Goal: Information Seeking & Learning: Learn about a topic

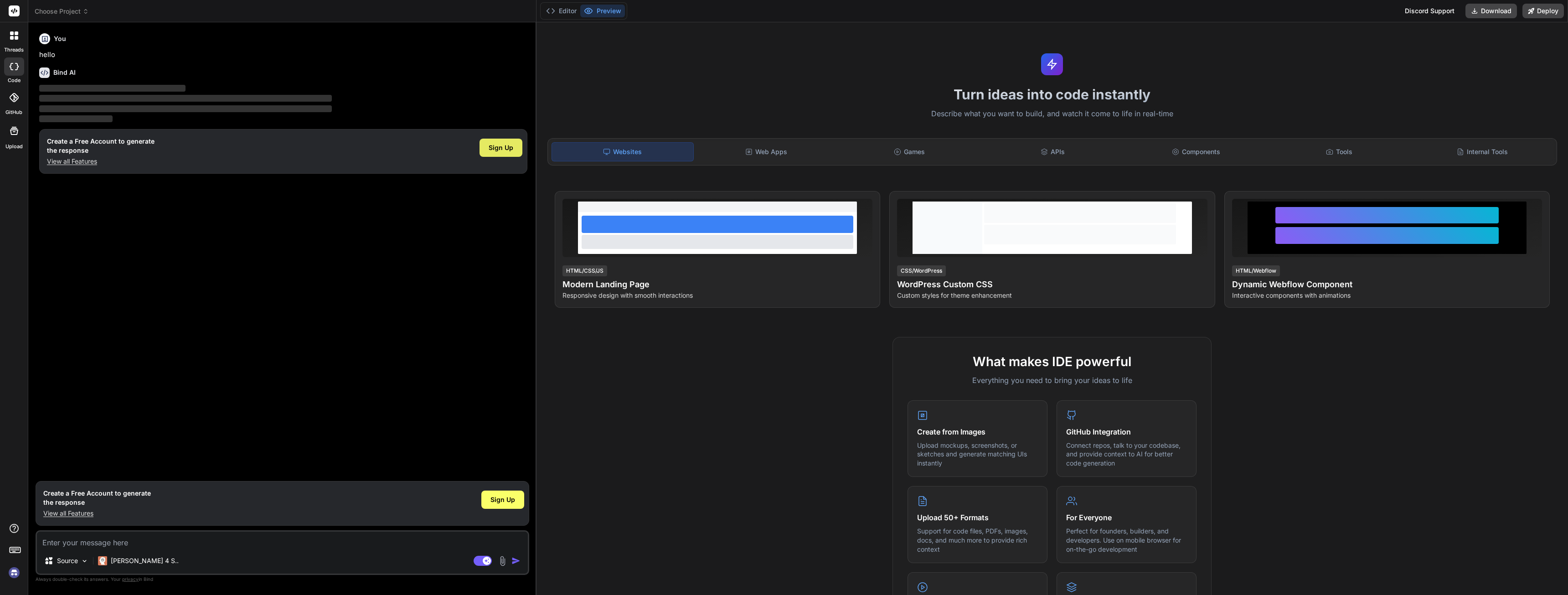
click at [501, 145] on span "Sign Up" at bounding box center [501, 148] width 25 height 9
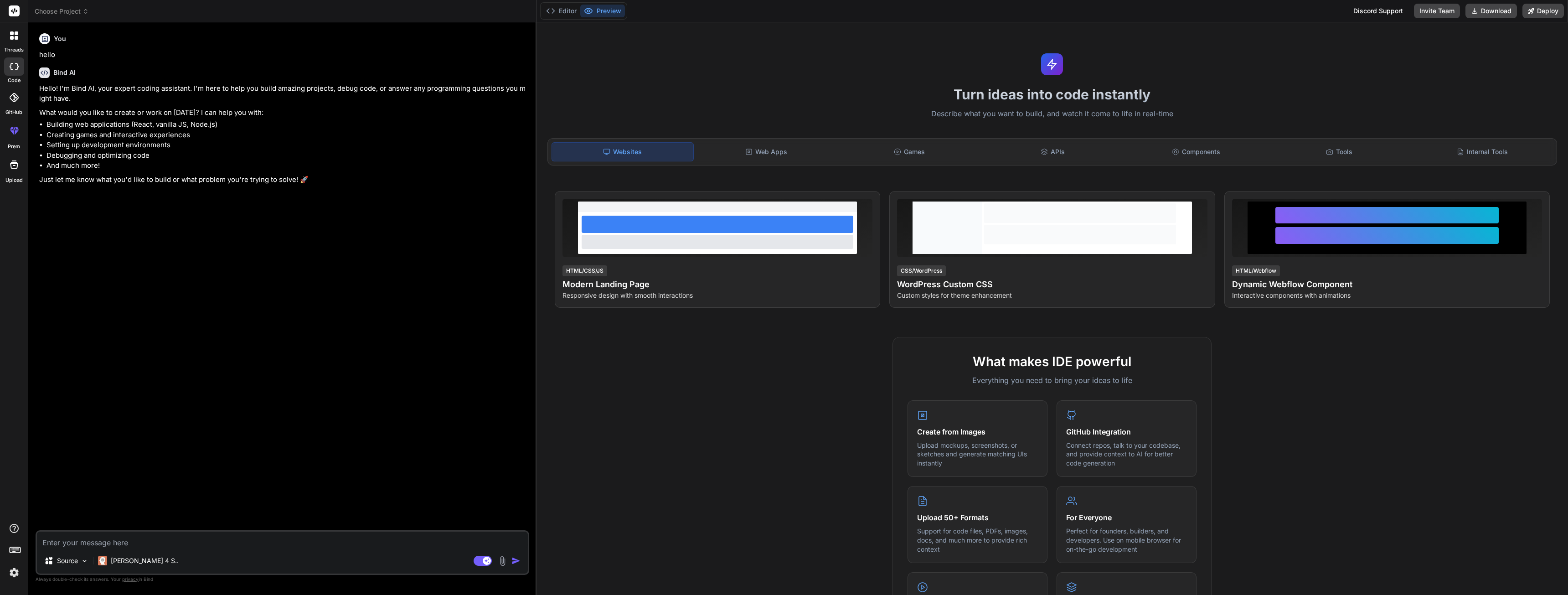
type textarea "x"
click at [129, 543] on textarea at bounding box center [282, 539] width 491 height 16
type textarea "c"
type textarea "x"
type textarea "ca"
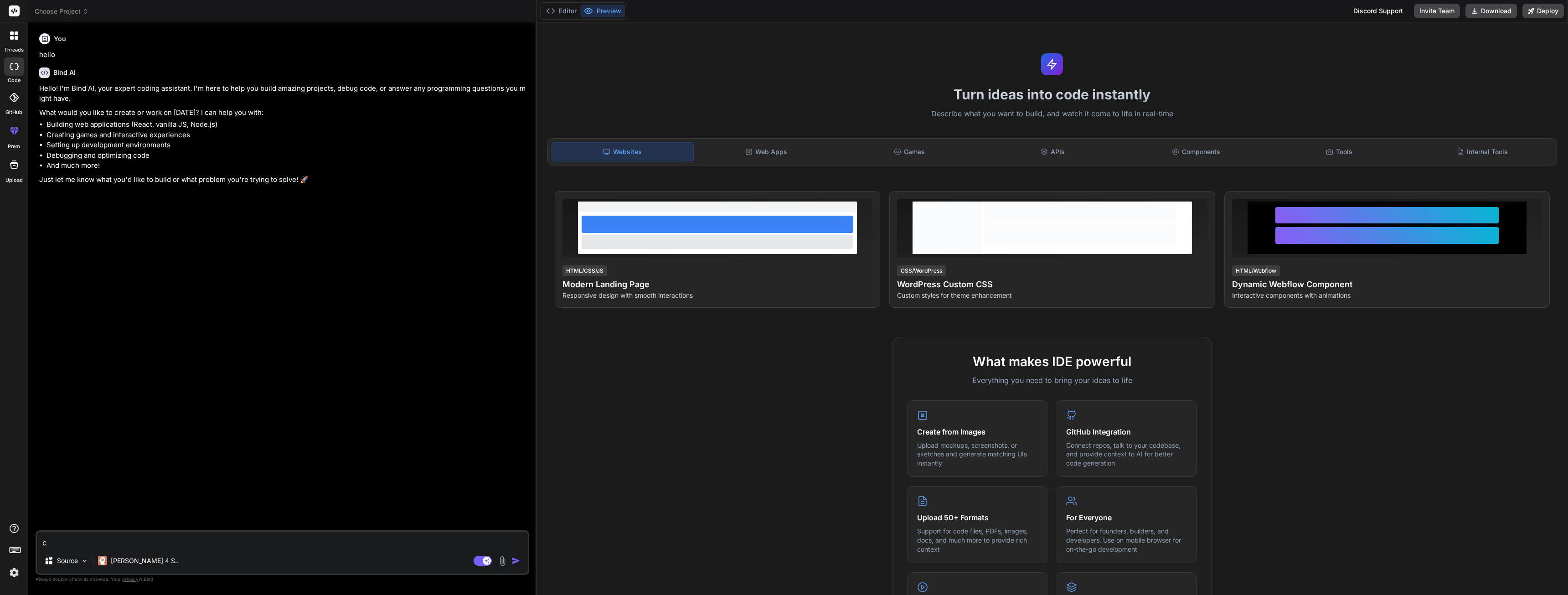
type textarea "x"
type textarea "can"
type textarea "x"
type textarea "can"
type textarea "x"
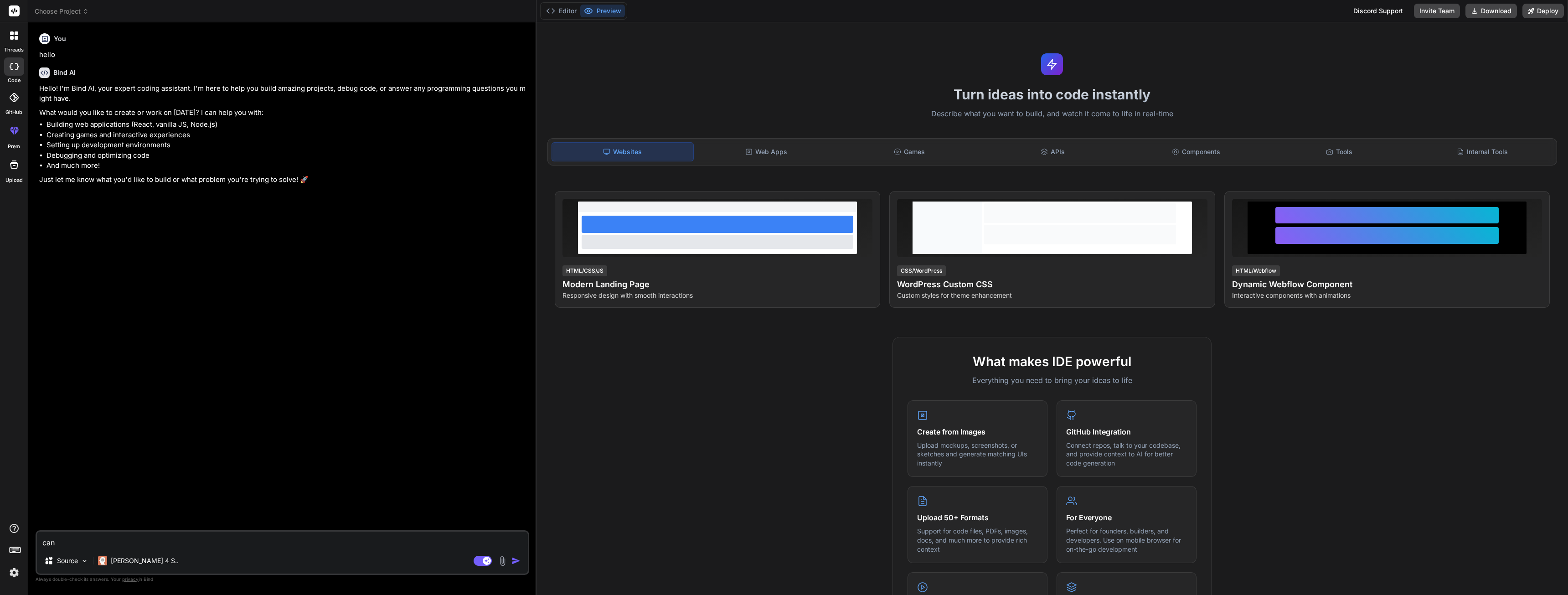
type textarea "can y"
type textarea "x"
type textarea "can yo"
type textarea "x"
type textarea "can you"
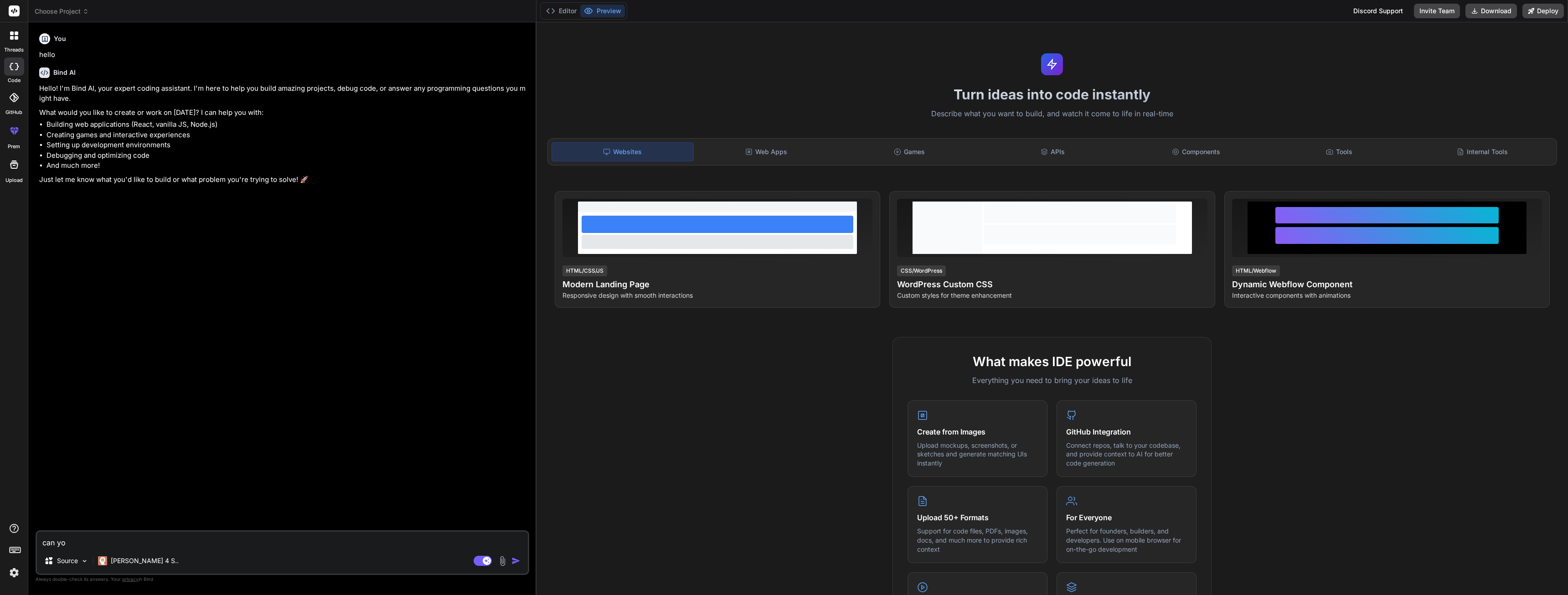
type textarea "x"
type textarea "can you"
type textarea "x"
type textarea "can you a"
type textarea "x"
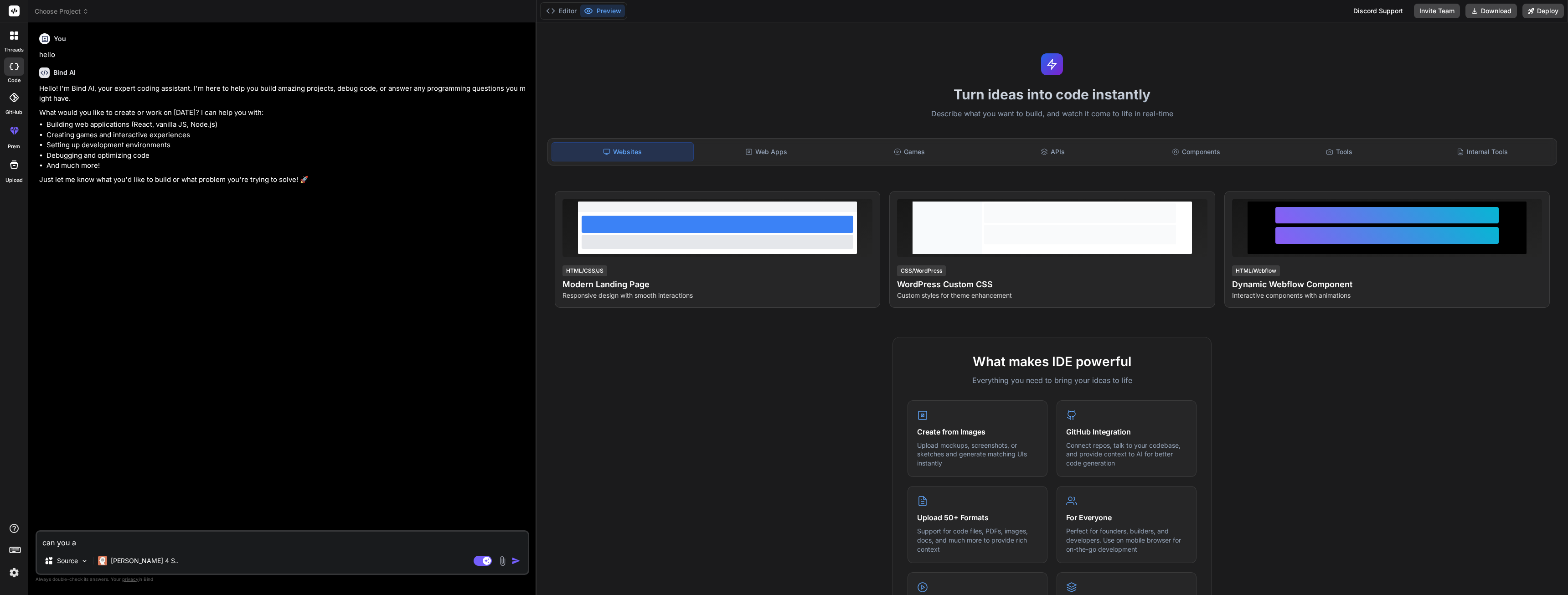
type textarea "can you al"
type textarea "x"
type textarea "can you als"
type textarea "x"
type textarea "can you also"
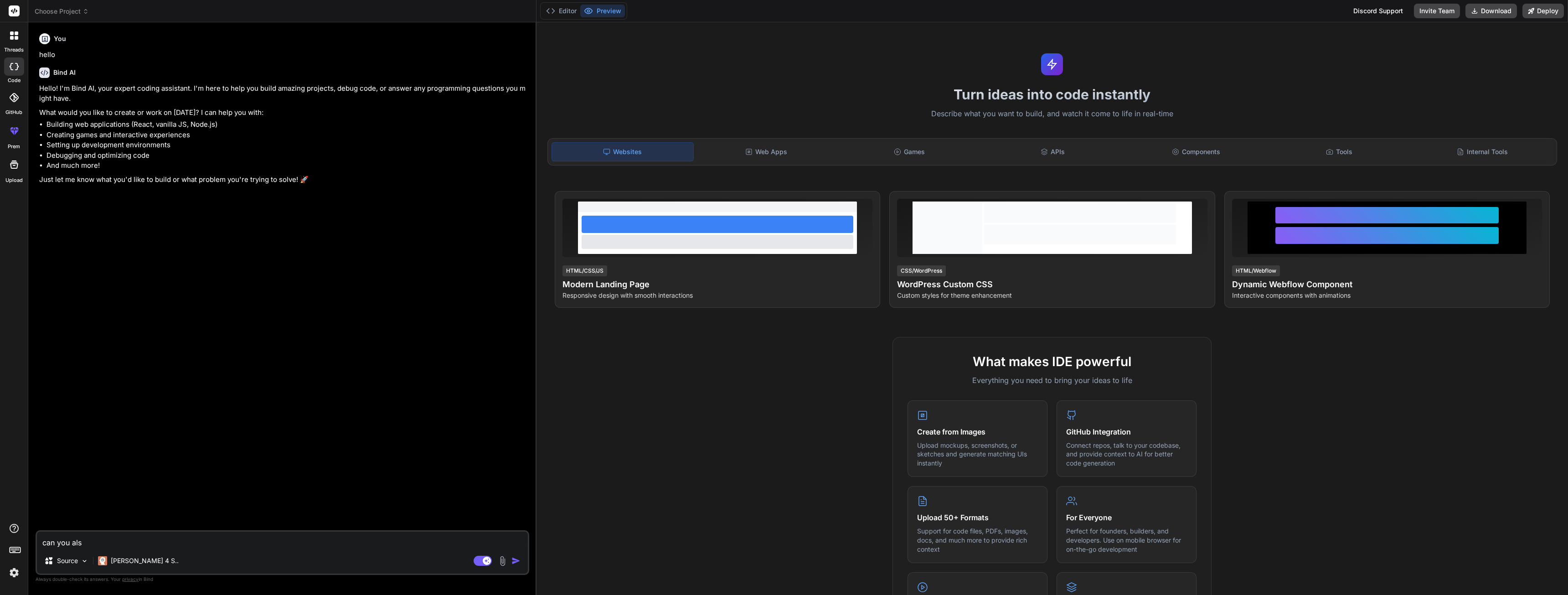
type textarea "x"
type textarea "can you also"
type textarea "x"
type textarea "can you also c"
type textarea "x"
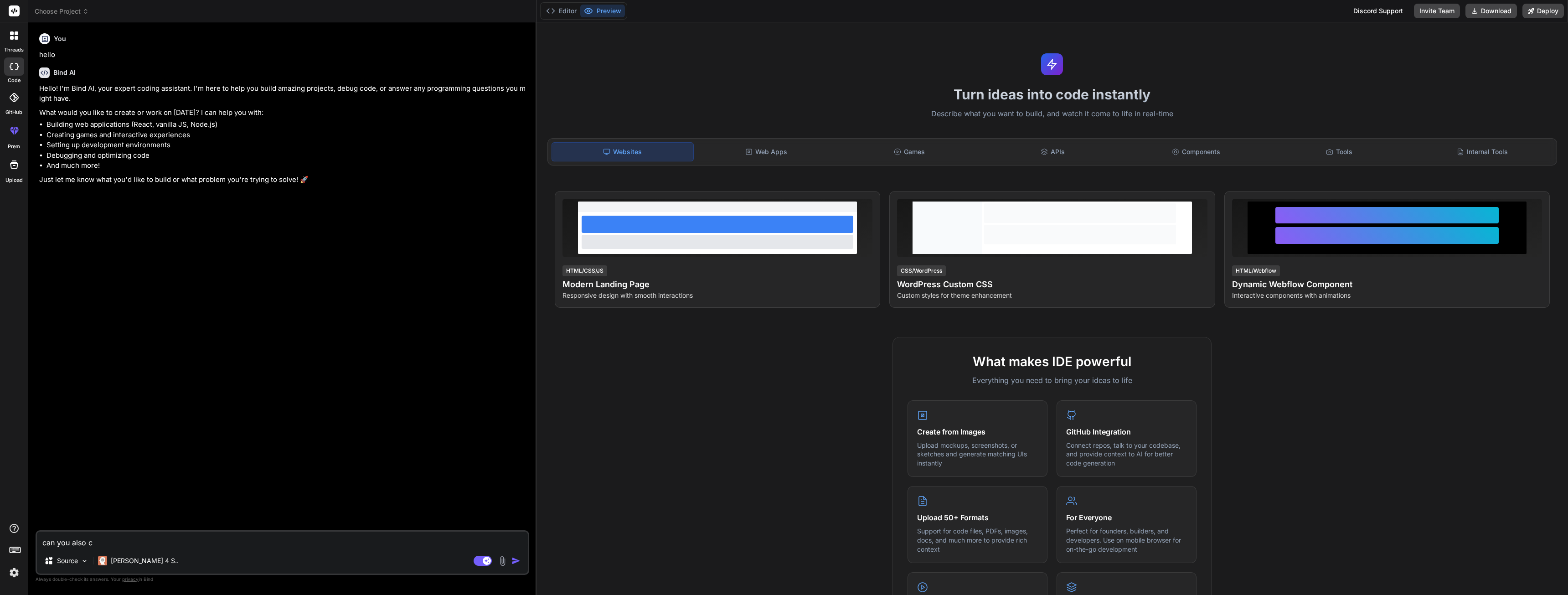
type textarea "can you also cr"
type textarea "x"
type textarea "can you also cre"
type textarea "x"
type textarea "can you also crea"
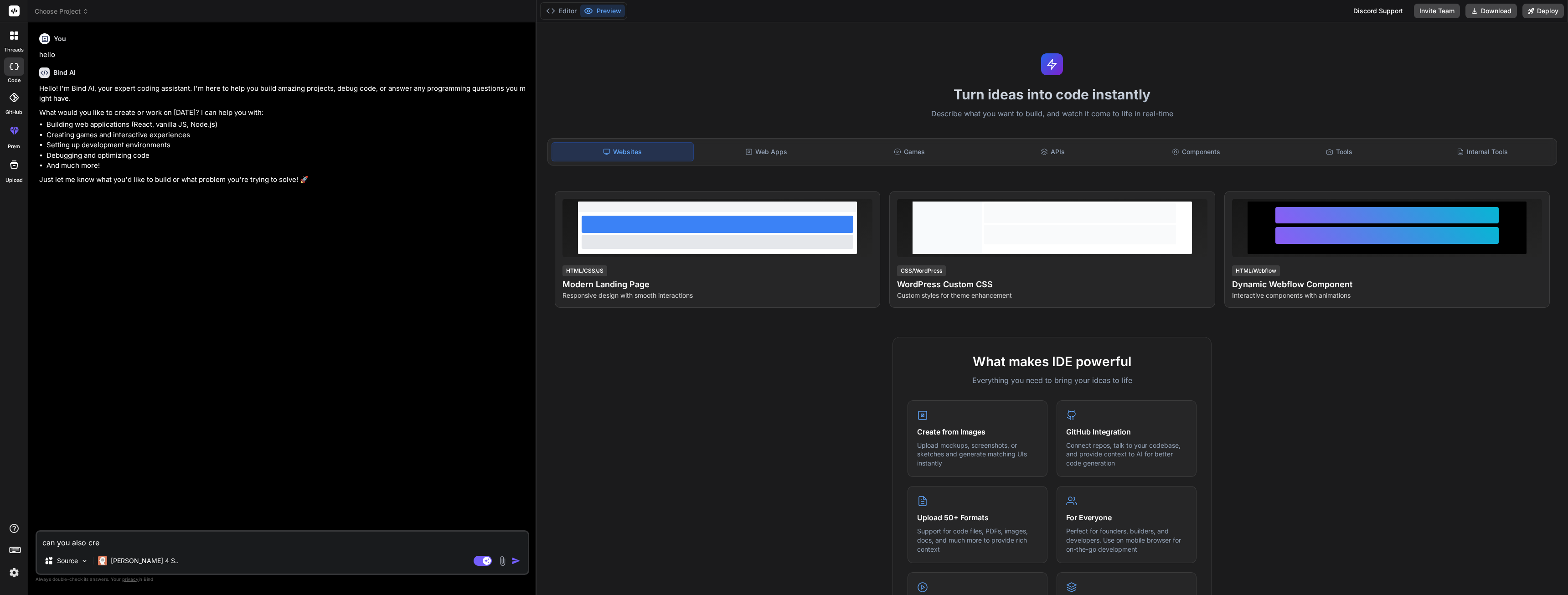
type textarea "x"
type textarea "can you also creat"
type textarea "x"
type textarea "can you also create"
type textarea "x"
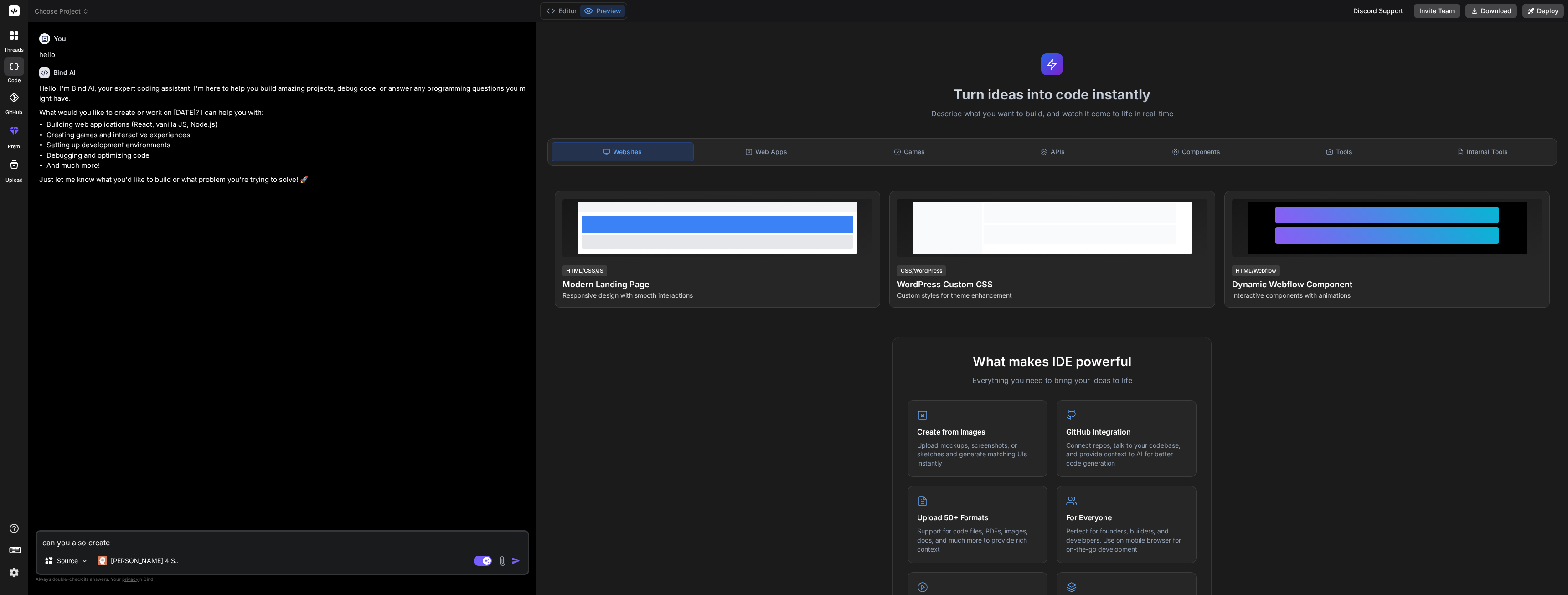
type textarea "can you also create"
type textarea "x"
type textarea "can you also create r"
type textarea "x"
type textarea "can you also create re"
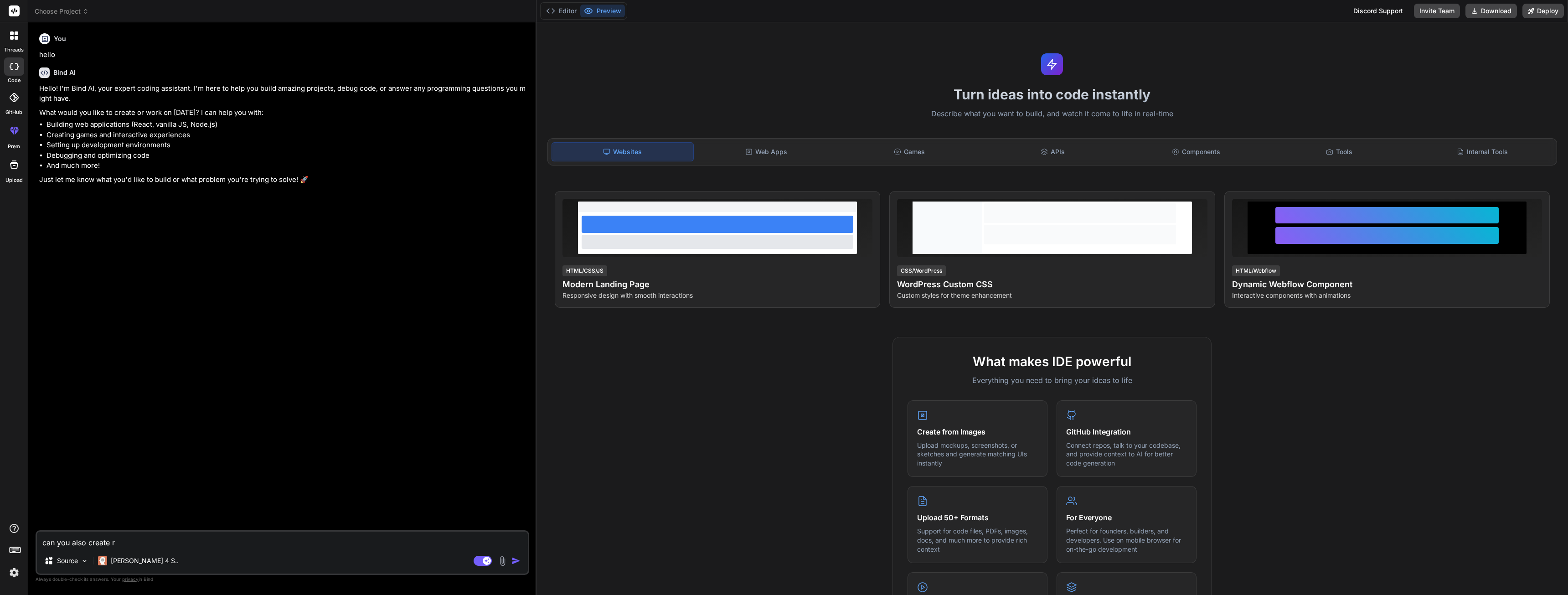
type textarea "x"
type textarea "can you also create rea"
type textarea "x"
type textarea "can you also create reac"
type textarea "x"
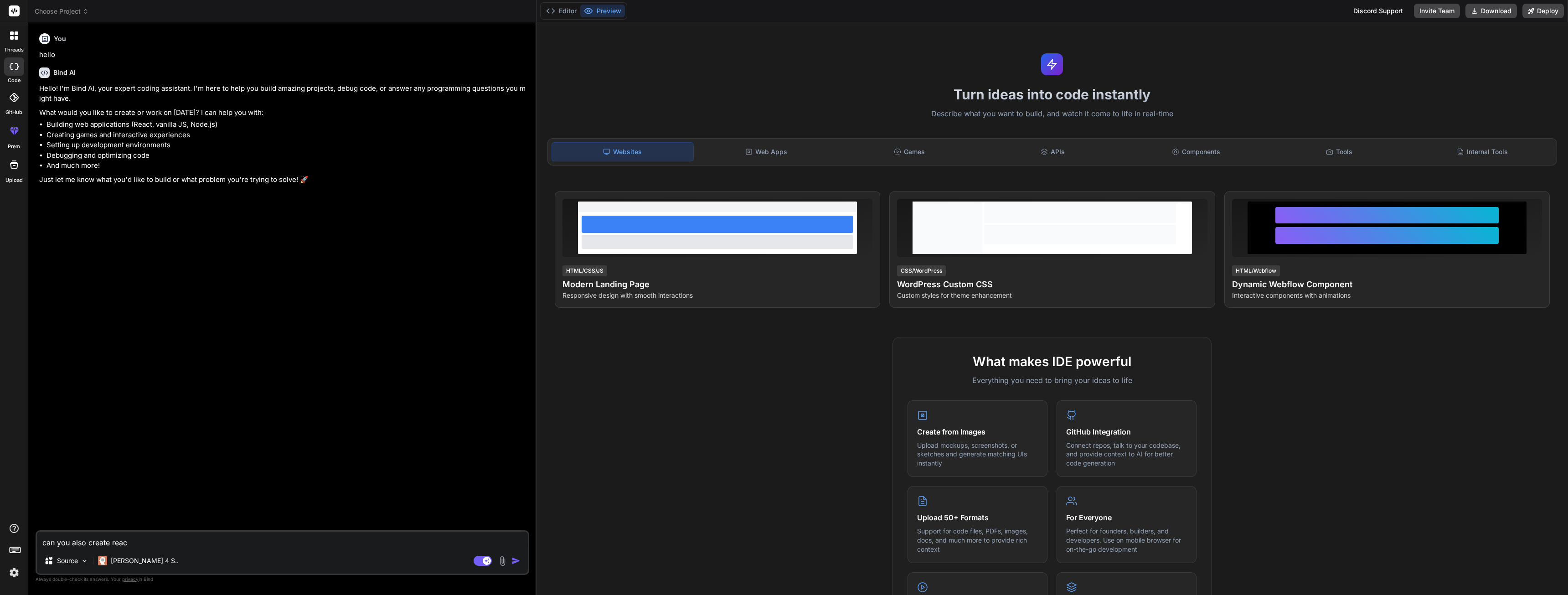
type textarea "can you also create react"
type textarea "x"
type textarea "can you also create react"
type textarea "x"
type textarea "can you also create react n"
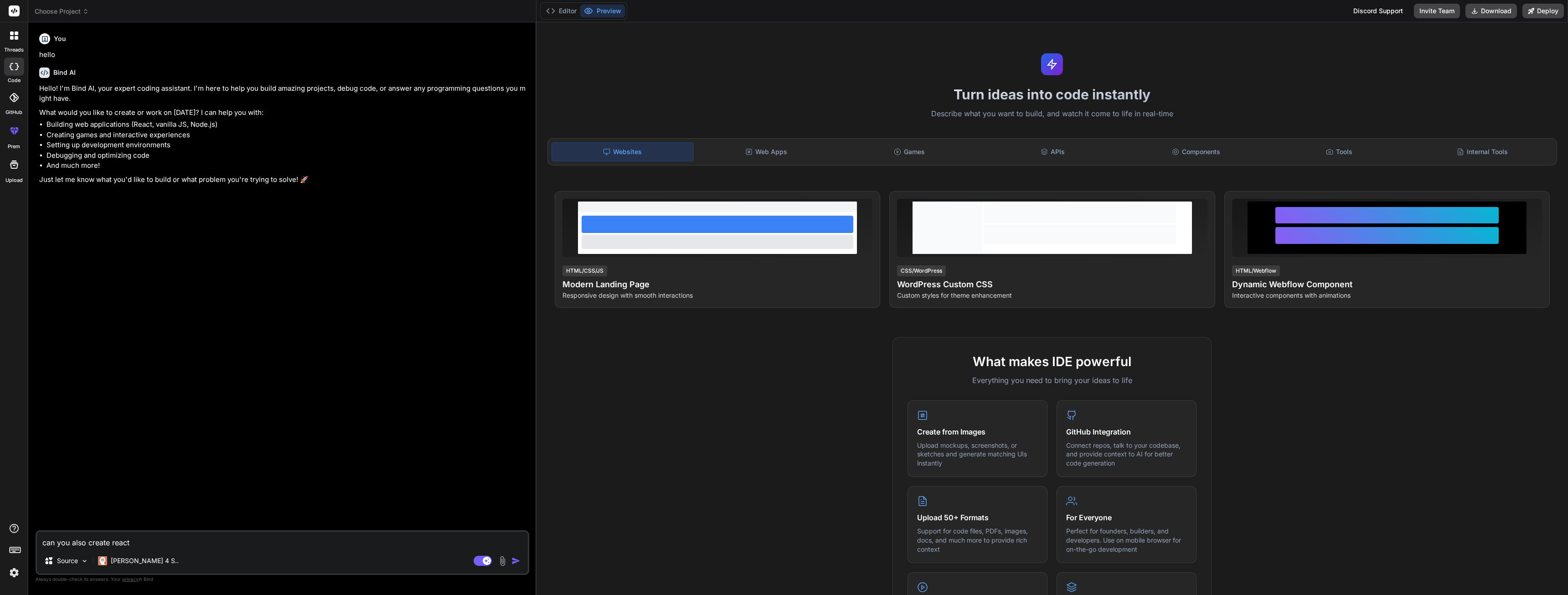
type textarea "x"
type textarea "can you also create react na"
type textarea "x"
type textarea "can you also create react nat"
type textarea "x"
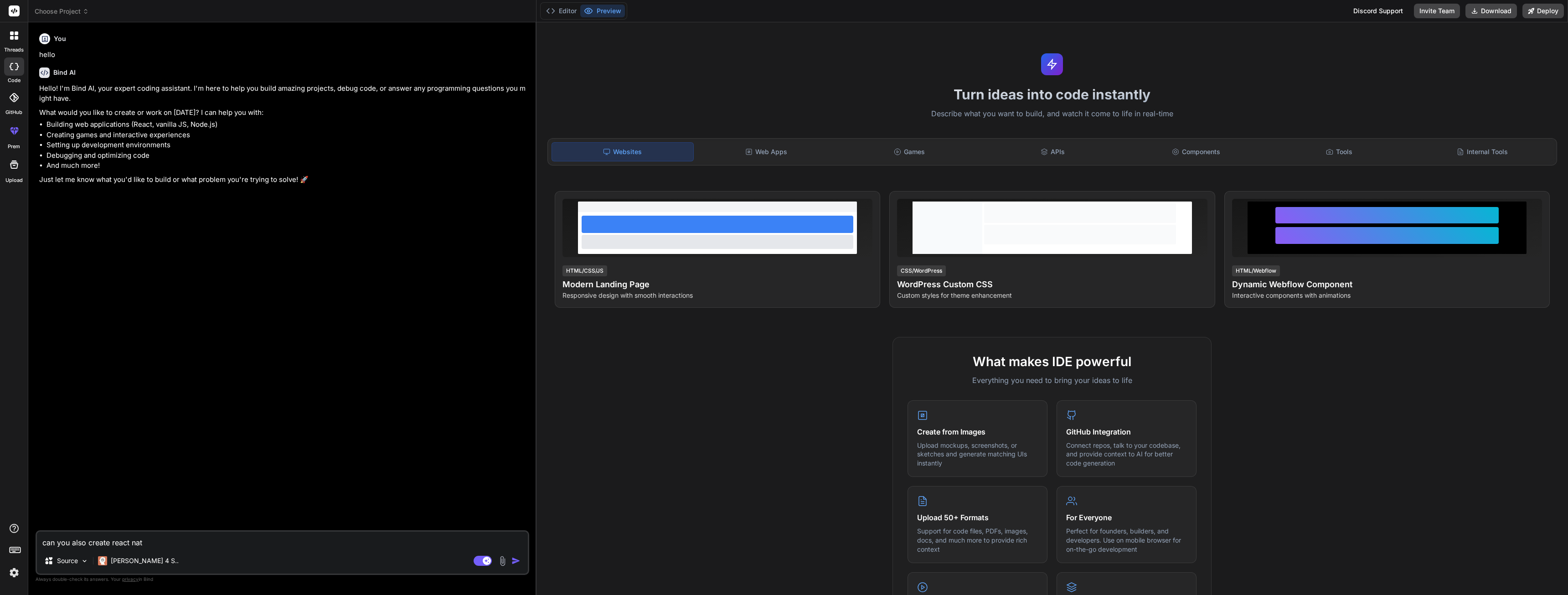
type textarea "can you also create react nati"
type textarea "x"
type textarea "can you also create react nativ"
type textarea "x"
type textarea "can you also create react native"
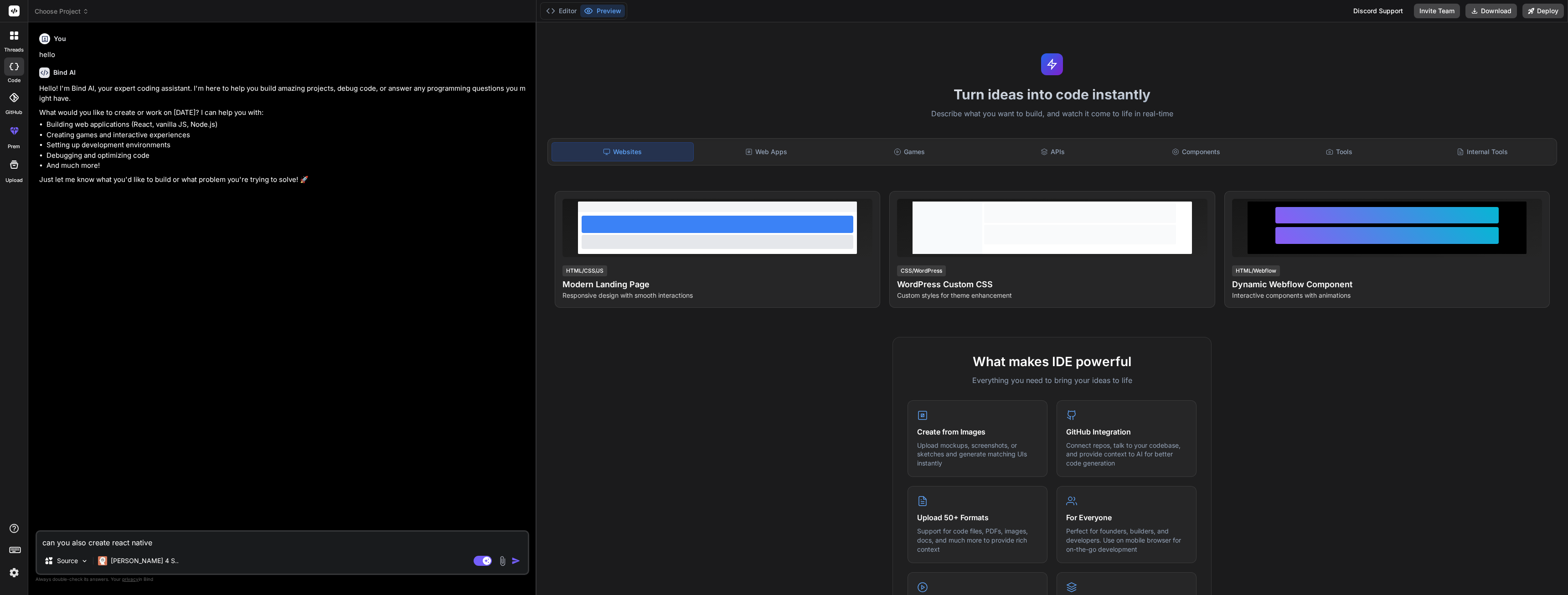
type textarea "x"
type textarea "can you also create react native"
type textarea "x"
type textarea "can you also create react native a"
type textarea "x"
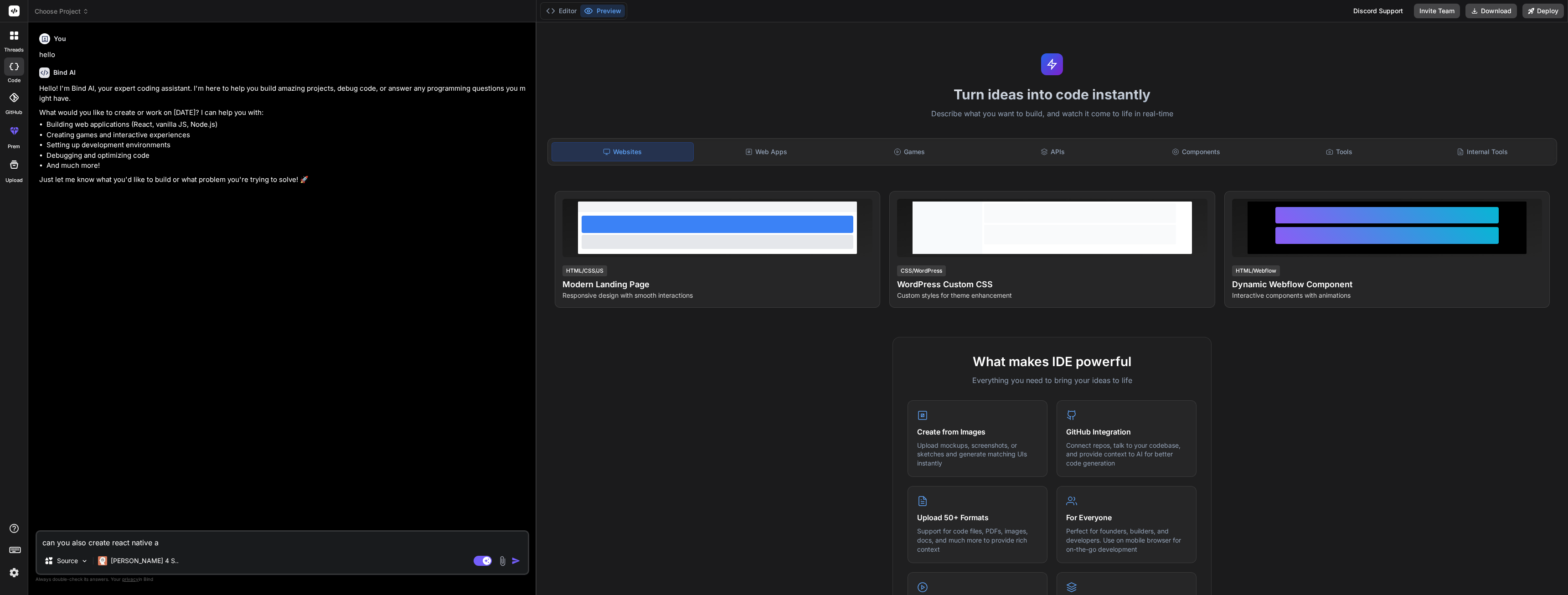
type textarea "can you also create react native ap"
type textarea "x"
type textarea "can you also create react native app"
type textarea "x"
type textarea "can you also create react native apps"
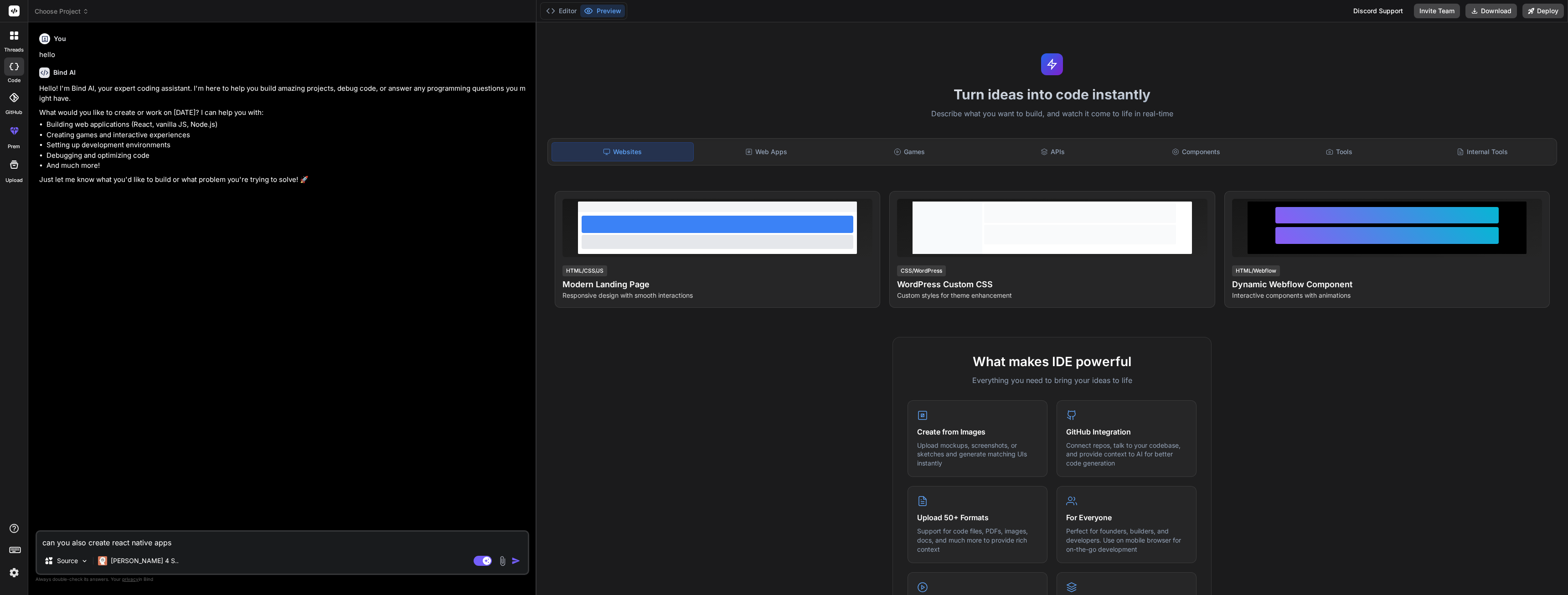
type textarea "x"
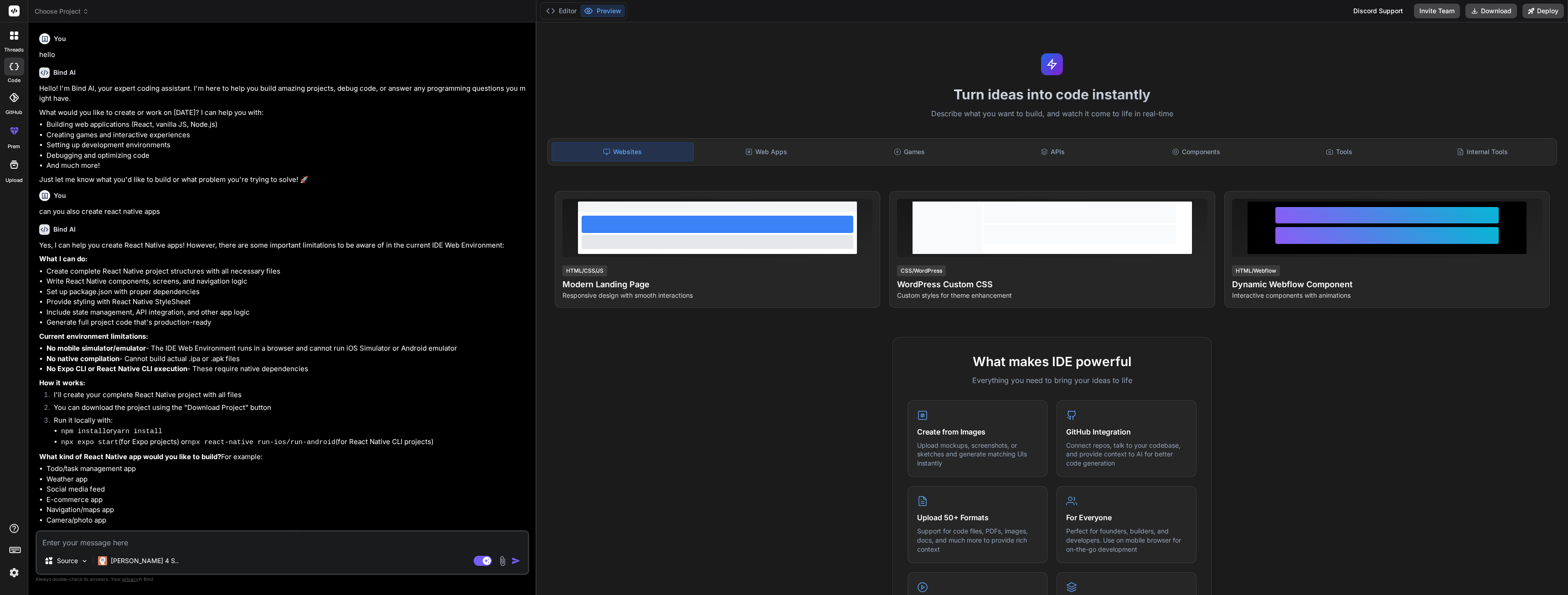
type textarea "x"
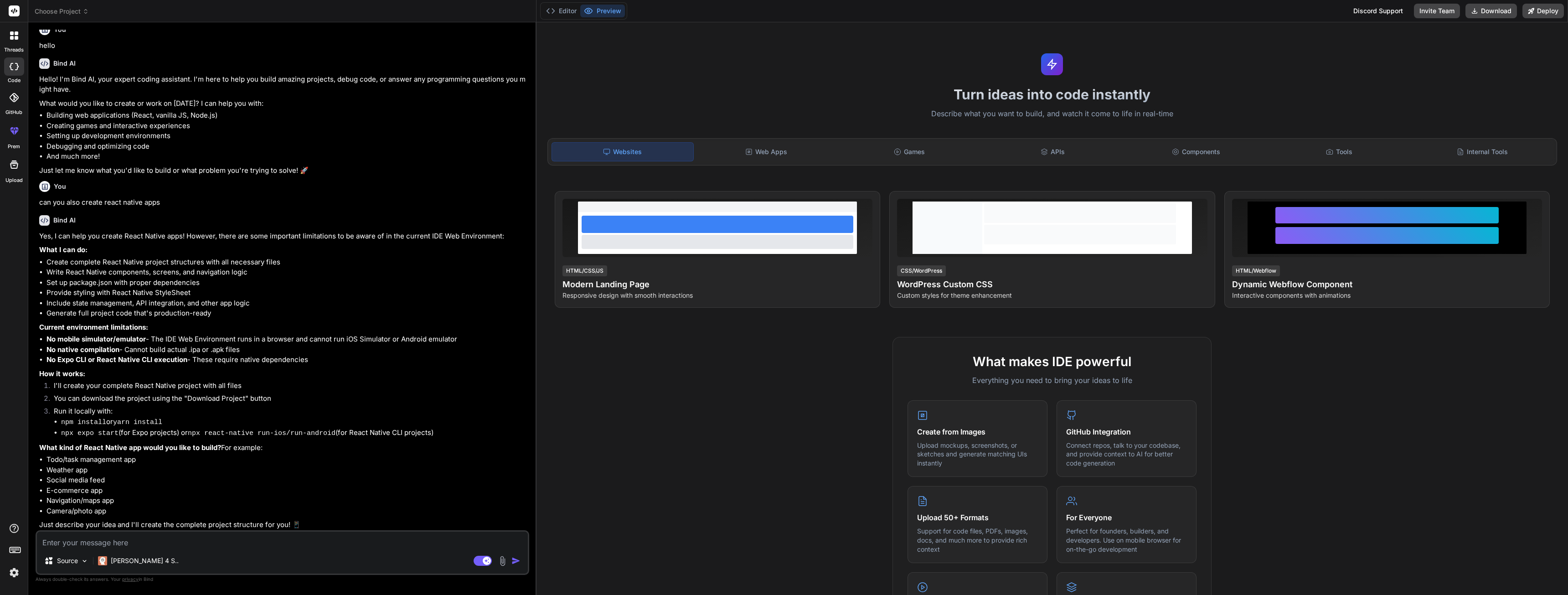
click at [123, 543] on textarea at bounding box center [282, 539] width 491 height 16
type textarea "I"
type textarea "x"
type textarea "I"
type textarea "x"
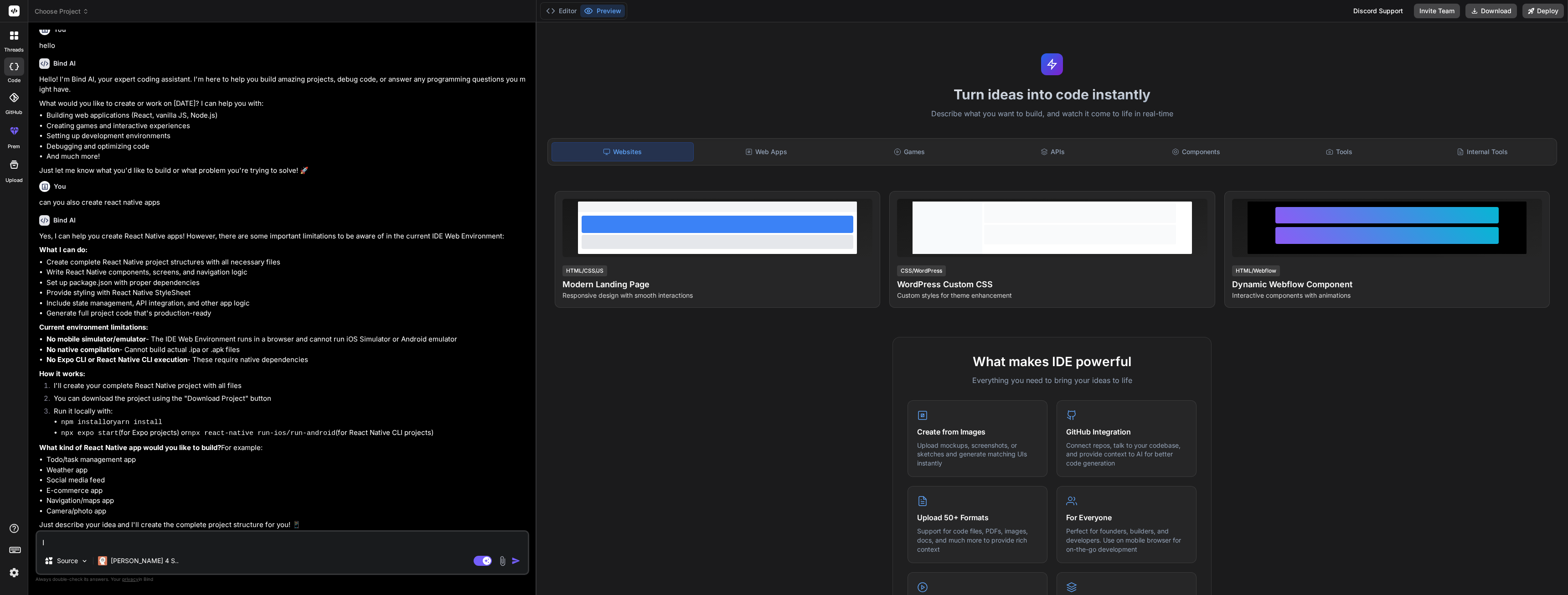
type textarea "I n"
type textarea "x"
type textarea "I ne"
type textarea "x"
type textarea "I nee"
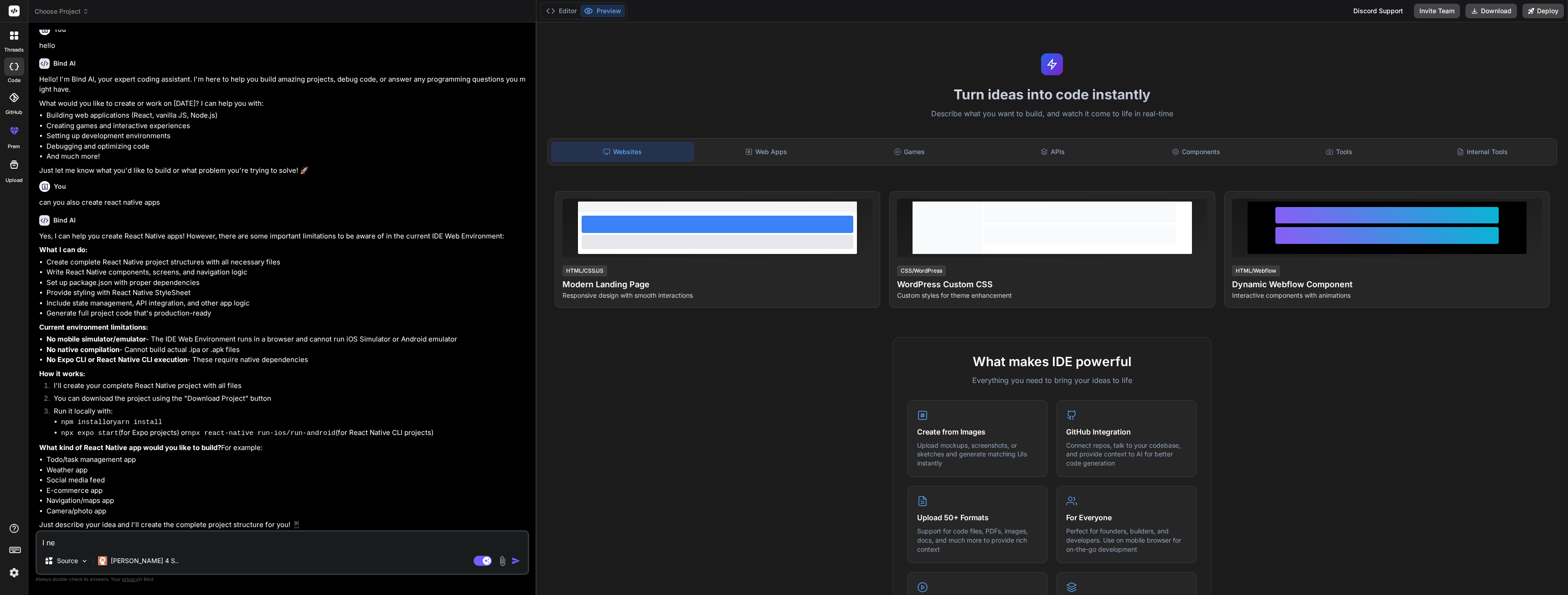
type textarea "x"
type textarea "I need"
type textarea "x"
type textarea "I need"
type textarea "x"
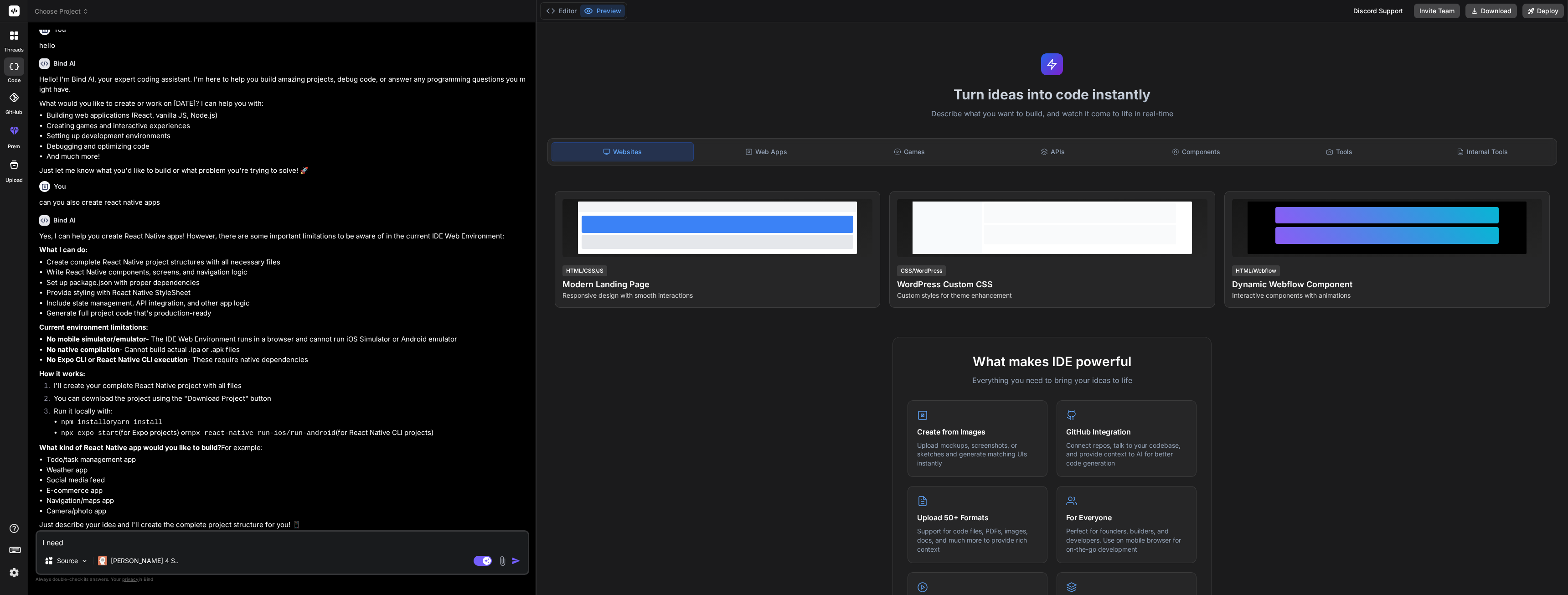
type textarea "I need t"
type textarea "x"
type textarea "I need to"
type textarea "x"
type textarea "I need to"
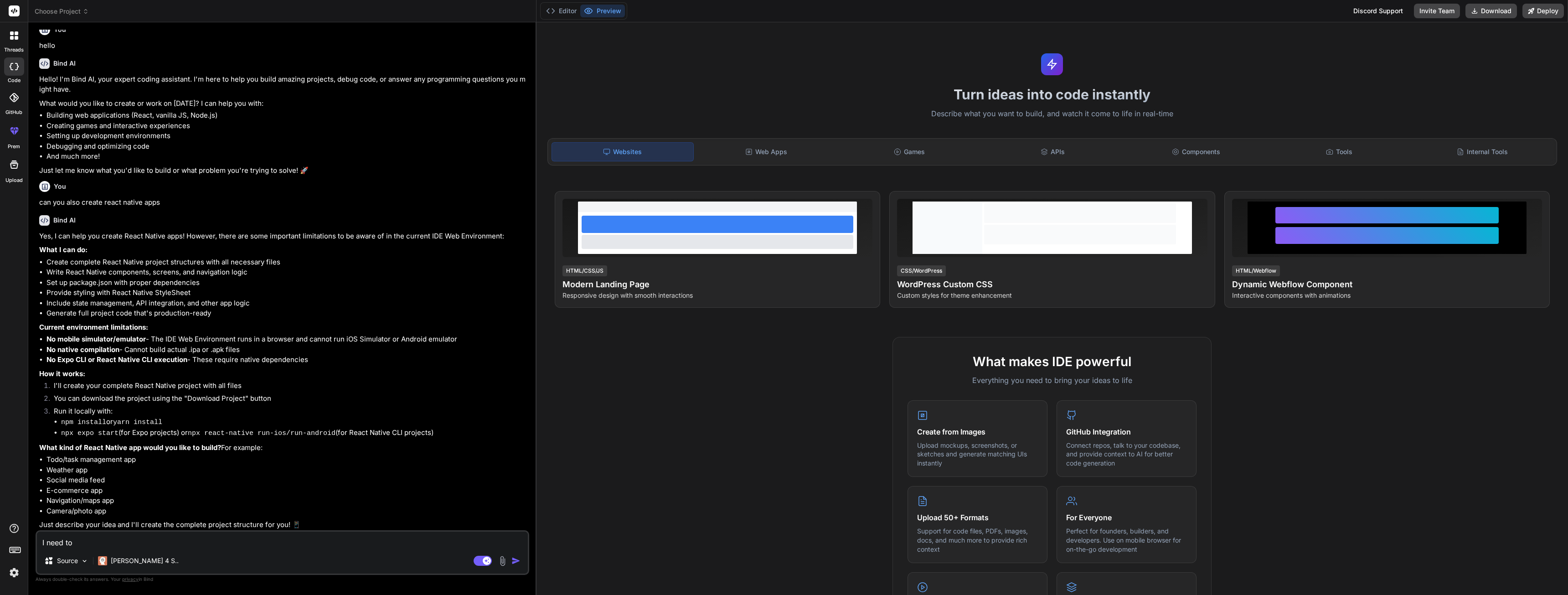
type textarea "x"
type textarea "I need to b"
type textarea "x"
type textarea "I need to bu"
type textarea "x"
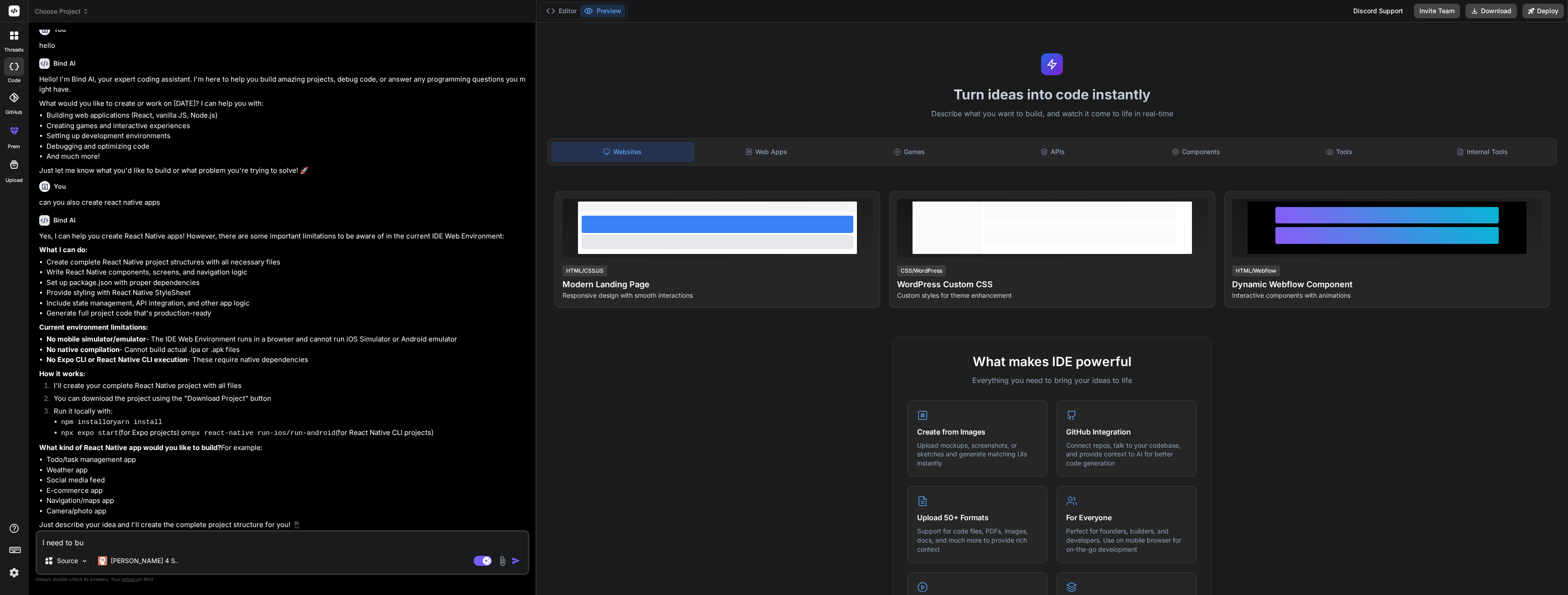
type textarea "I need to bui"
type textarea "x"
type textarea "I need to buil"
type textarea "x"
type textarea "I need to build"
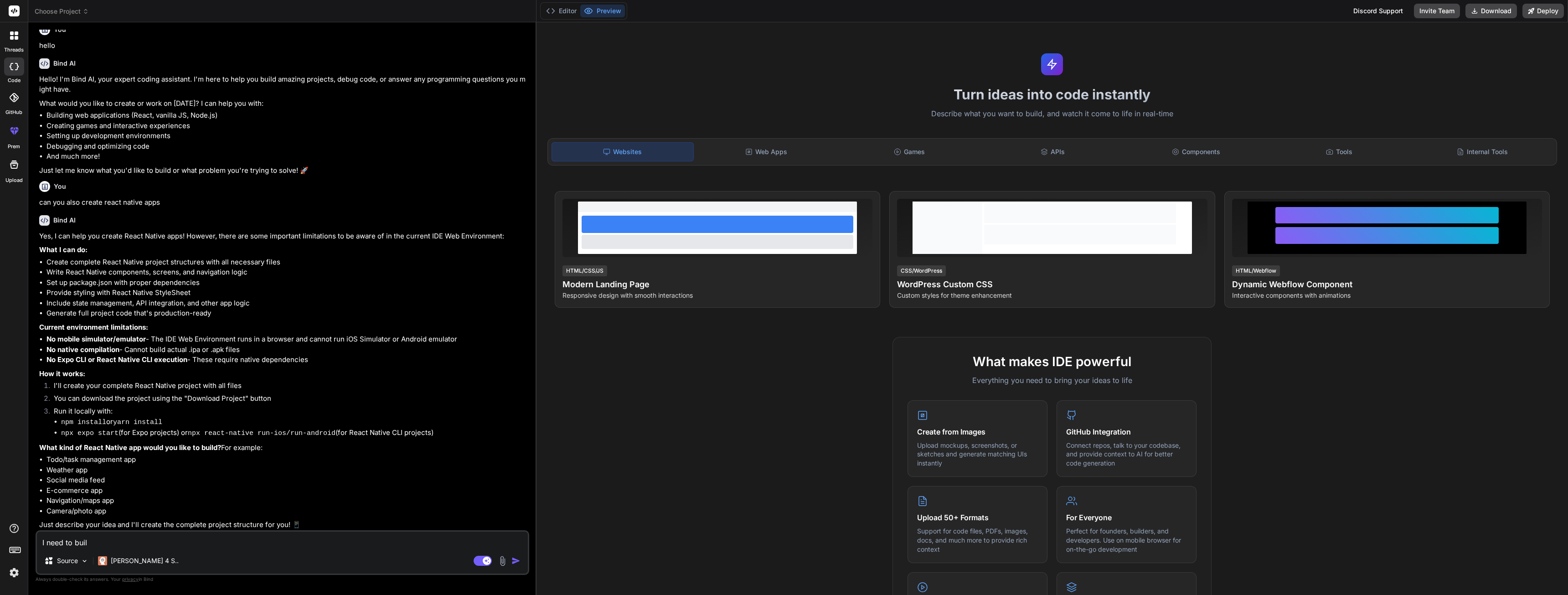
type textarea "x"
type textarea "I need to build"
type textarea "x"
type textarea "I need to build a"
type textarea "x"
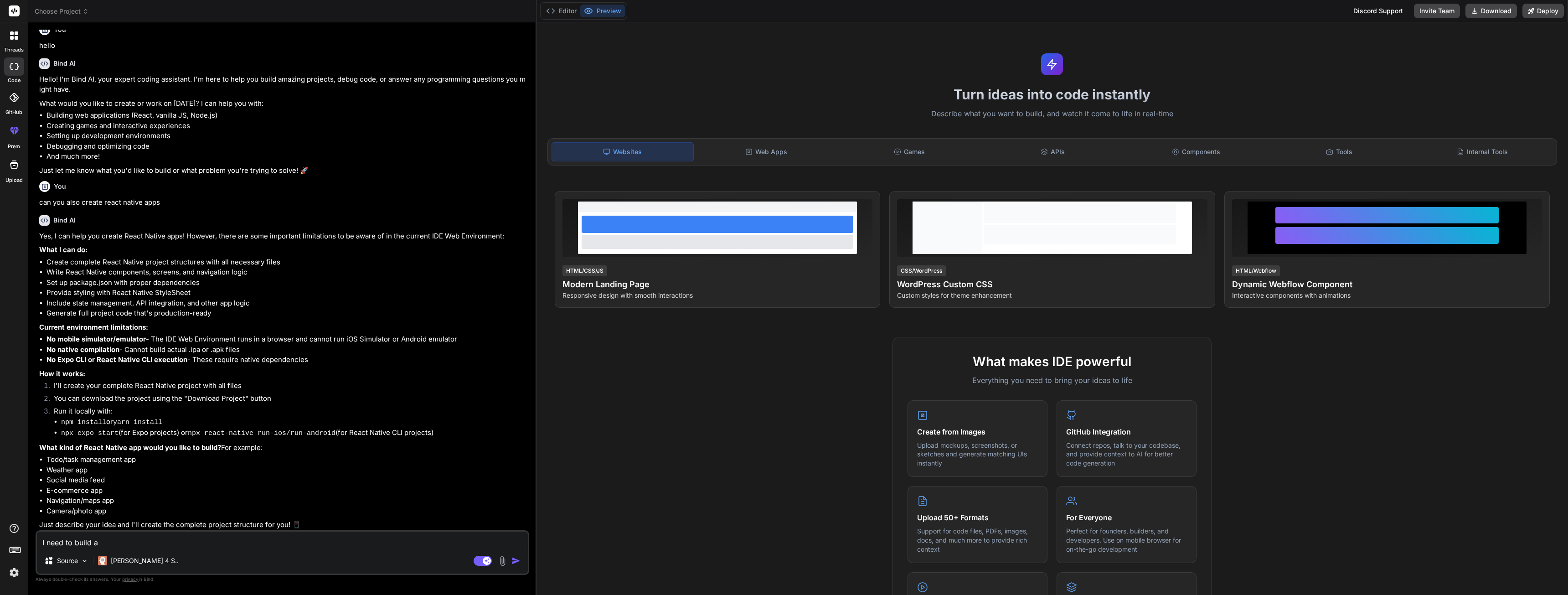
type textarea "I need to build a"
type textarea "x"
type textarea "I need to build a a"
type textarea "x"
type textarea "I need to build a ap"
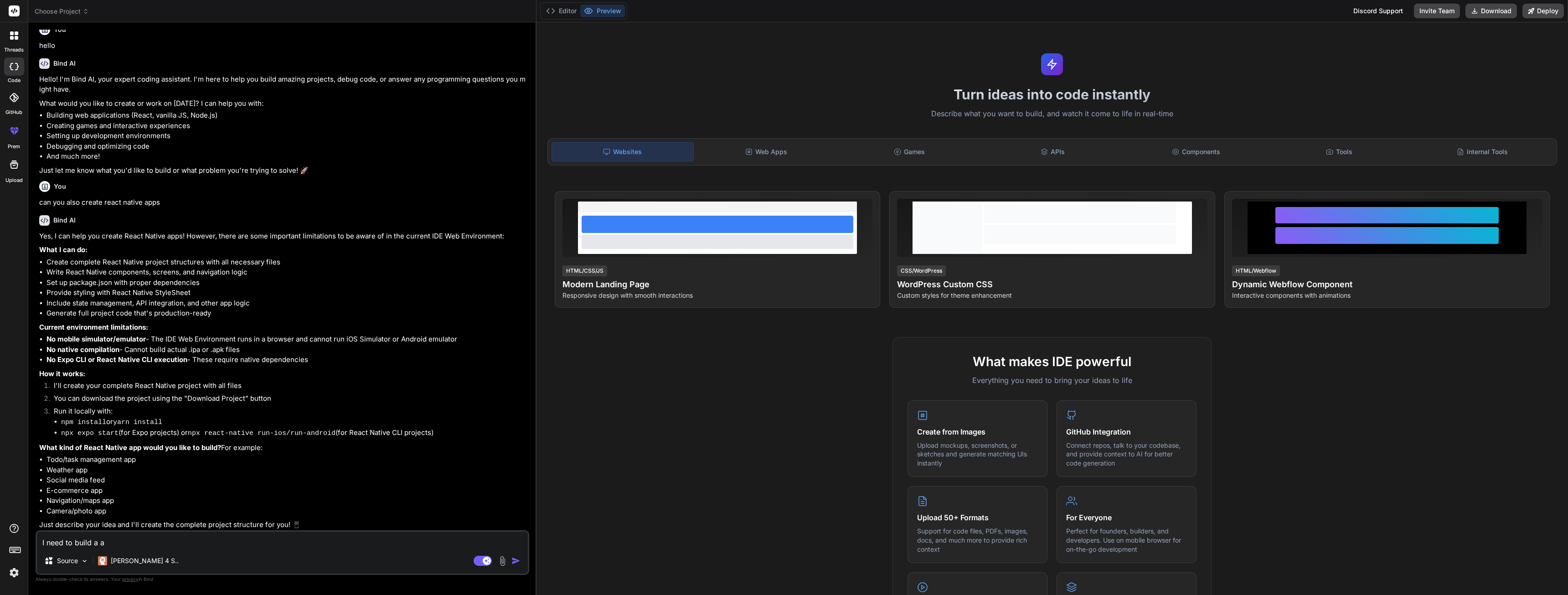
type textarea "x"
type textarea "I need to build a app"
type textarea "x"
type textarea "I need to build a app"
type textarea "x"
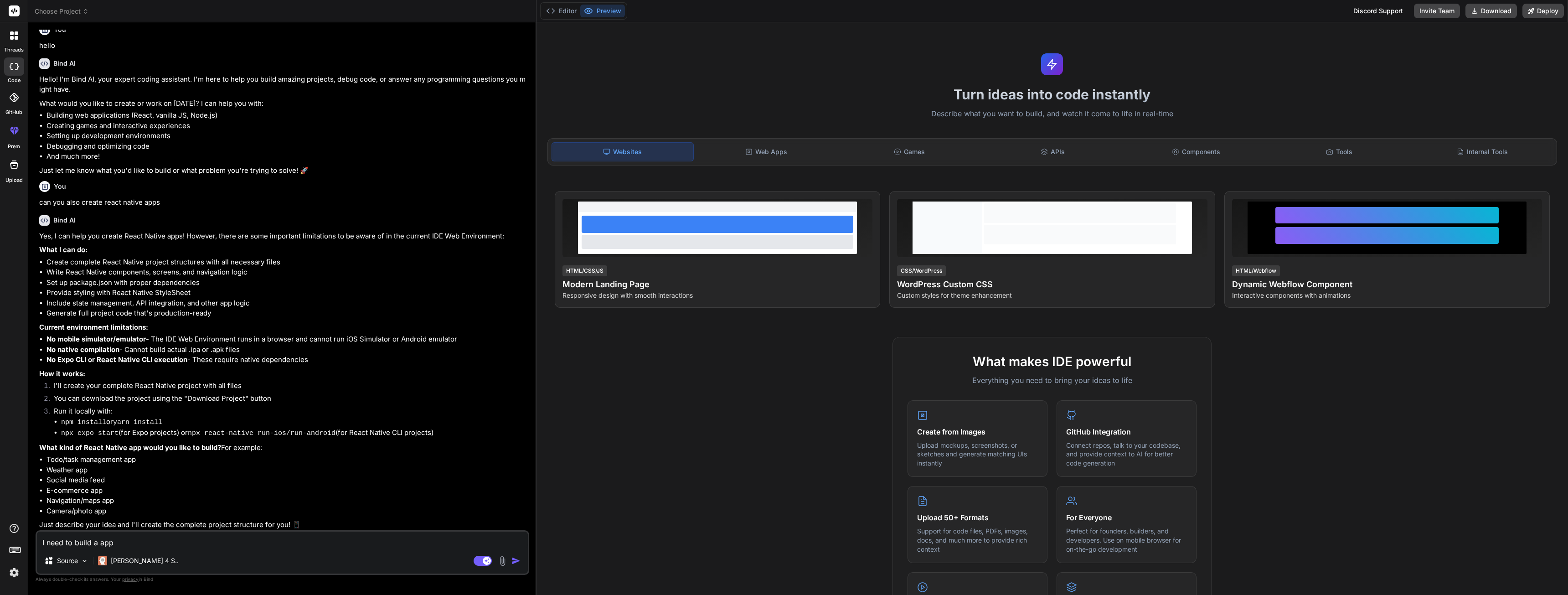
type textarea "I need to build a app t"
type textarea "x"
type textarea "I need to build a app th"
type textarea "x"
type textarea "I need to build a app tha"
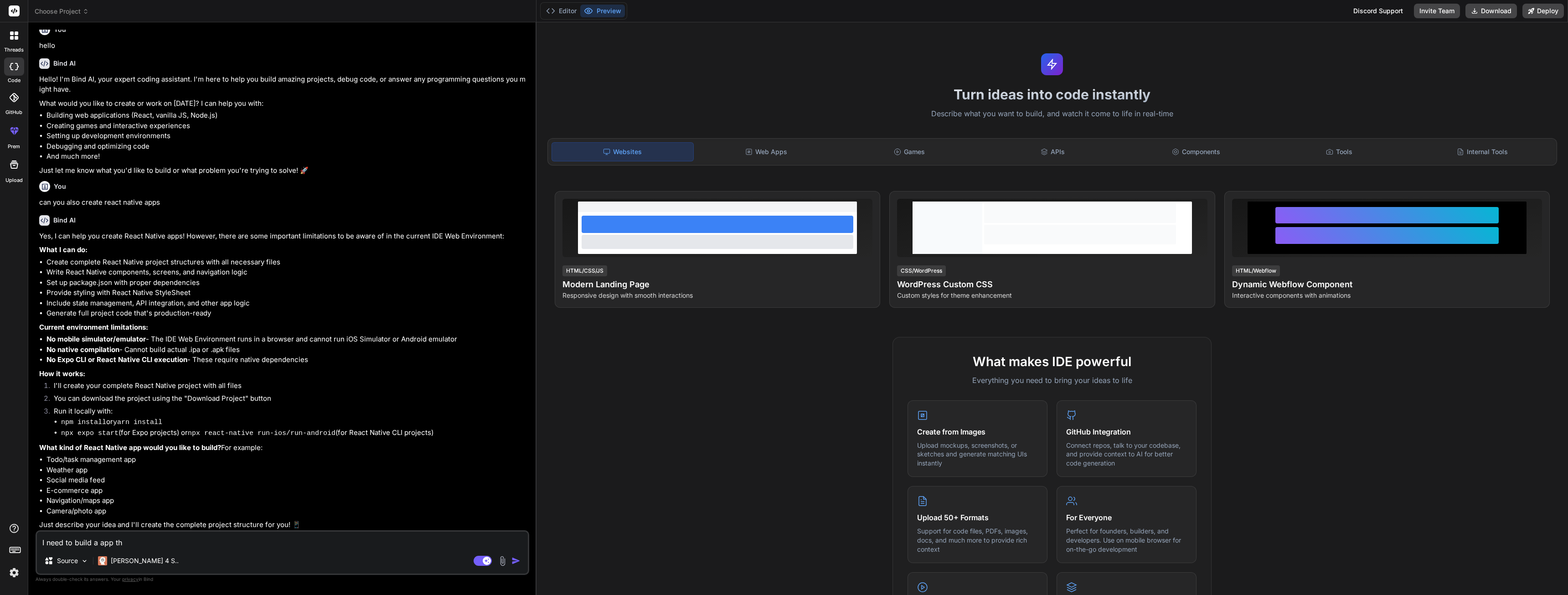
type textarea "x"
type textarea "I need to build a app that"
type textarea "x"
type textarea "I need to build a app that"
type textarea "x"
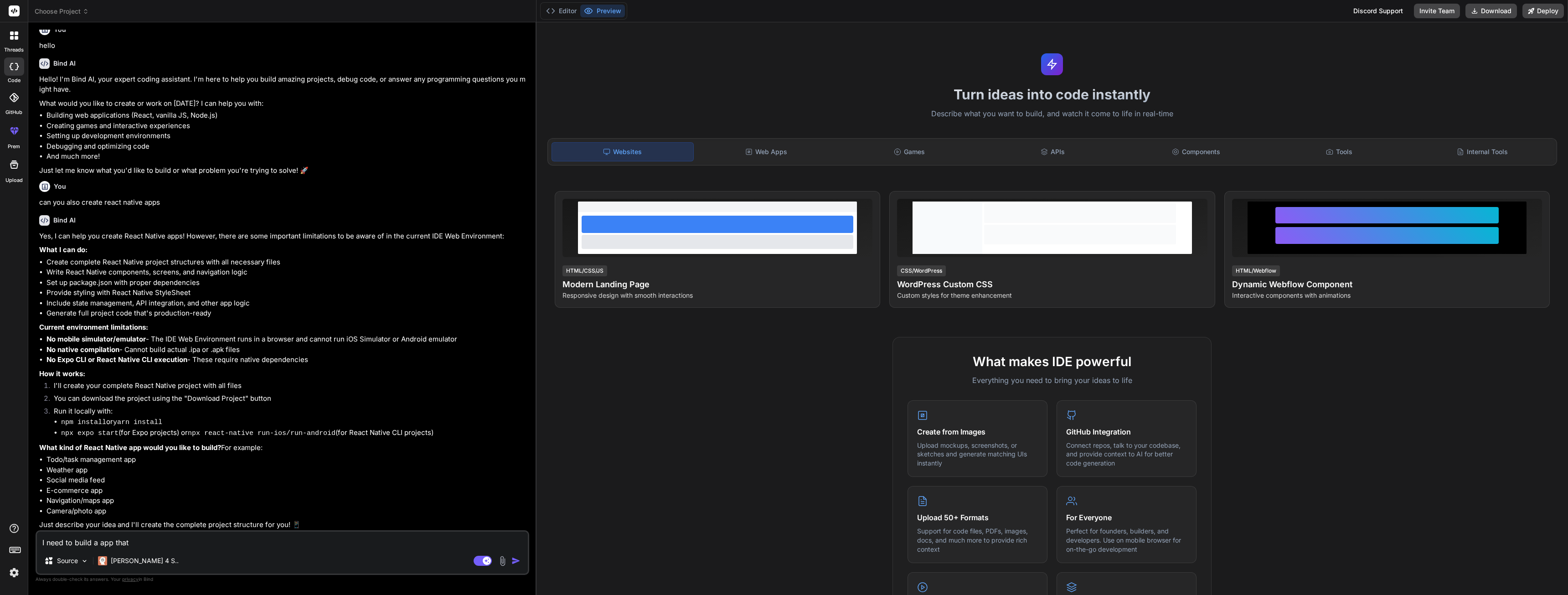
type textarea "I need to build a app that c"
type textarea "x"
type textarea "I need to build a app that ca"
type textarea "x"
type textarea "I need to build a app that can"
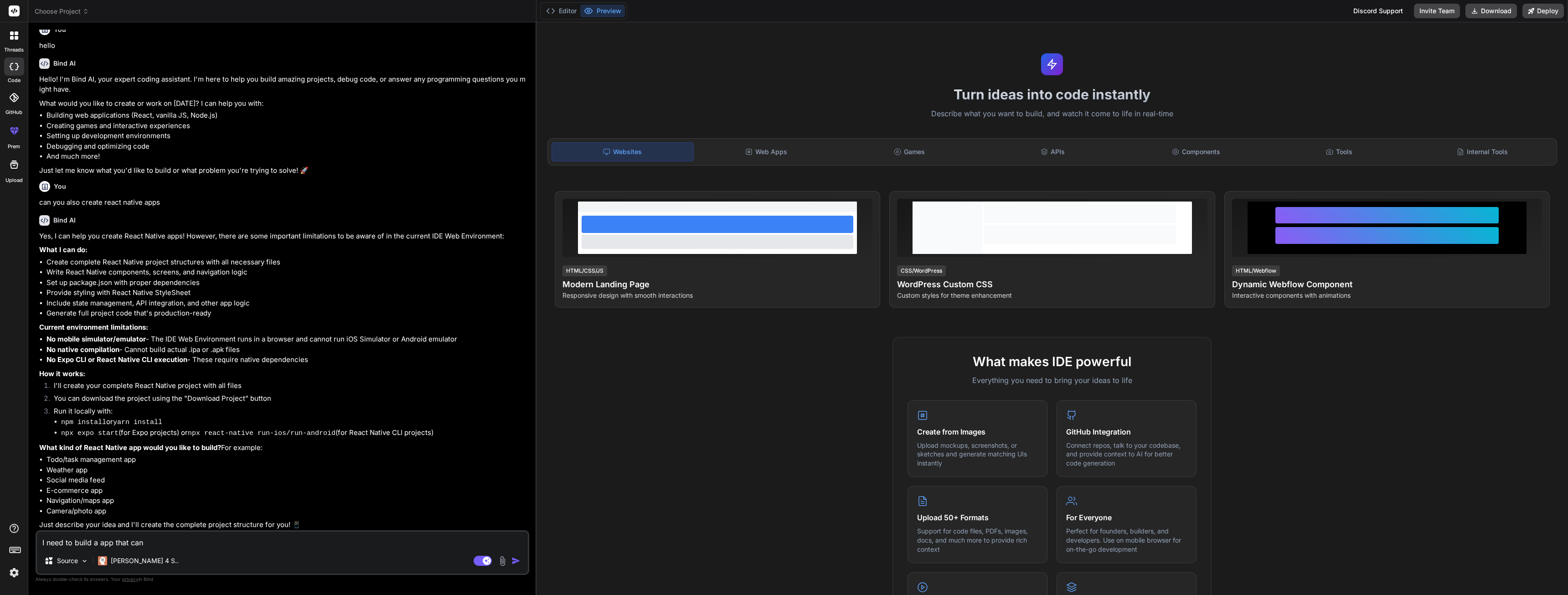
type textarea "x"
type textarea "I need to build a app that can"
type textarea "x"
type textarea "I need to build a app that can b"
type textarea "x"
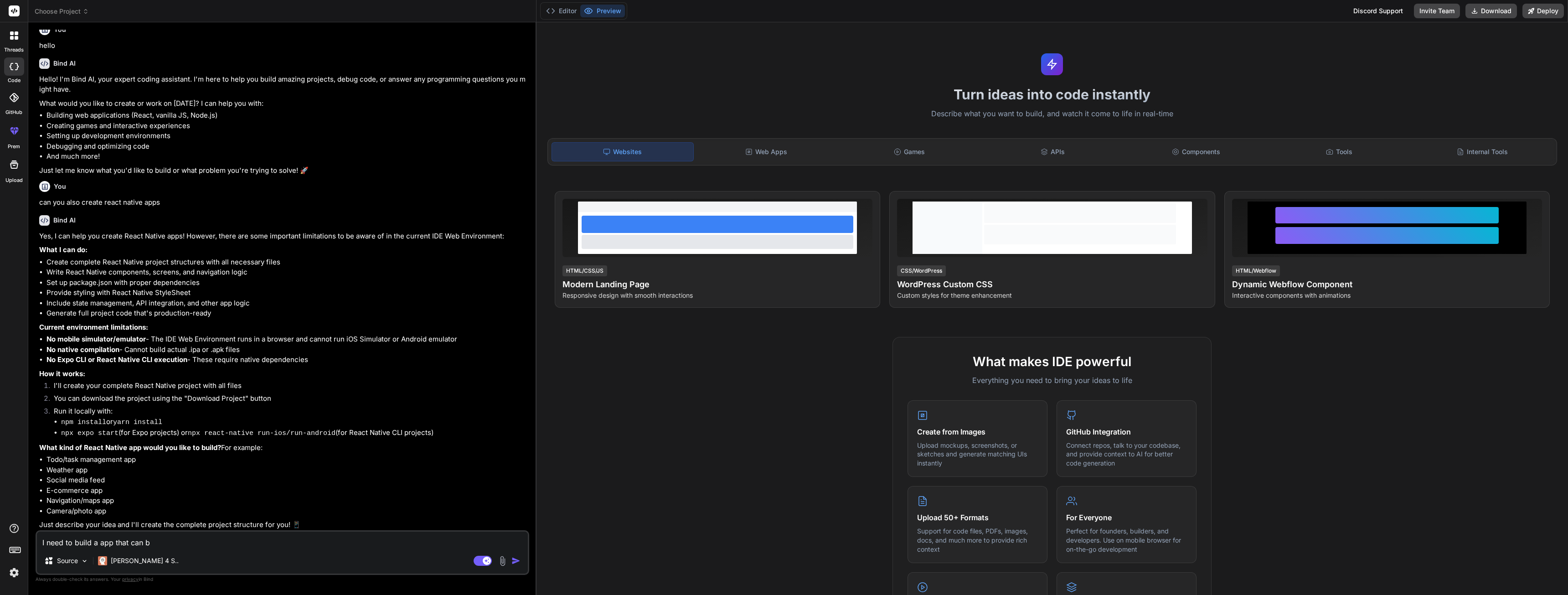
type textarea "I need to build a app that can be"
type textarea "x"
type textarea "I need to build a app that can be"
type textarea "x"
type textarea "I need to build a app that can be u"
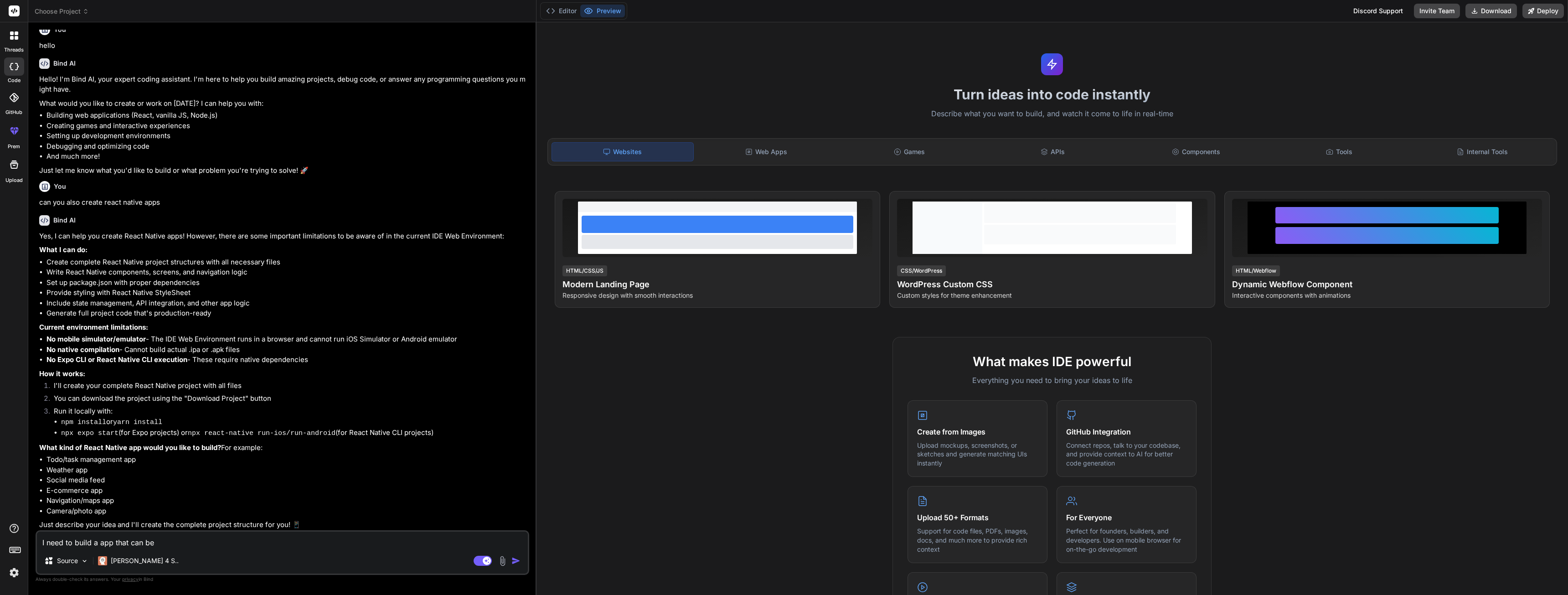
type textarea "x"
type textarea "I need to build a app that can be us"
type textarea "x"
type textarea "I need to build a app that can be use"
type textarea "x"
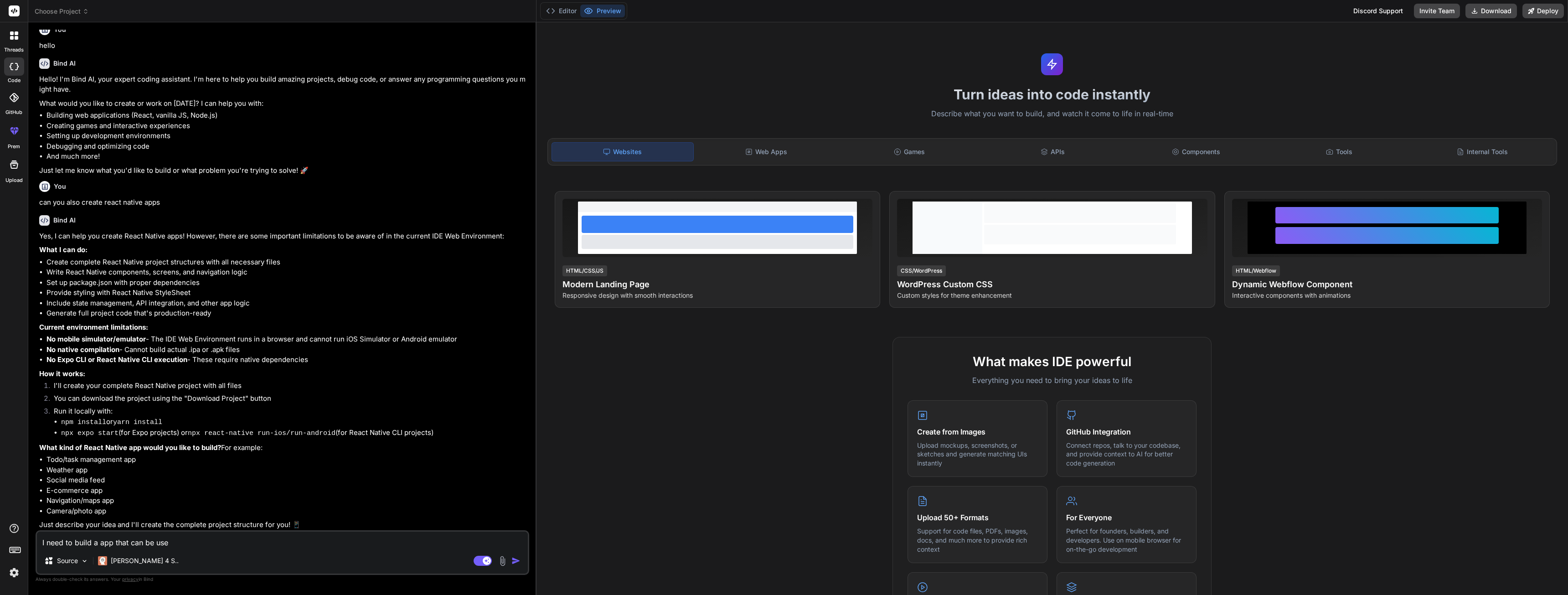
type textarea "I need to build a app that can be used"
type textarea "x"
type textarea "I need to build a app that can be used"
type textarea "x"
type textarea "I need to build a app that can be used o"
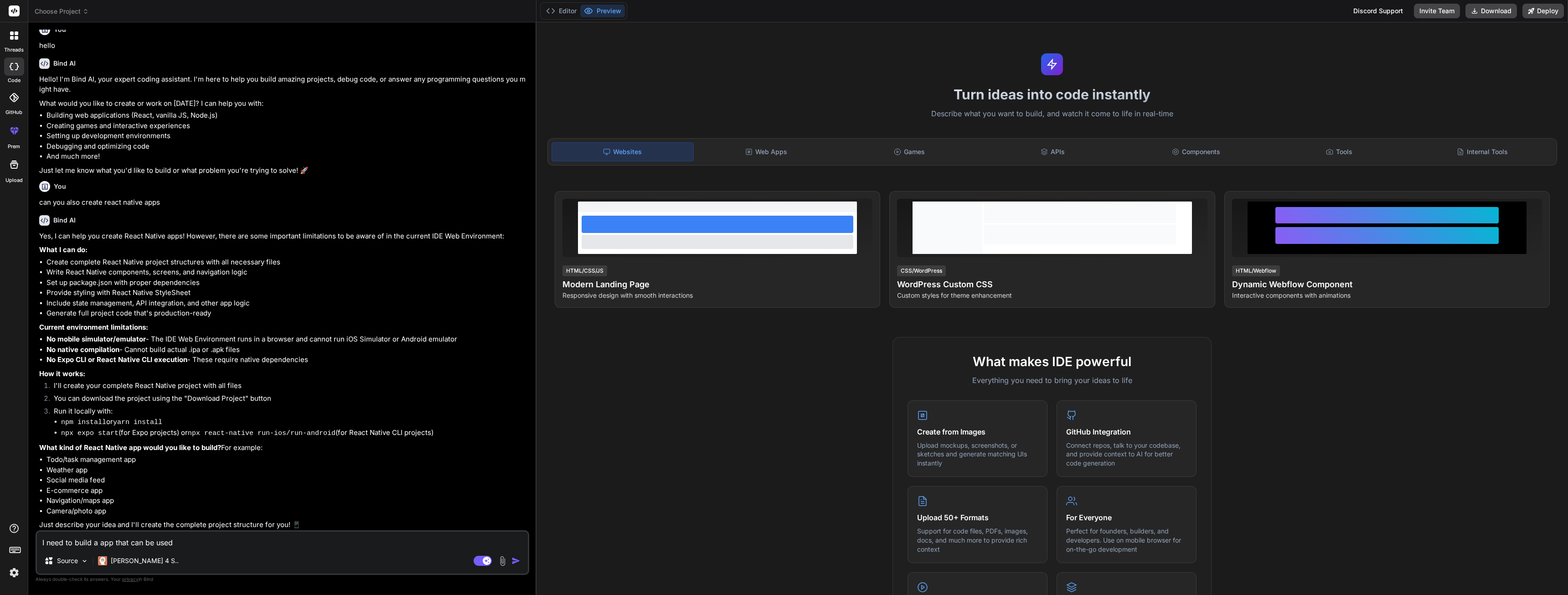
type textarea "x"
type textarea "I need to build a app that can be used of"
type textarea "x"
type textarea "I need to build a app that can be used off"
type textarea "x"
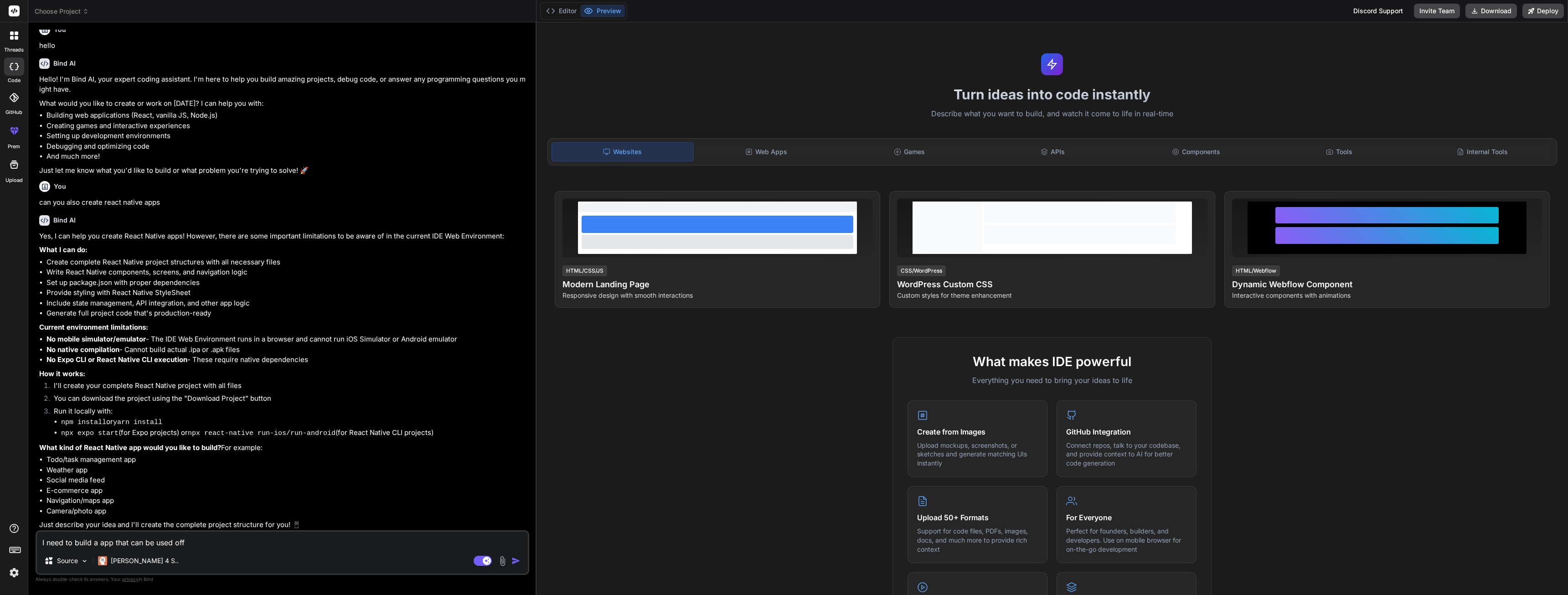
type textarea "I need to build a app that can be used offl"
type textarea "x"
type textarea "I need to build a app that can be used offli"
type textarea "x"
type textarea "I need to build a app that can be used offlin"
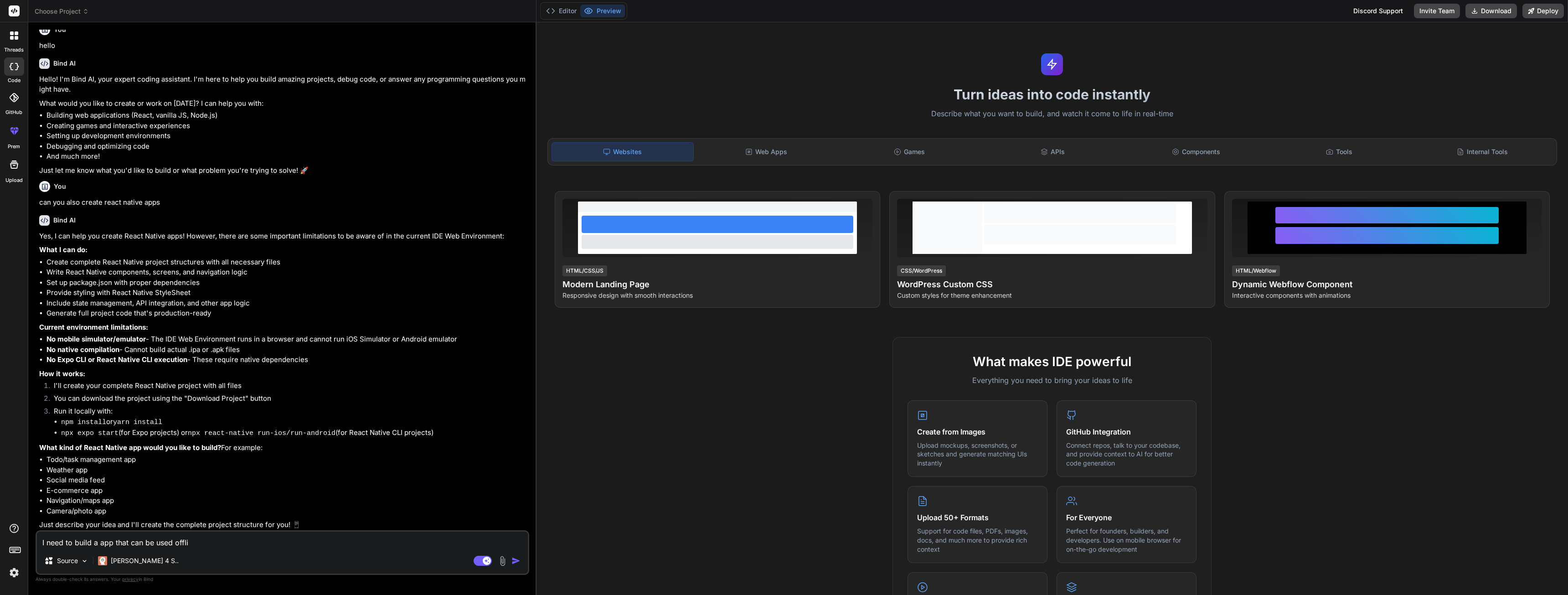
type textarea "x"
type textarea "I need to build a app that can be used offline"
type textarea "x"
type textarea "I need to build a app that can be used offline"
type textarea "x"
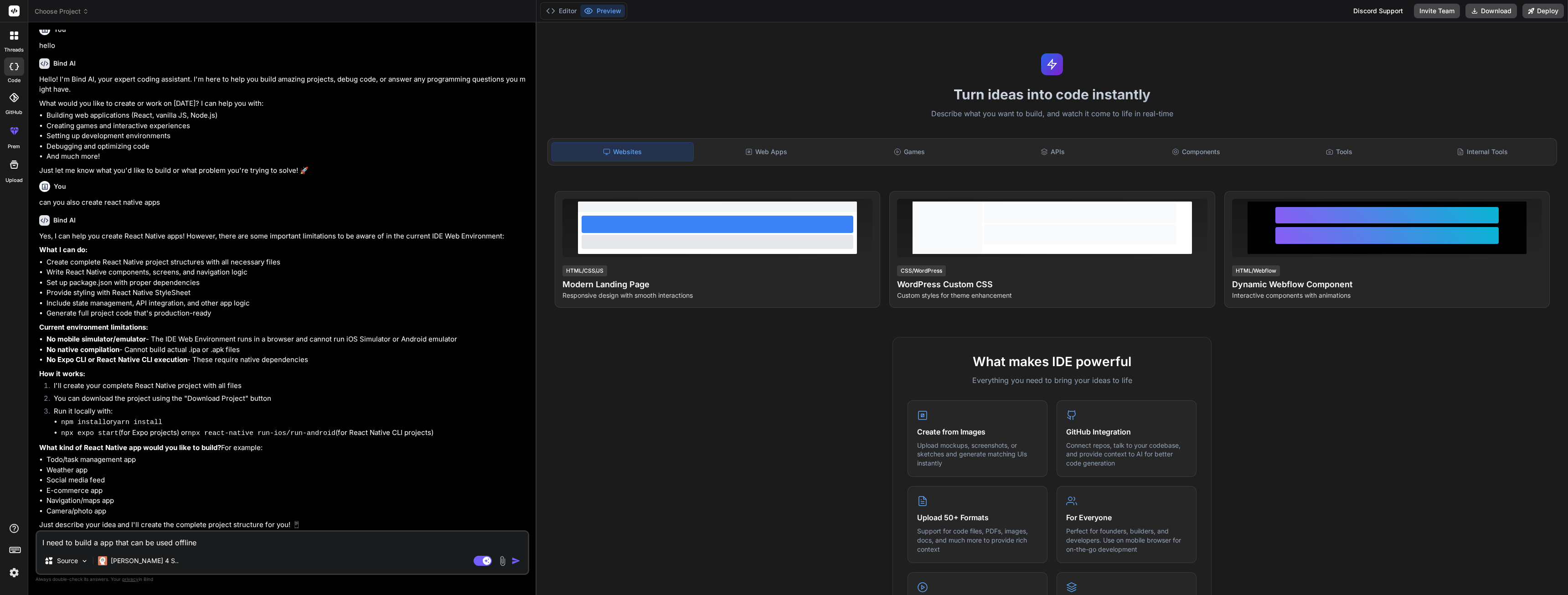
type textarea "I need to build a app that can be used offline t"
type textarea "x"
type textarea "I need to build a app that can be used offline to"
type textarea "x"
type textarea "I need to build a app that can be used offline to"
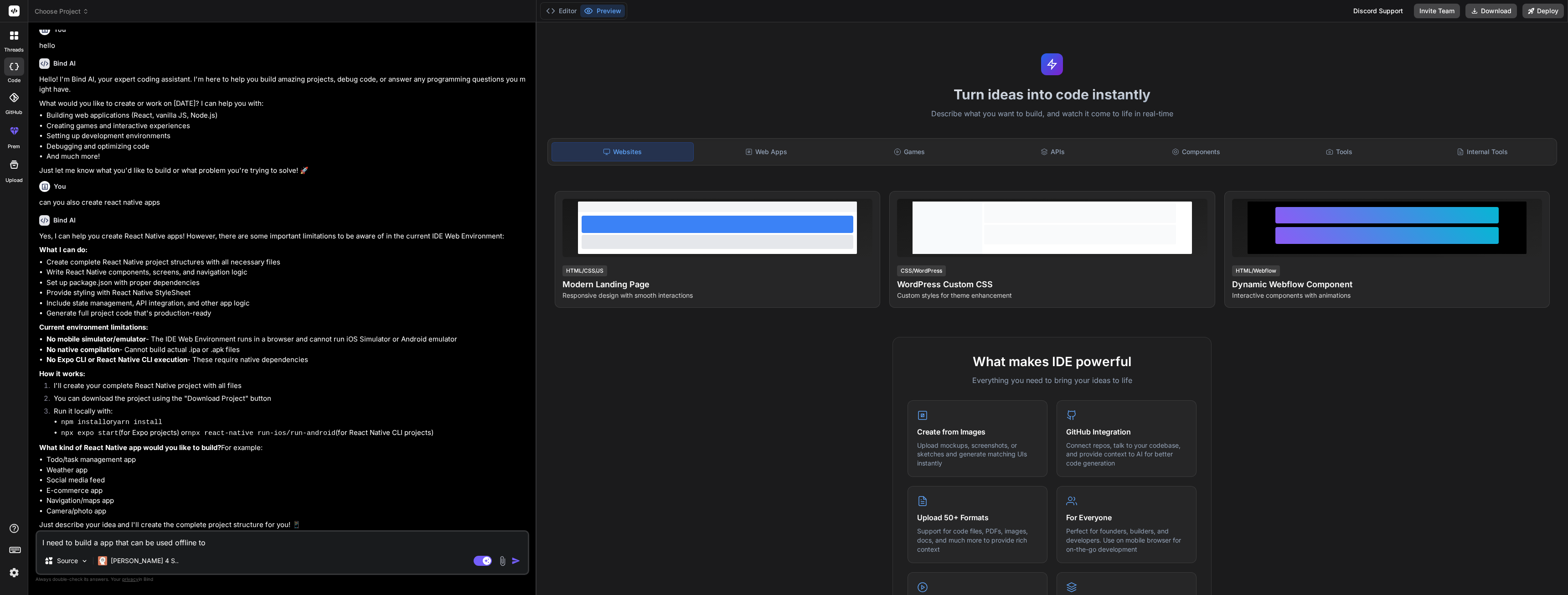
type textarea "x"
type textarea "I need to build a app that can be used offline to p"
type textarea "x"
type textarea "I need to build a app that can be used offline to pe"
type textarea "x"
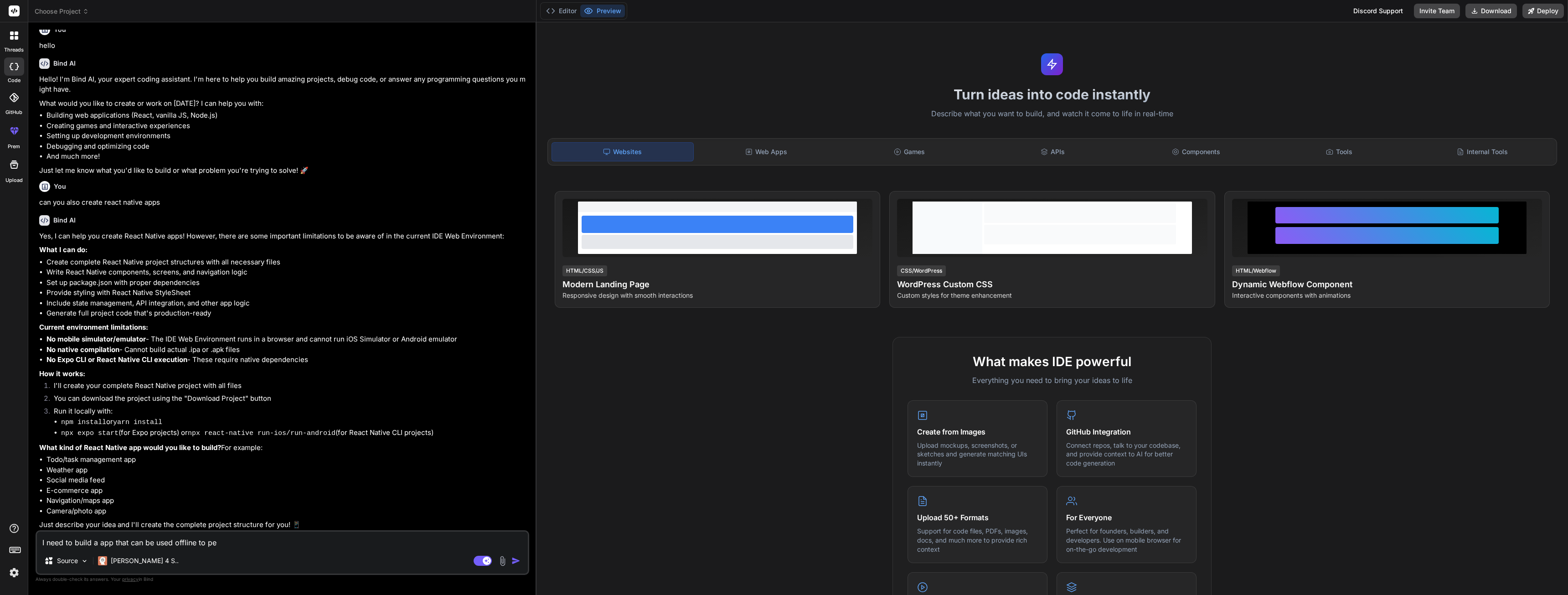
type textarea "I need to build a app that can be used offline to per"
type textarea "x"
type textarea "I need to build a app that can be used offline to perf"
type textarea "x"
type textarea "I need to build a app that can be used offline to perfo"
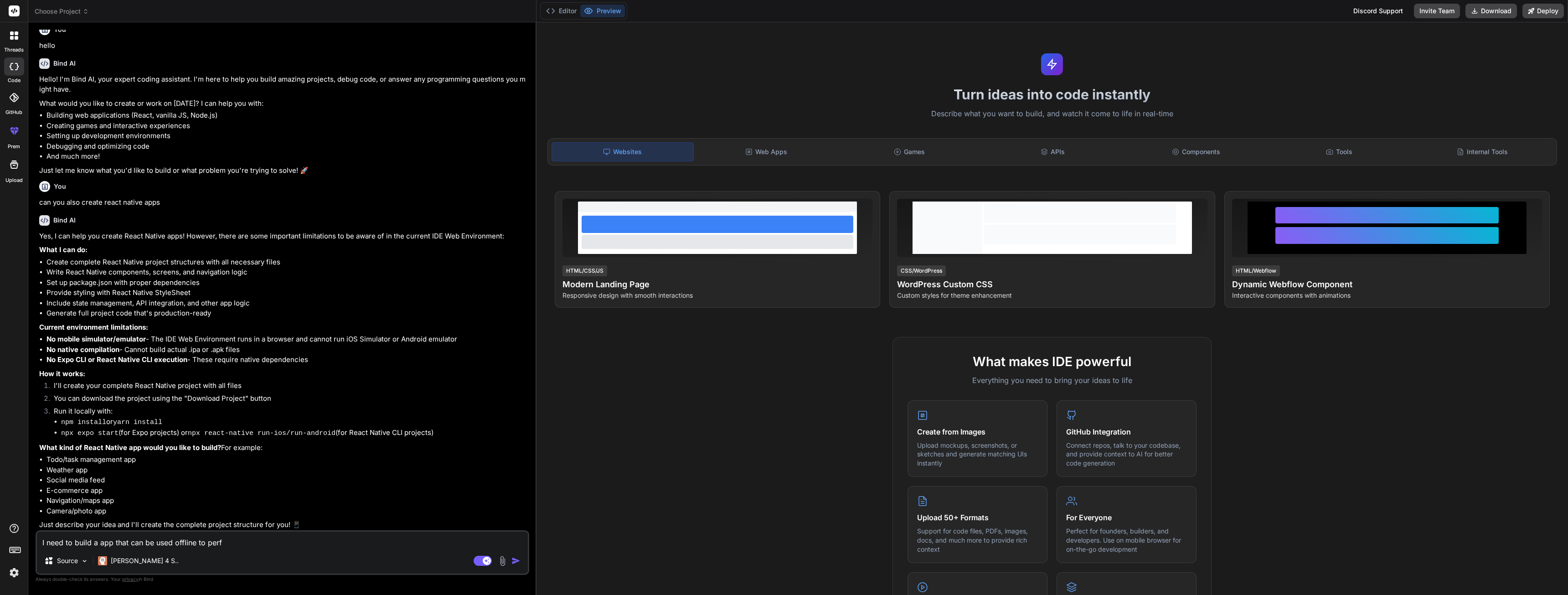
type textarea "x"
type textarea "I need to build a app that can be used offline to perfor"
type textarea "x"
type textarea "I need to build a app that can be used offline to perform"
type textarea "x"
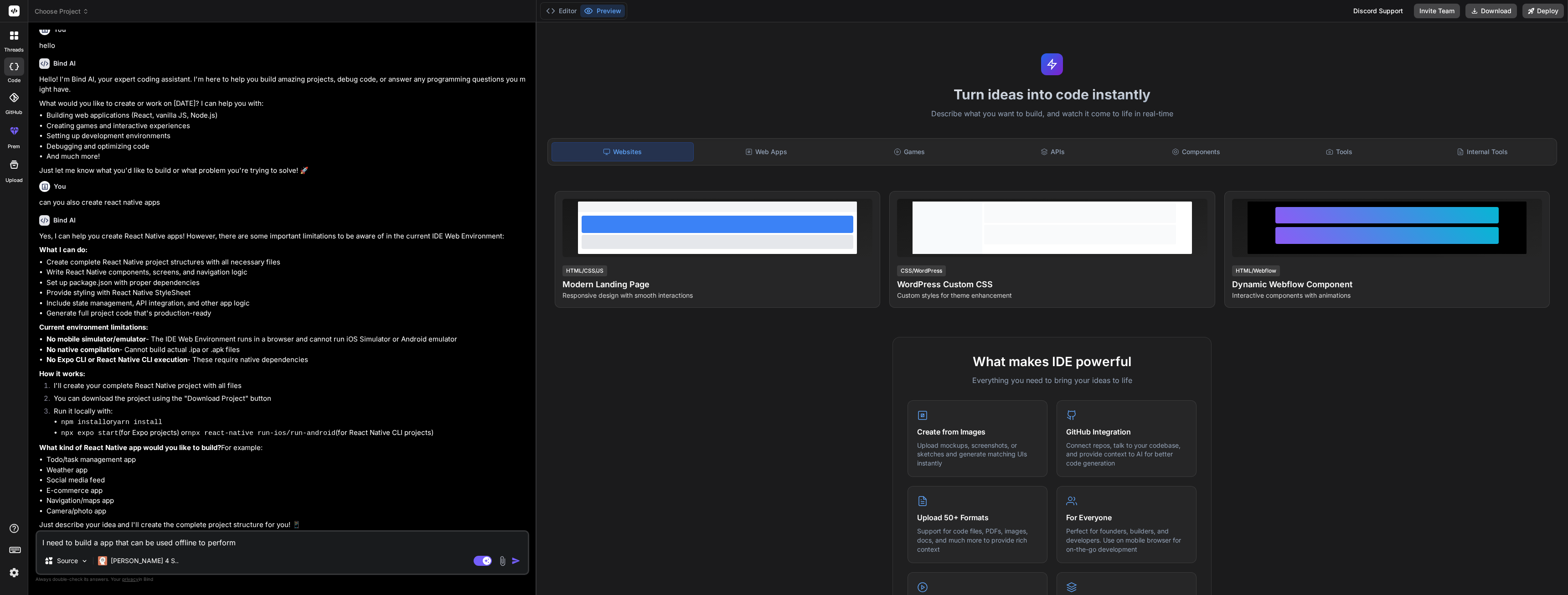
type textarea "I need to build a app that can be used offline to perform"
type textarea "x"
type textarea "I need to build a app that can be used offline to perform i"
type textarea "x"
type textarea "I need to build a app that can be used offline to perform in"
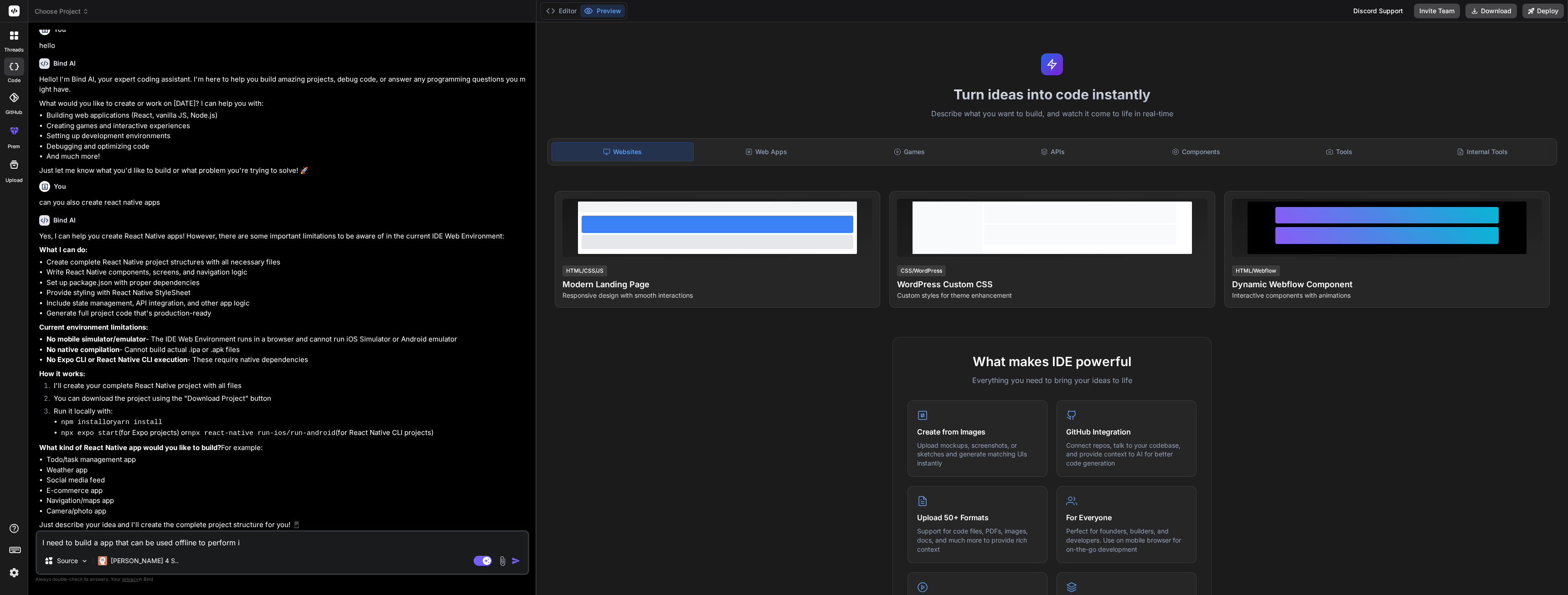
type textarea "x"
type textarea "I need to build a app that can be used offline to perform ins"
type textarea "x"
type textarea "I need to build a app that can be used offline to perform insp"
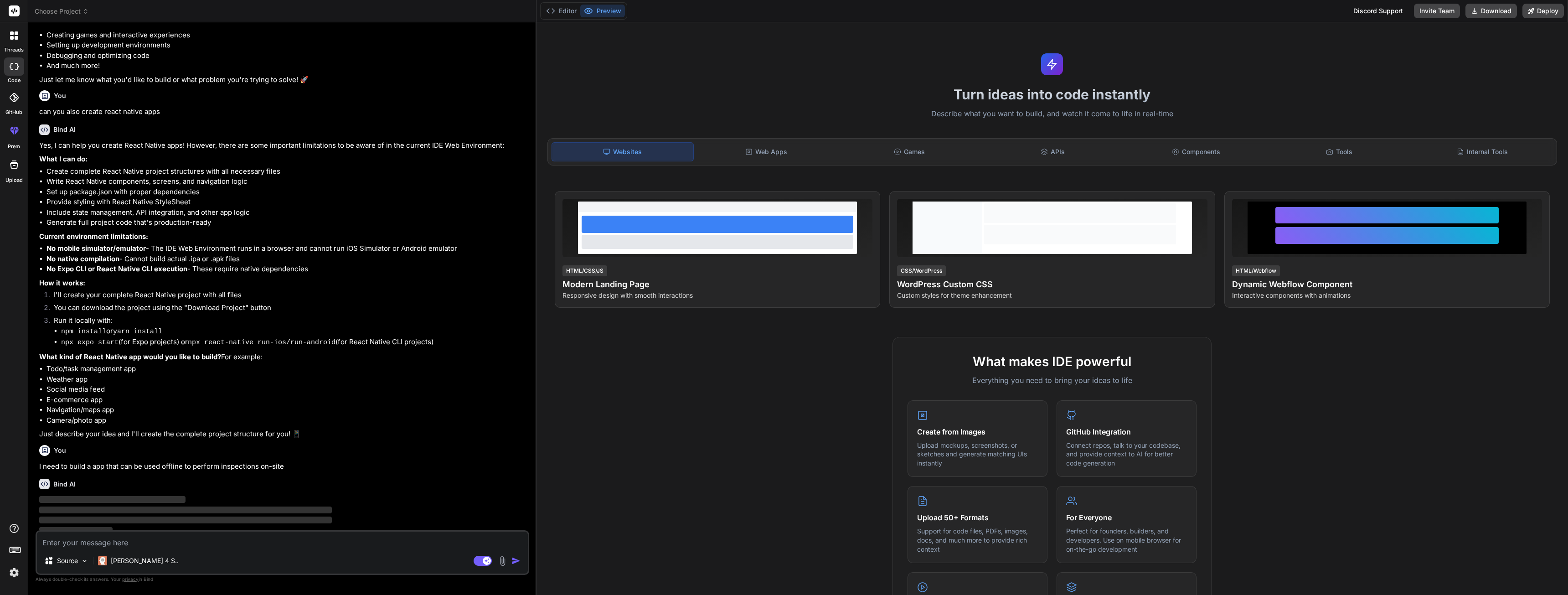
scroll to position [103, 0]
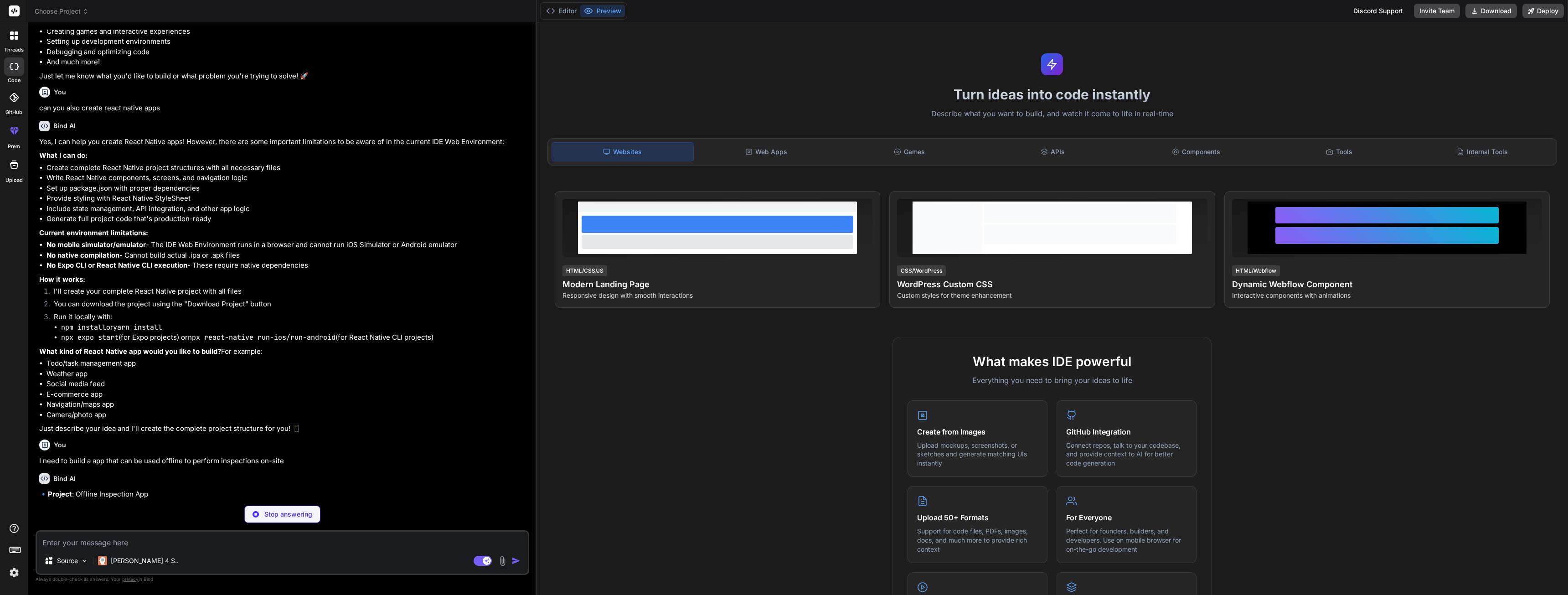
click at [173, 538] on textarea at bounding box center [282, 539] width 491 height 16
click at [151, 513] on p "🔹 Project : Offline Inspection App 🔧 Tech Stack : React Native + Expo + SQLite …" at bounding box center [283, 505] width 488 height 31
copy p "Expo"
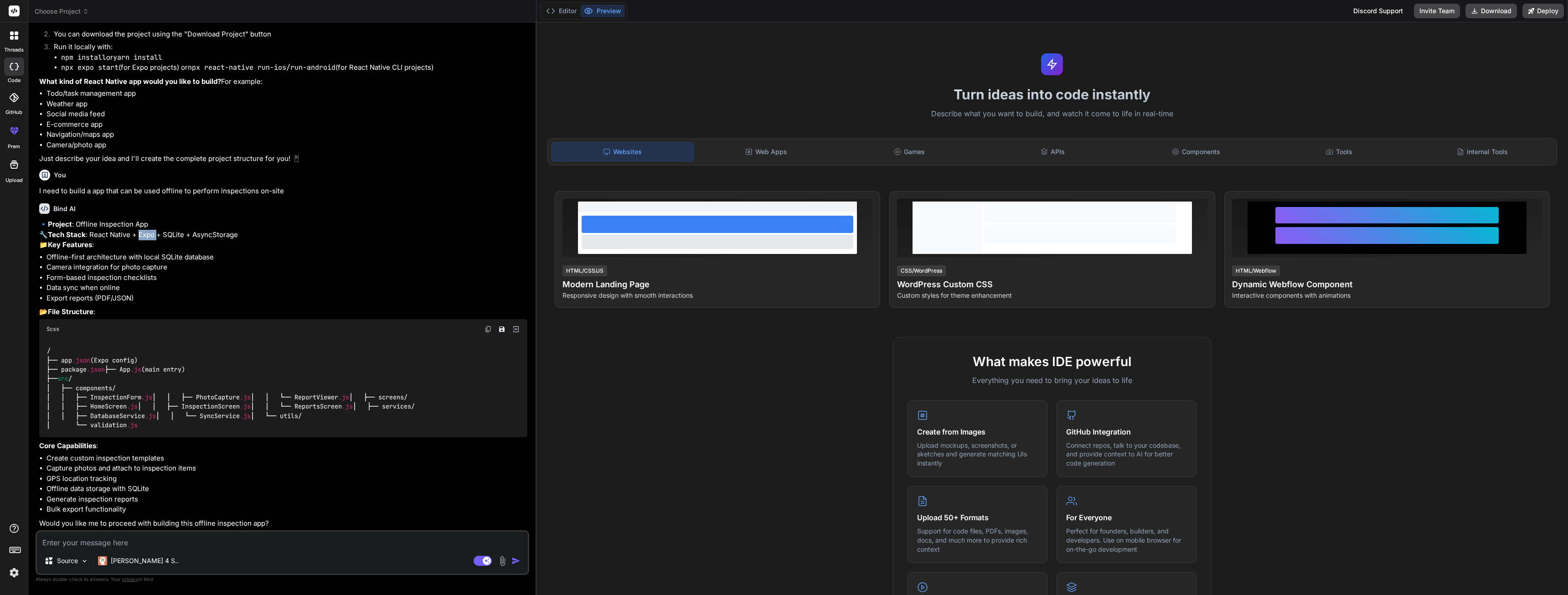
scroll to position [477, 0]
click at [237, 553] on div "Source Claude 4 S.." at bounding box center [282, 562] width 491 height 22
click at [229, 542] on textarea at bounding box center [282, 539] width 491 height 16
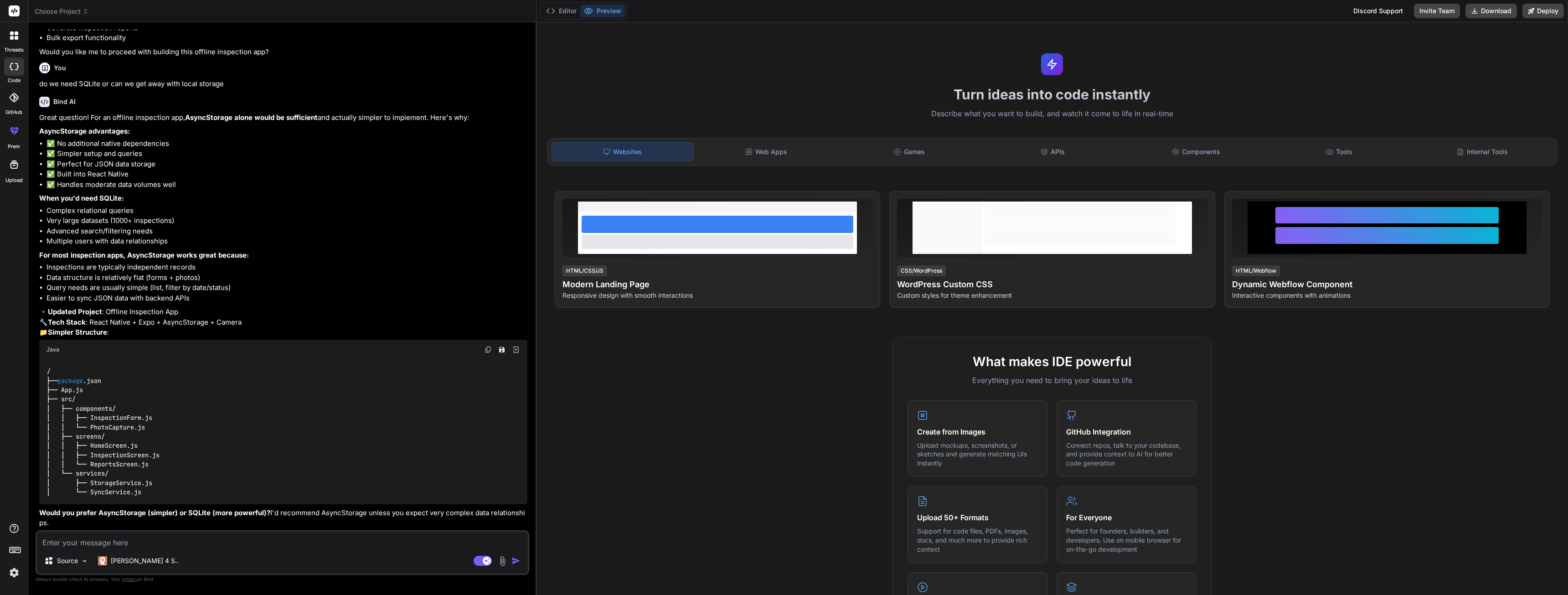
scroll to position [969, 0]
click at [196, 549] on div "Source Claude 4 S.. Agent Mode. When this toggle is activated, AI automatically…" at bounding box center [282, 551] width 493 height 44
click at [124, 511] on strong "Would you prefer AsyncStorage (simpler) or SQLite (more powerful)?" at bounding box center [155, 512] width 231 height 9
copy strong "AsyncStorage"
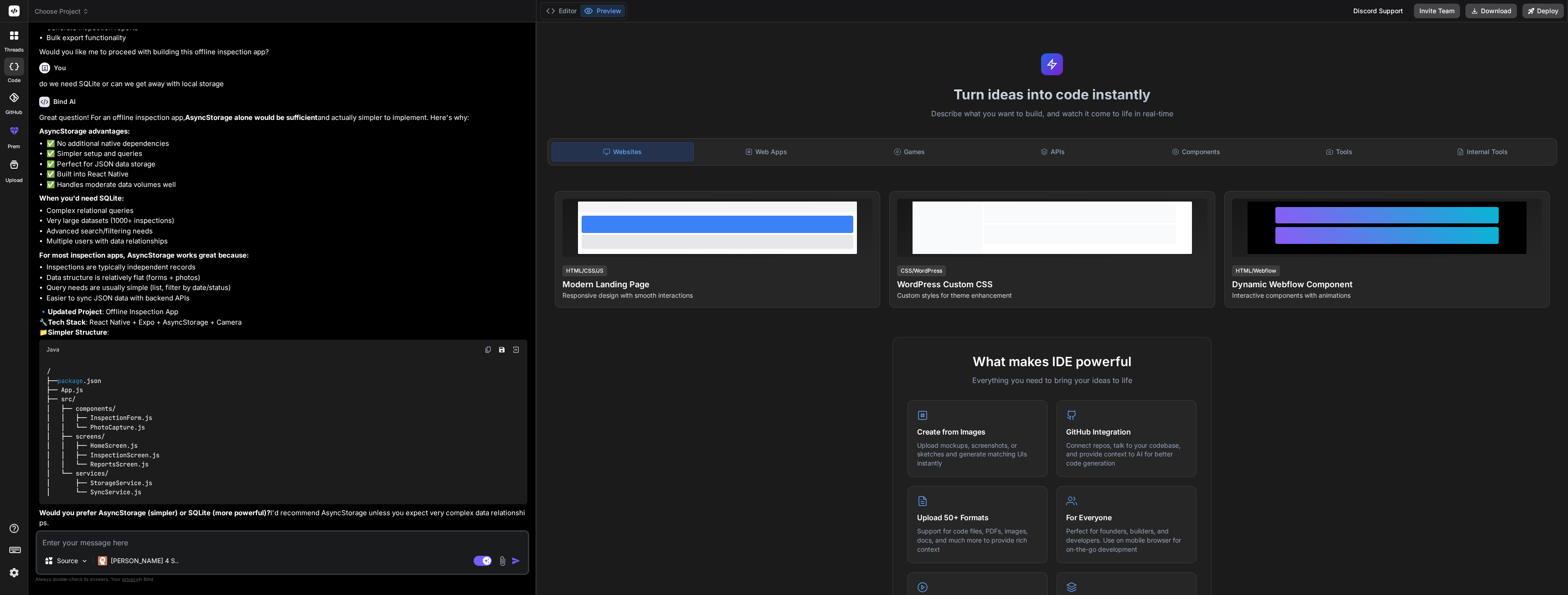
click at [120, 547] on textarea at bounding box center [282, 539] width 491 height 16
paste textarea "AsyncStorage"
click at [314, 543] on textarea "I think AsyncStorage is fine. There will be 10s or 100s of inspections, no more…" at bounding box center [282, 539] width 491 height 16
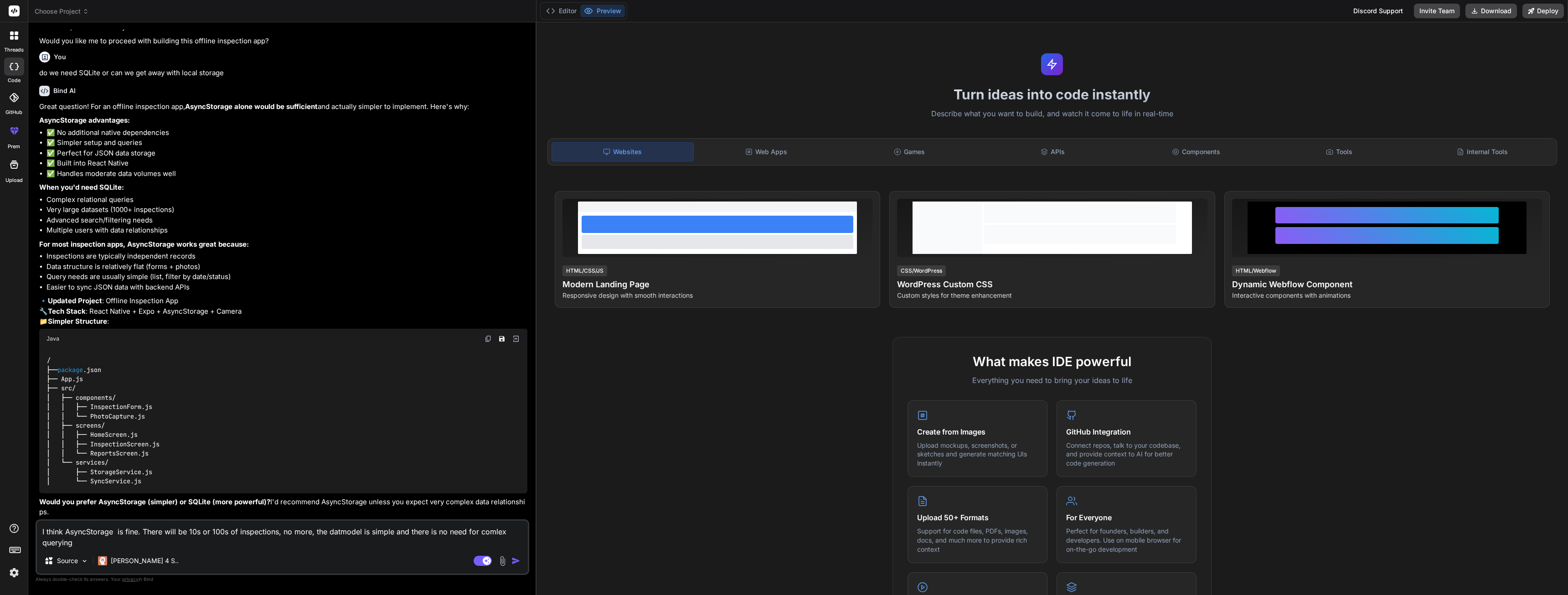
click at [339, 532] on textarea "I think AsyncStorage is fine. There will be 10s or 100s of inspections, no more…" at bounding box center [282, 535] width 491 height 27
click at [498, 532] on textarea "I think AsyncStorage is fine. There will be 10s or 100s of inspections, no more…" at bounding box center [282, 535] width 491 height 27
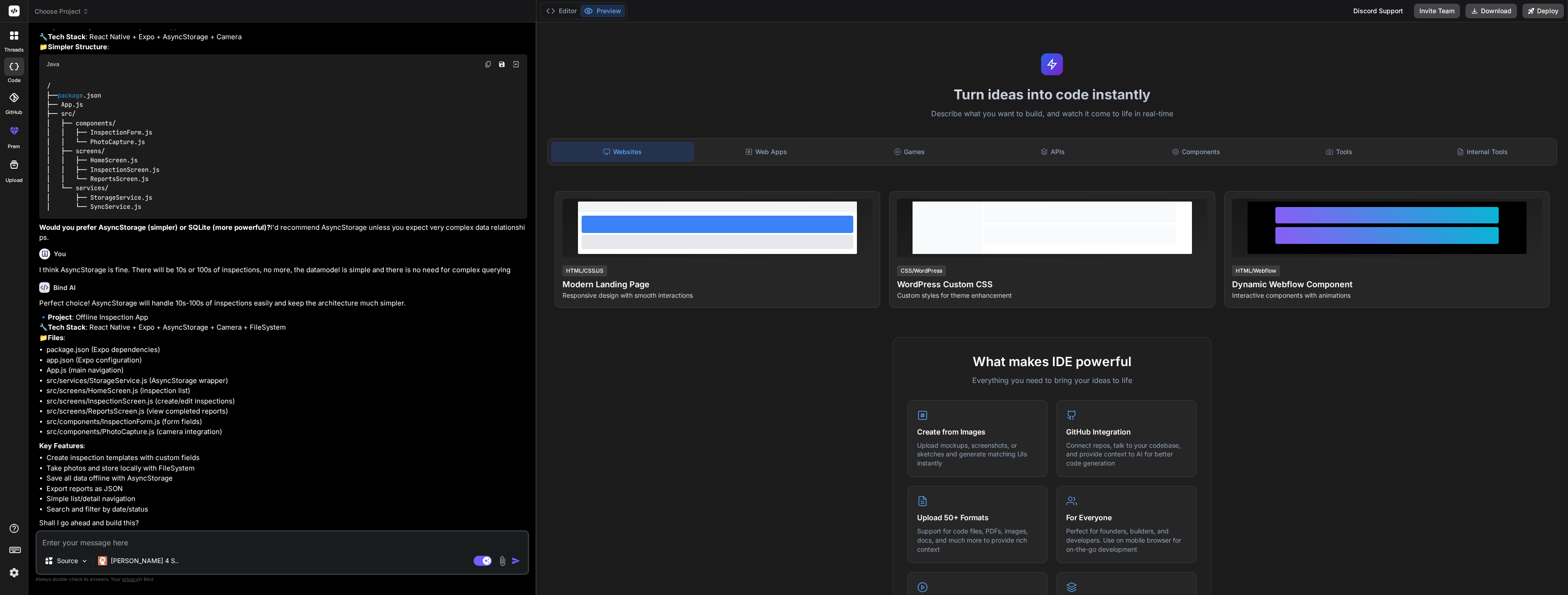
scroll to position [1275, 0]
click at [103, 539] on textarea at bounding box center [282, 539] width 491 height 16
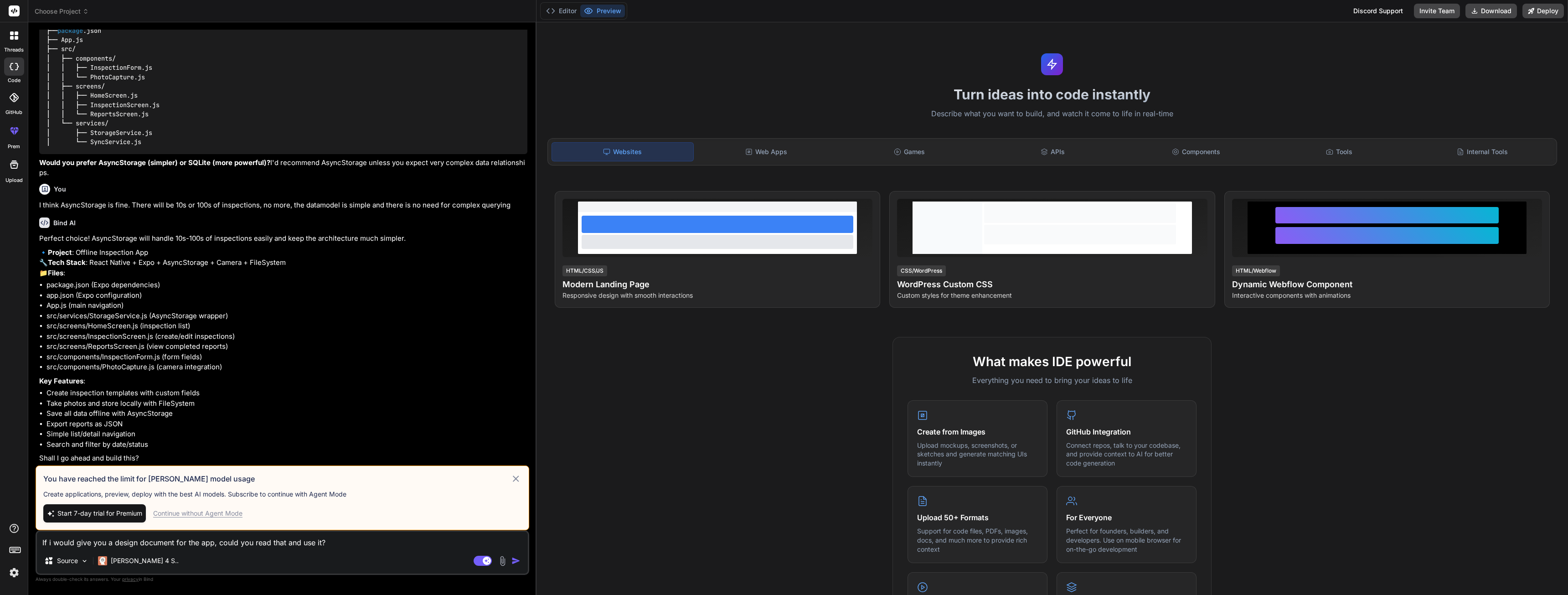
click at [135, 514] on span "Start 7-day trial for Premium" at bounding box center [99, 513] width 85 height 9
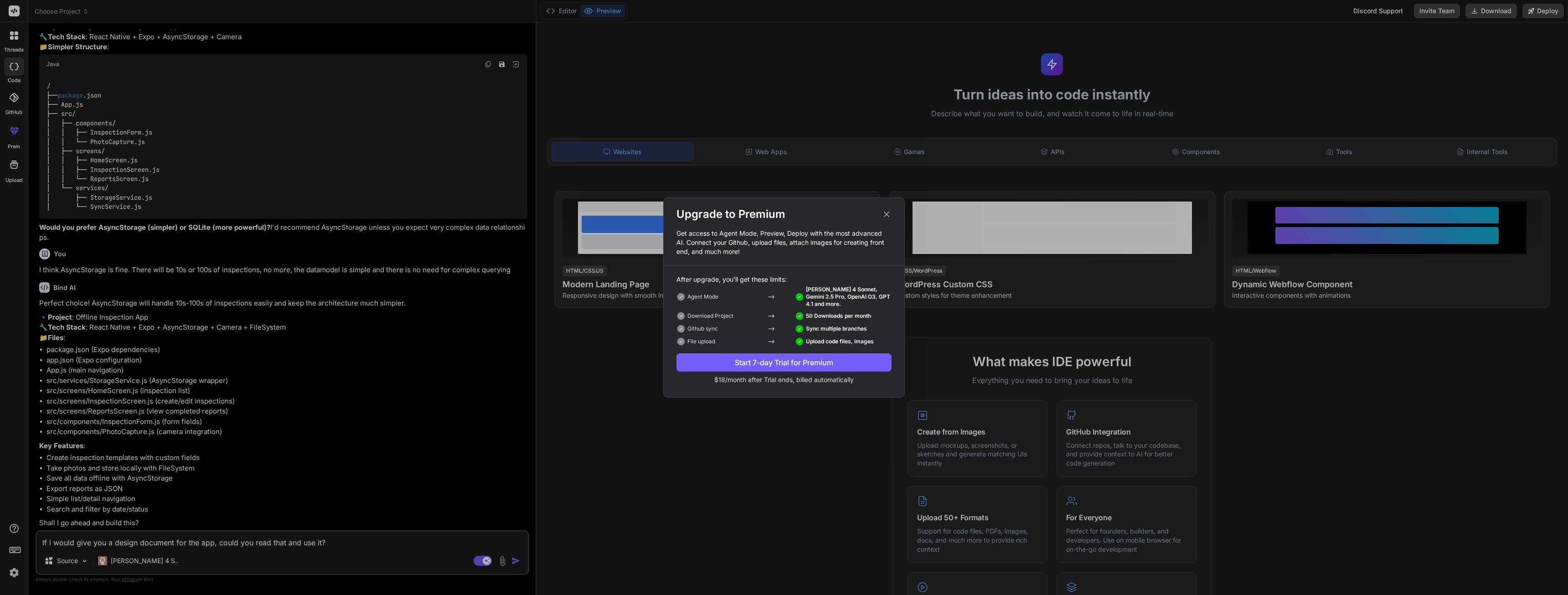
click at [776, 357] on div "Start 7-day Trial for Premium" at bounding box center [784, 363] width 215 height 11
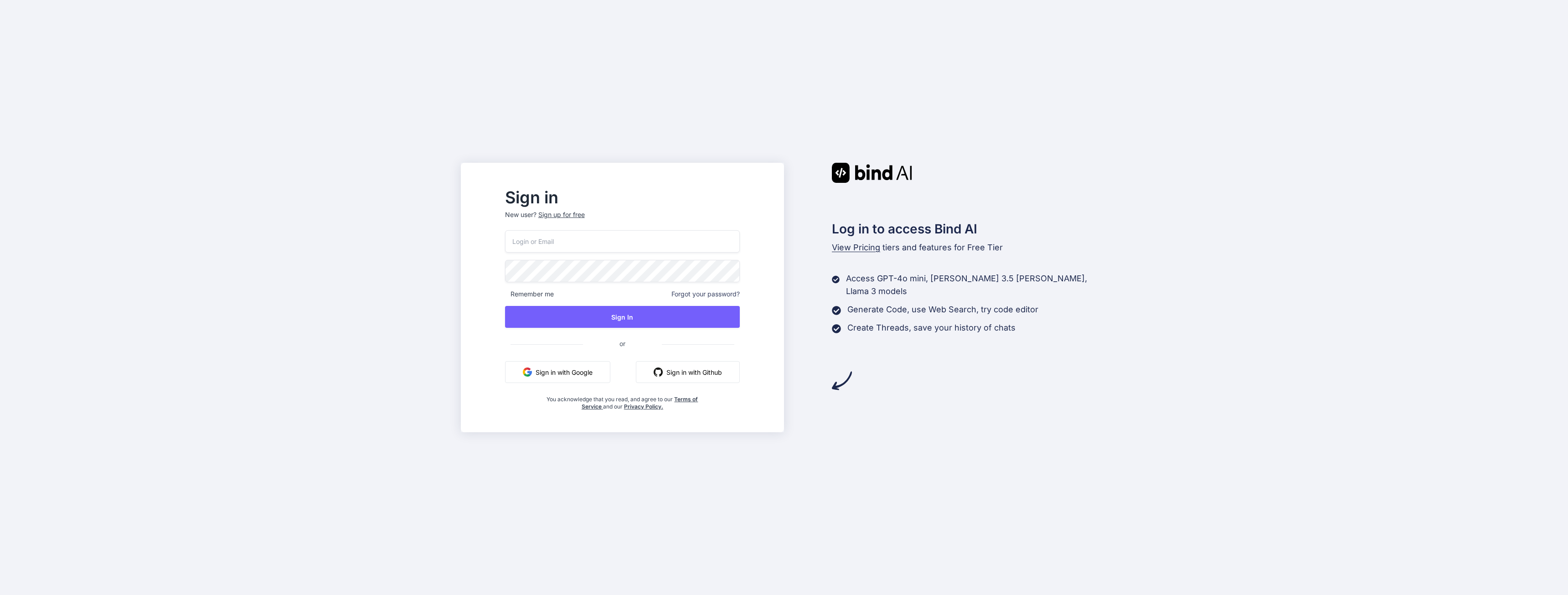
click at [568, 372] on button "Sign in with Google" at bounding box center [557, 372] width 106 height 22
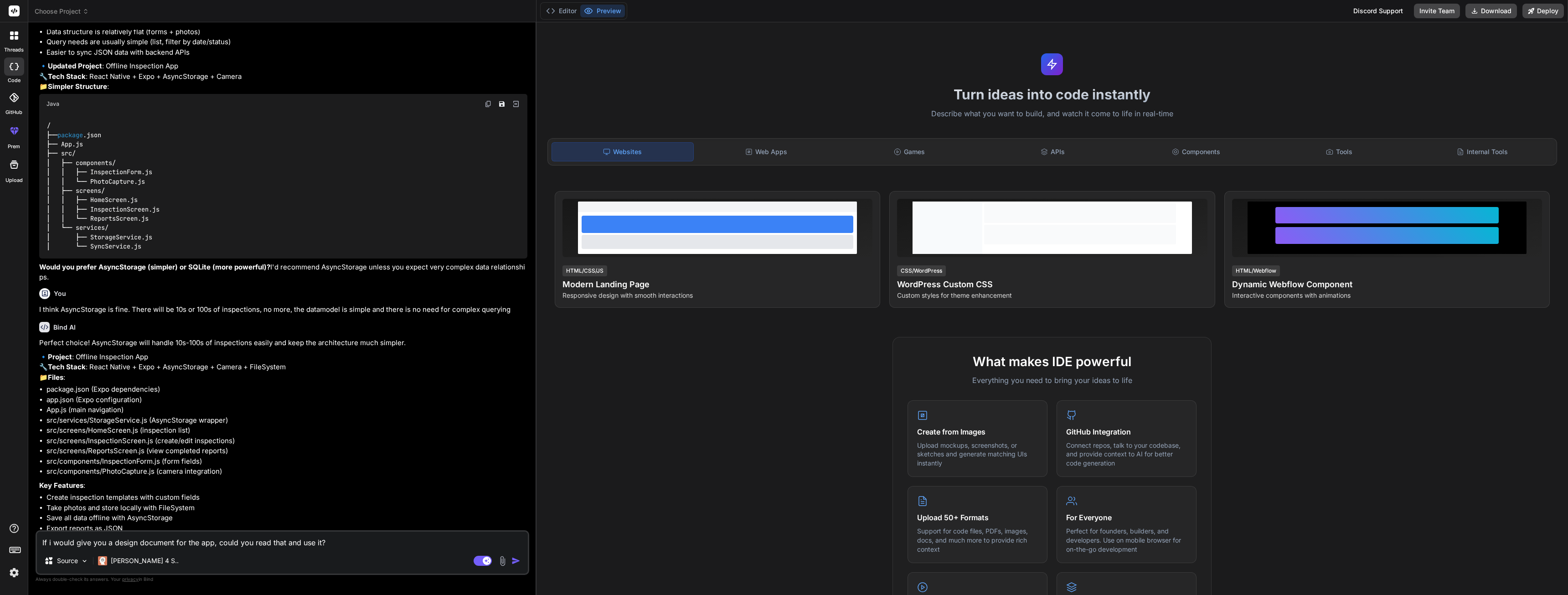
click at [330, 544] on textarea "If i would give you a design document for the app, could you read that and use …" at bounding box center [282, 539] width 491 height 16
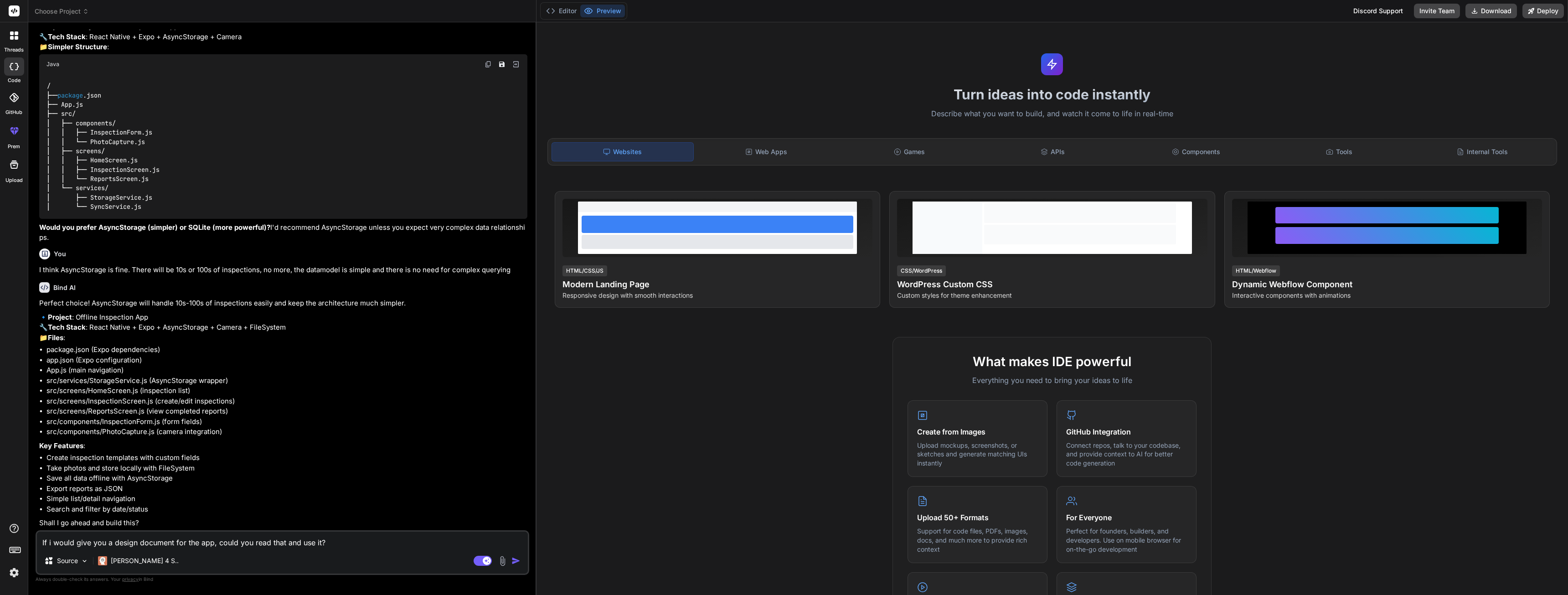
scroll to position [1275, 0]
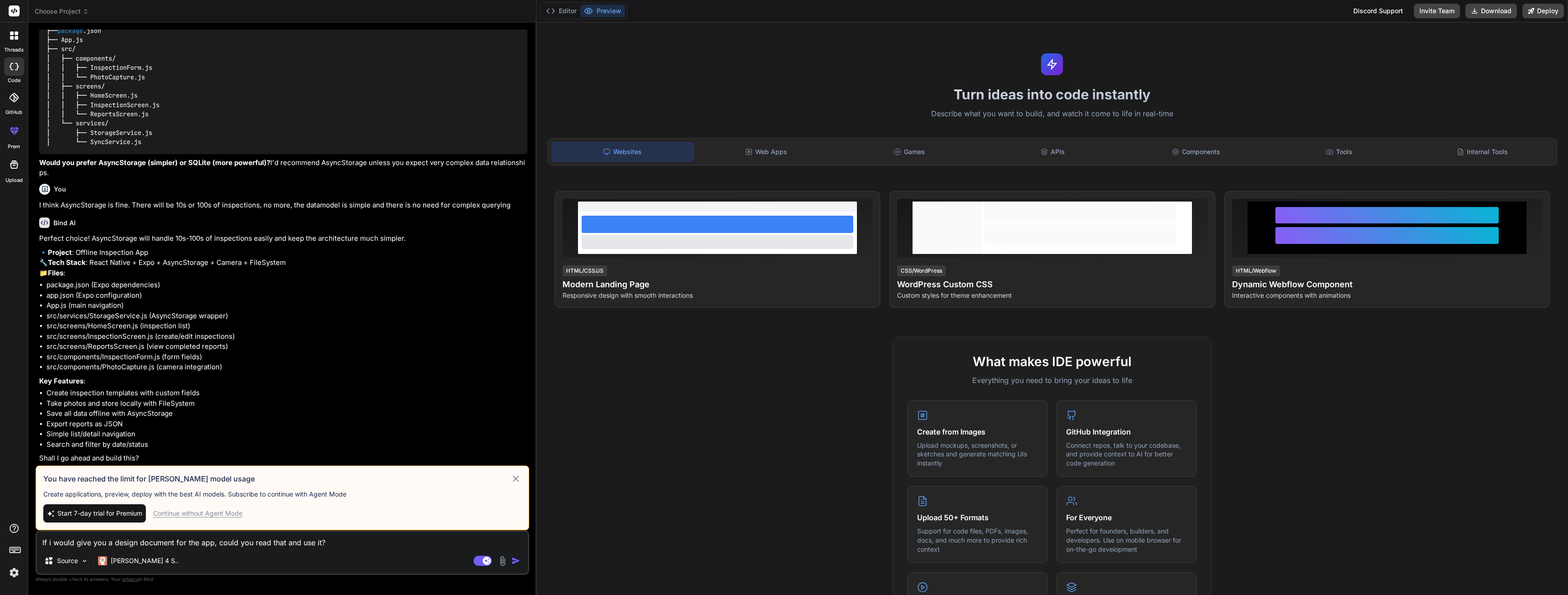
click at [203, 512] on div "Continue without Agent Mode" at bounding box center [198, 513] width 89 height 9
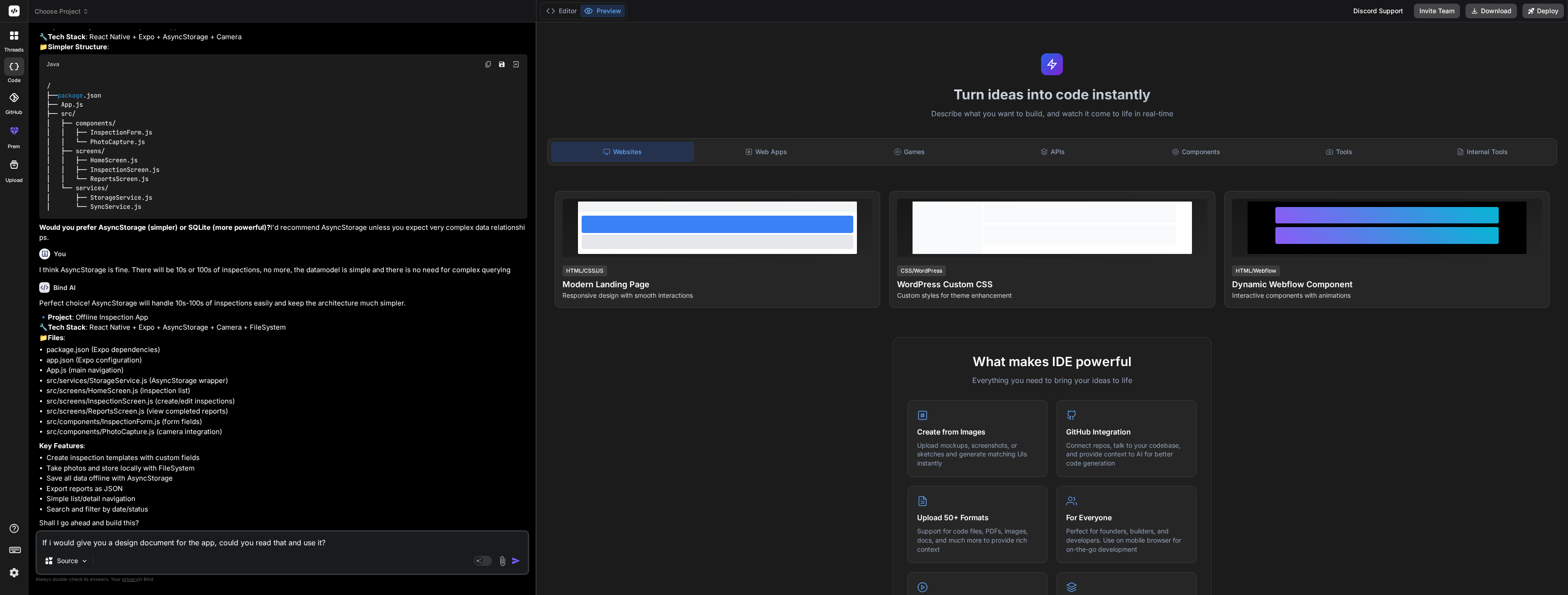
click at [334, 542] on textarea "If i would give you a design document for the app, could you read that and use …" at bounding box center [282, 539] width 491 height 16
type textarea "x"
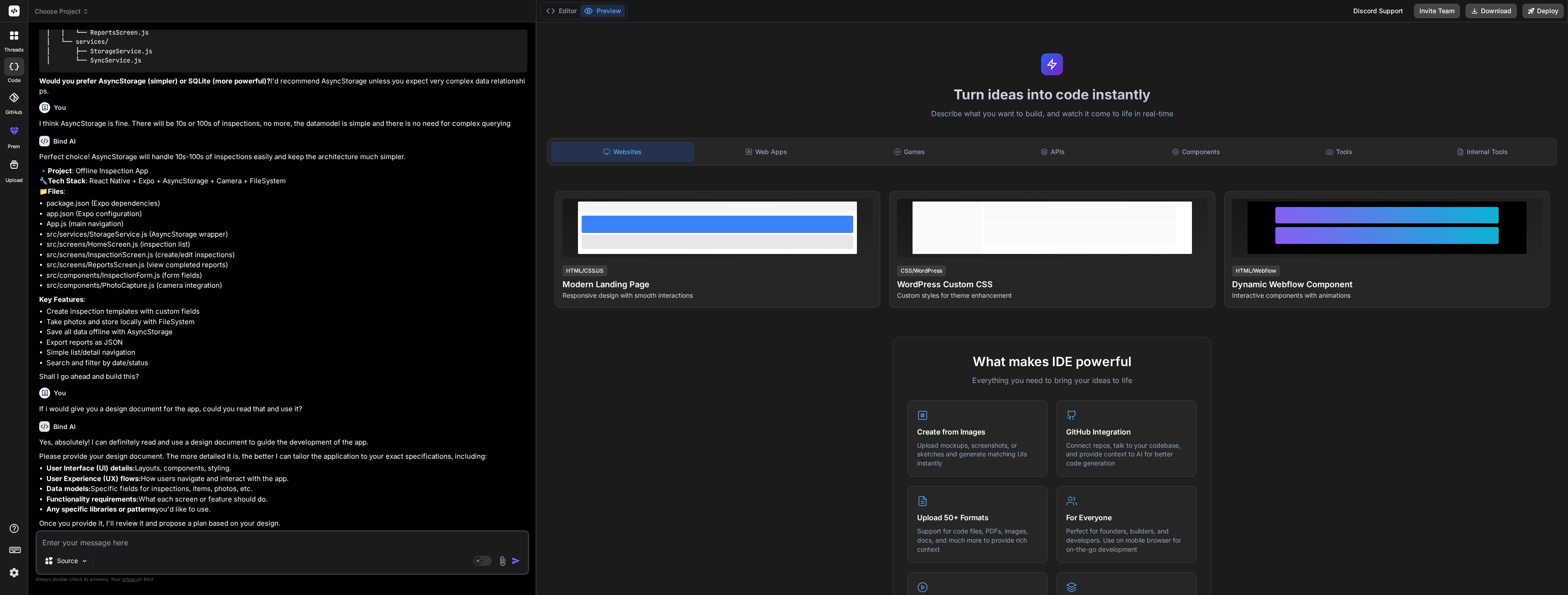
scroll to position [1421, 0]
click at [501, 561] on img at bounding box center [502, 560] width 10 height 10
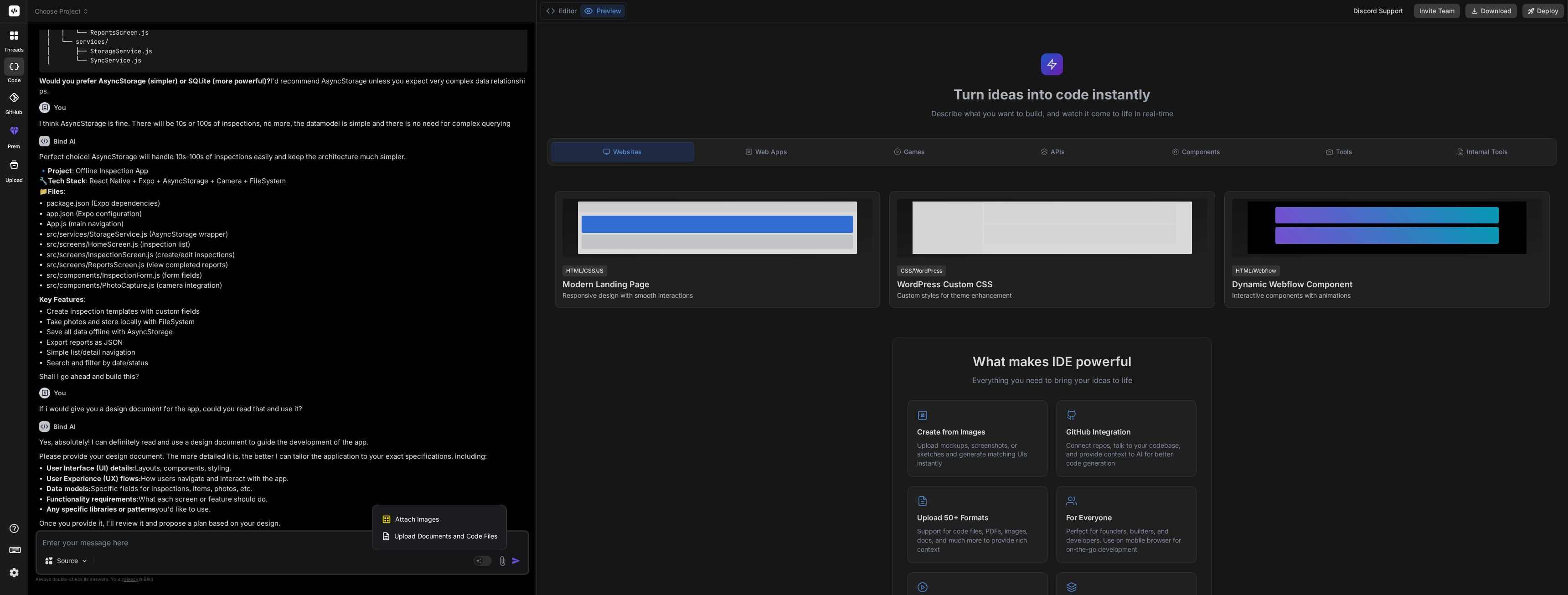
click at [426, 535] on span "Upload Documents and Code Files" at bounding box center [446, 535] width 103 height 9
type textarea "x"
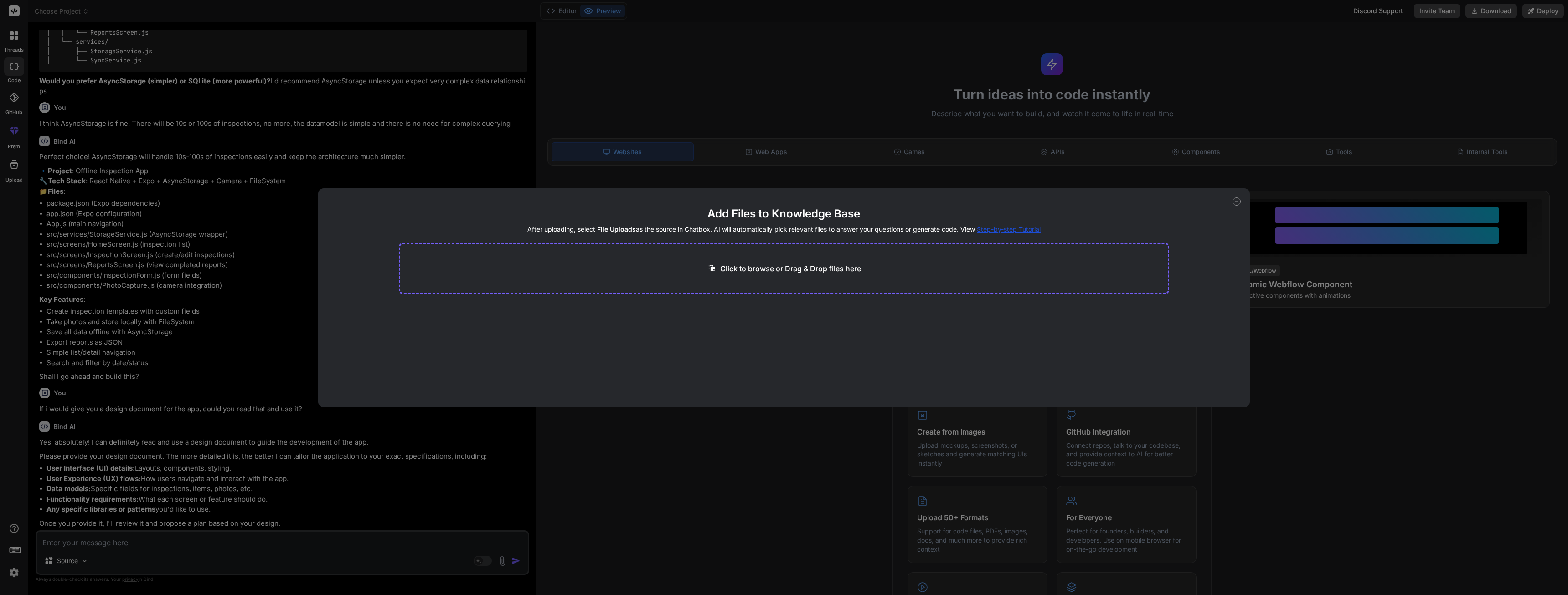
click at [801, 267] on p "Click to browse or Drag & Drop files here" at bounding box center [790, 268] width 141 height 11
type input "C:\fakepath\Uitwerking D&D fase.docx"
type textarea "x"
click at [767, 268] on p "Click to browse or Drag & Drop files here" at bounding box center [790, 268] width 141 height 11
type input "C:\fakepath\Offerte digitalisering inspectieproces v2.docx"
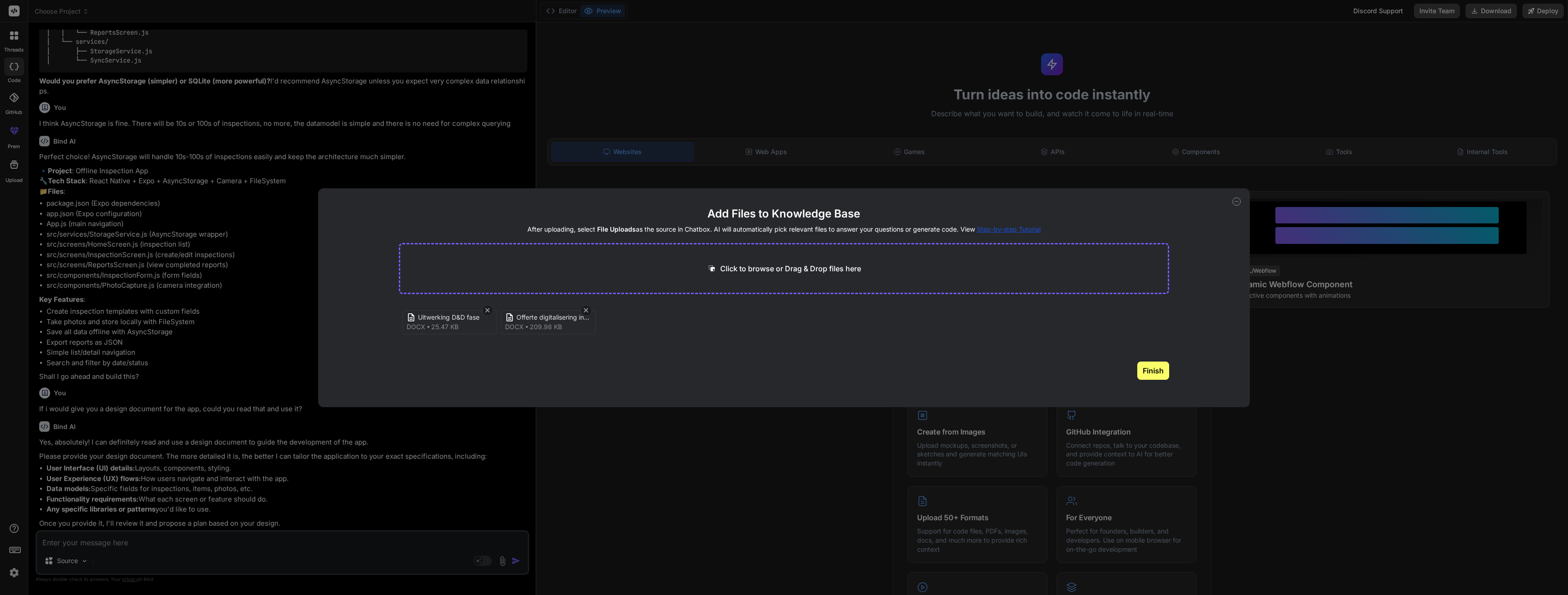
click at [1148, 371] on button "Finish" at bounding box center [1153, 370] width 32 height 19
click at [353, 501] on div "Add Files to Knowledge Base After uploading, select File Uploads as the source …" at bounding box center [784, 298] width 1568 height 595
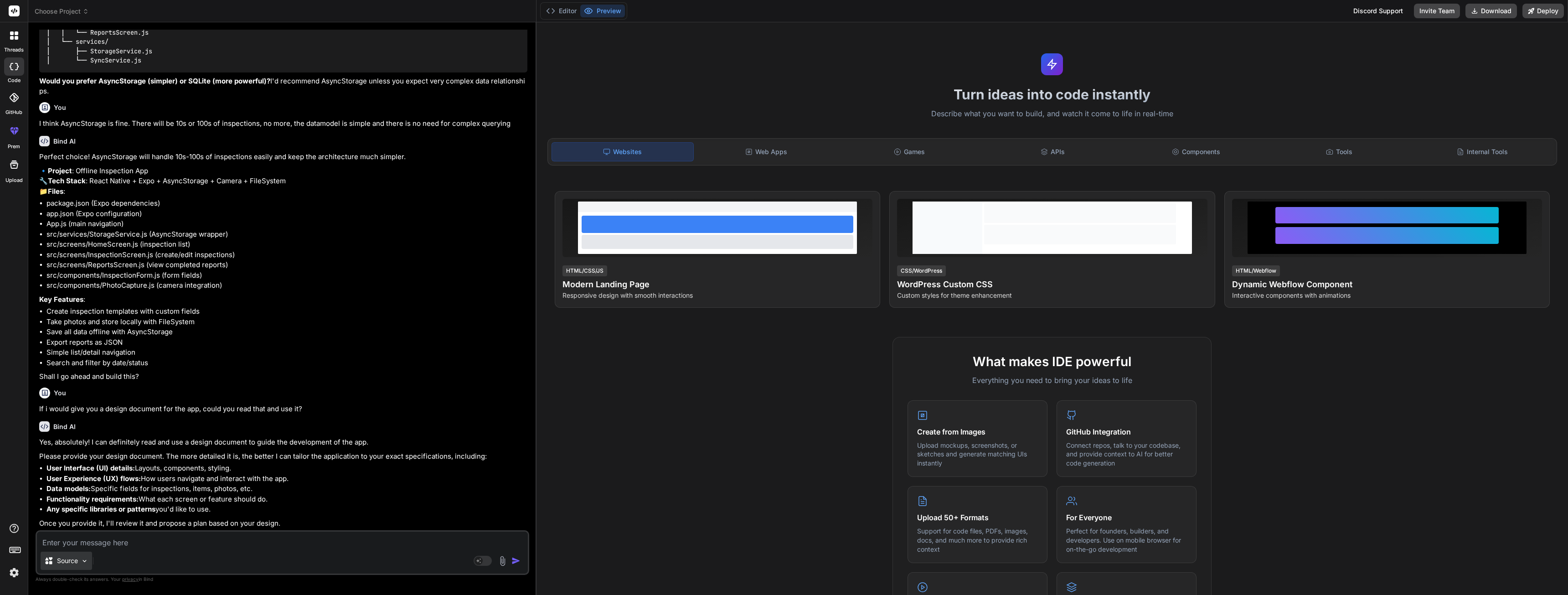
click at [84, 555] on div "Source" at bounding box center [66, 560] width 52 height 19
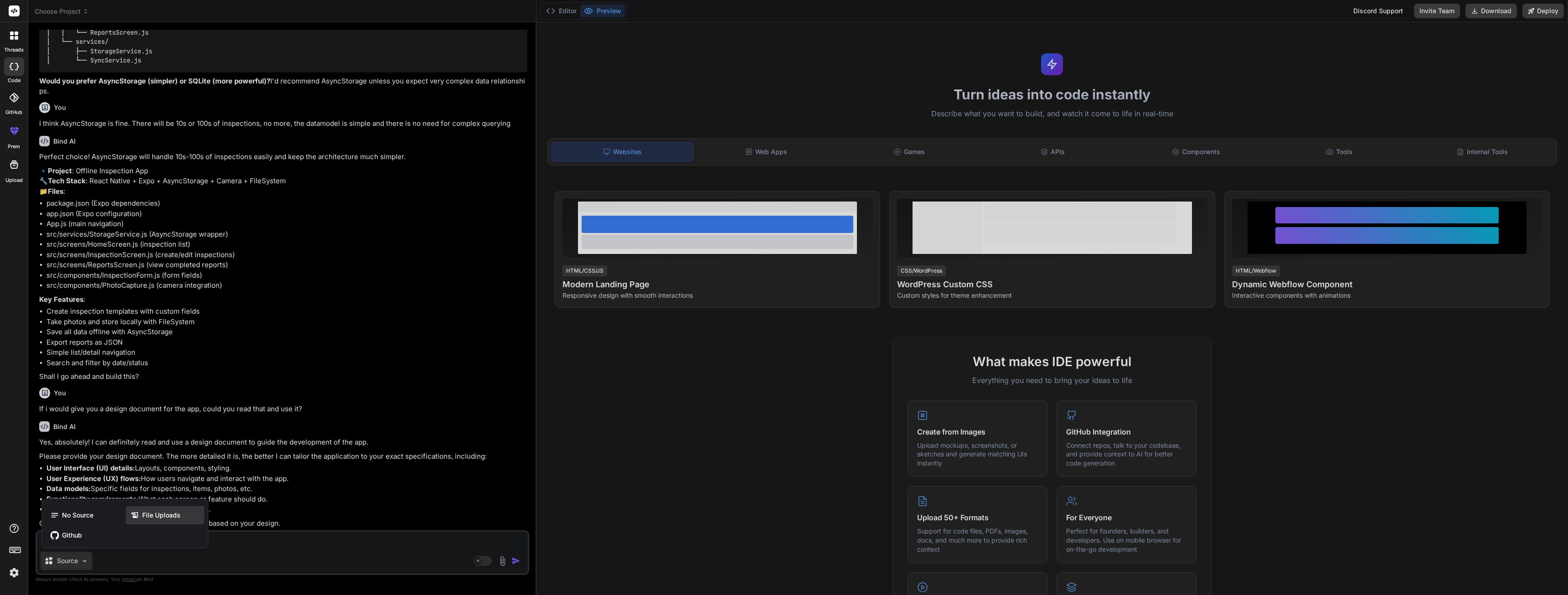
click at [154, 511] on span "File Uploads" at bounding box center [160, 514] width 38 height 9
type textarea "x"
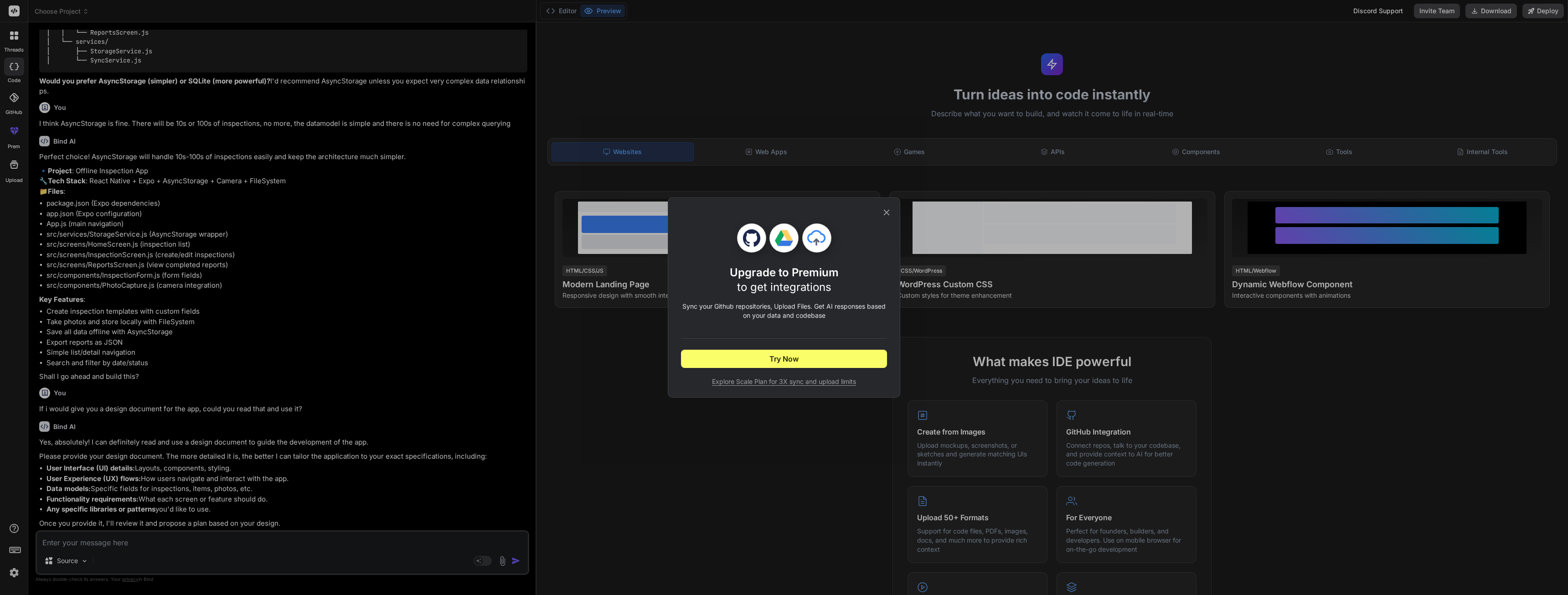
click at [888, 212] on icon at bounding box center [886, 212] width 10 height 10
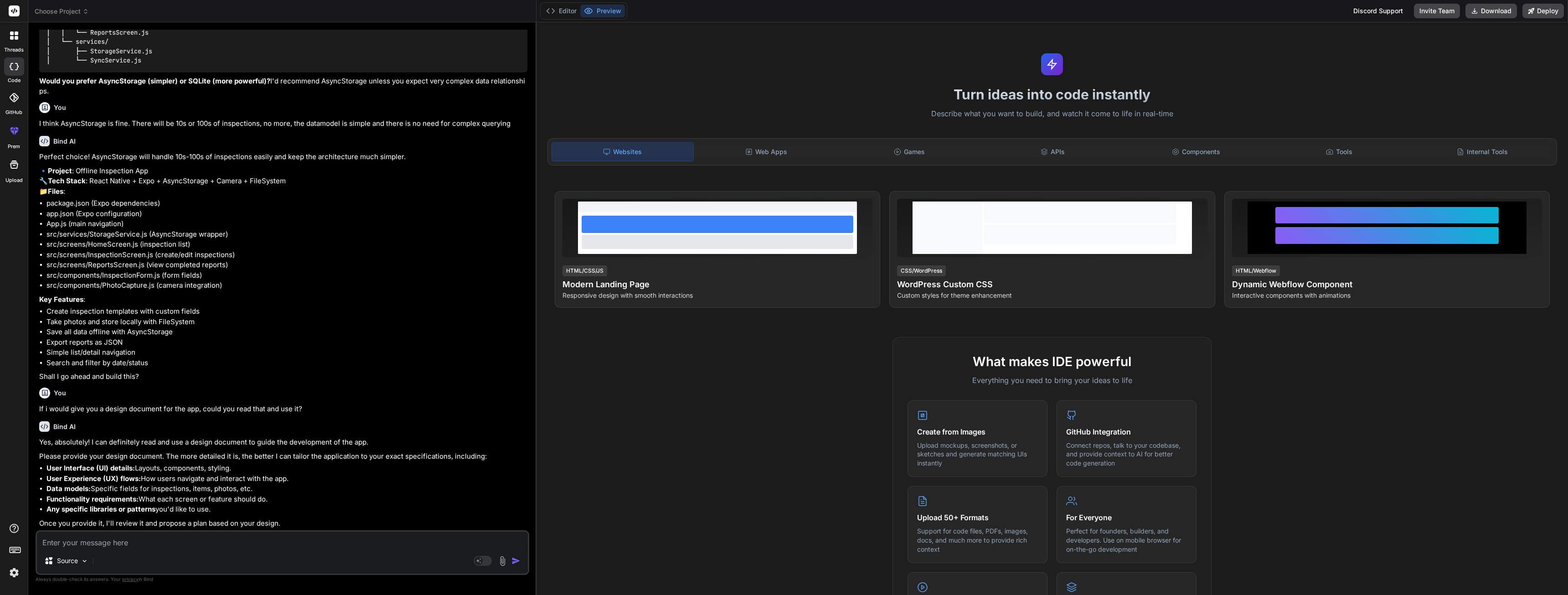
click at [161, 543] on textarea at bounding box center [282, 539] width 491 height 16
paste textarea "Loremipsumdolorsi ametcons adipisci Elitsed Do ei Temporinc Utlabo etdol ma ali…"
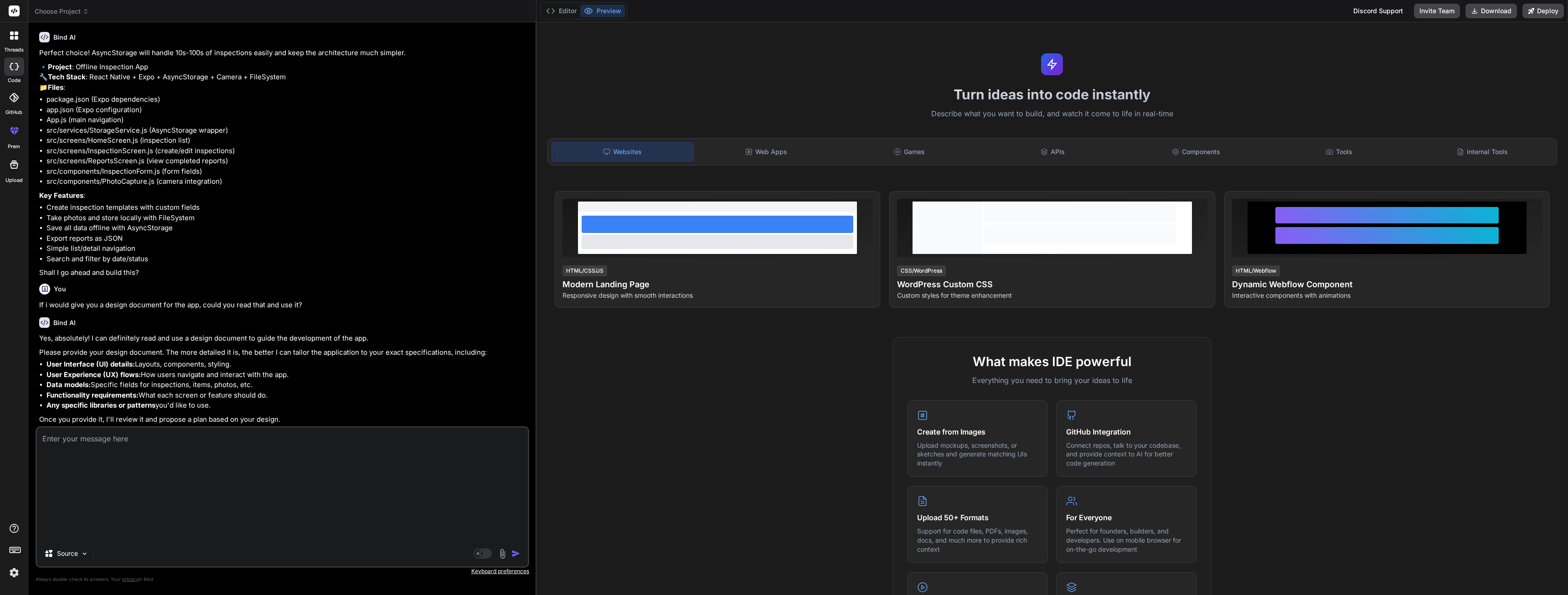
type textarea "Loremipsumdolorsi ametcons adipisci Elitsed Do ei Temporinc Utlabo etdol ma ali…"
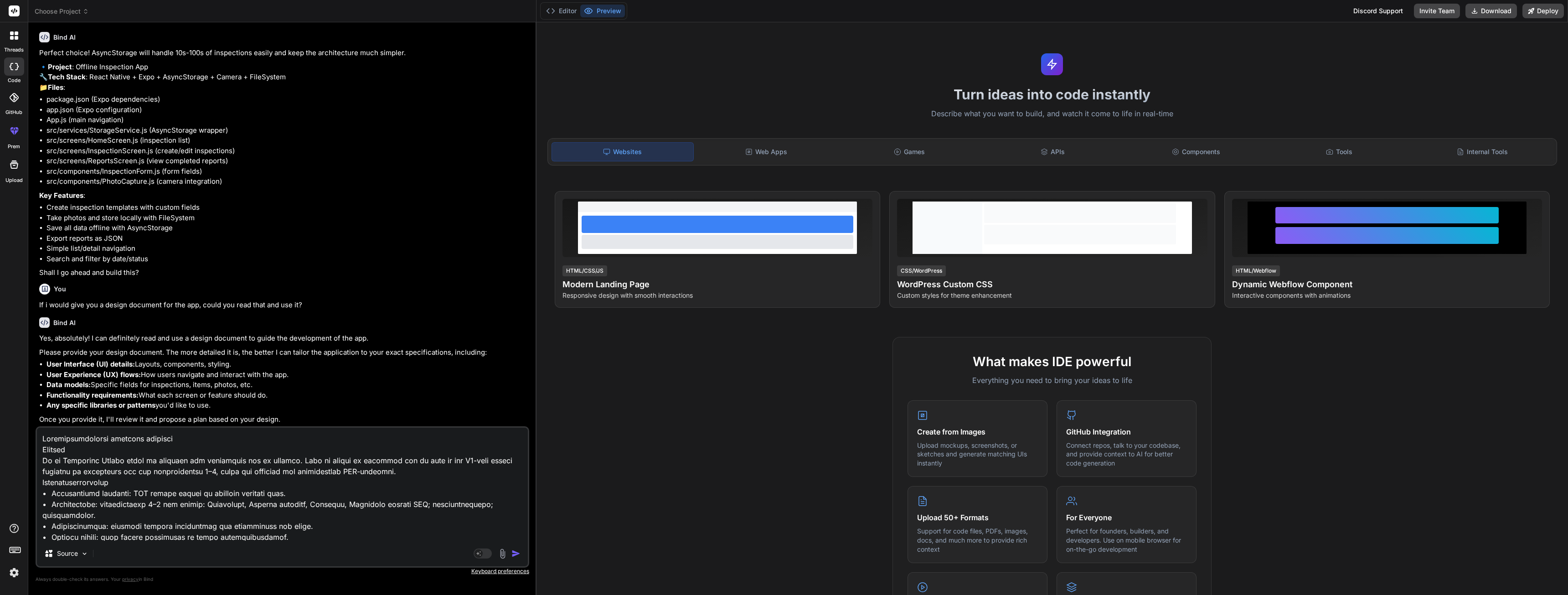
scroll to position [176, 0]
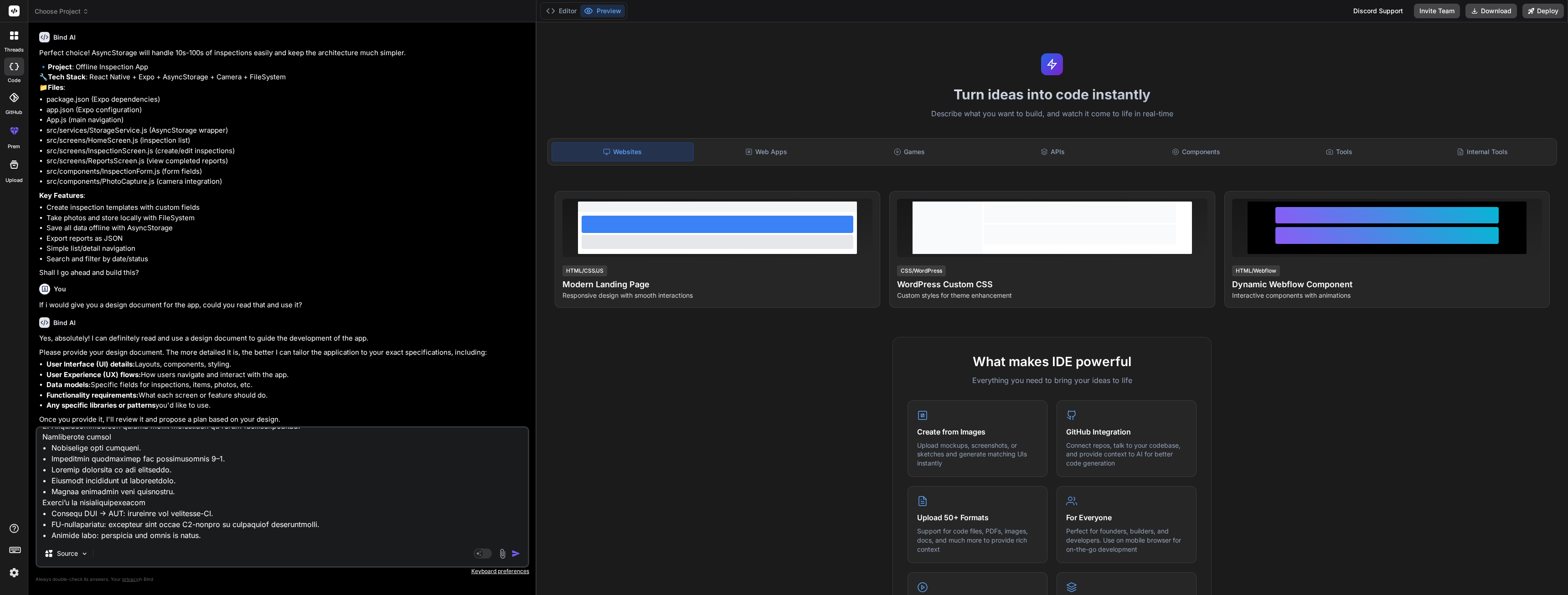
type textarea "x"
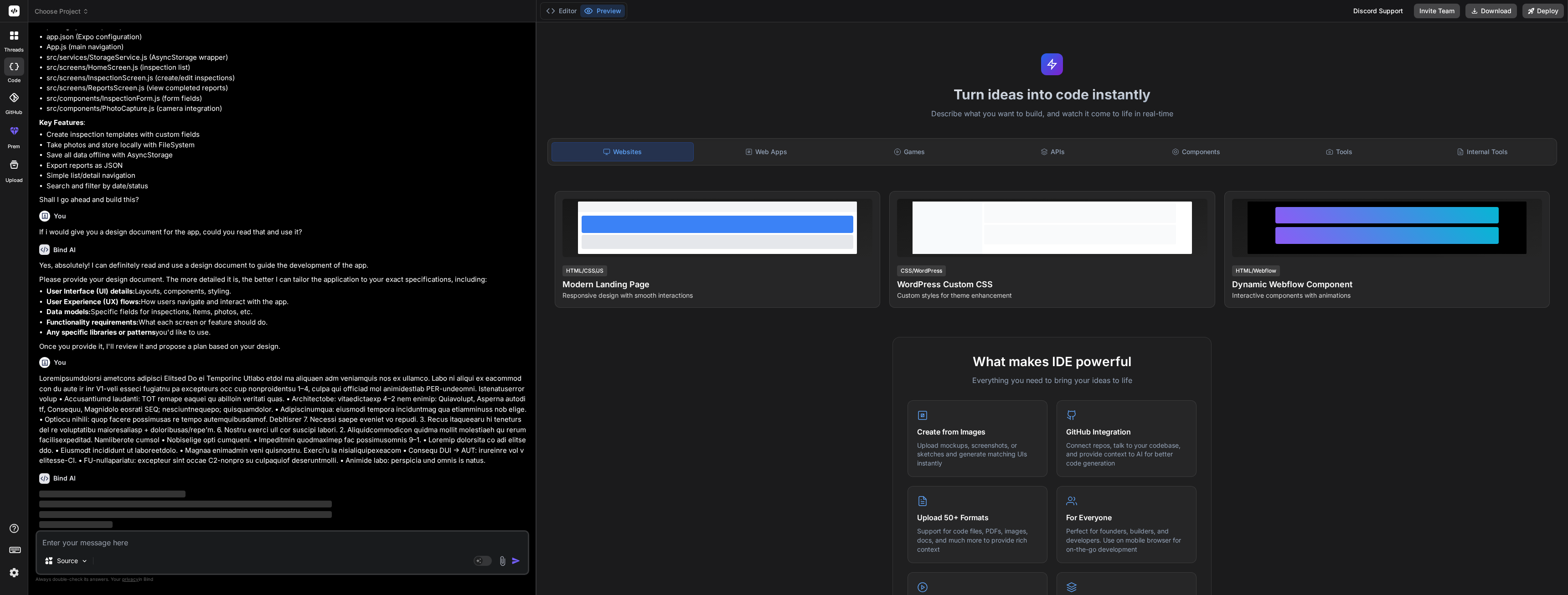
scroll to position [1599, 0]
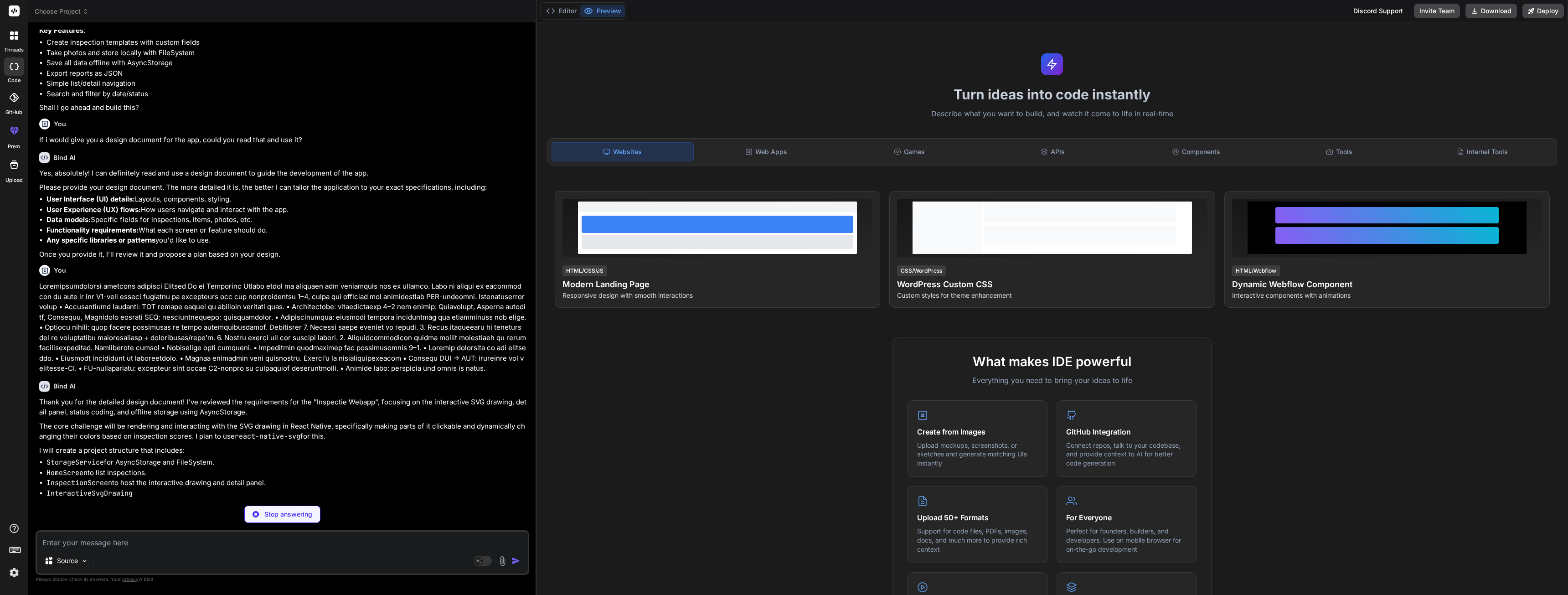
type textarea "x"
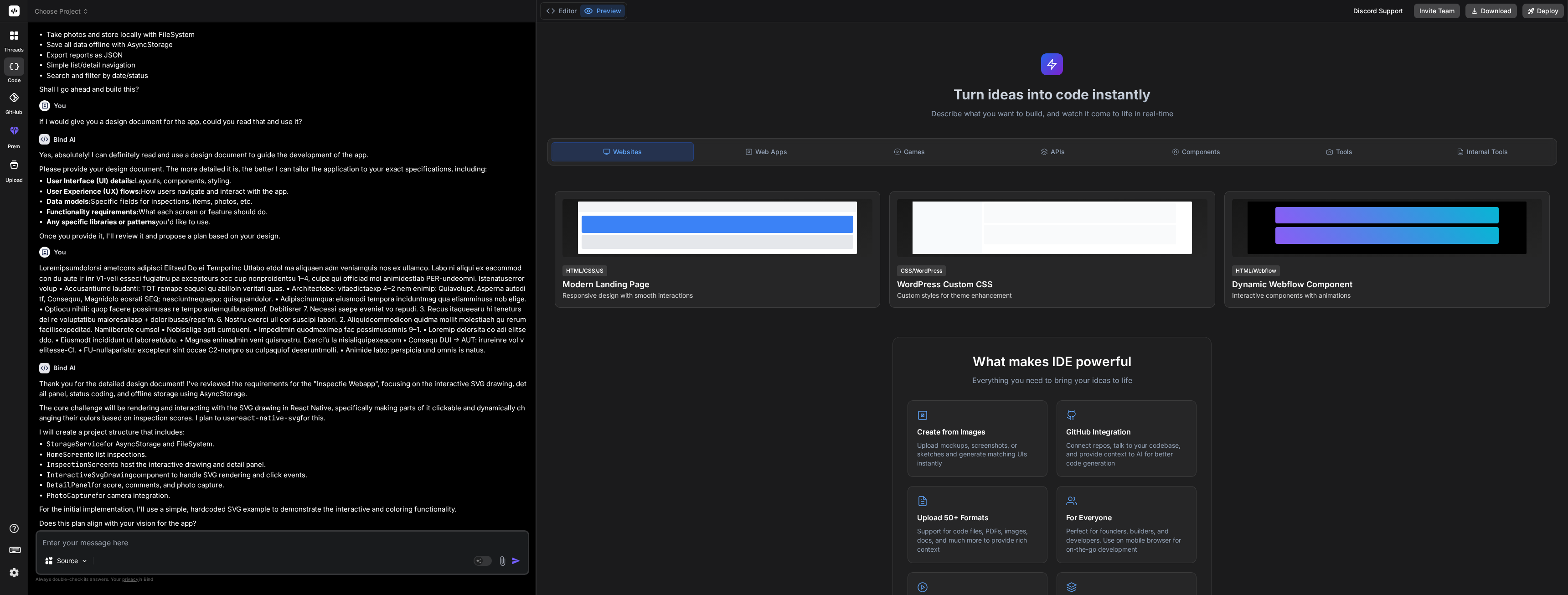
scroll to position [1708, 0]
paste textarea "4.4 Loremipsu & Dolors – Ametconsecteturad elitsedd eiusmodt __________________…"
type textarea "4.4 Loremipsu & Dolors – Ametconsecteturad elitsedd eiusmodt __________________…"
type textarea "x"
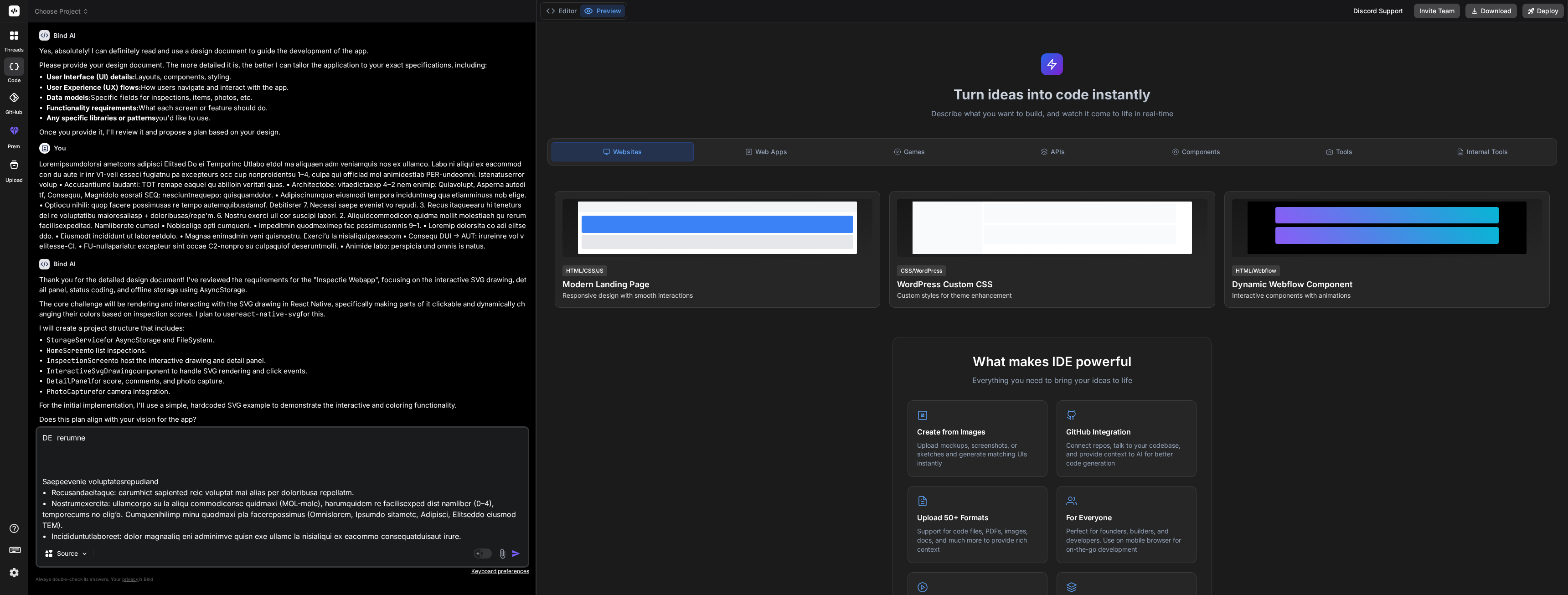
scroll to position [877, 0]
type textarea "4.4 Loremipsu & Dolors – Ametconsecteturad elitsedd eiusmodt __________________…"
click at [514, 554] on img "button" at bounding box center [515, 553] width 9 height 9
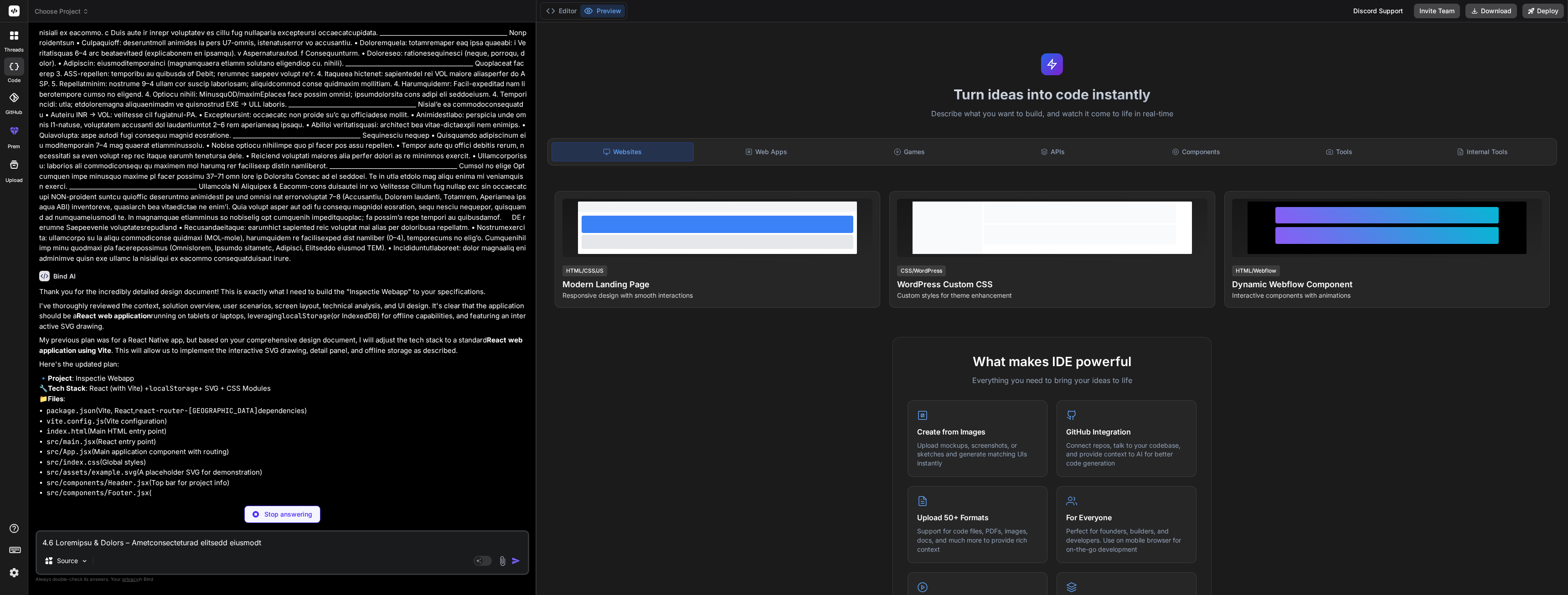
scroll to position [2309, 0]
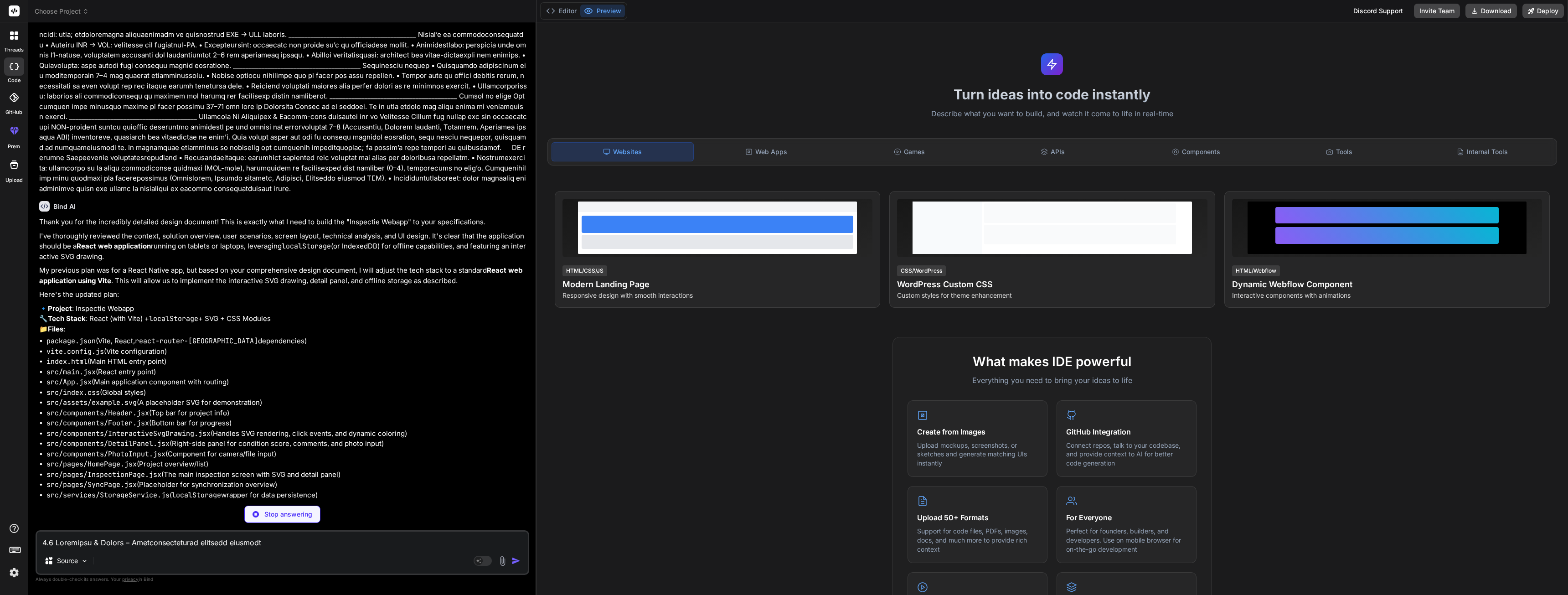
type textarea "x"
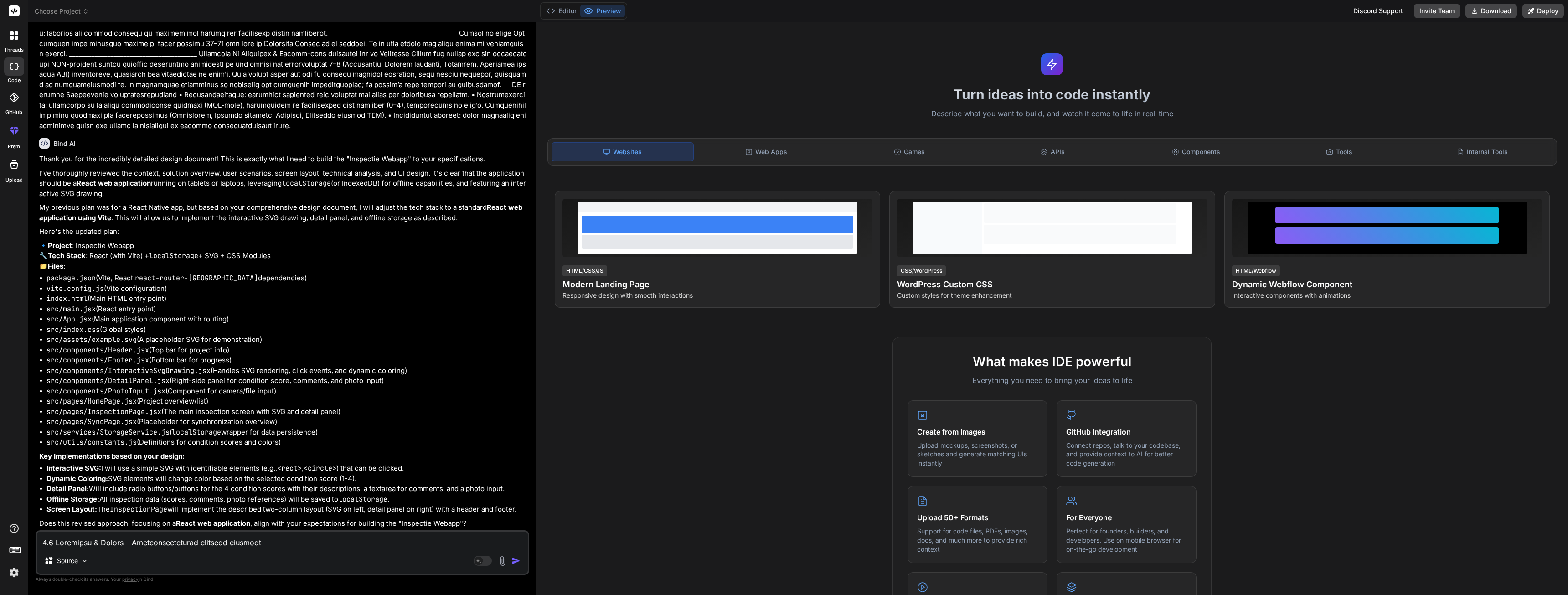
scroll to position [2400, 0]
click at [139, 539] on textarea at bounding box center [282, 539] width 491 height 16
type textarea "i"
type textarea "x"
type textarea "is"
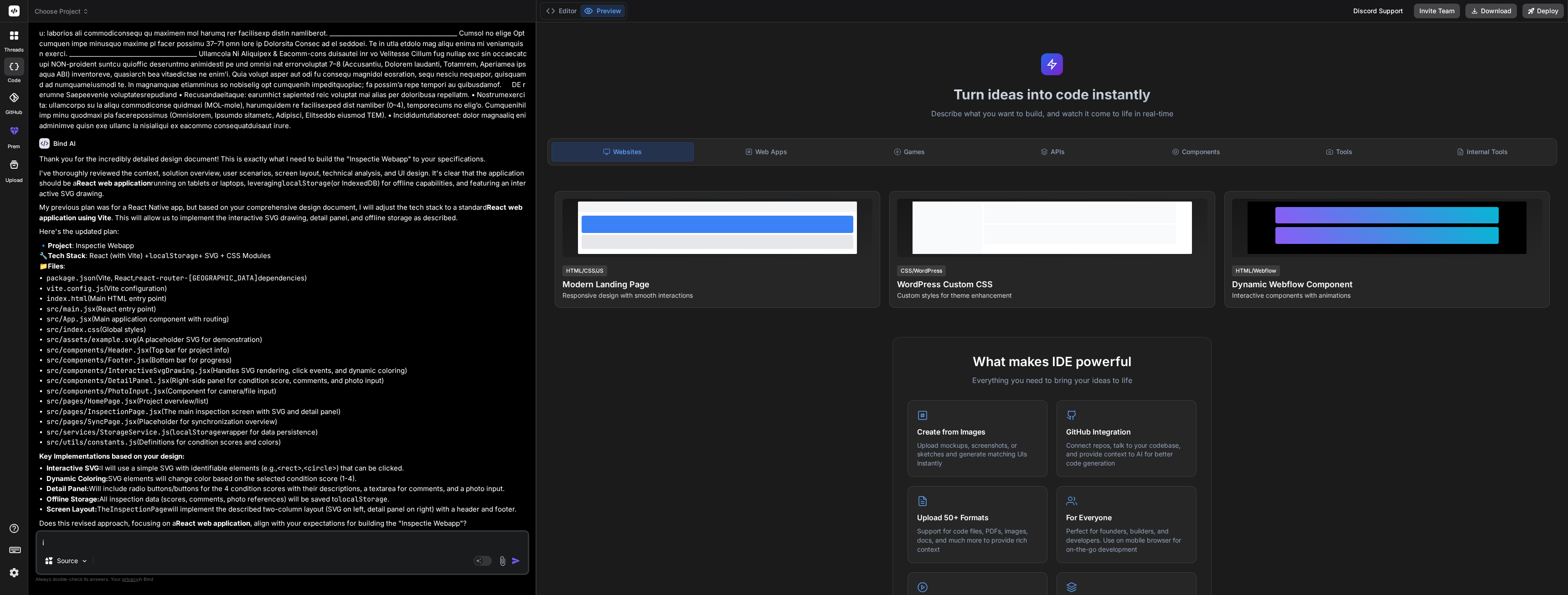
type textarea "x"
type textarea "is"
type textarea "x"
type textarea "is a"
type textarea "x"
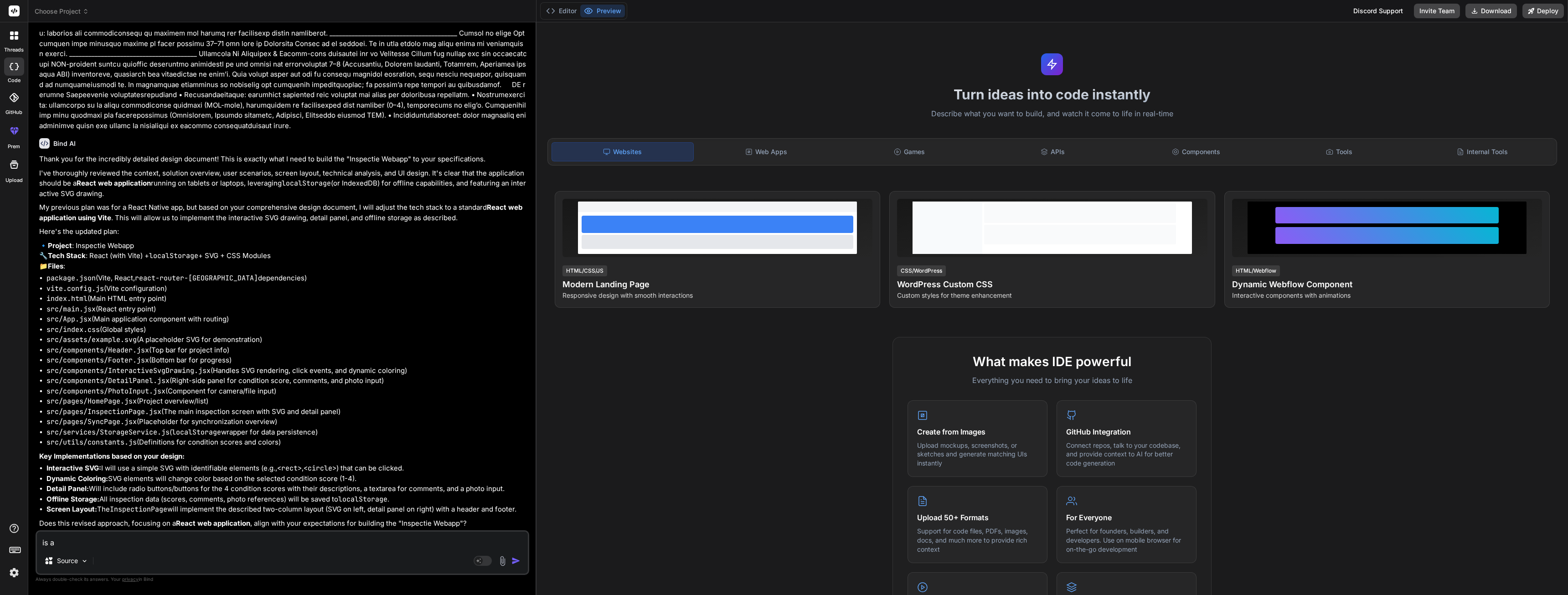
type textarea "is a"
type textarea "x"
type textarea "is a w"
type textarea "x"
type textarea "is a we"
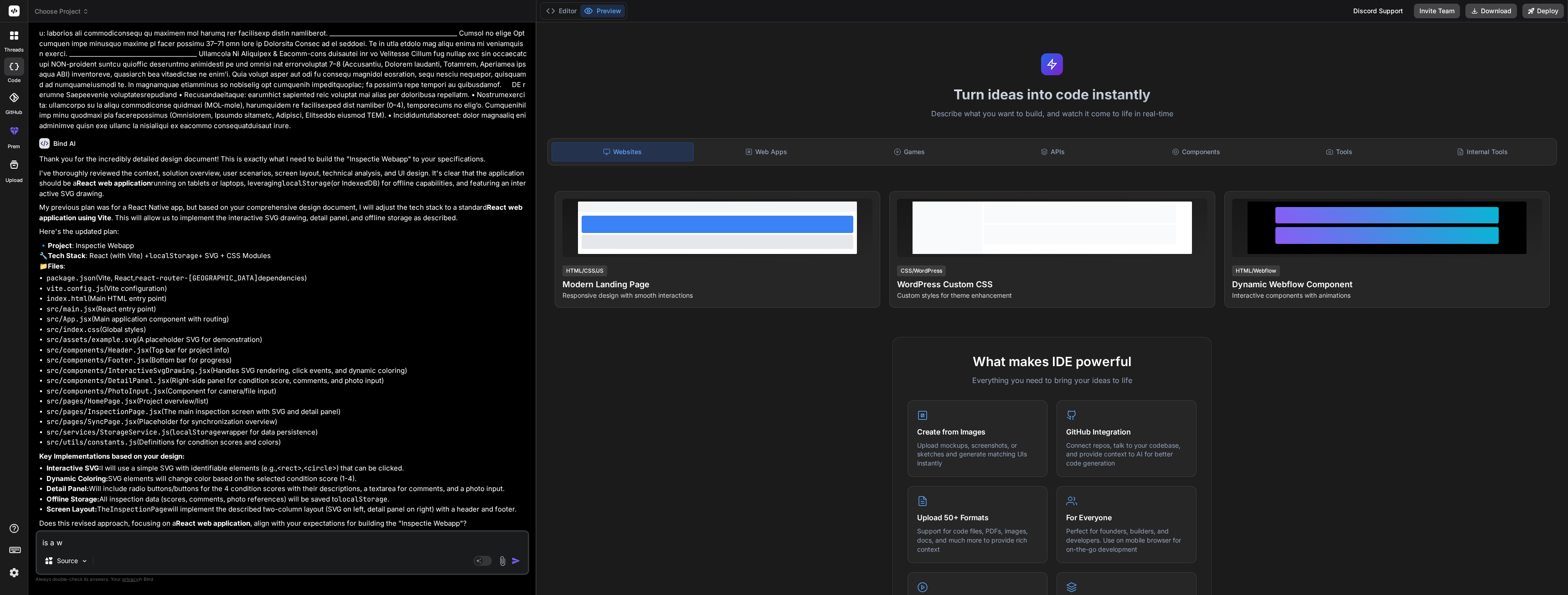
type textarea "x"
type textarea "is a web"
type textarea "x"
type textarea "is a web"
type textarea "x"
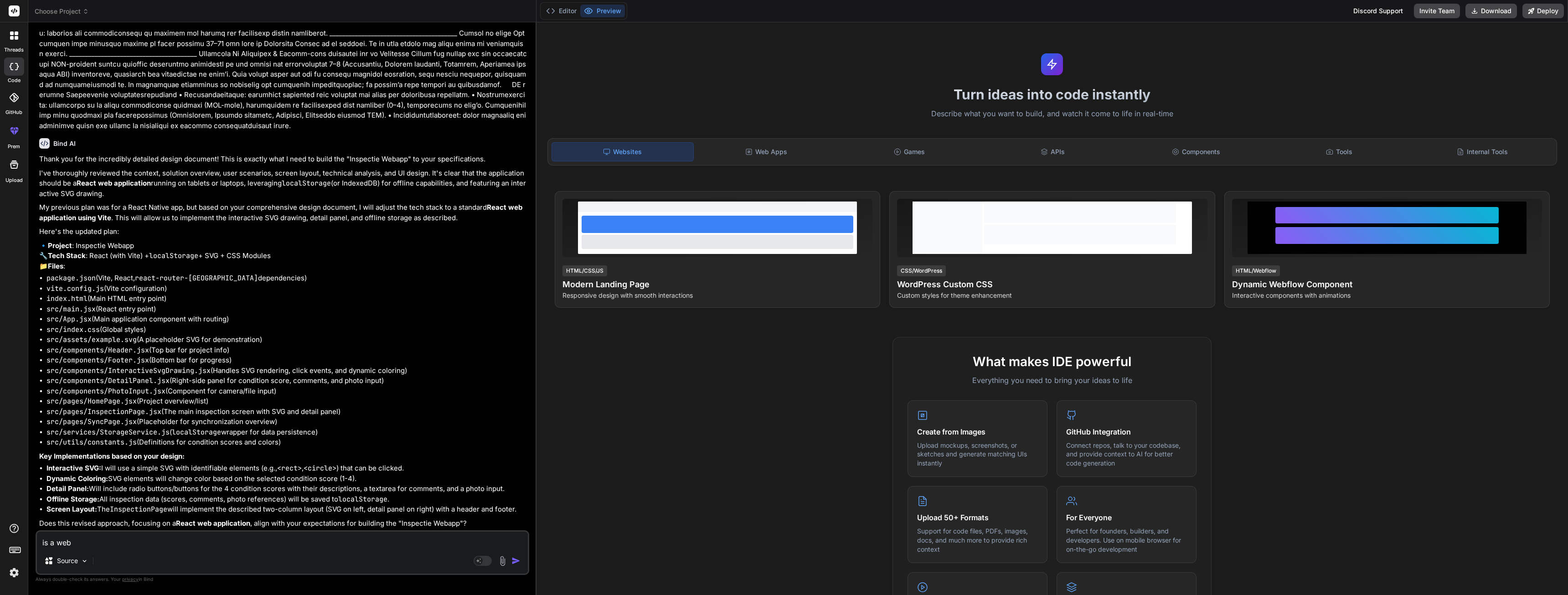
type textarea "is a web a"
type textarea "x"
type textarea "is a web ap"
type textarea "x"
type textarea "is a web app"
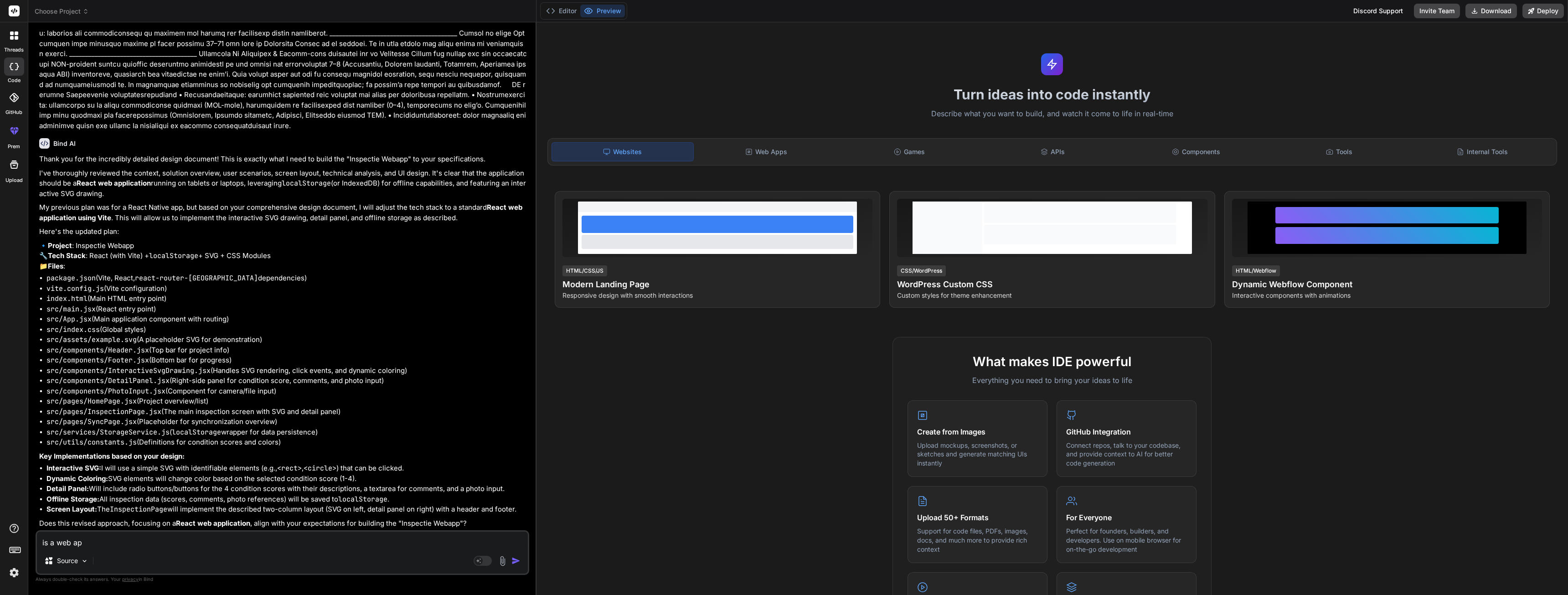
type textarea "x"
type textarea "is a web app"
type textarea "x"
type textarea "is a web app b"
type textarea "x"
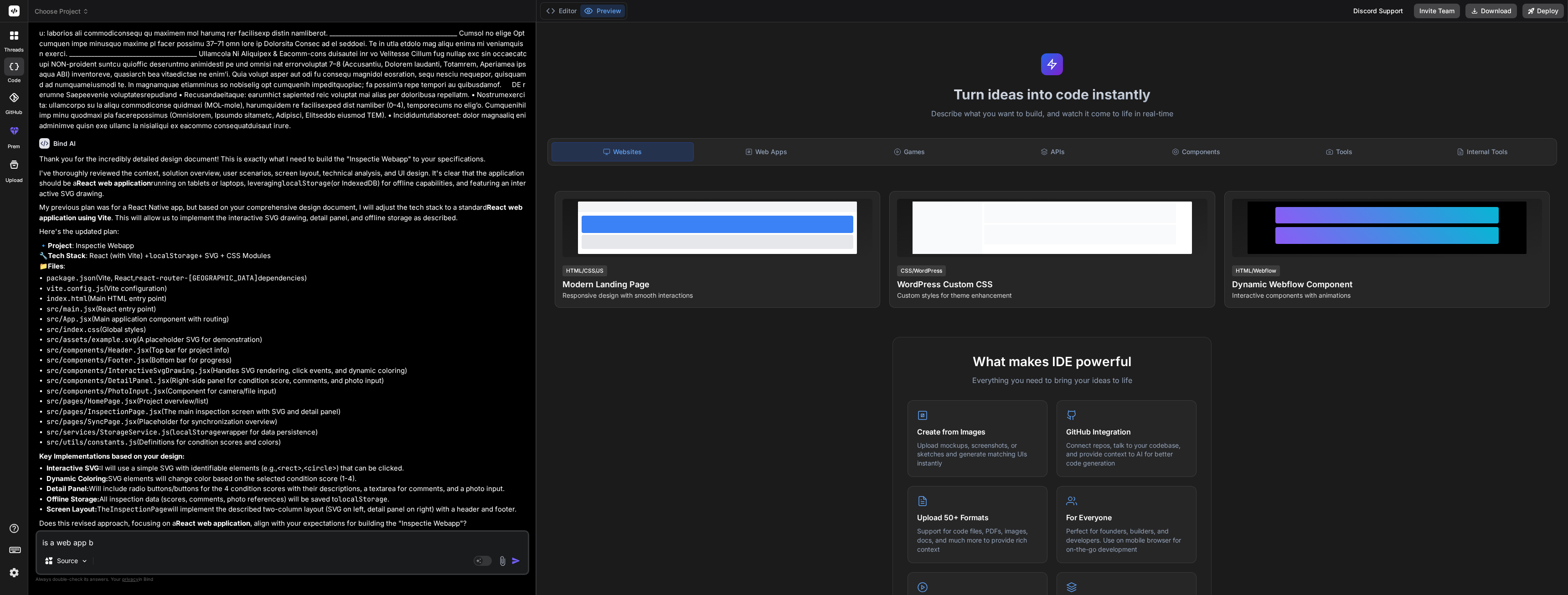
type textarea "is a web app be"
type textarea "x"
type textarea "is a web app bet"
type textarea "x"
type textarea "is a web app bett"
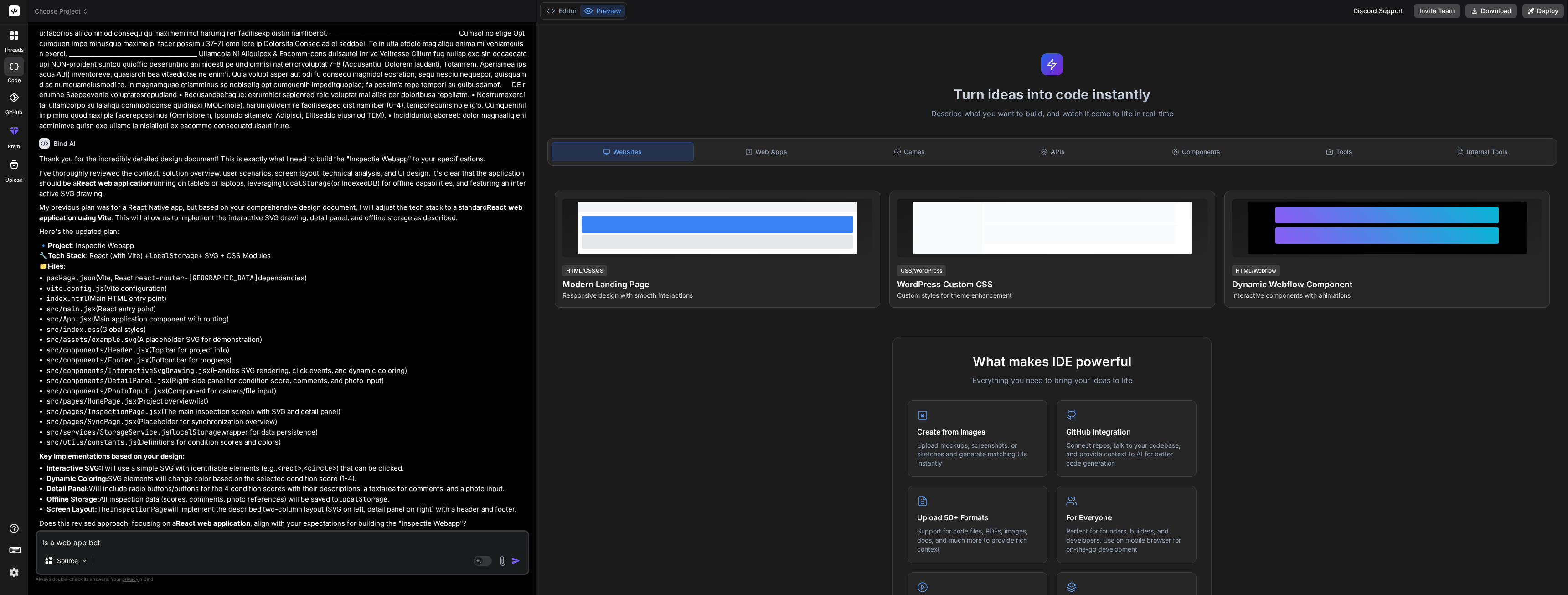
type textarea "x"
type textarea "is a web app bette"
type textarea "x"
type textarea "is a web app better"
type textarea "x"
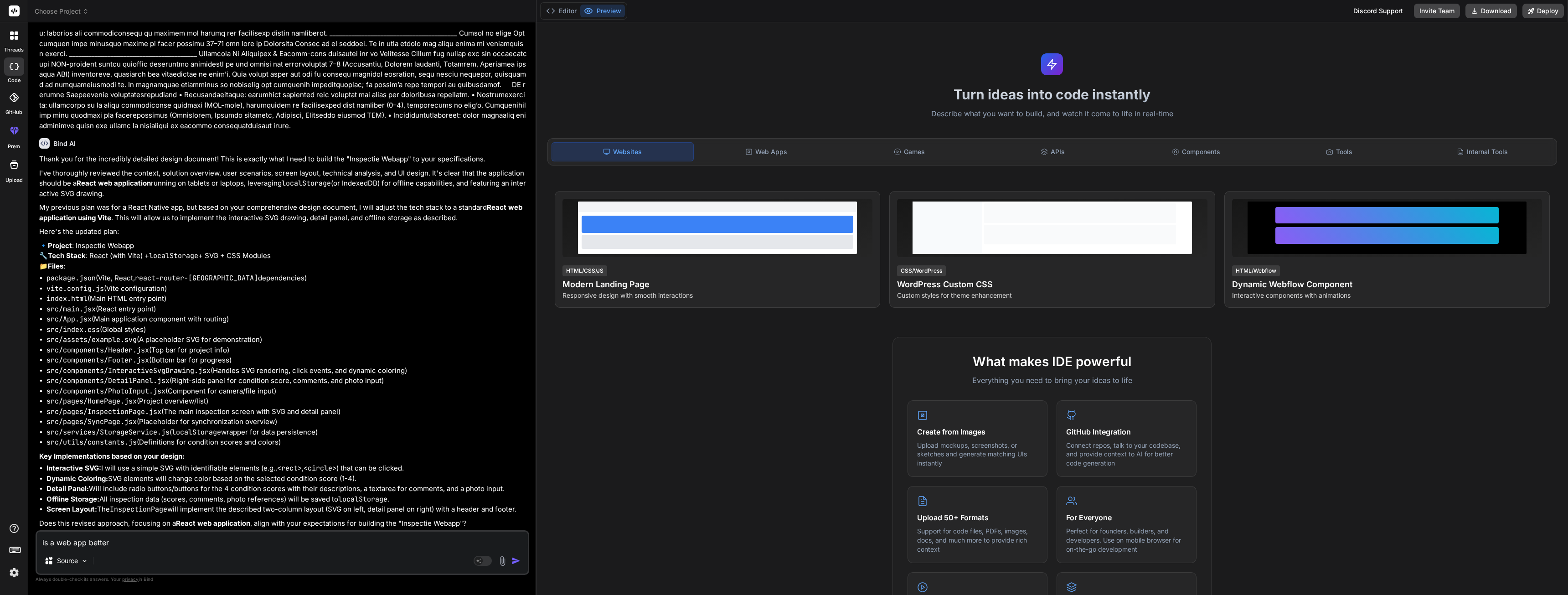
type textarea "is a web app better"
type textarea "x"
type textarea "is a web app better f"
type textarea "x"
type textarea "is a web app better fo"
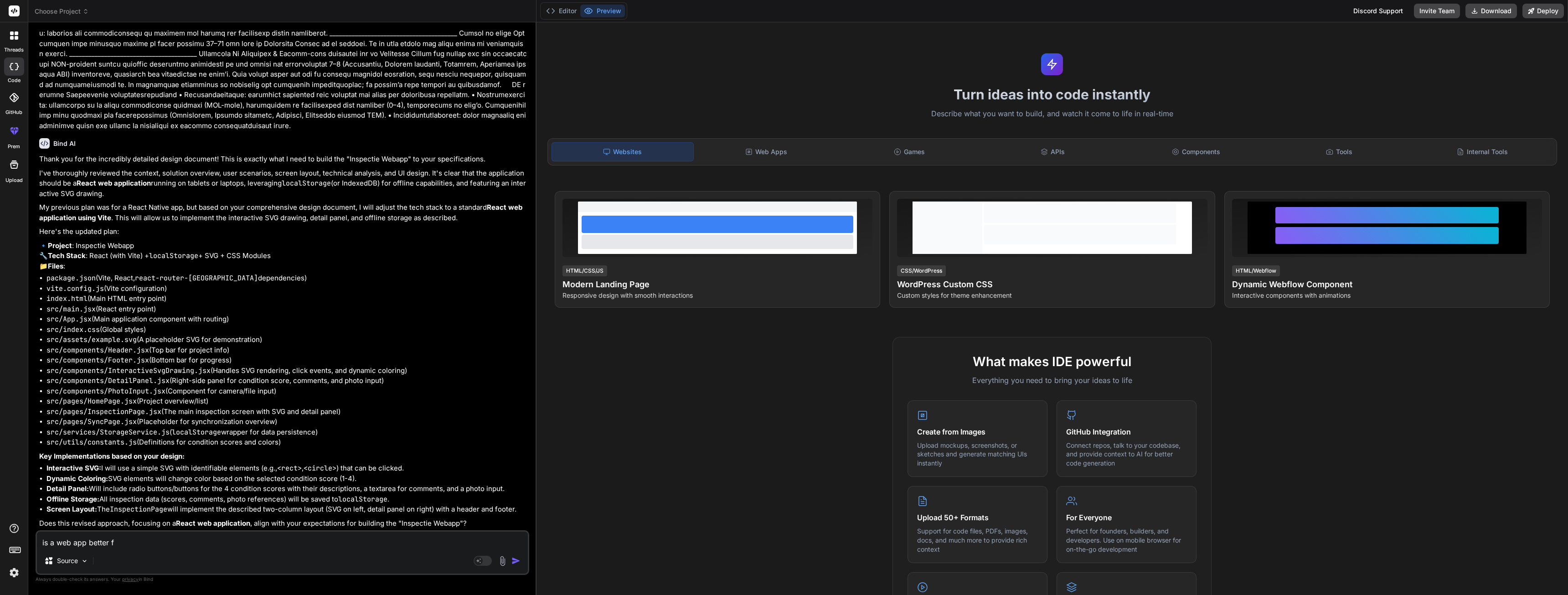
type textarea "x"
type textarea "is a web app better for"
type textarea "x"
type textarea "is a web app better for"
type textarea "x"
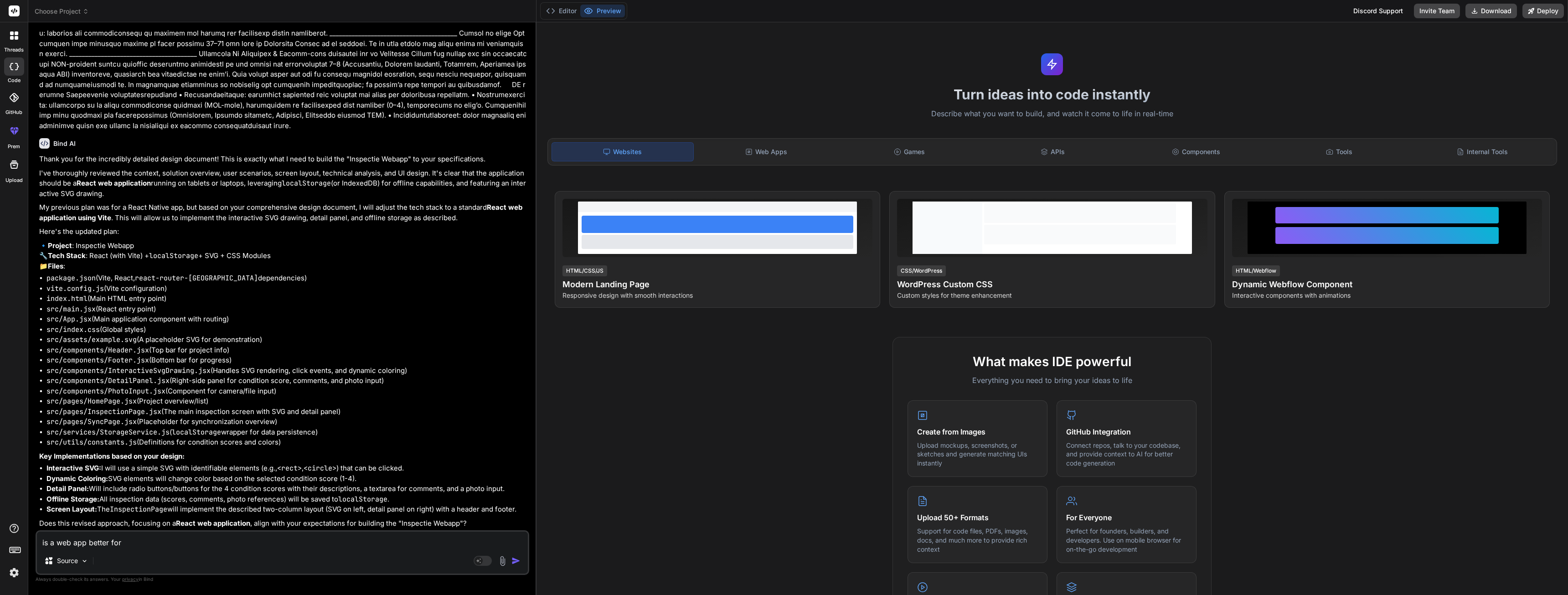
type textarea "is a web app better for t"
type textarea "x"
type textarea "is a web app better for th"
type textarea "x"
type textarea "is a web app better for thi"
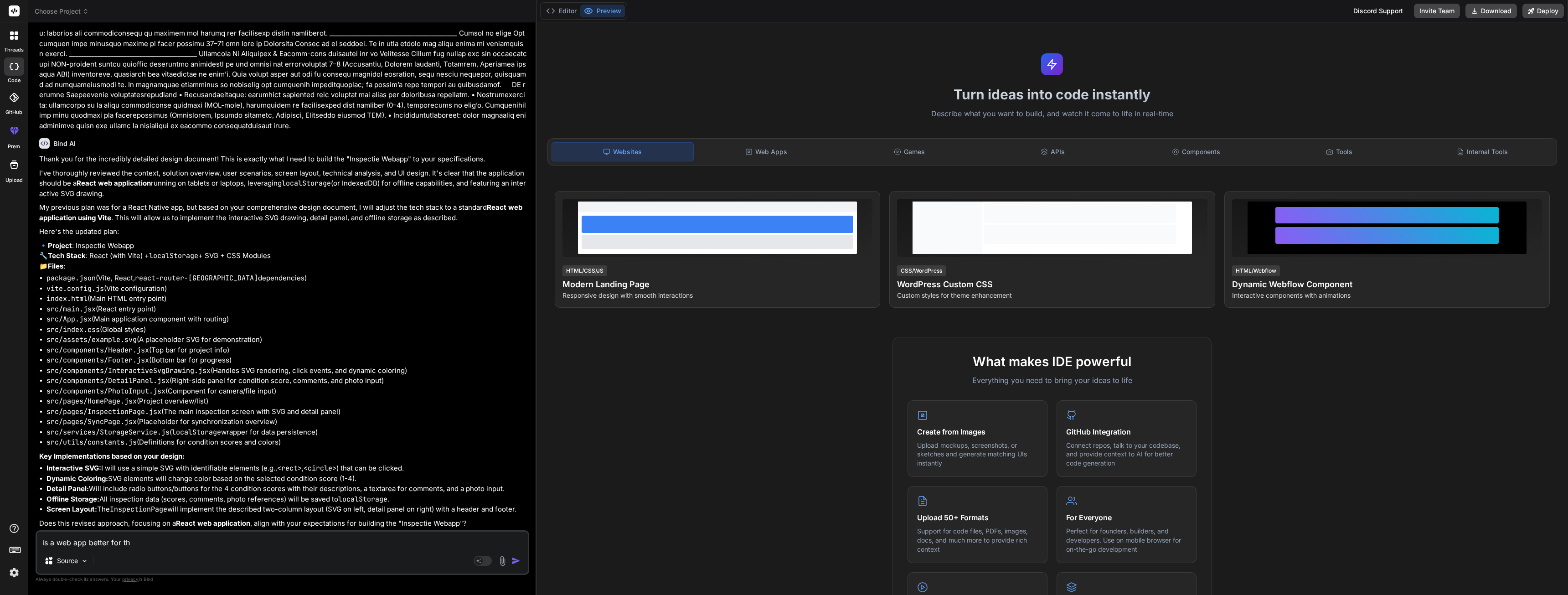
type textarea "x"
type textarea "is a web app better for this"
type textarea "x"
type textarea "is a web app better for this"
type textarea "x"
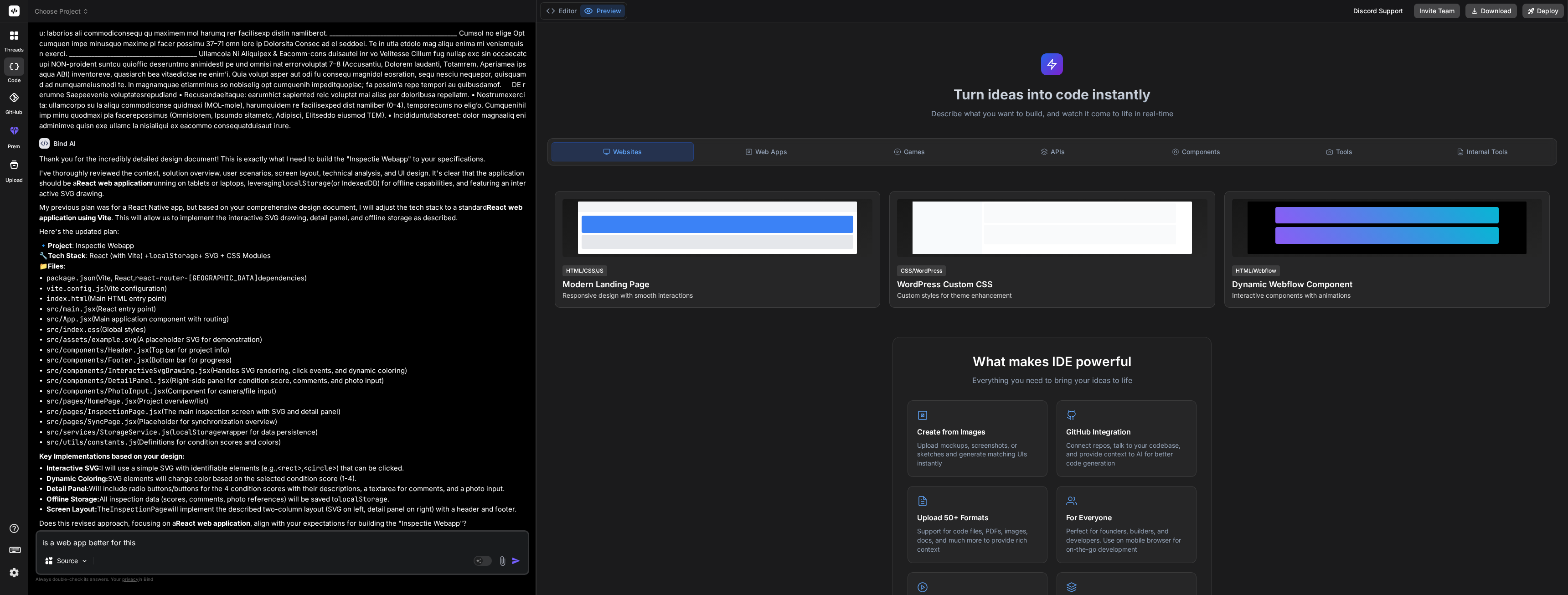
type textarea "is a web app better for this a"
type textarea "x"
type textarea "is a web app better for this ap"
type textarea "x"
type textarea "is a web app better for this app"
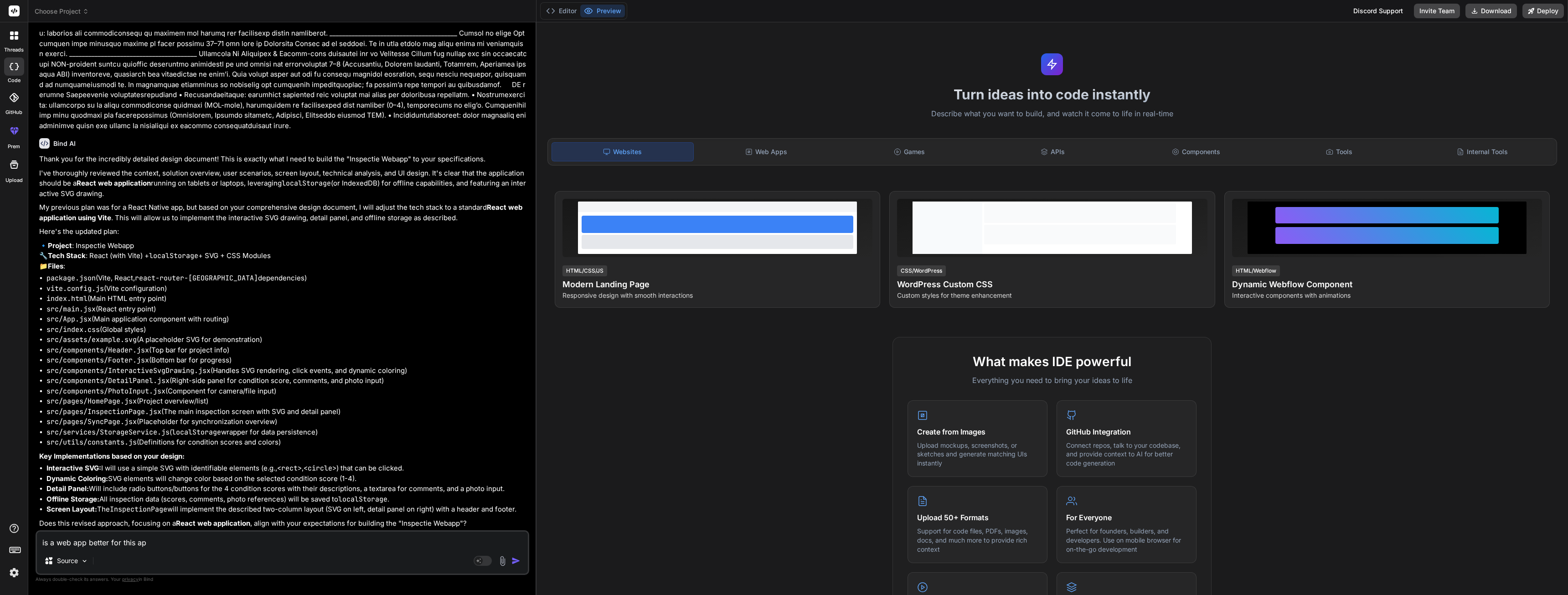
type textarea "x"
type textarea "is a web app better for this appl"
type textarea "x"
type textarea "is a web app better for this appli"
type textarea "x"
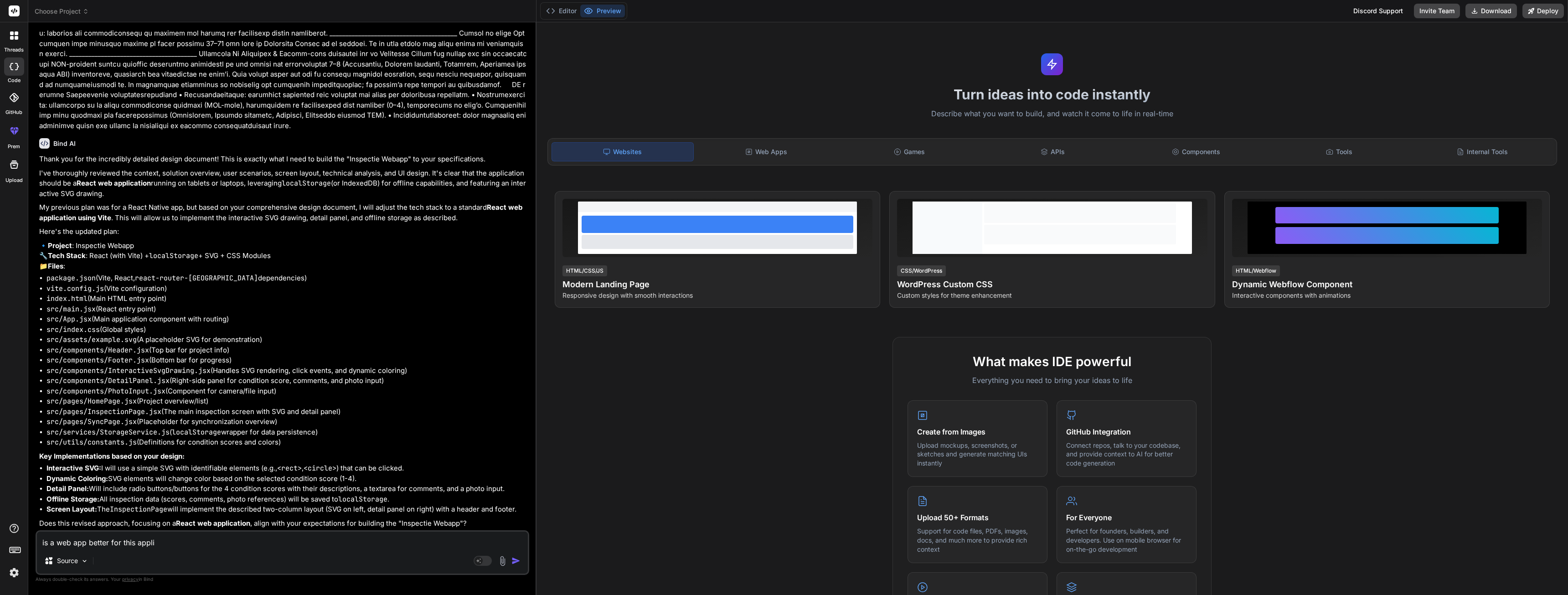
type textarea "is a web app better for this appl"
type textarea "x"
type textarea "is a web app better for this app"
type textarea "x"
type textarea "is a web app better for this ap"
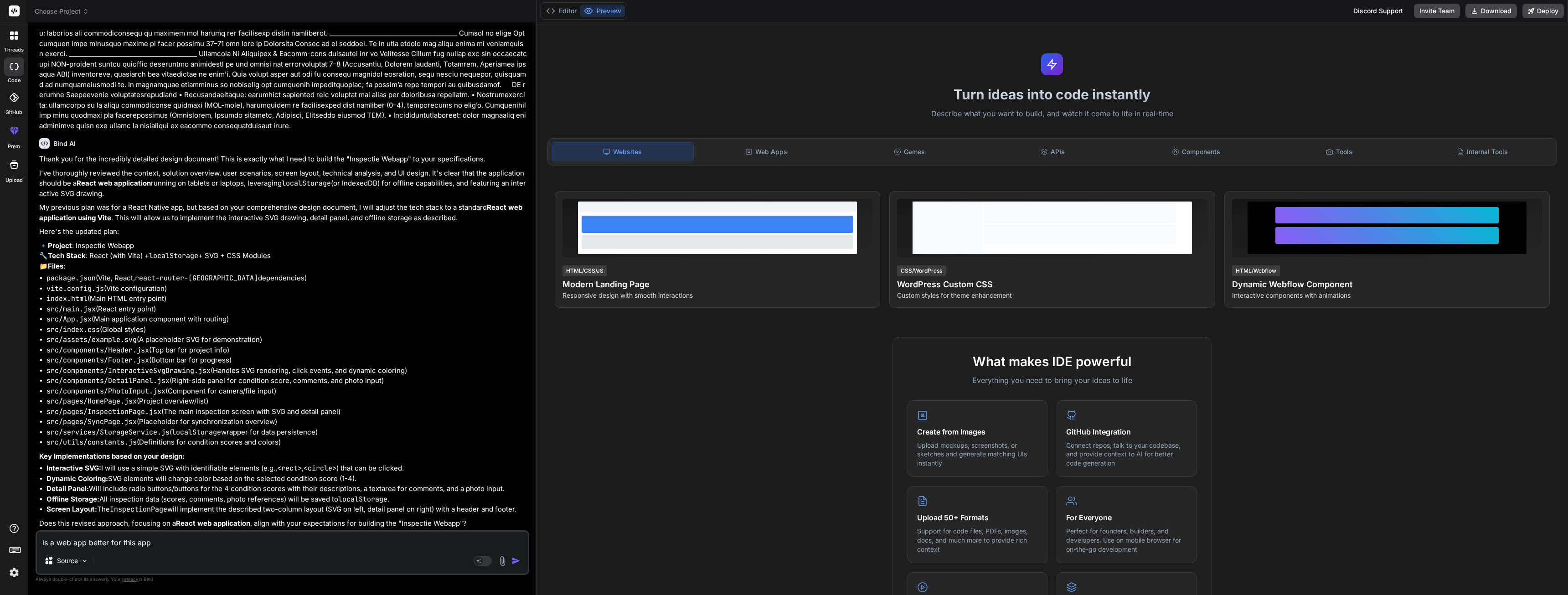
type textarea "x"
type textarea "is a web app better for this a"
type textarea "x"
type textarea "is a web app better for this"
type textarea "x"
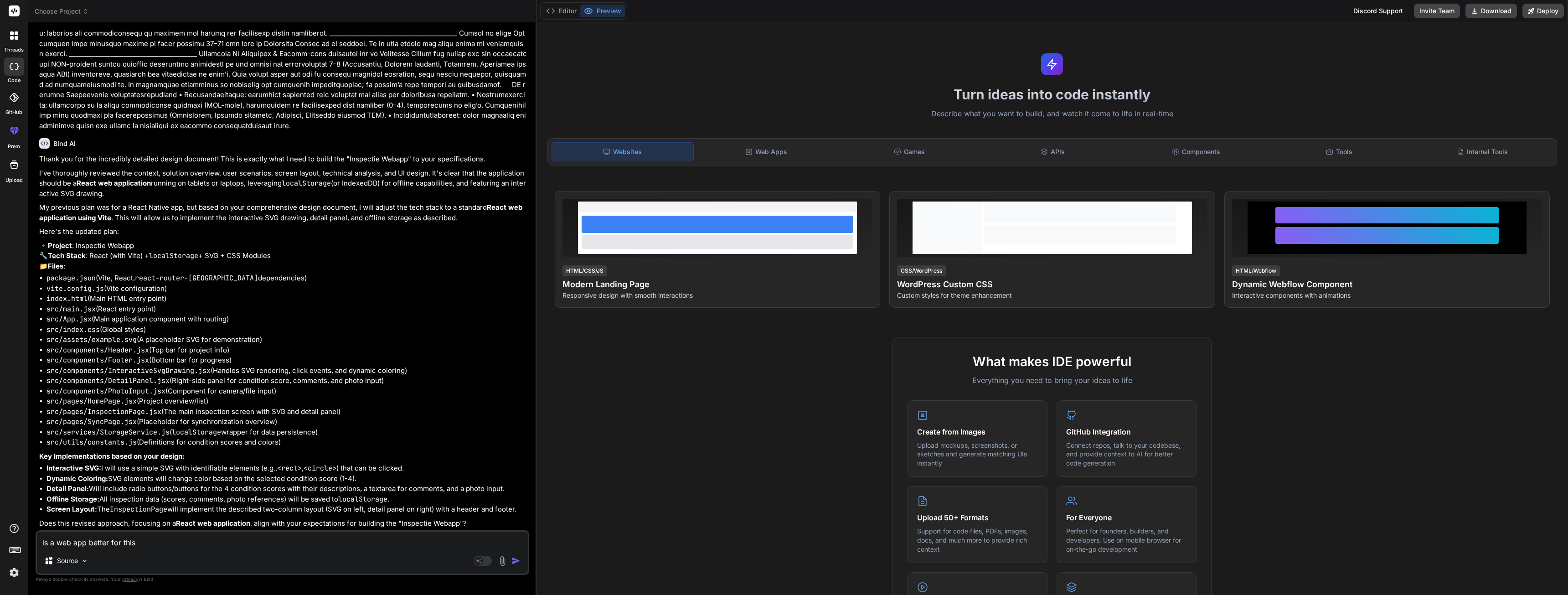
type textarea "is a web app better for this"
type textarea "x"
type textarea "is a web app better for this"
type textarea "x"
type textarea "is a web app better for this s"
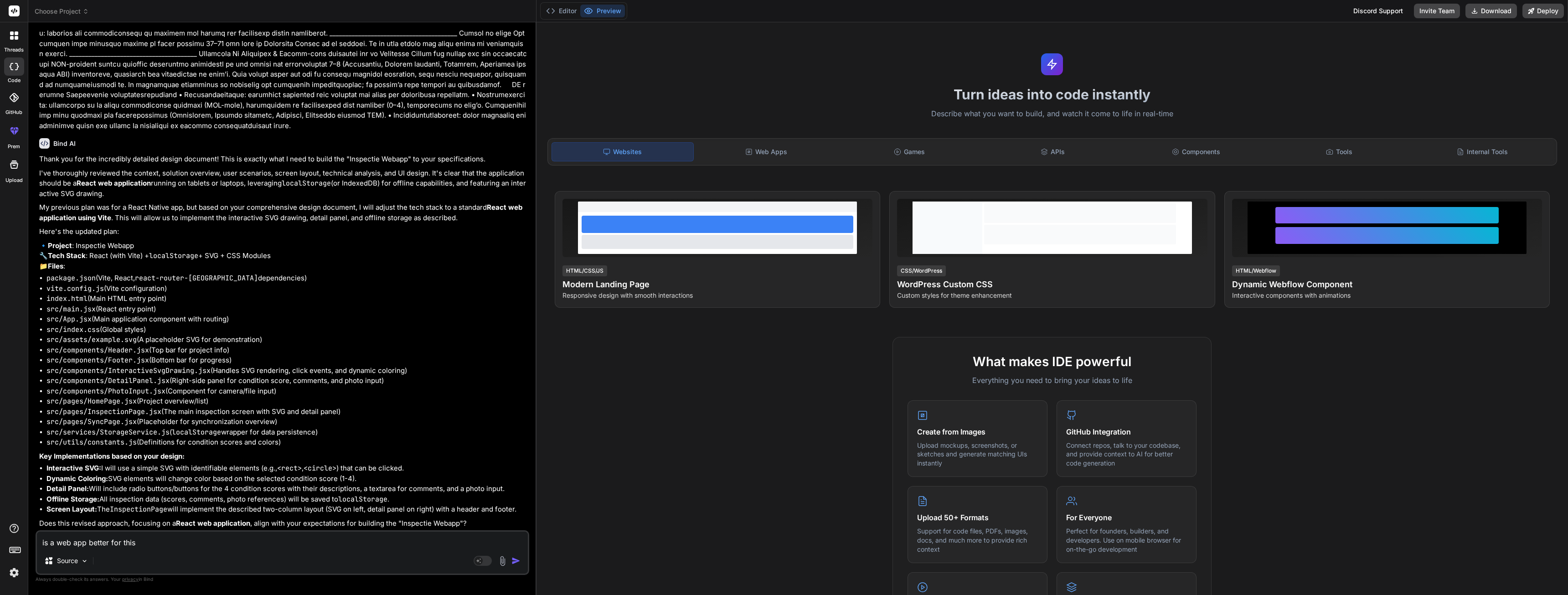
type textarea "x"
type textarea "is a web app better for this so"
type textarea "x"
type textarea "is a web app better for this sol"
type textarea "x"
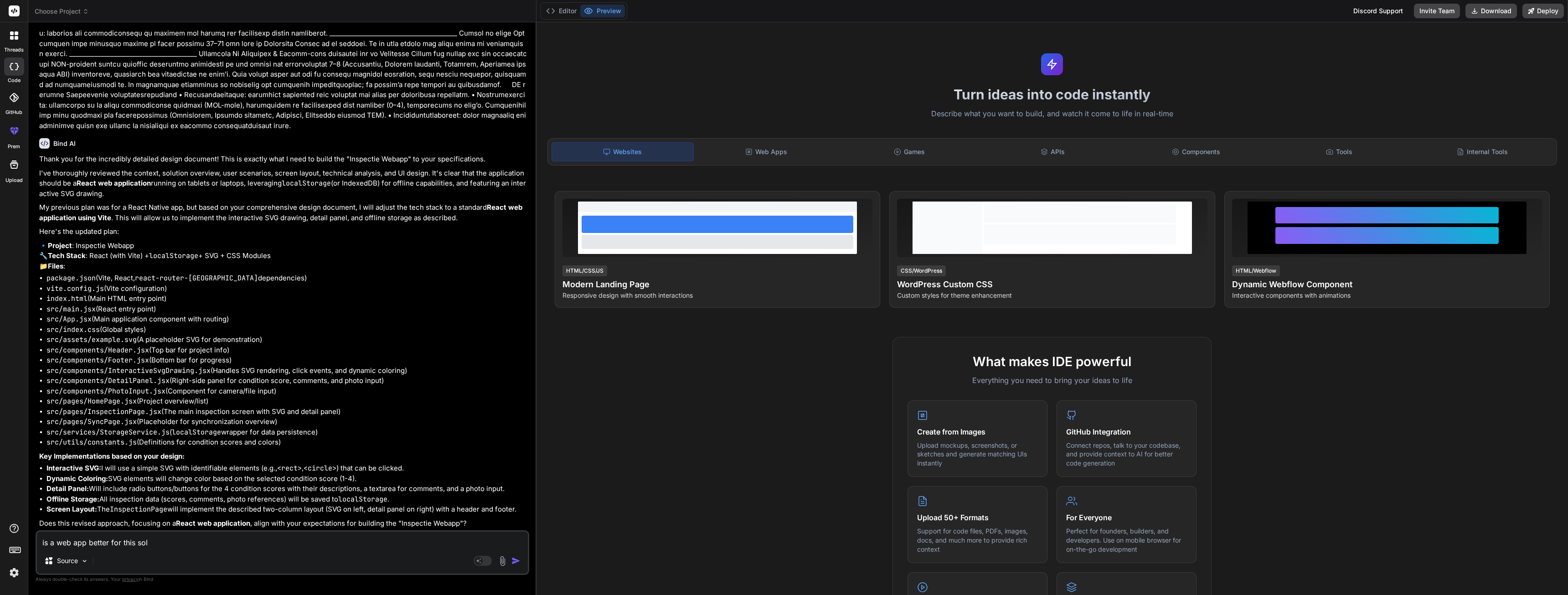
type textarea "is a web app better for this solu"
type textarea "x"
type textarea "is a web app better for this solut"
type textarea "x"
type textarea "is a web app better for this soluti"
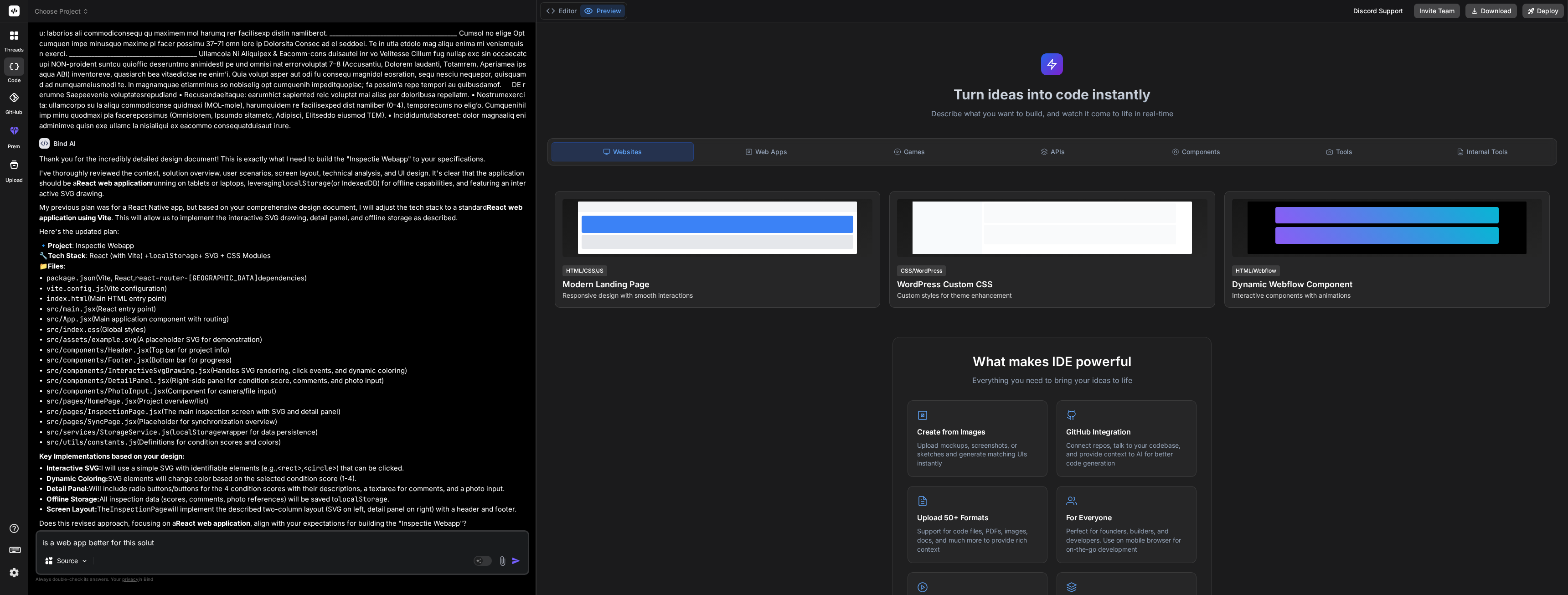
type textarea "x"
type textarea "is a web app better for this solutio"
type textarea "x"
type textarea "is a web app better for this solution"
type textarea "x"
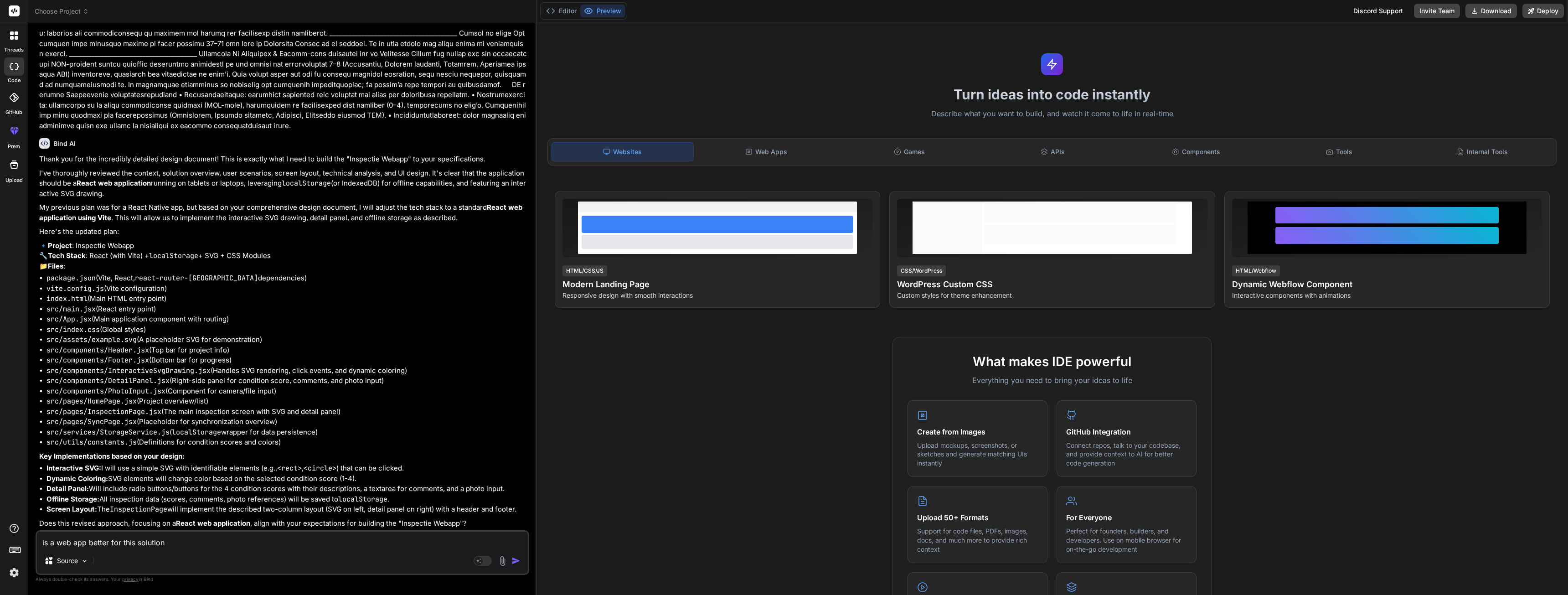
type textarea "is a web app better for this solution"
type textarea "x"
type textarea "is a web app better for this solution t"
type textarea "x"
type textarea "is a web app better for this solution th"
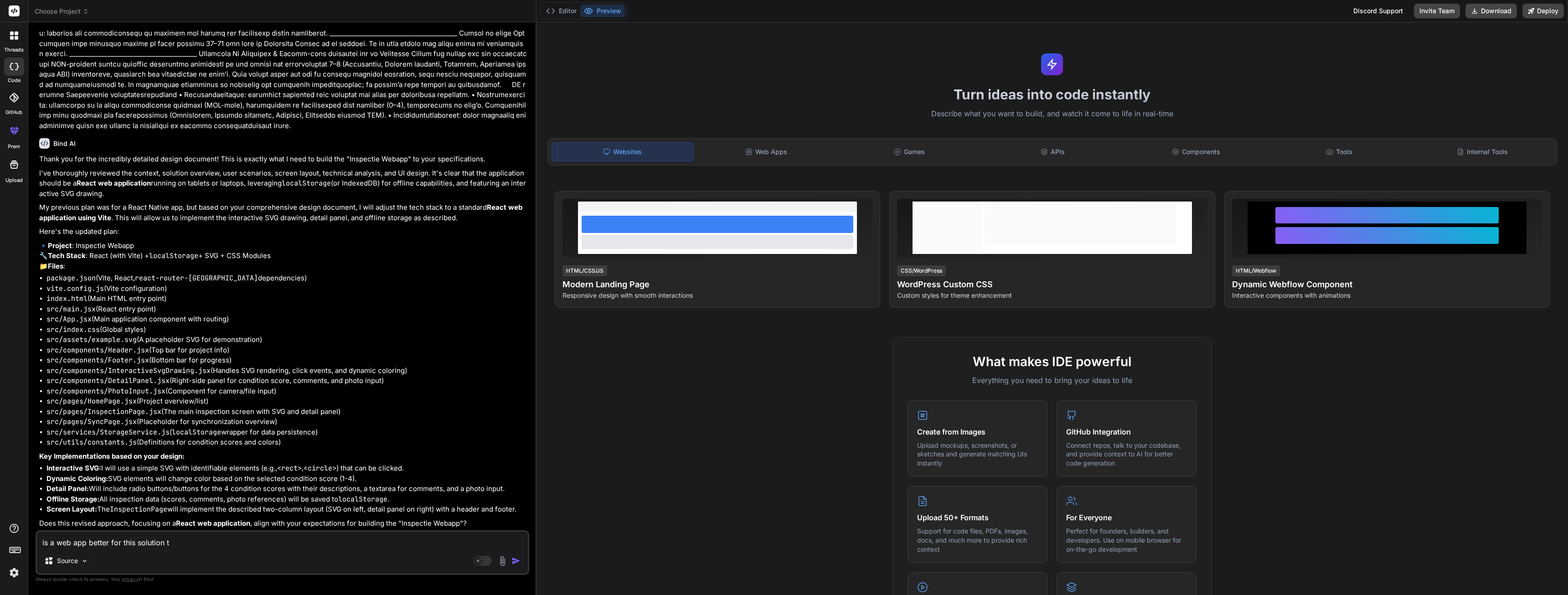
type textarea "x"
type textarea "is a web app better for this solution tha"
type textarea "x"
type textarea "is a web app better for this solution that"
type textarea "x"
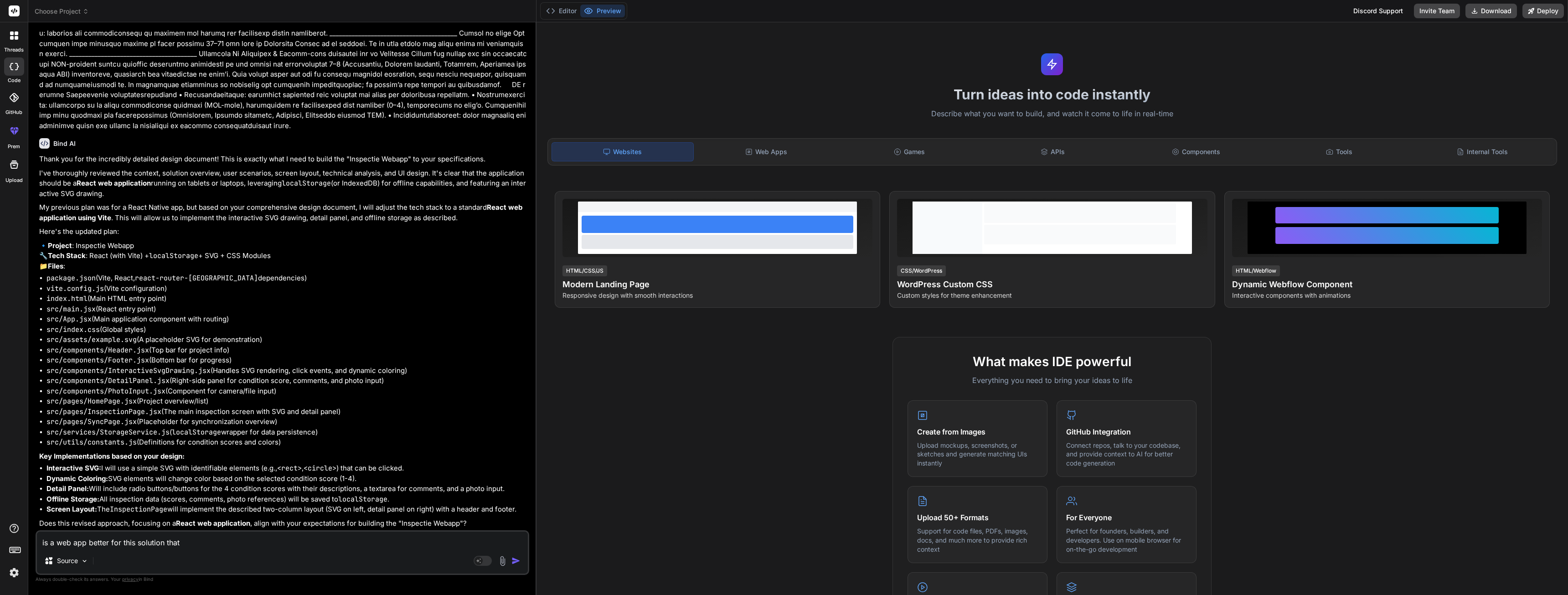
type textarea "is a web app better for this solution that"
type textarea "x"
type textarea "is a web app better for this solution that a"
type textarea "x"
type textarea "is a web app better for this solution that a"
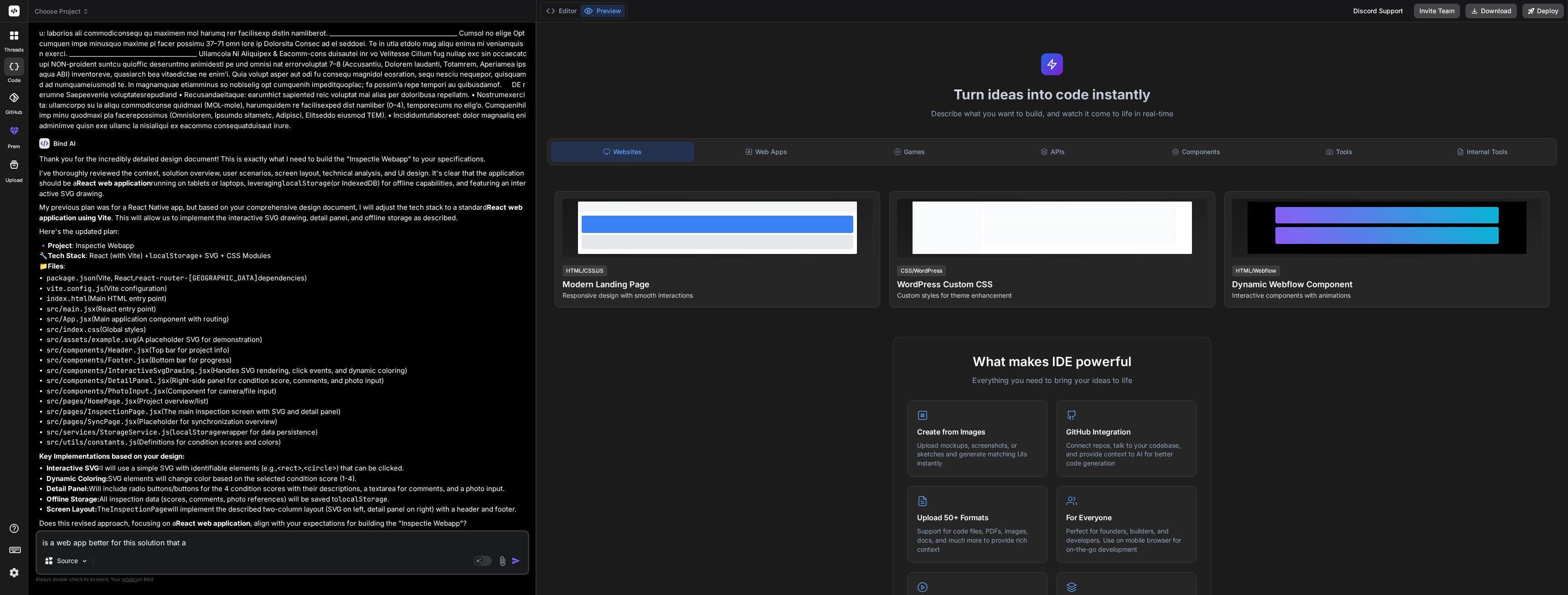
type textarea "x"
type textarea "is a web app better for this solution that a r"
type textarea "x"
type textarea "is a web app better for this solution that a re"
type textarea "x"
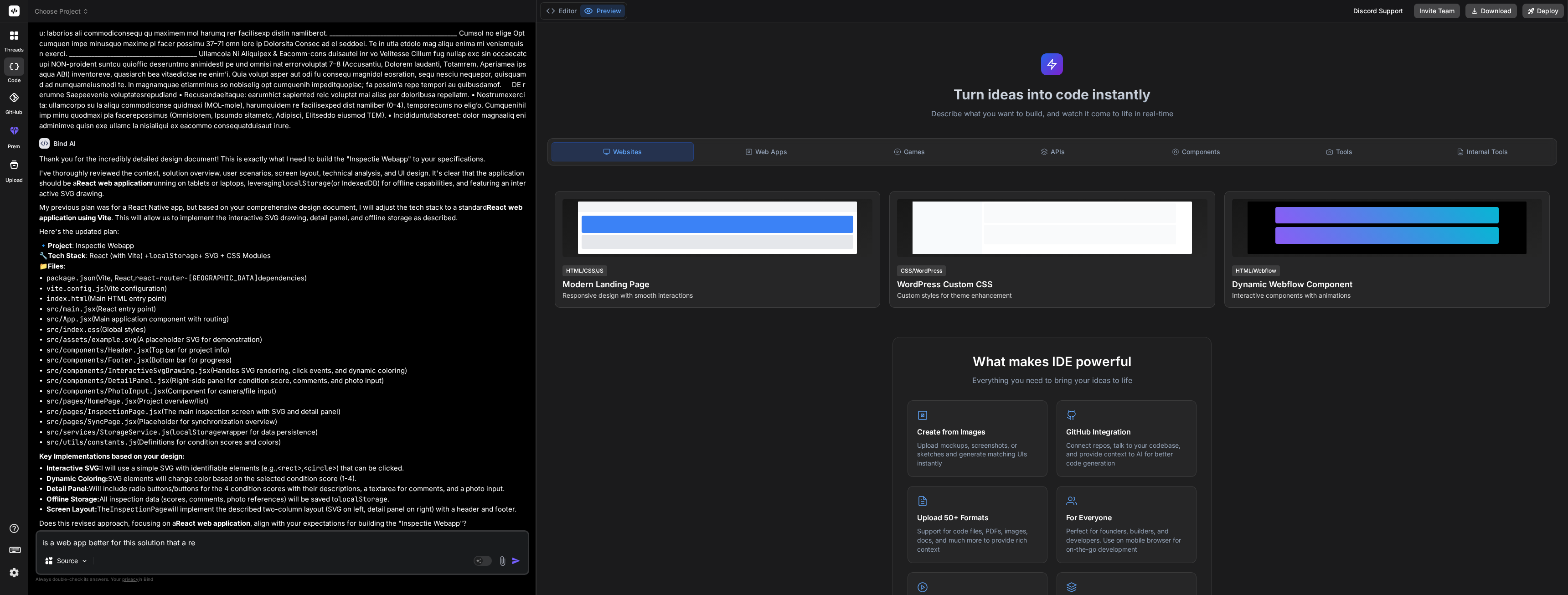
type textarea "is a web app better for this solution that a rea"
type textarea "x"
type textarea "is a web app better for this solution that a reac"
type textarea "x"
type textarea "is a web app better for this solution that a react"
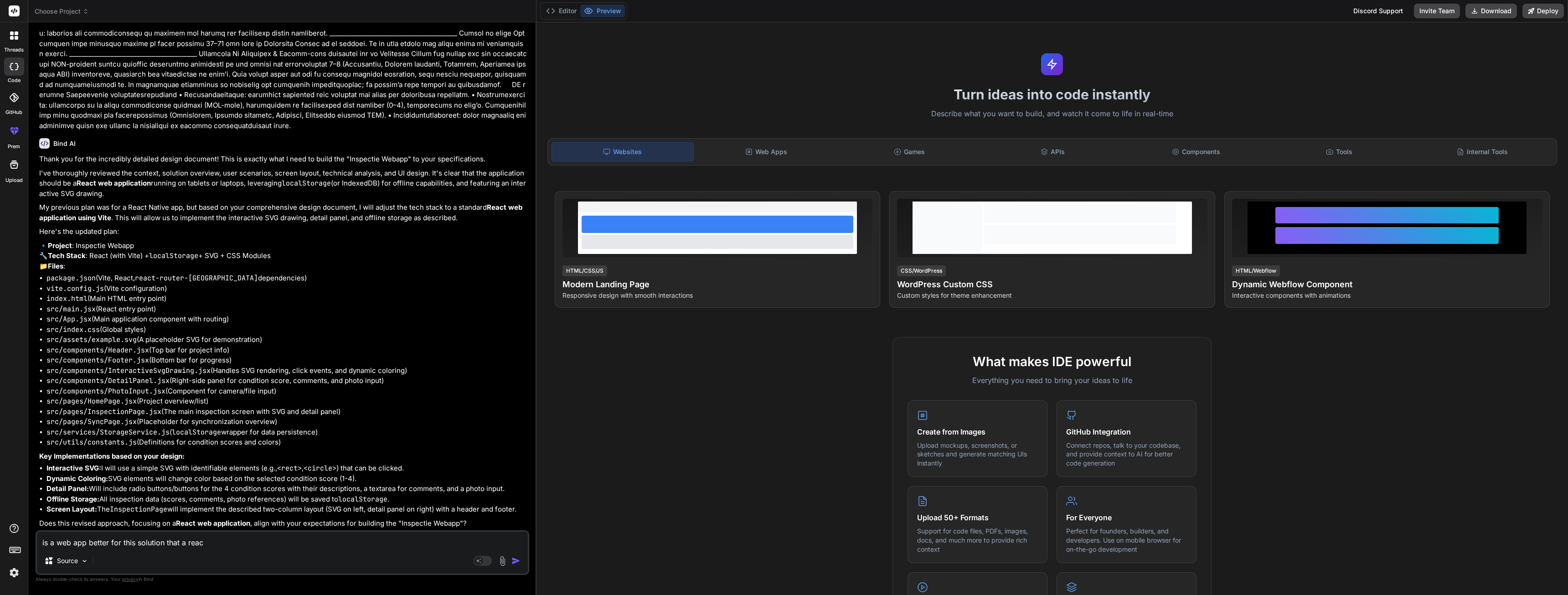
type textarea "x"
type textarea "is a web app better for this solution that a react"
type textarea "x"
type textarea "is a web app better for this solution that a react n"
type textarea "x"
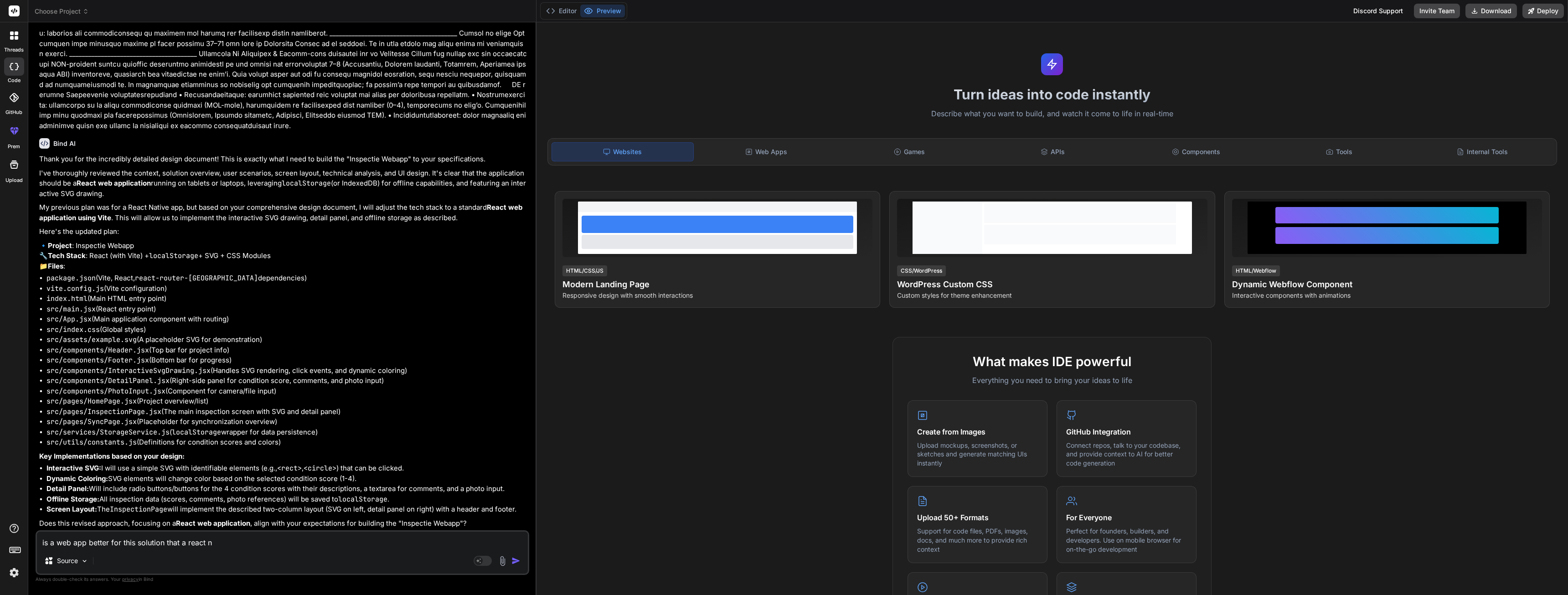
type textarea "is a web app better for this solution that a react na"
type textarea "x"
type textarea "is a web app better for this solution that a react nat"
type textarea "x"
type textarea "is a web app better for this solution that a react natv"
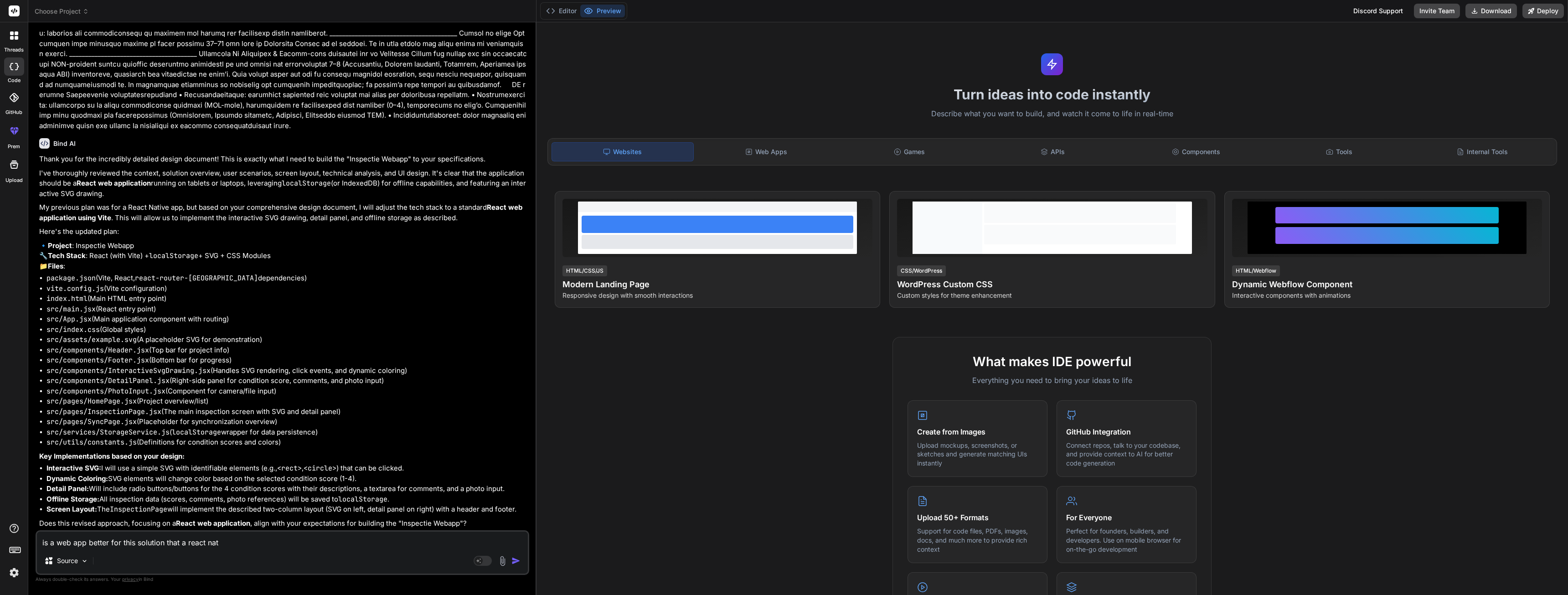
type textarea "x"
type textarea "is a web app better for this solution that a react natvoi"
type textarea "x"
type textarea "is a web app better for this solution that a react natvoie"
type textarea "x"
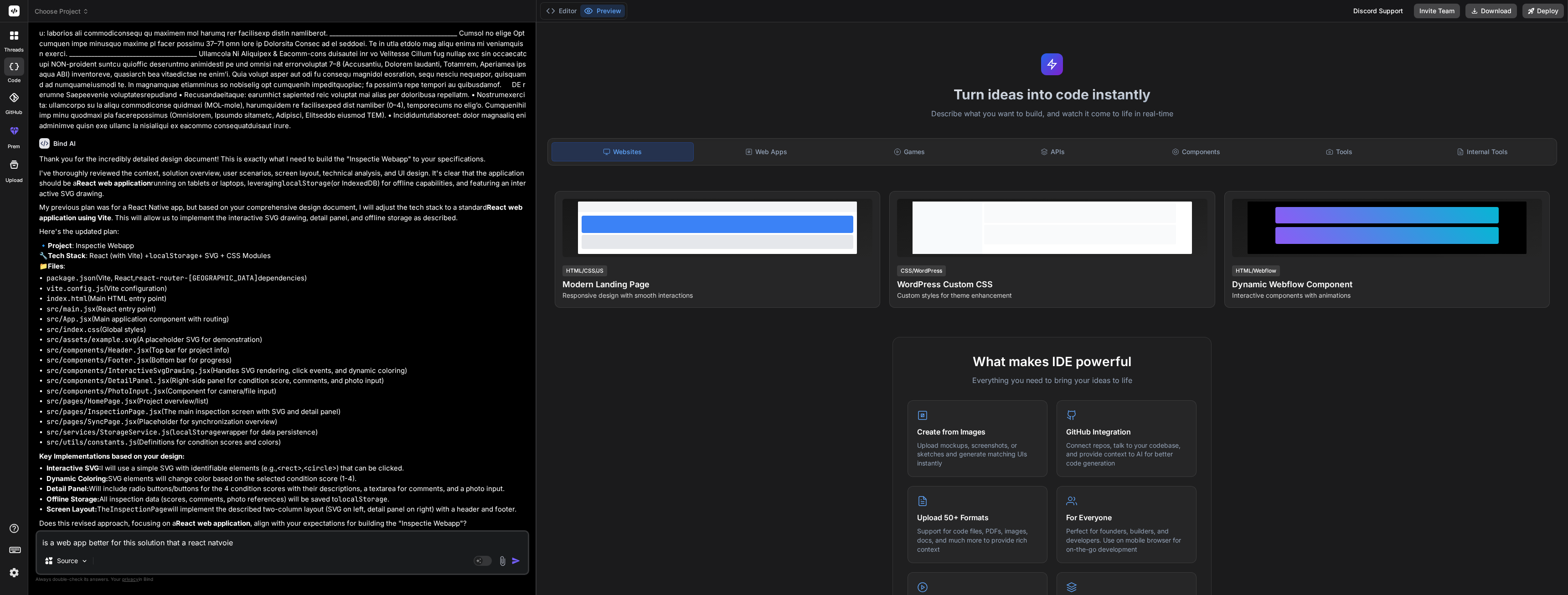
type textarea "is a web app better for this solution that a react natvoie"
type textarea "x"
type textarea "is a web app better for this solution that a react natvoie a"
type textarea "x"
type textarea "is a web app better for this solution that a react natvoie ap"
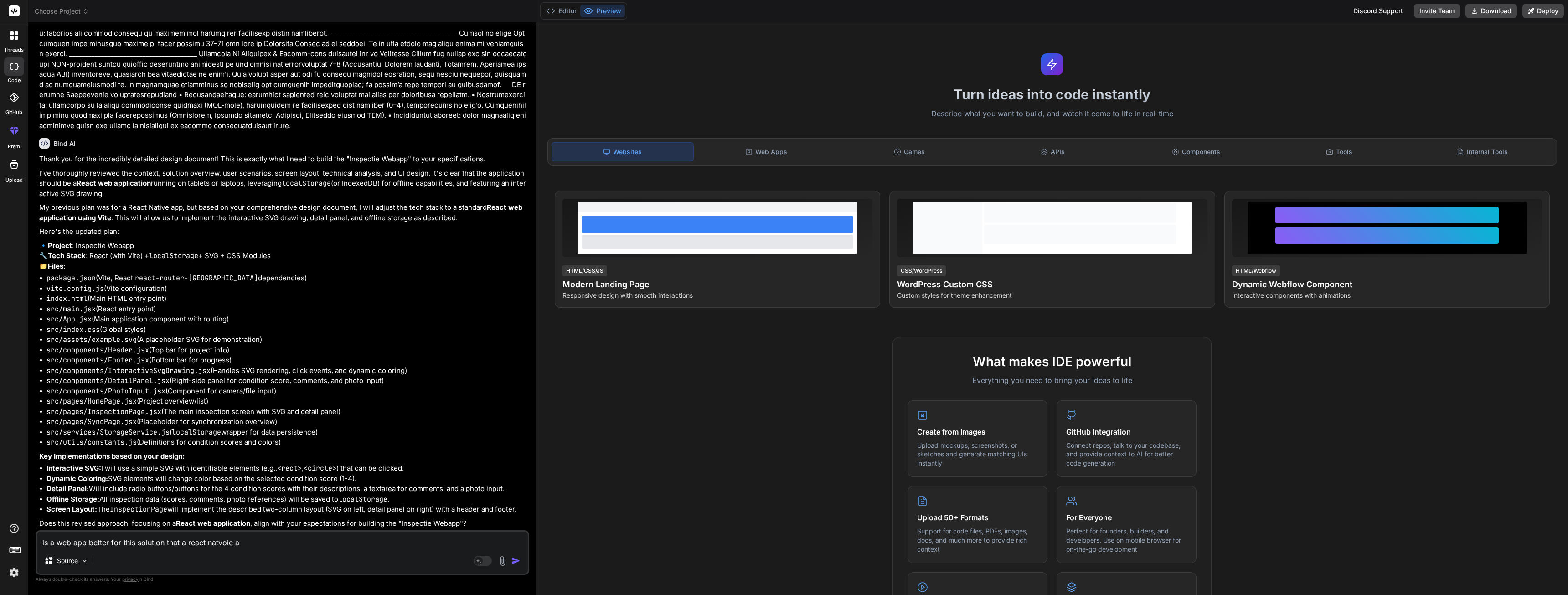
type textarea "x"
type textarea "is a web app better for this solution that a react natvoie app"
type textarea "x"
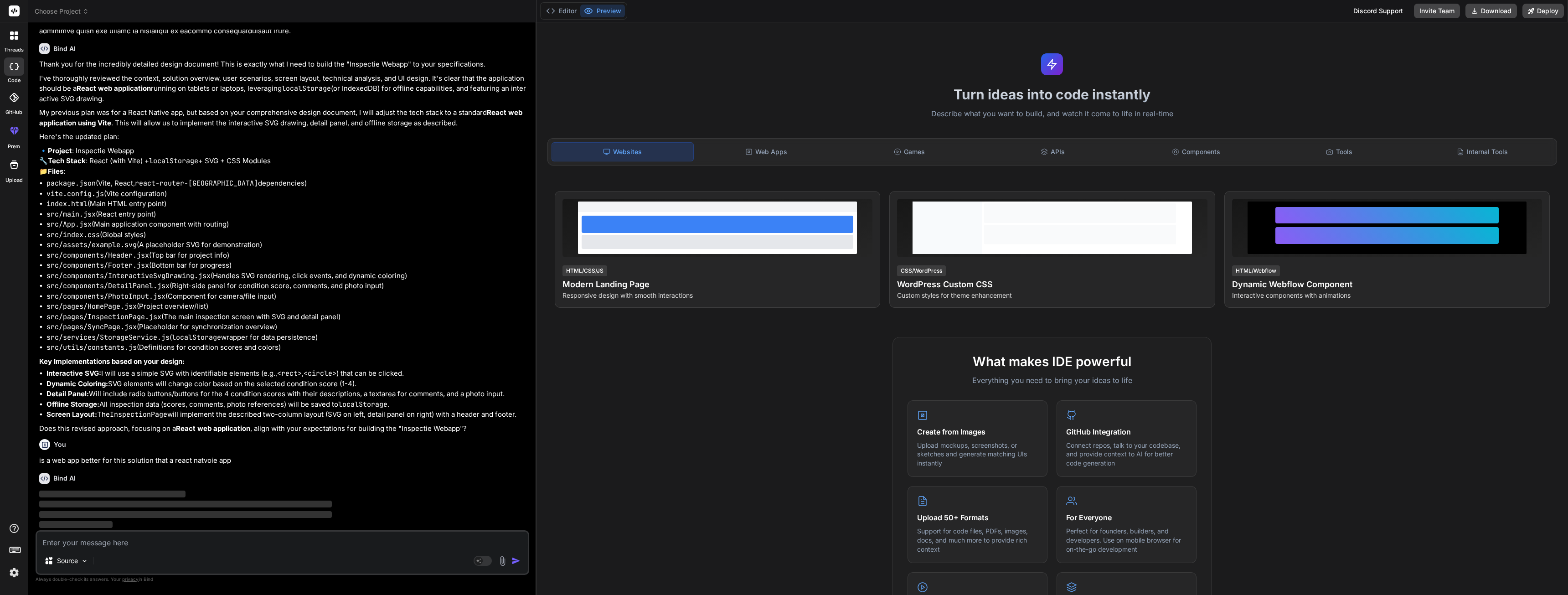
scroll to position [2602, 0]
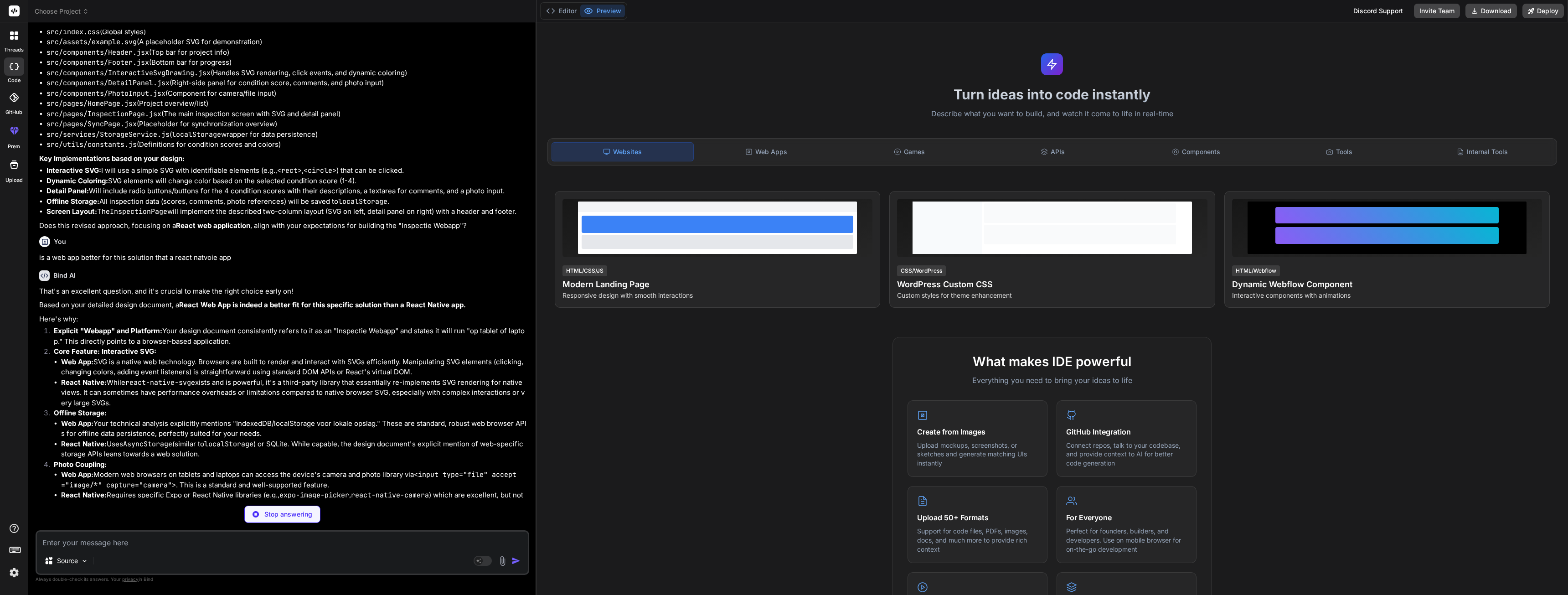
type textarea "x"
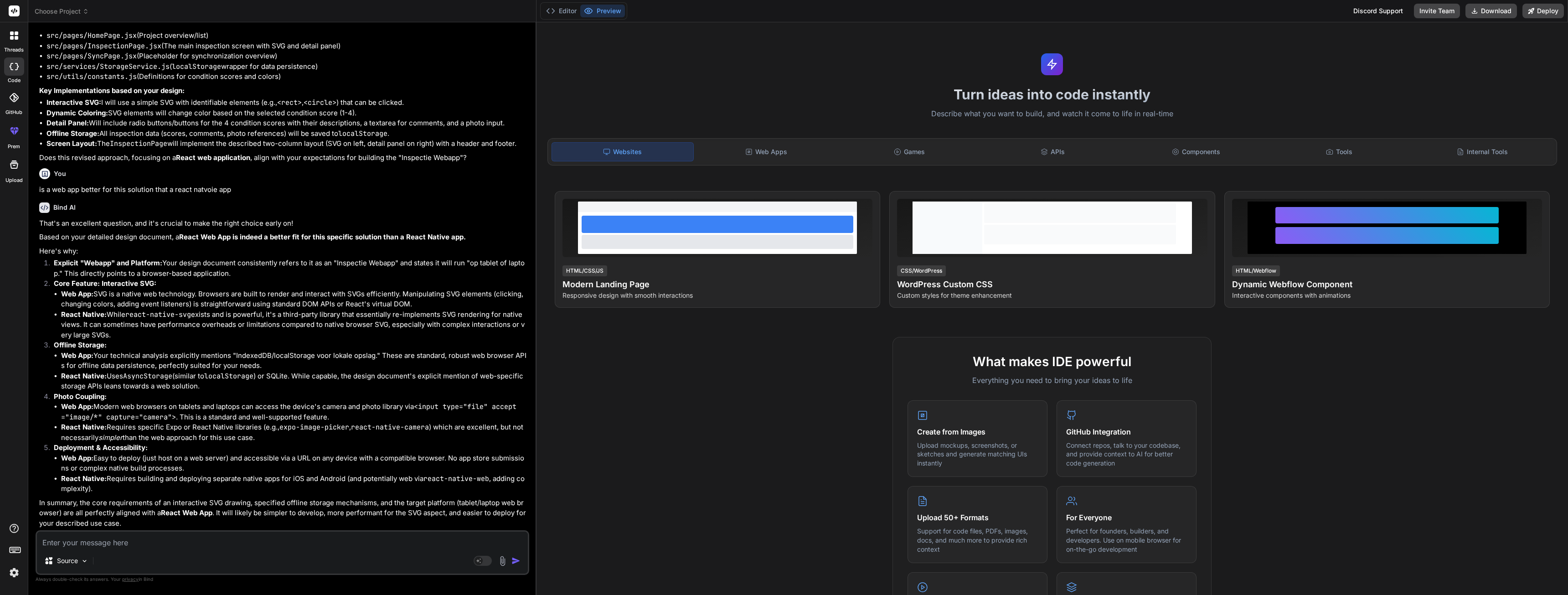
scroll to position [2873, 0]
click at [140, 545] on textarea at bounding box center [282, 539] width 491 height 16
type textarea "d"
type textarea "x"
type textarea "do"
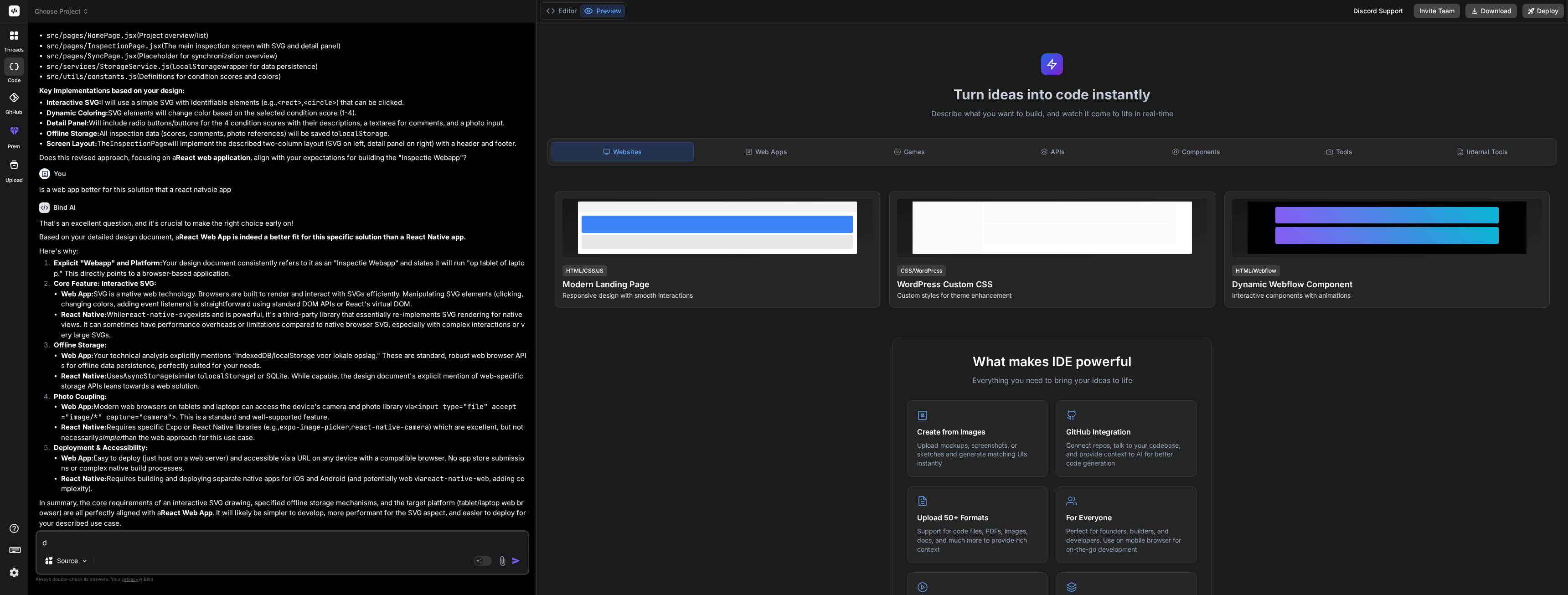
type textarea "x"
type textarea "do"
type textarea "x"
type textarea "do n"
type textarea "x"
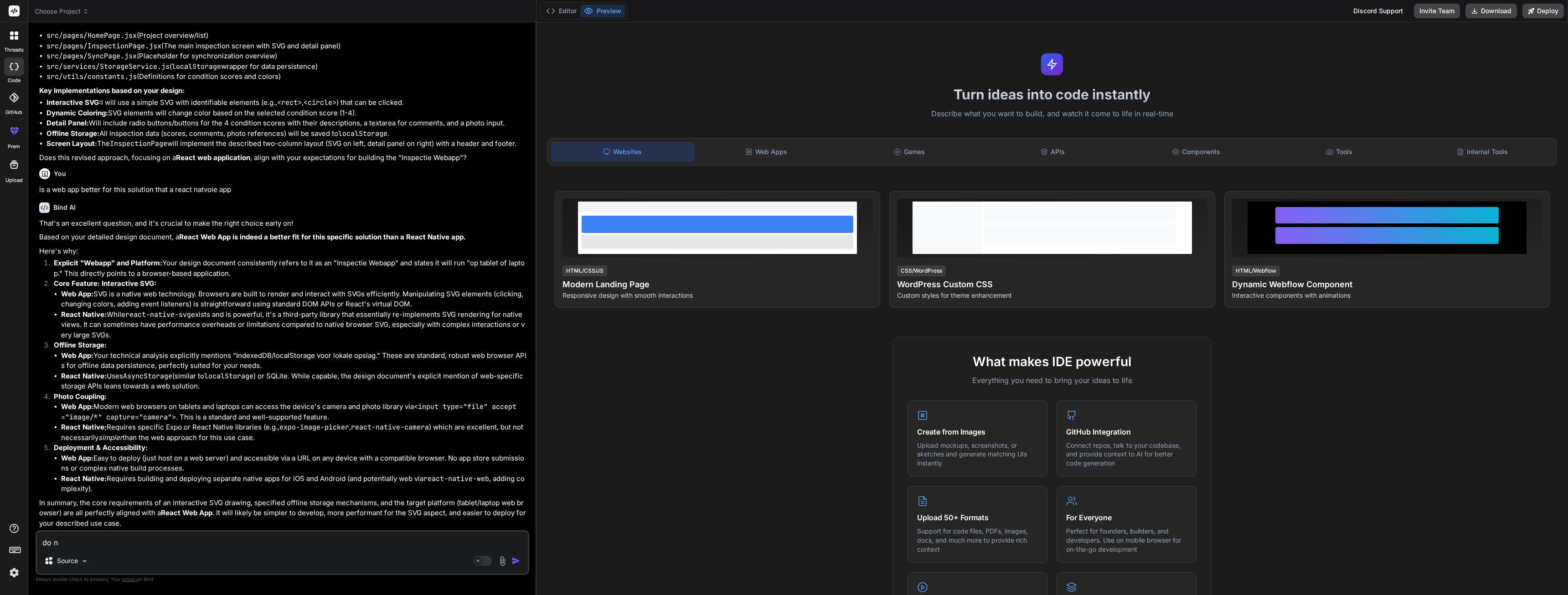
type textarea "do no"
type textarea "x"
type textarea "do not"
type textarea "x"
type textarea "do not"
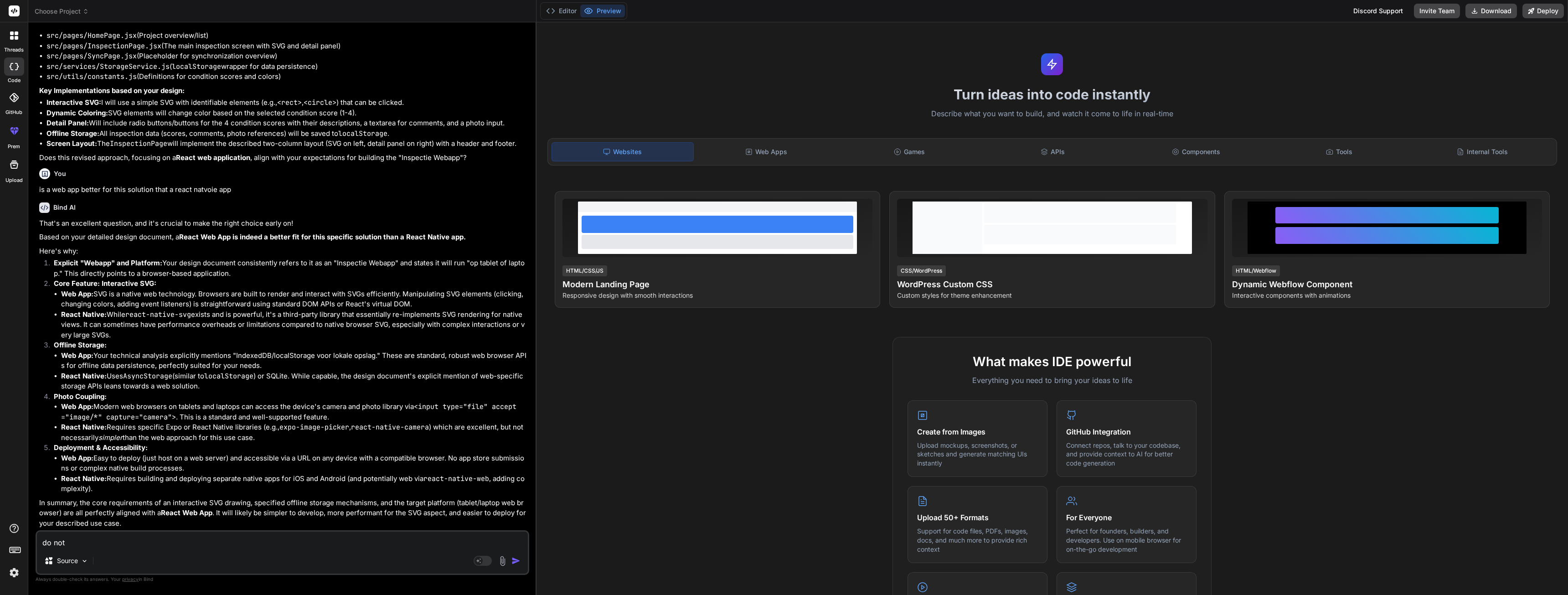
type textarea "x"
type textarea "do not g"
type textarea "x"
type textarea "do not go"
type textarea "x"
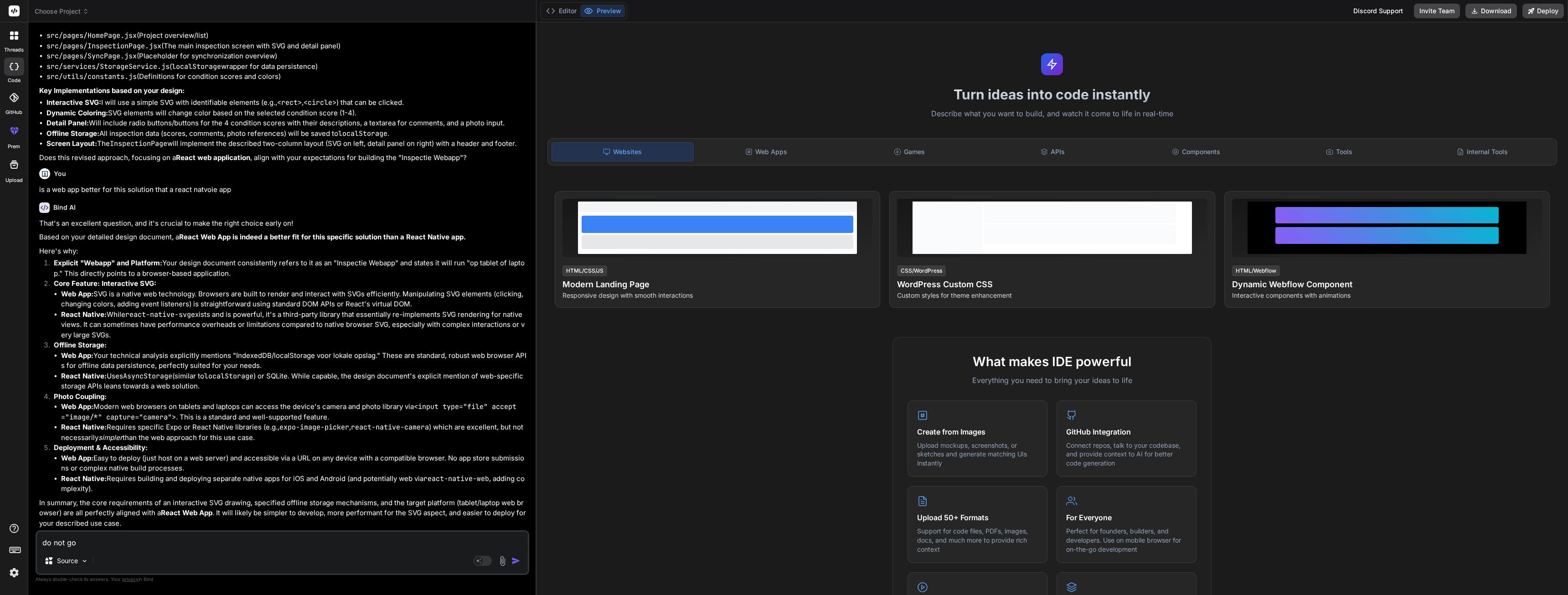
type textarea "do not go"
type textarea "x"
type textarea "do not go b"
type textarea "x"
type textarea "do not go by"
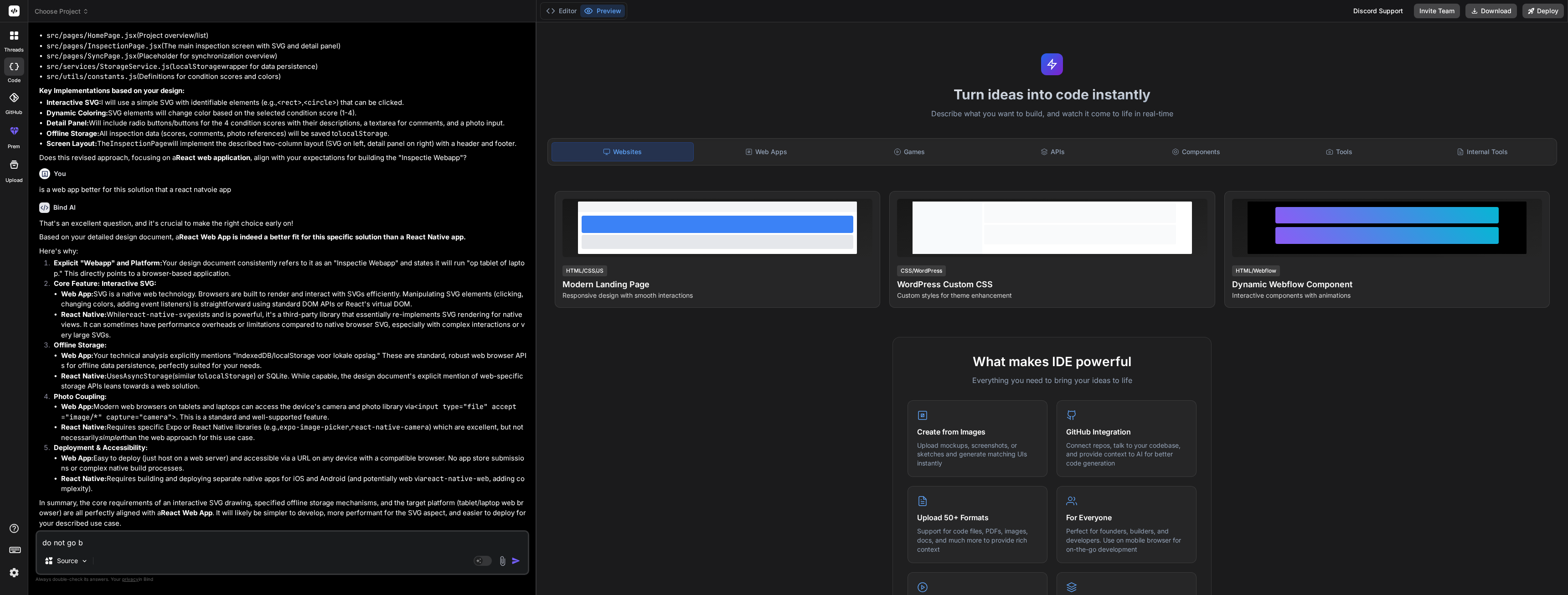
type textarea "x"
type textarea "do not go by"
type textarea "x"
type textarea "do not go by e"
type textarea "x"
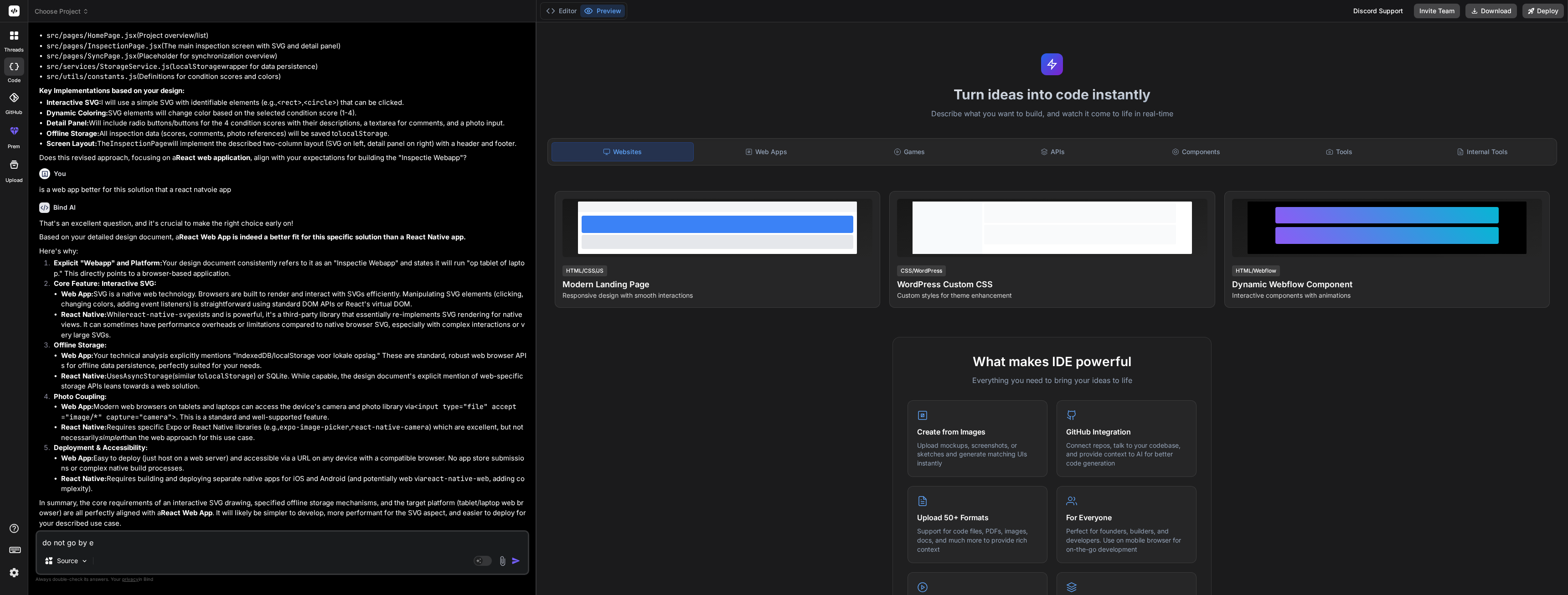
type textarea "do not go by ex"
type textarea "x"
type textarea "do not go by exp"
type textarea "x"
type textarea "do not go by expl"
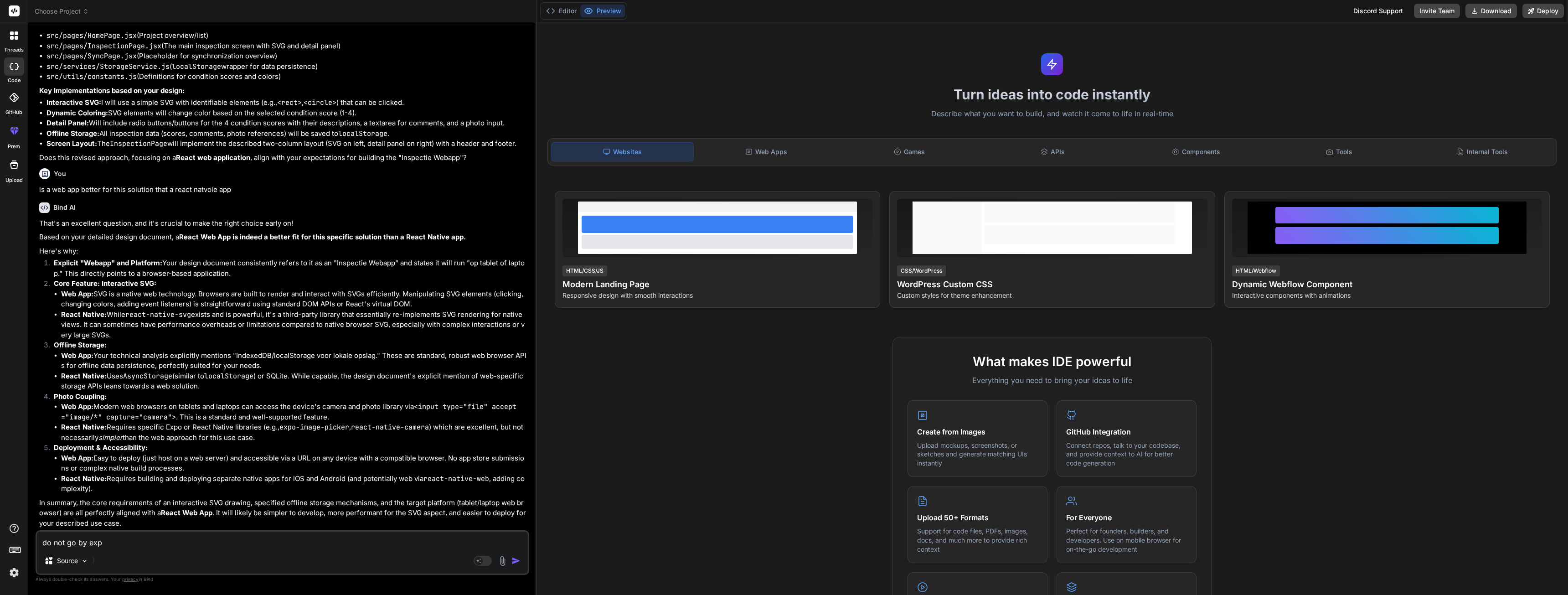
type textarea "x"
type textarea "do not go by expli"
type textarea "x"
type textarea "do not go by explic"
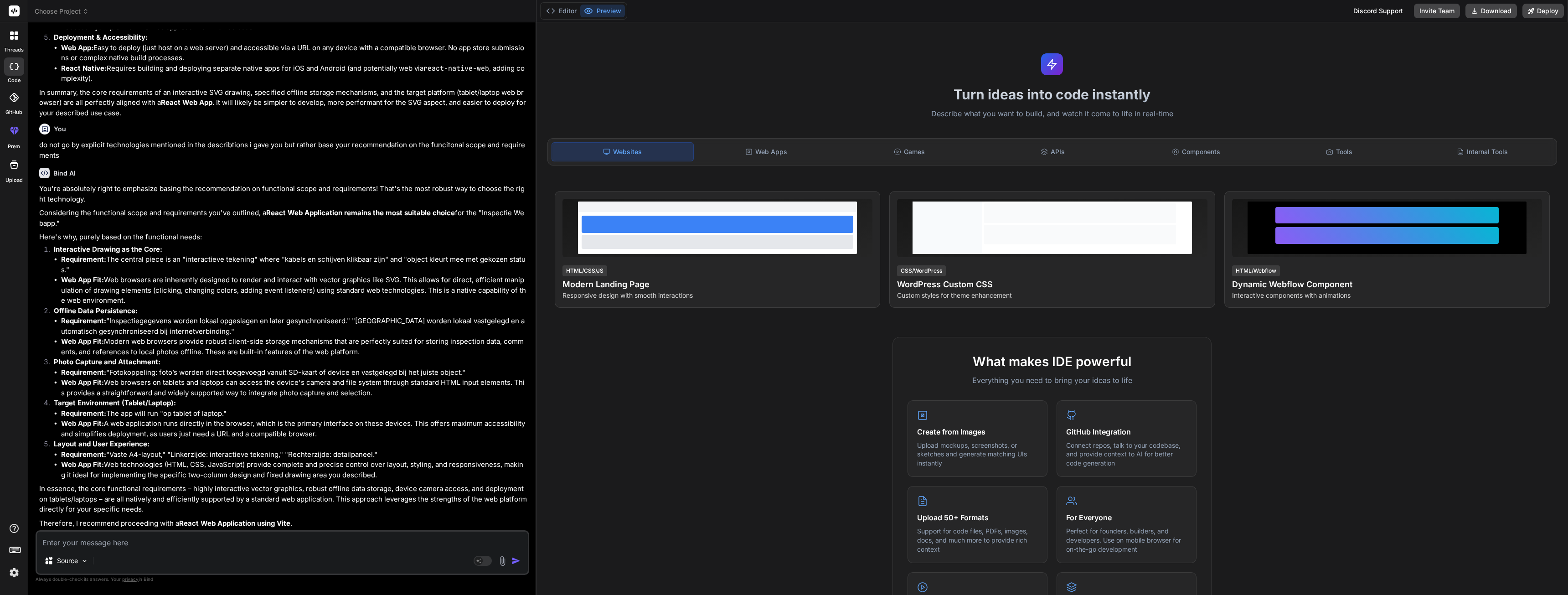
scroll to position [3283, 0]
click at [210, 539] on textarea at bounding box center [282, 539] width 491 height 16
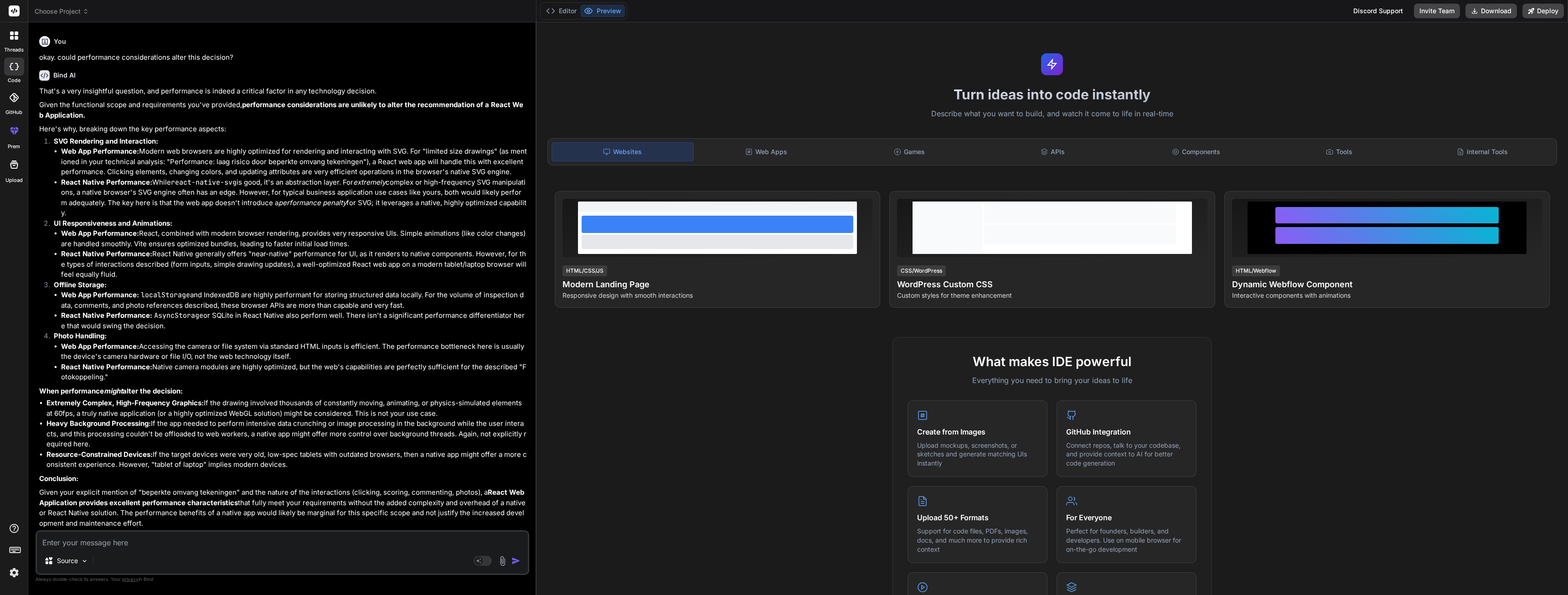
scroll to position [3781, 0]
click at [94, 540] on textarea at bounding box center [282, 539] width 491 height 16
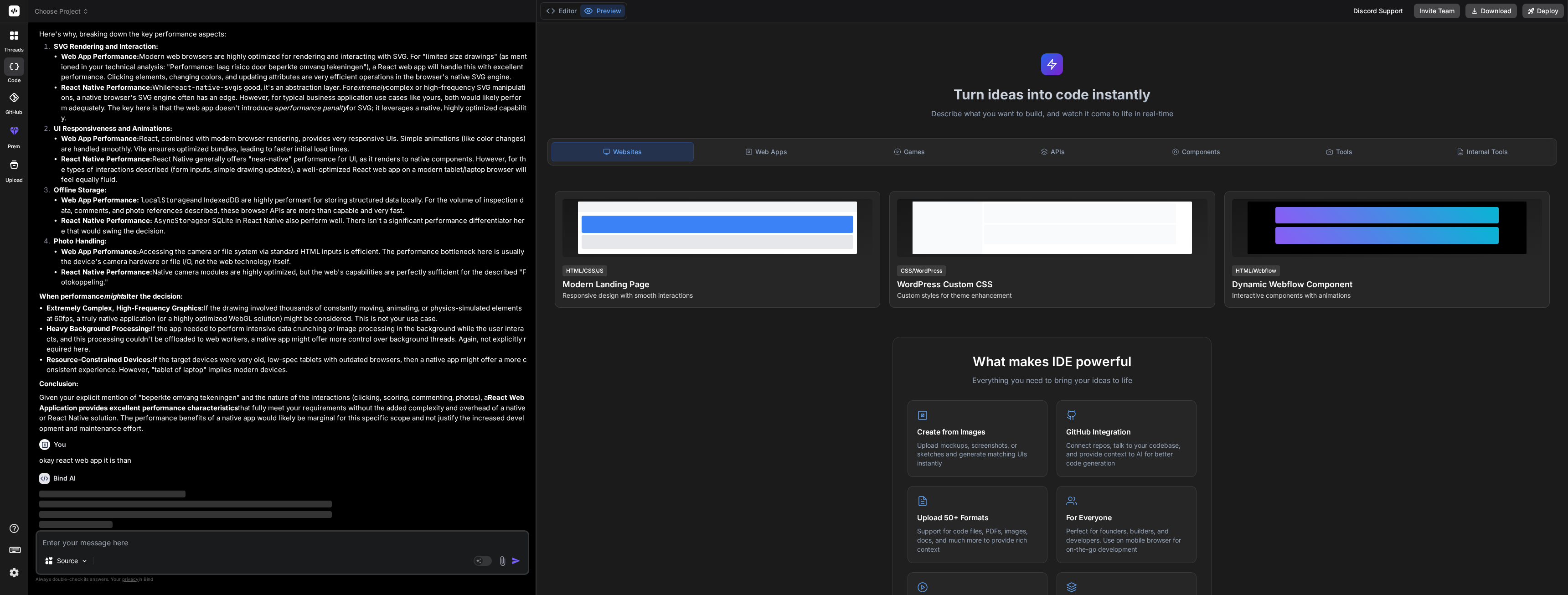
scroll to position [3876, 0]
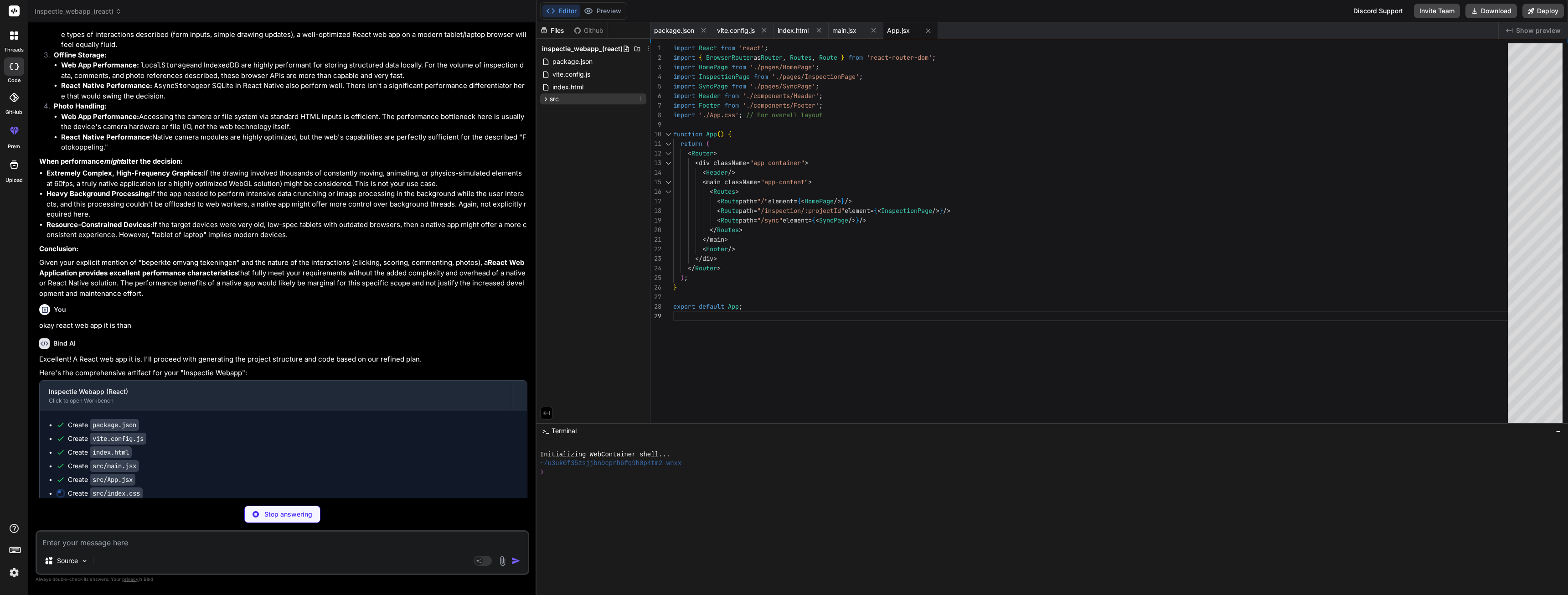
click at [544, 100] on icon at bounding box center [546, 99] width 8 height 8
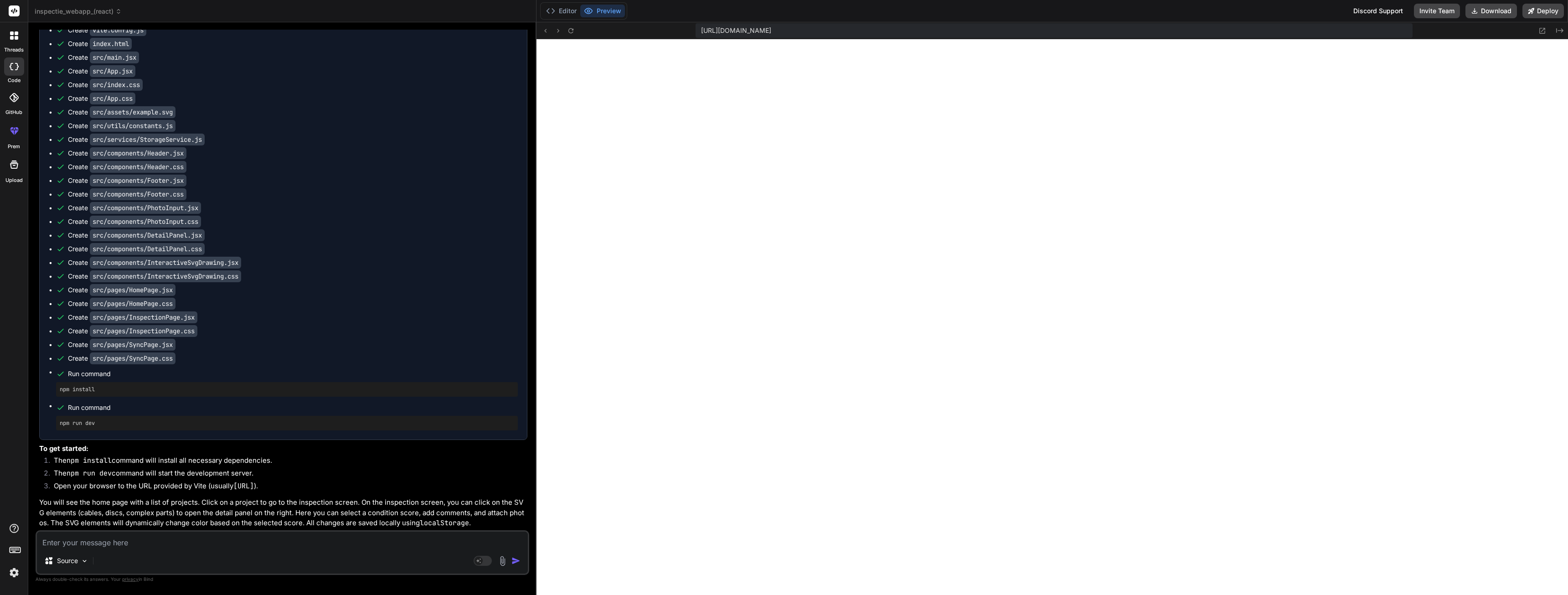
scroll to position [312, 0]
click at [558, 31] on icon at bounding box center [558, 31] width 2 height 4
click at [545, 33] on icon at bounding box center [546, 31] width 8 height 8
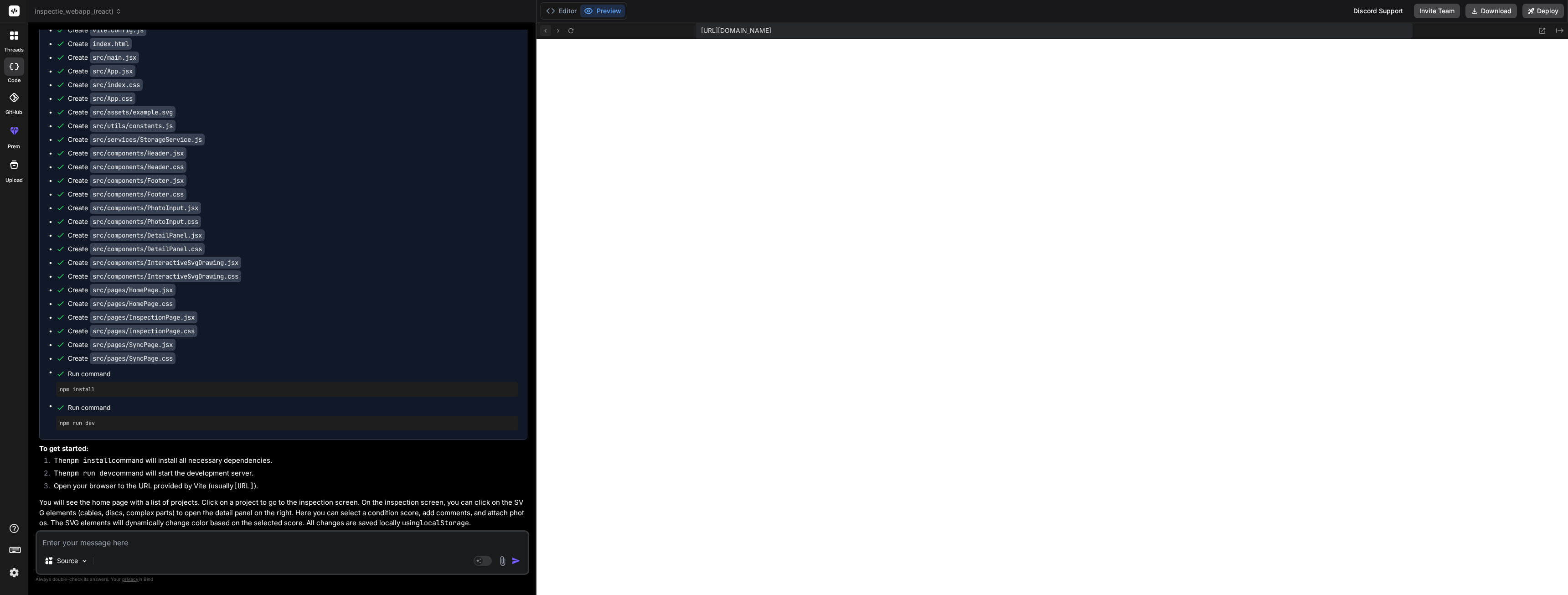
click at [545, 33] on icon at bounding box center [546, 31] width 8 height 8
click at [544, 33] on icon at bounding box center [546, 31] width 8 height 8
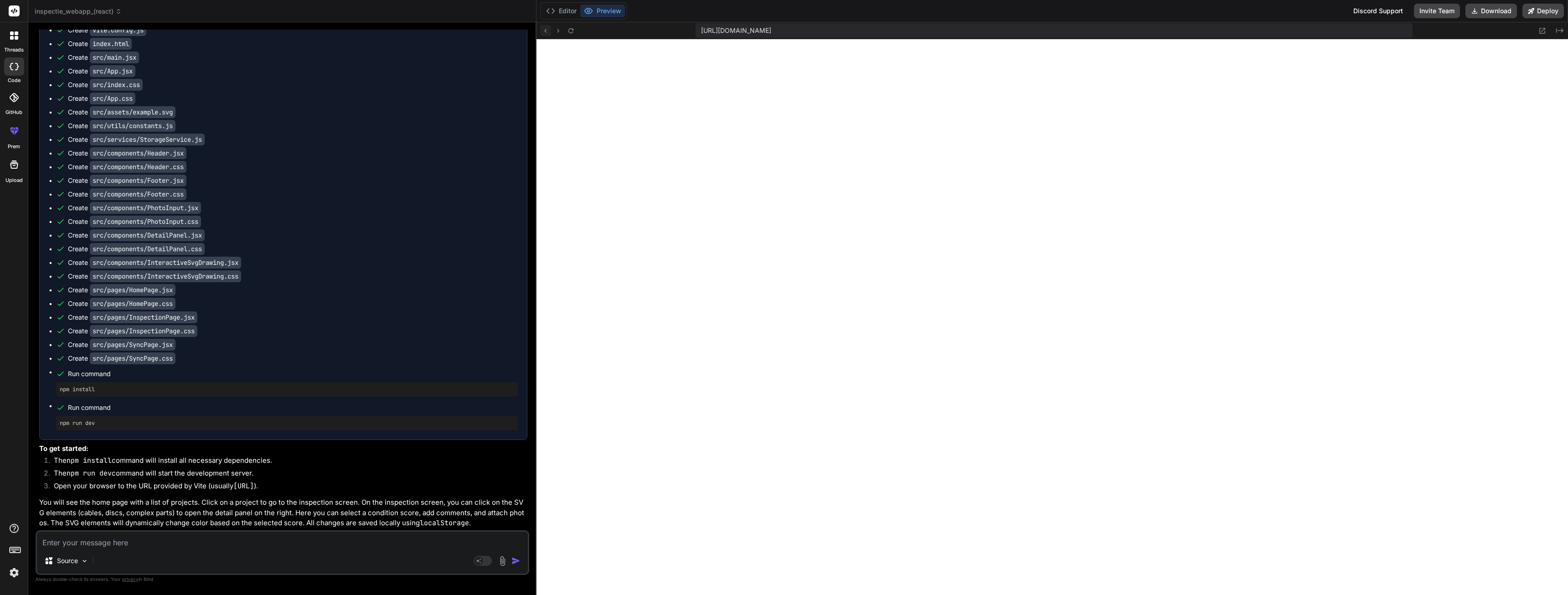
click at [544, 33] on icon at bounding box center [546, 31] width 8 height 8
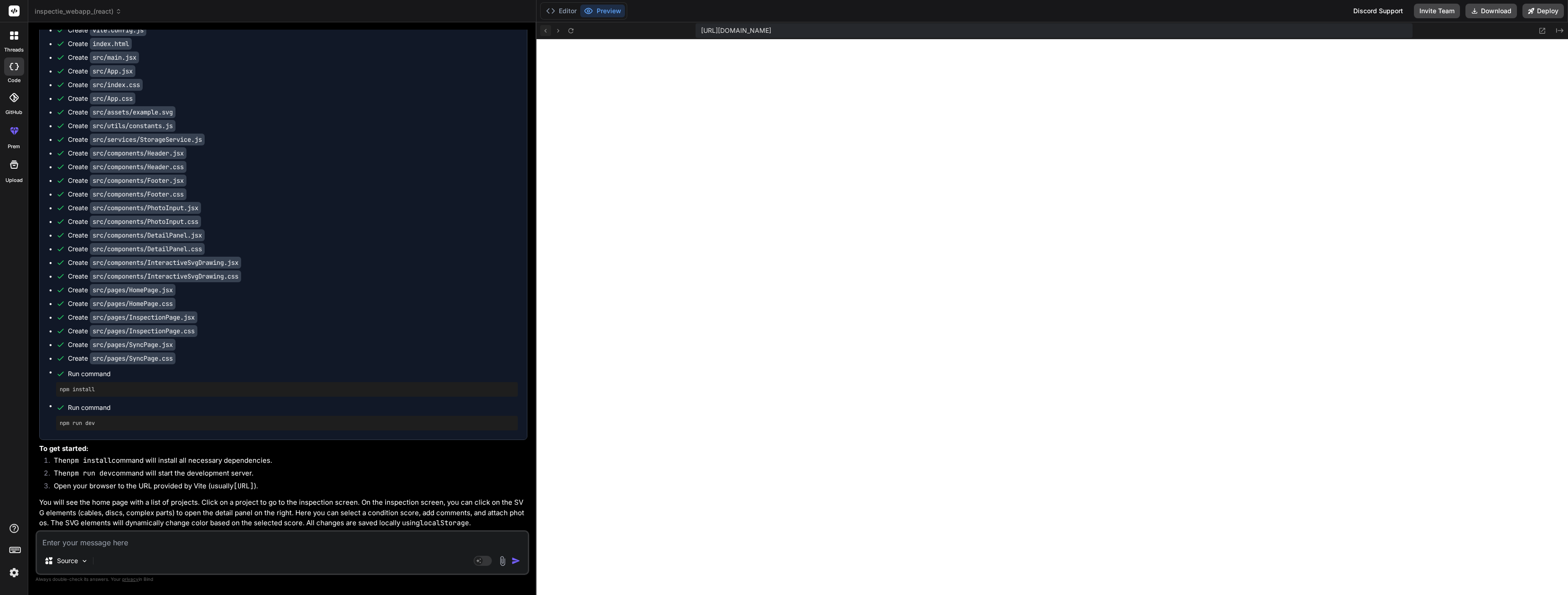
click at [544, 33] on icon at bounding box center [546, 31] width 8 height 8
click at [545, 33] on icon at bounding box center [546, 31] width 8 height 8
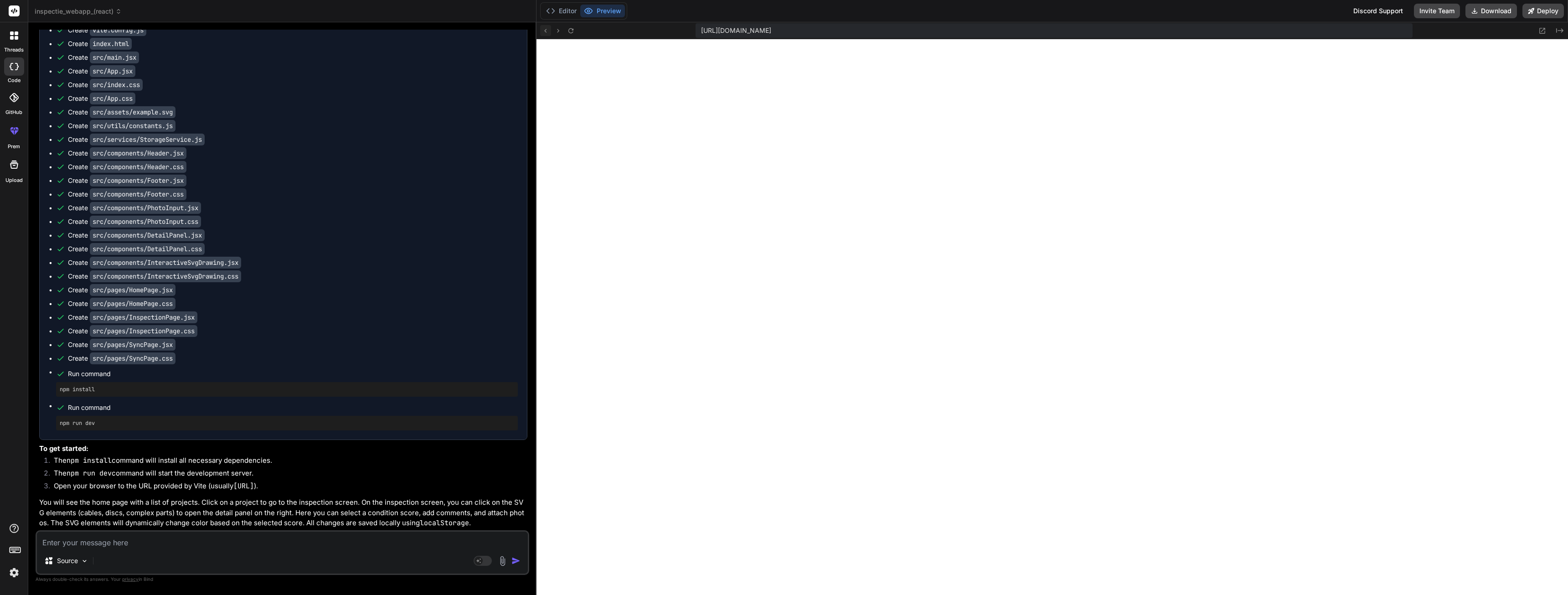
click at [545, 32] on icon at bounding box center [546, 31] width 8 height 8
click at [65, 543] on textarea at bounding box center [282, 539] width 491 height 16
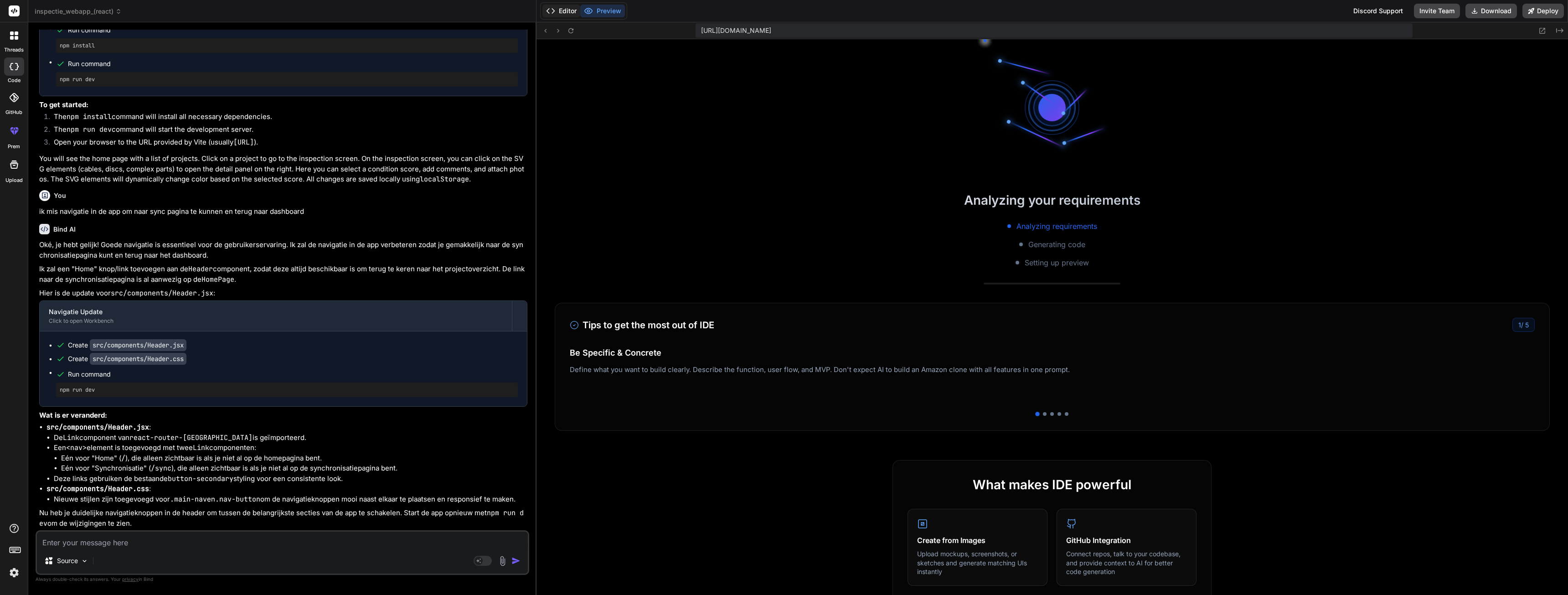
scroll to position [459, 0]
click at [601, 11] on button "Preview" at bounding box center [602, 11] width 44 height 13
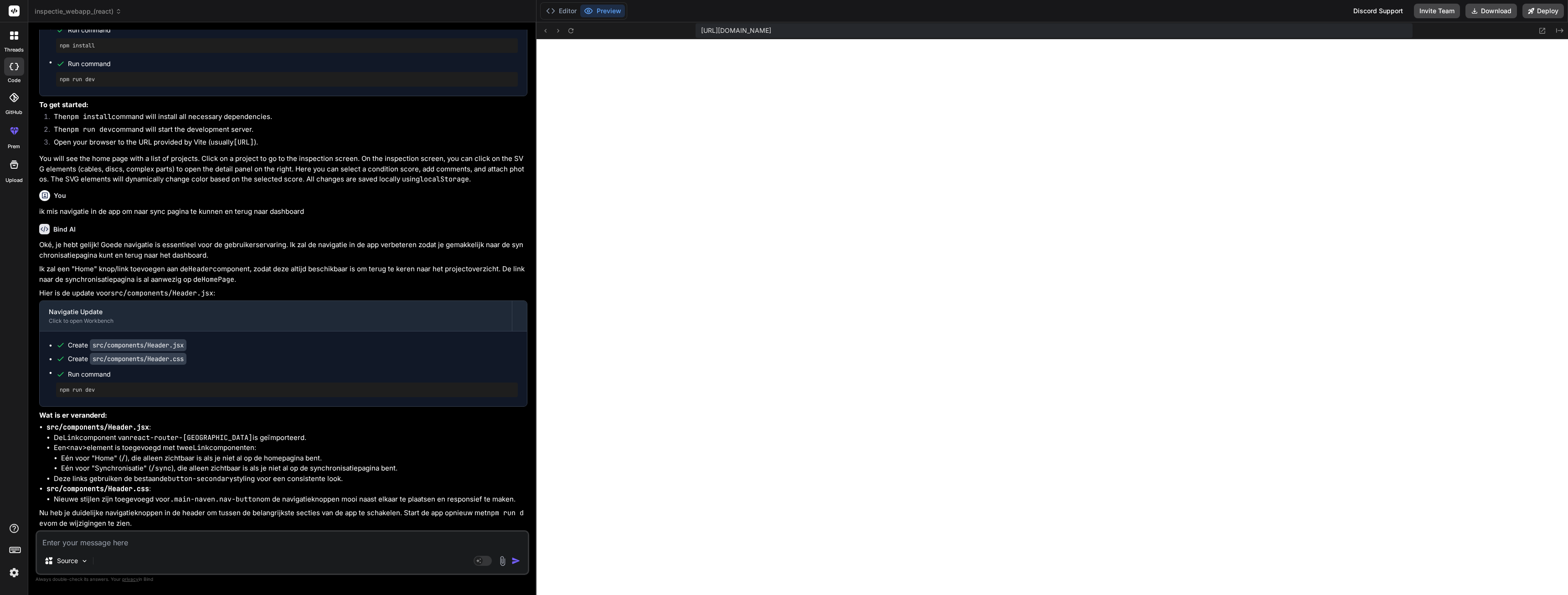
click at [102, 545] on textarea at bounding box center [282, 539] width 491 height 16
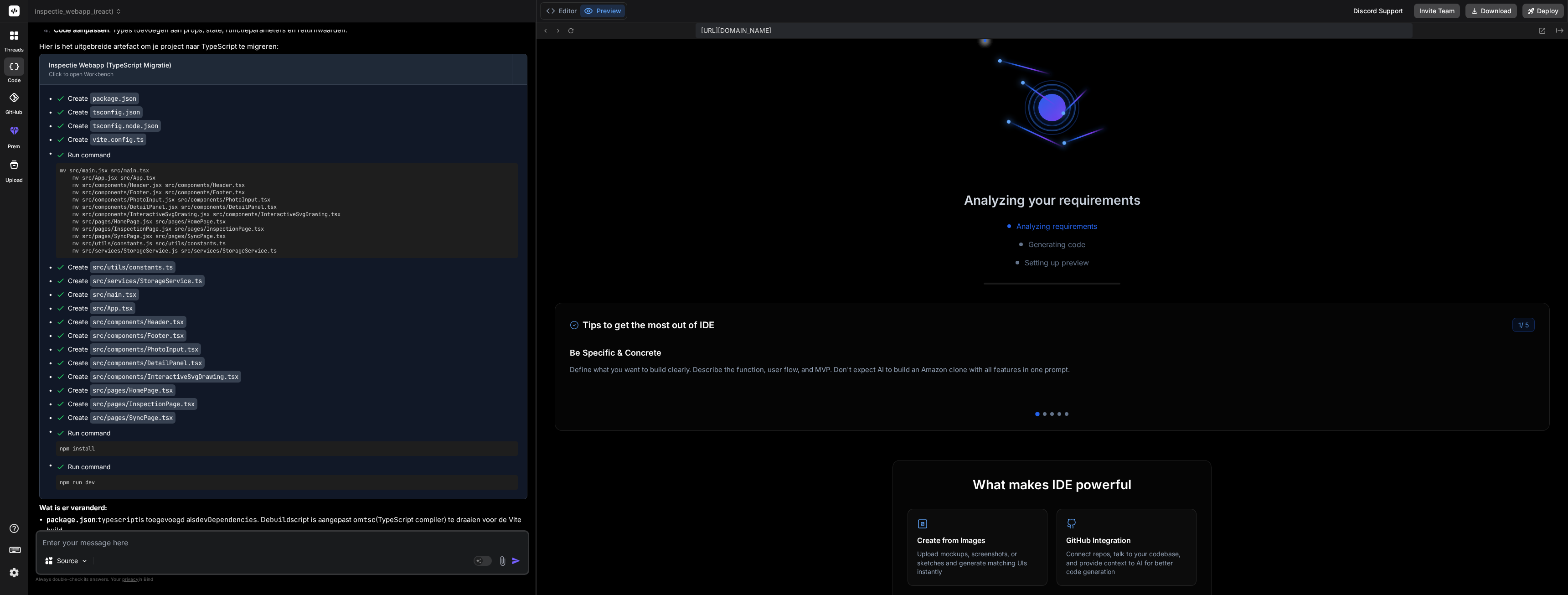
scroll to position [1221, 0]
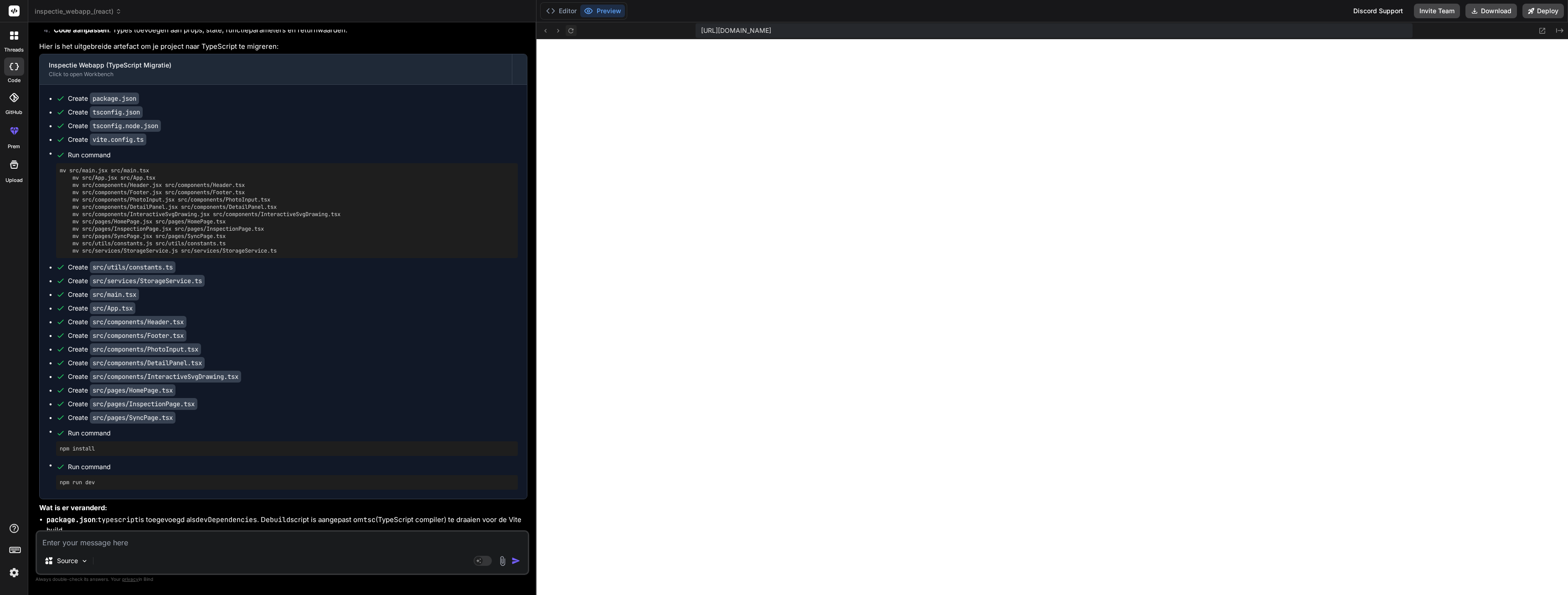
click at [571, 32] on icon at bounding box center [571, 31] width 8 height 8
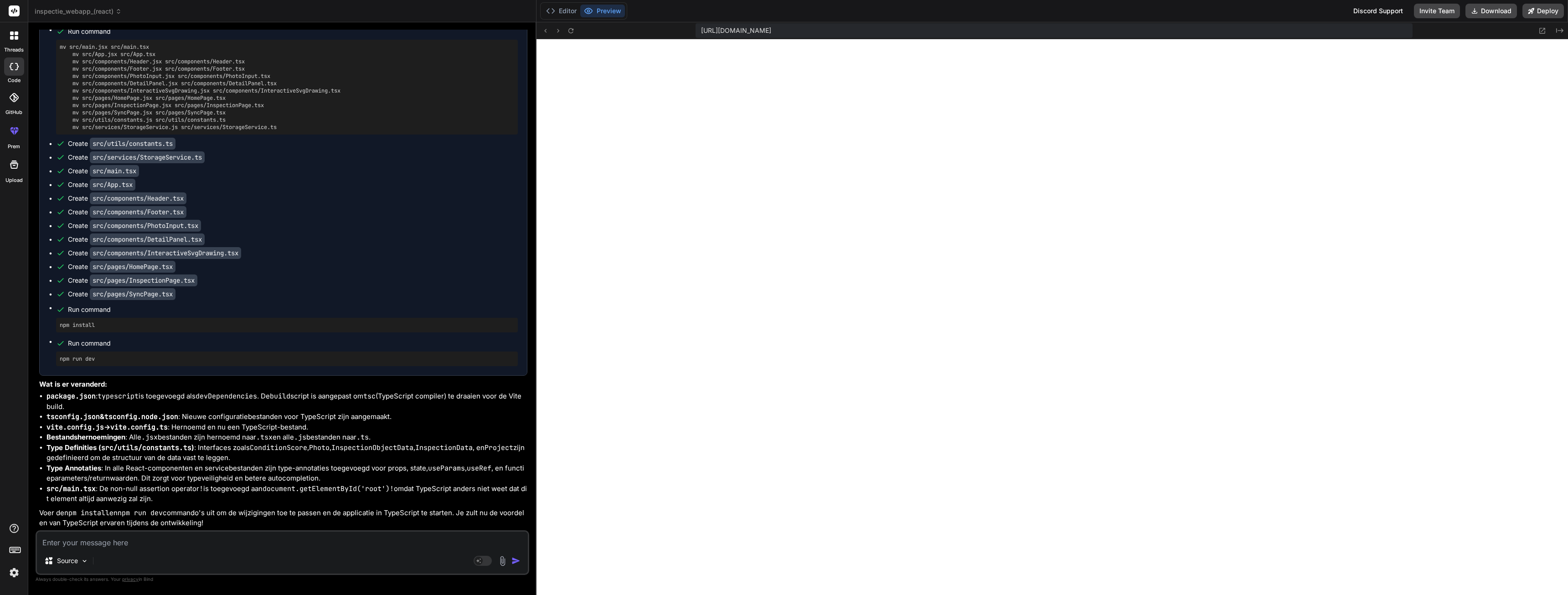
scroll to position [5519, 0]
click at [185, 543] on textarea at bounding box center [282, 539] width 491 height 16
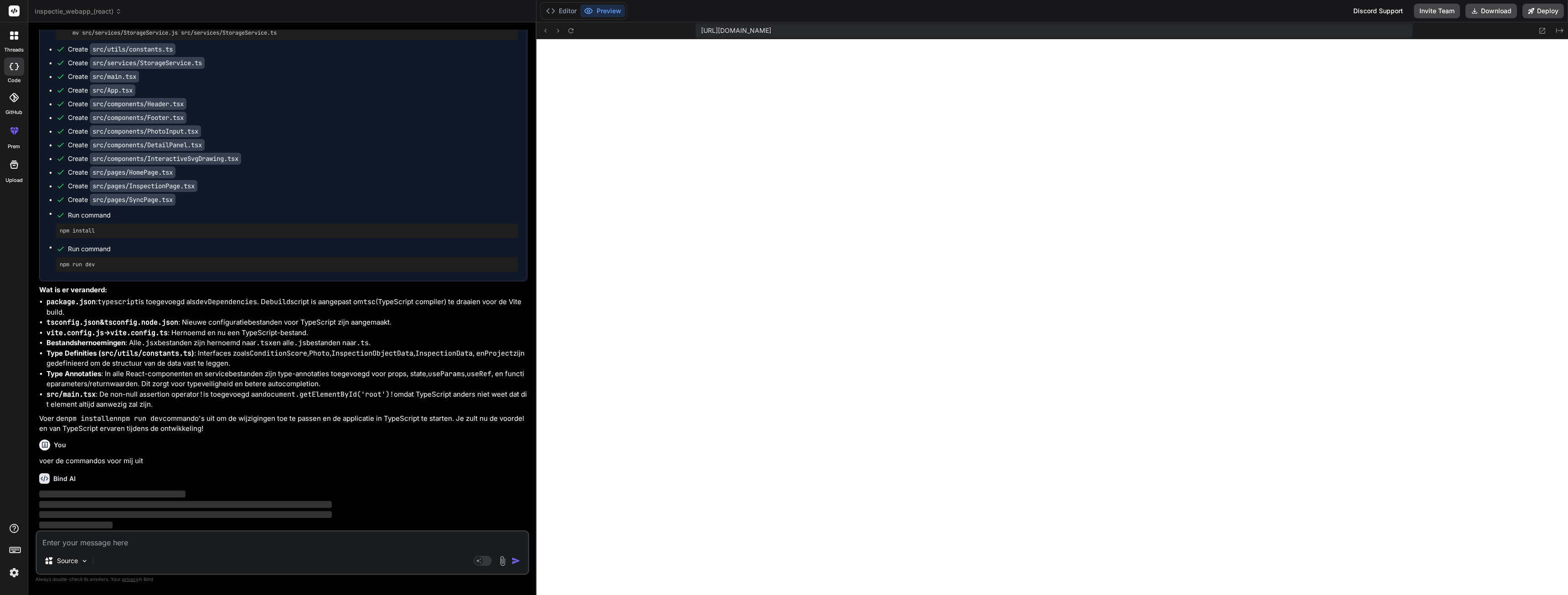
scroll to position [5614, 0]
click at [571, 10] on button "Editor" at bounding box center [561, 11] width 38 height 13
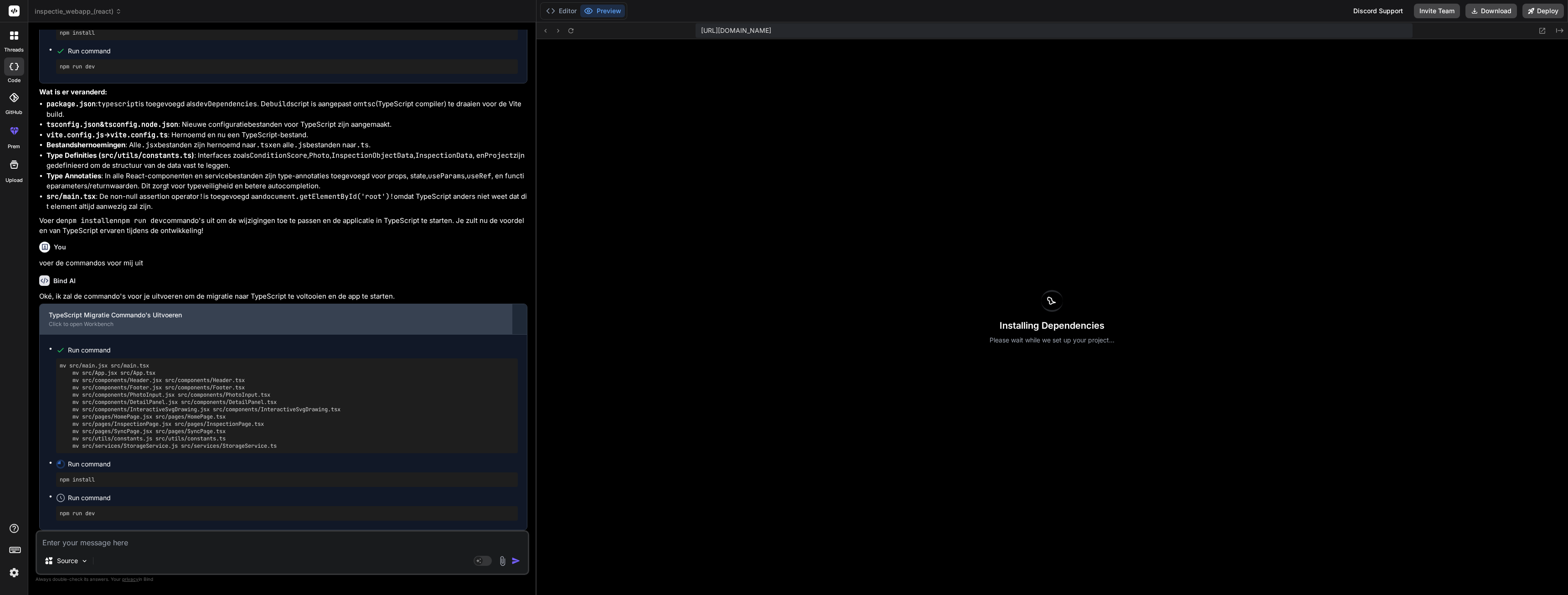
scroll to position [5811, 0]
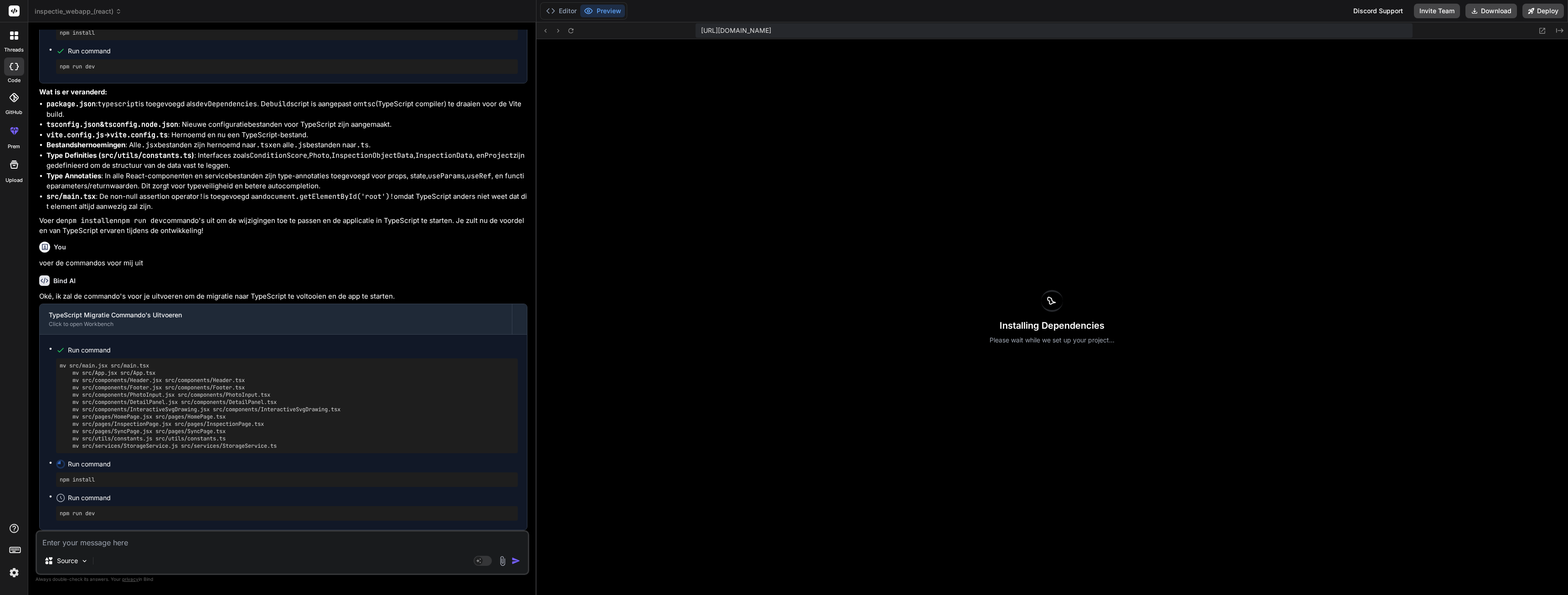
click at [74, 543] on textarea at bounding box center [282, 539] width 491 height 16
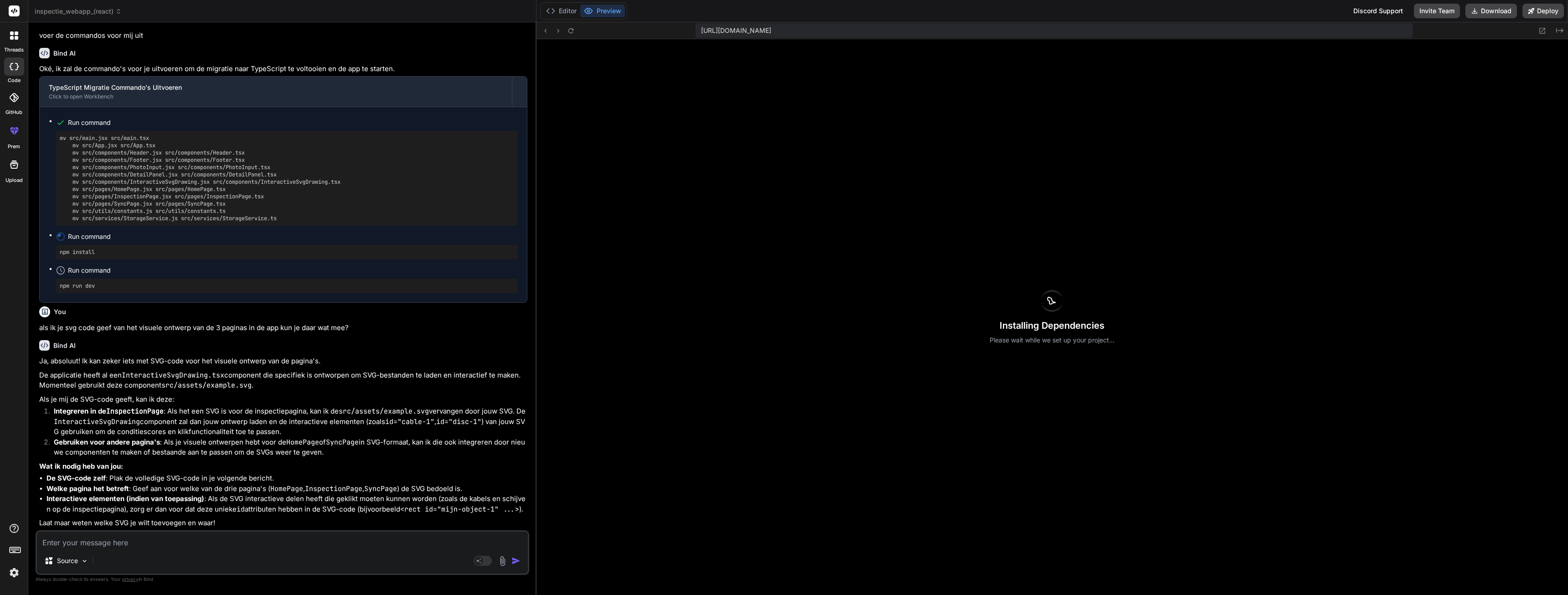
scroll to position [6039, 0]
click at [97, 544] on textarea at bounding box center [282, 539] width 491 height 16
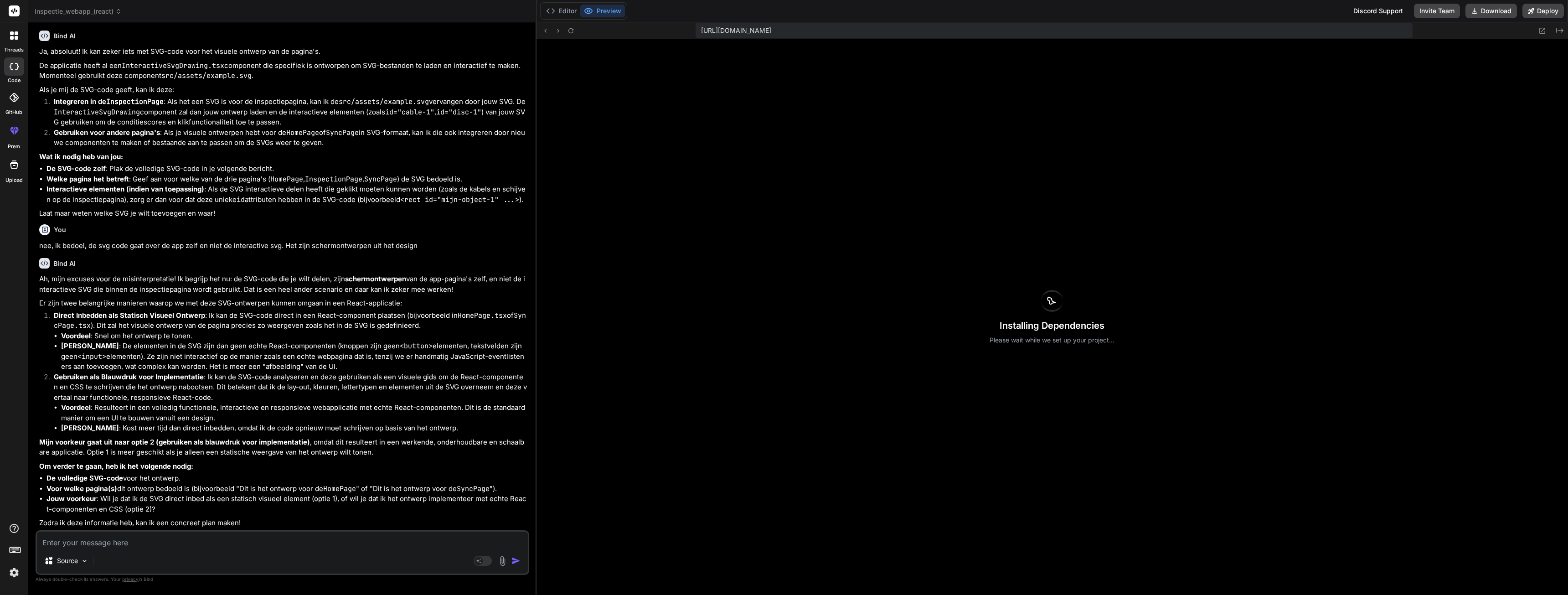
scroll to position [6347, 0]
click at [104, 547] on textarea at bounding box center [282, 539] width 491 height 16
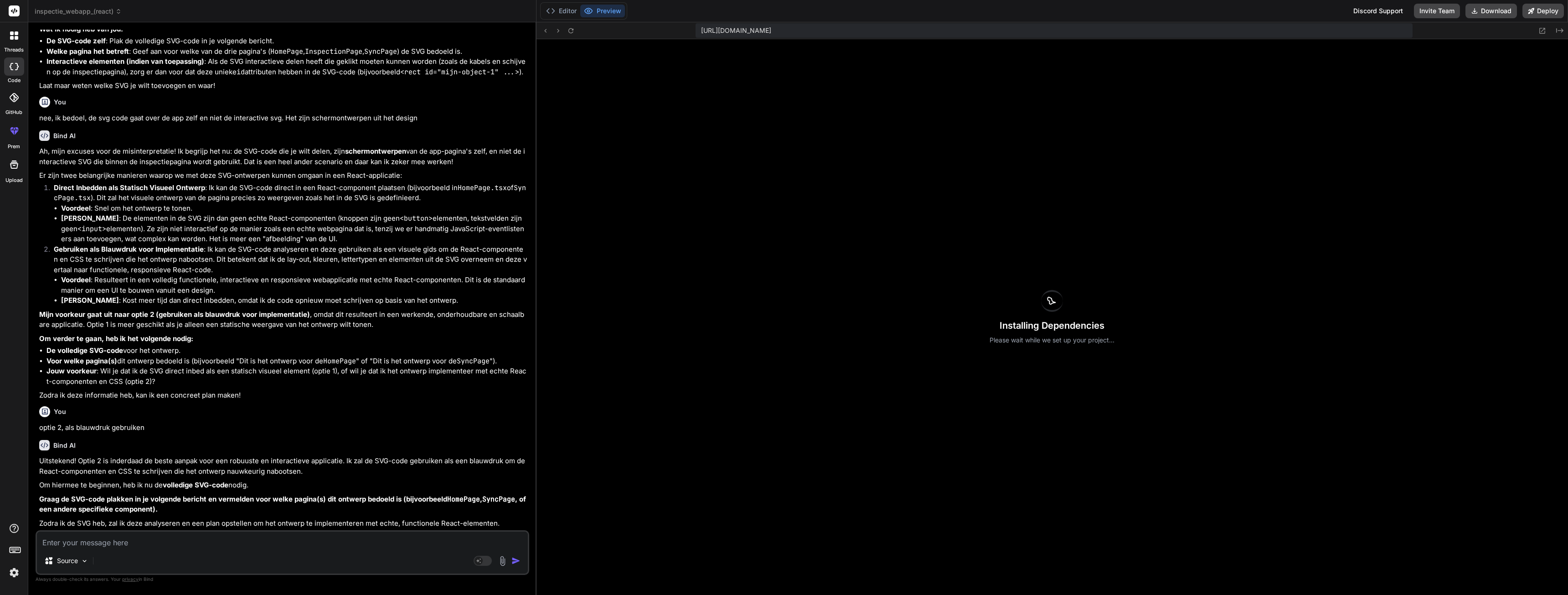
scroll to position [6476, 0]
click at [98, 543] on textarea at bounding box center [282, 539] width 491 height 16
paste textarea "<svg xmlns="[URL][DOMAIN_NAME]" width="600" height="400" style="font-family:Ari…"
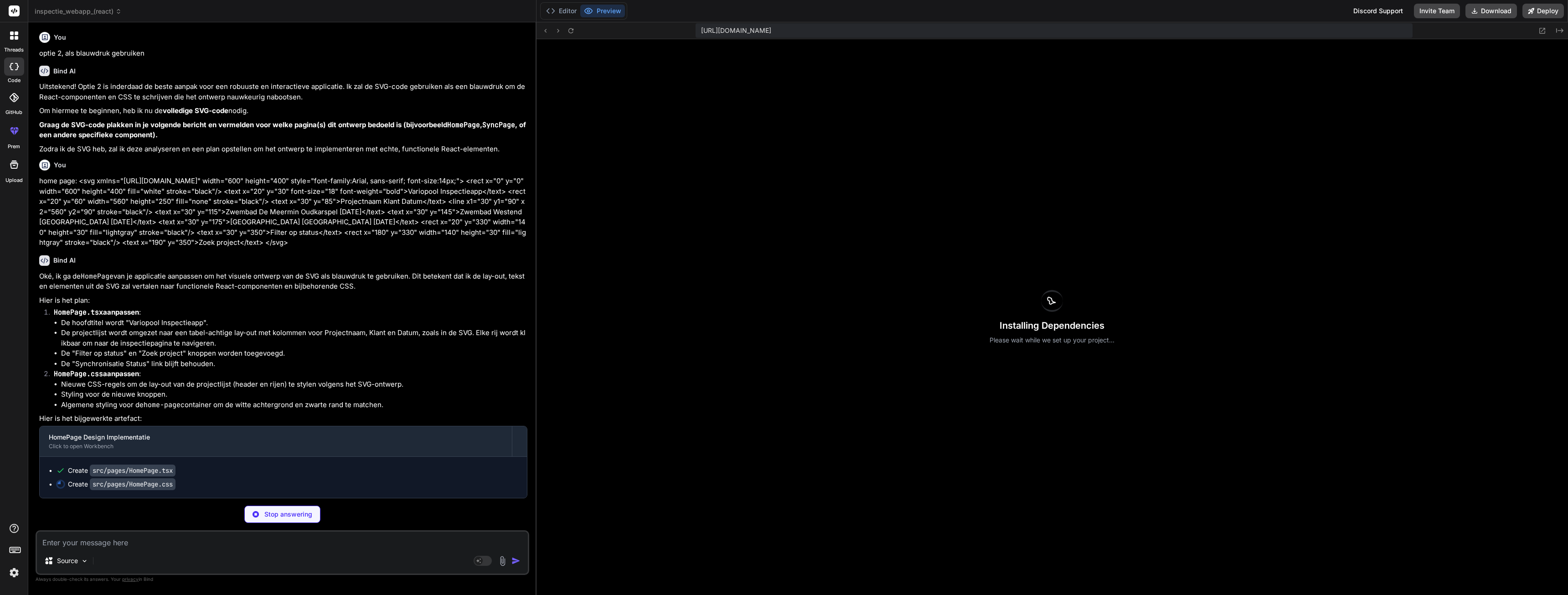
scroll to position [0, 1332]
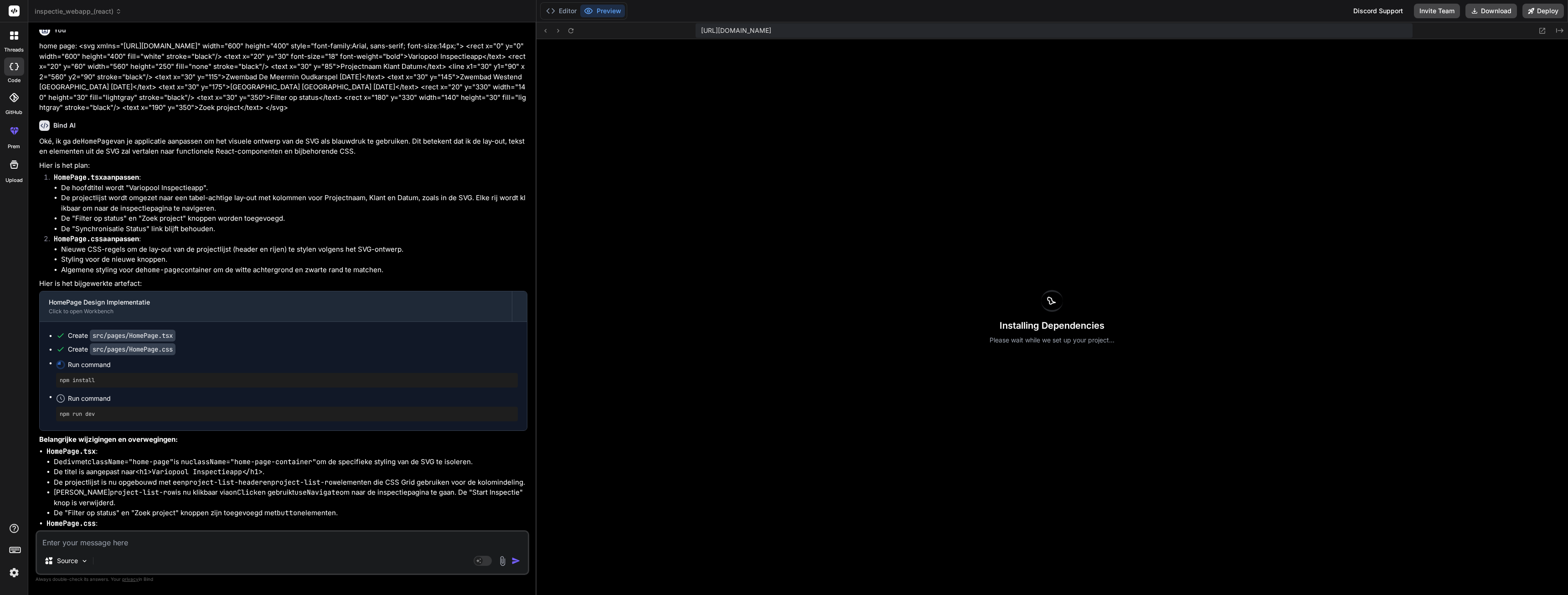
click at [221, 539] on textarea at bounding box center [282, 539] width 491 height 16
paste textarea "<svg xmlns="[URL][DOMAIN_NAME]" width="800" height="500" style="font-family:Ari…"
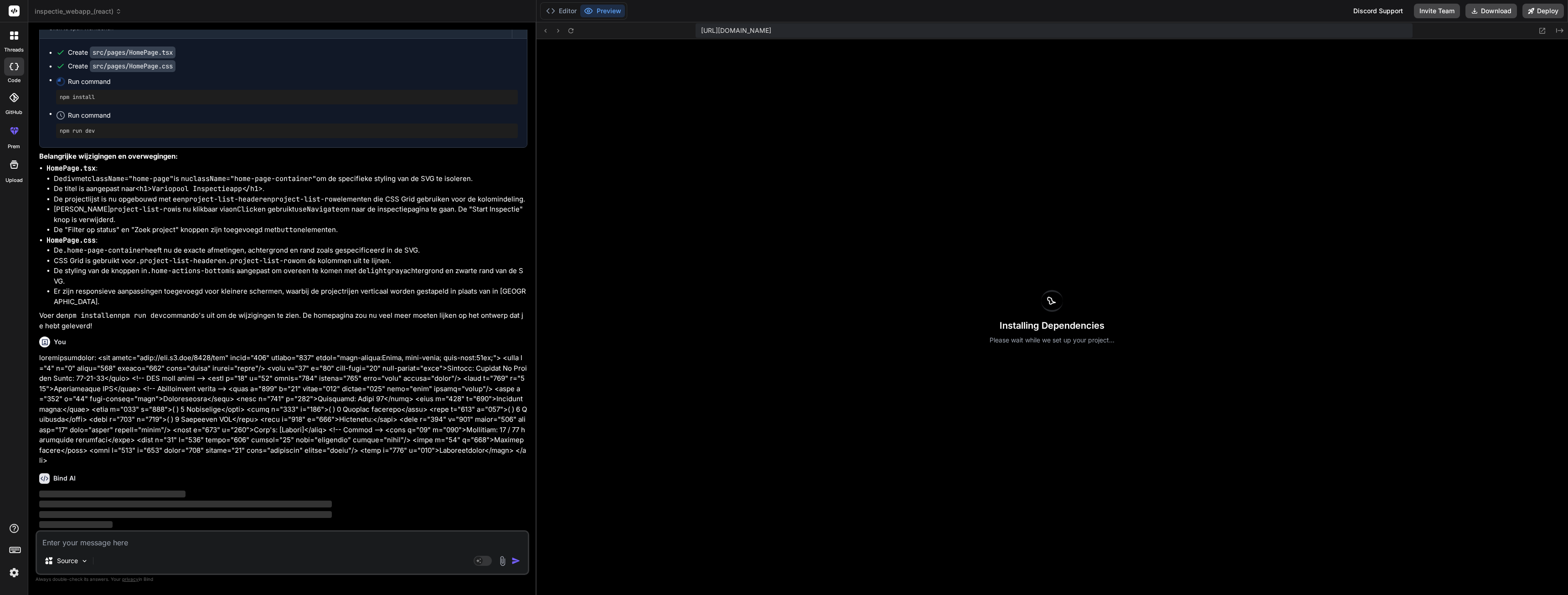
scroll to position [7267, 0]
click at [85, 545] on textarea at bounding box center [282, 539] width 491 height 16
paste textarea "<svg xmlns="[URL][DOMAIN_NAME]" width="600" height="400" style="font-family:Ari…"
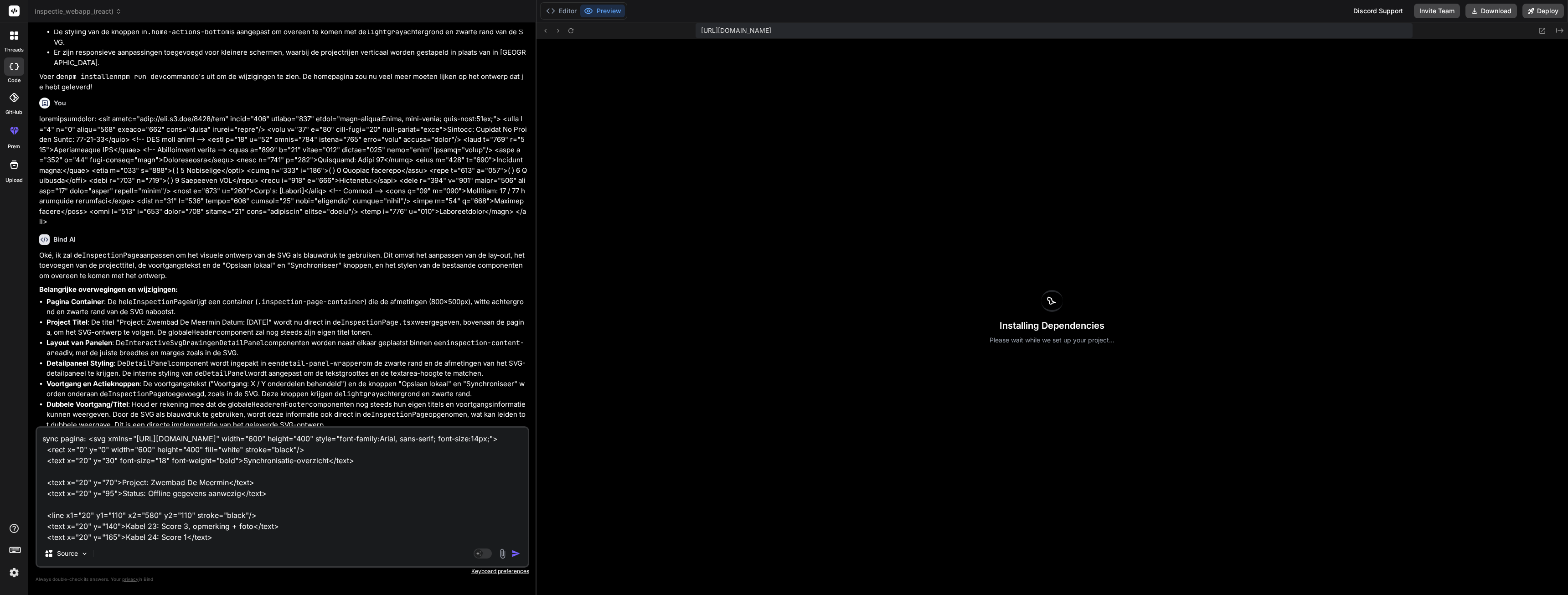
scroll to position [1299, 0]
click at [514, 555] on img "button" at bounding box center [515, 553] width 9 height 9
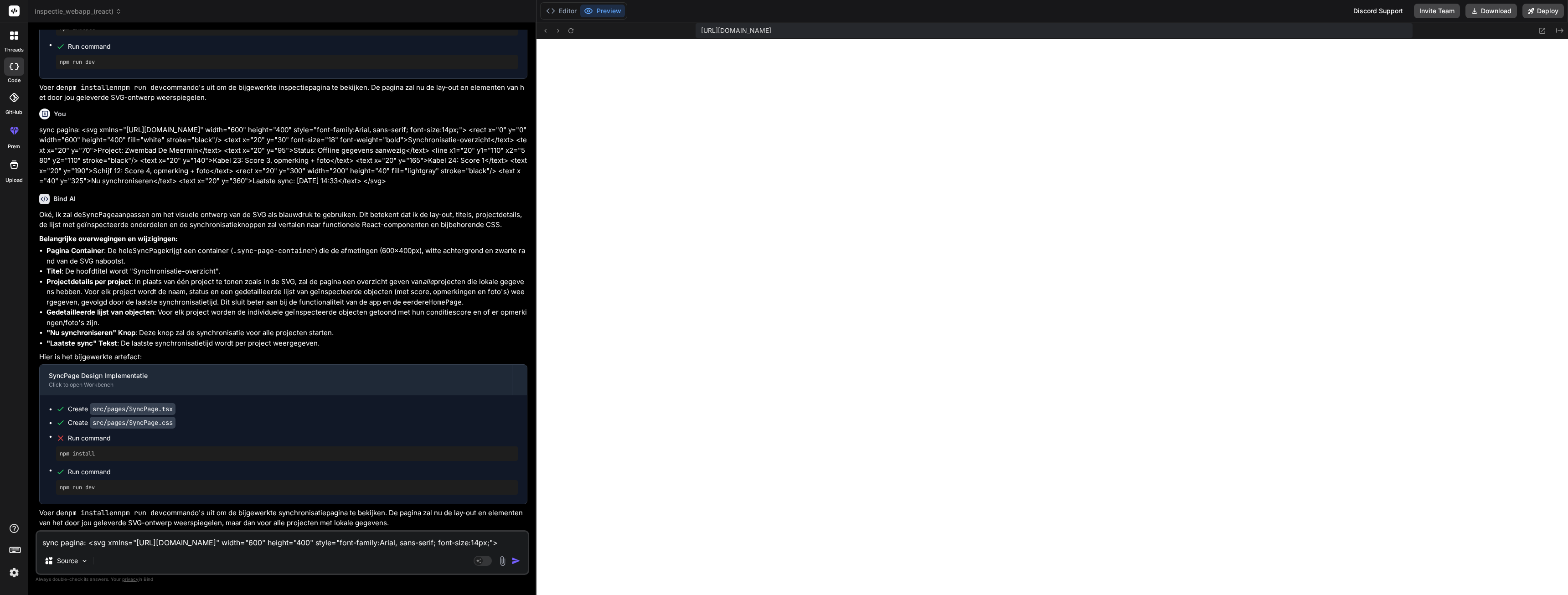
scroll to position [8013, 0]
click at [191, 535] on textarea "sync pagina: <svg xmlns="[URL][DOMAIN_NAME]" width="600" height="400" style="fo…" at bounding box center [282, 539] width 491 height 16
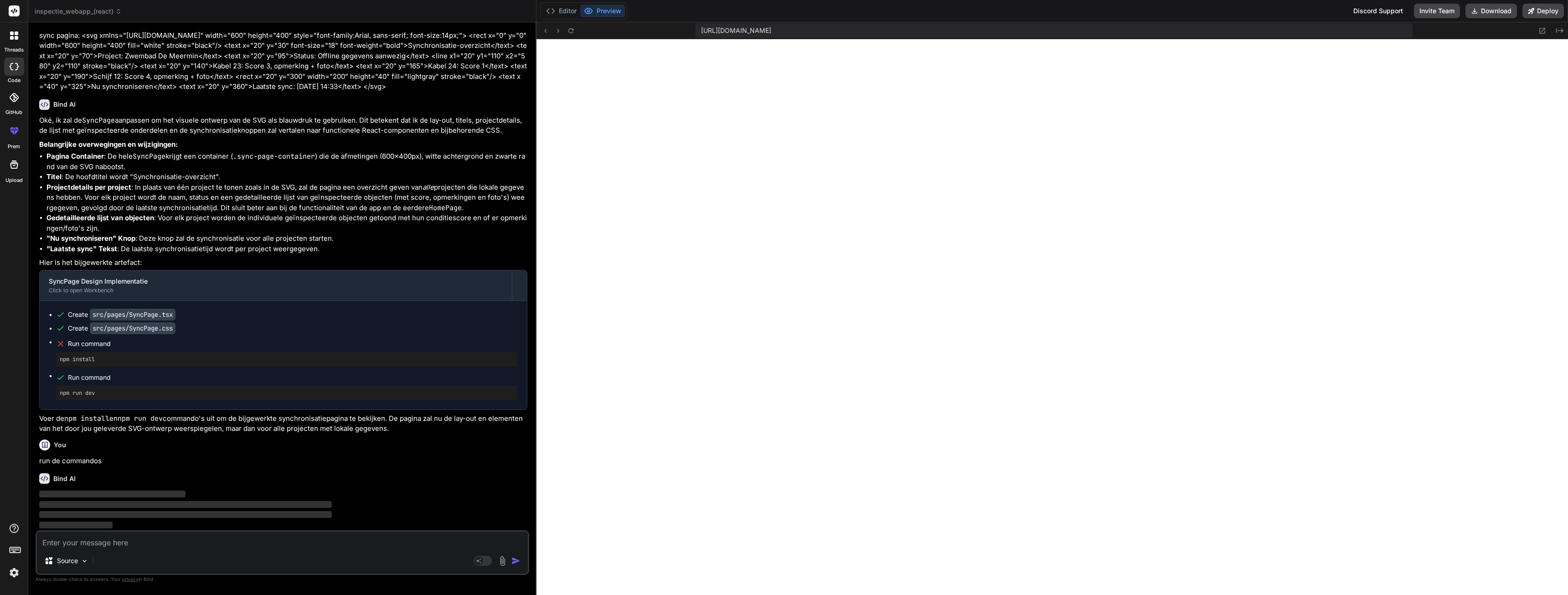
scroll to position [8108, 0]
click at [563, 10] on button "Editor" at bounding box center [561, 11] width 38 height 13
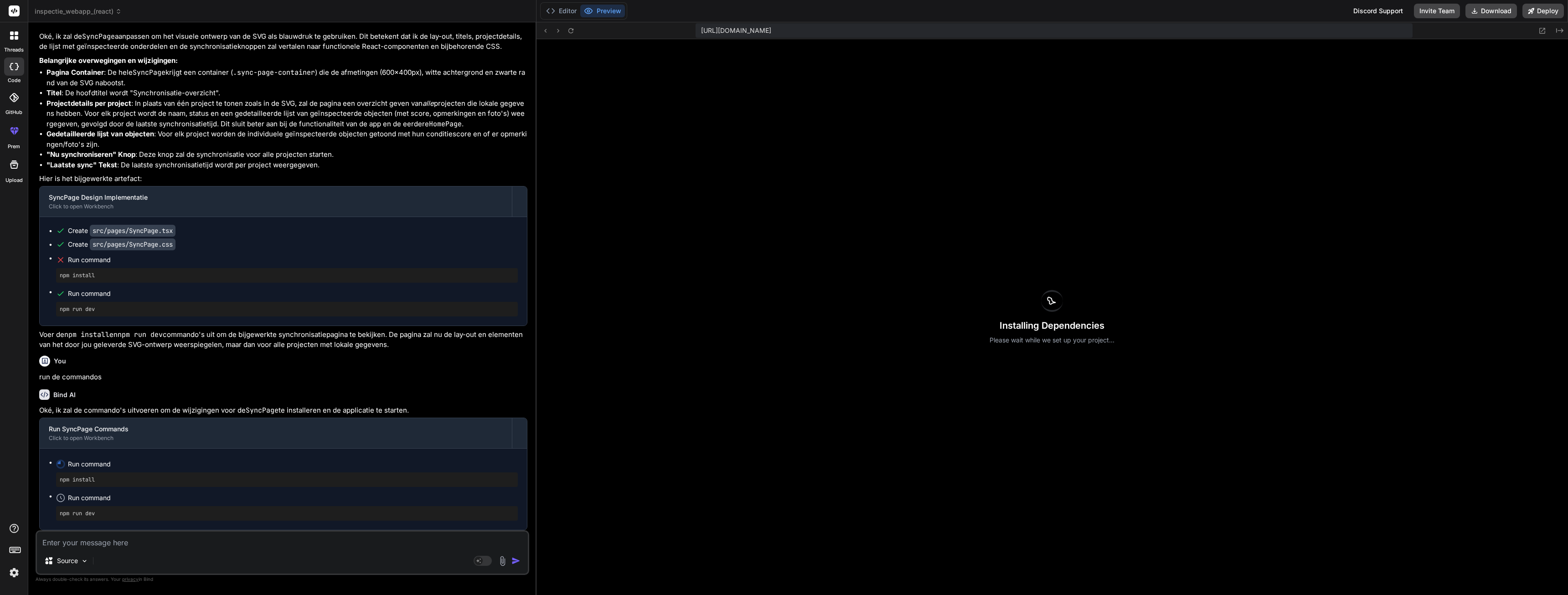
scroll to position [8191, 0]
click at [568, 10] on button "Editor" at bounding box center [561, 11] width 38 height 13
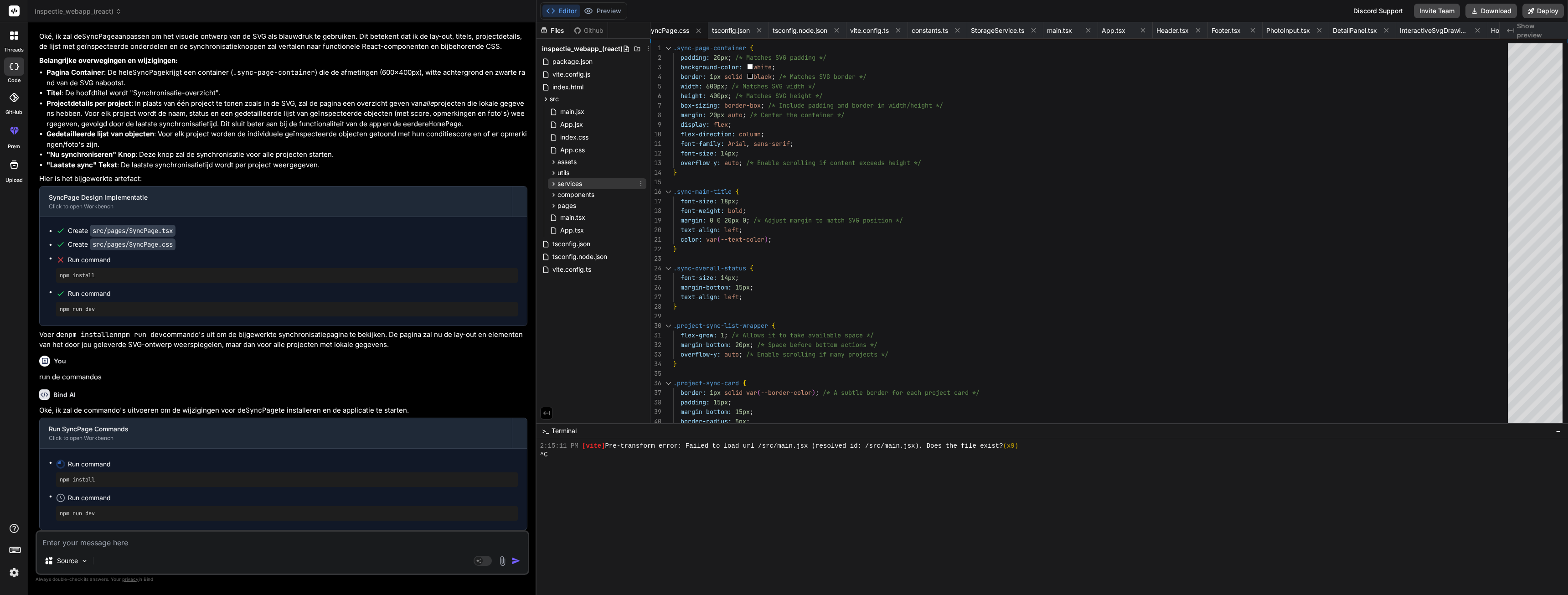
click at [551, 186] on icon at bounding box center [554, 184] width 8 height 8
click at [551, 176] on icon at bounding box center [554, 173] width 8 height 8
click at [187, 536] on textarea at bounding box center [282, 539] width 491 height 16
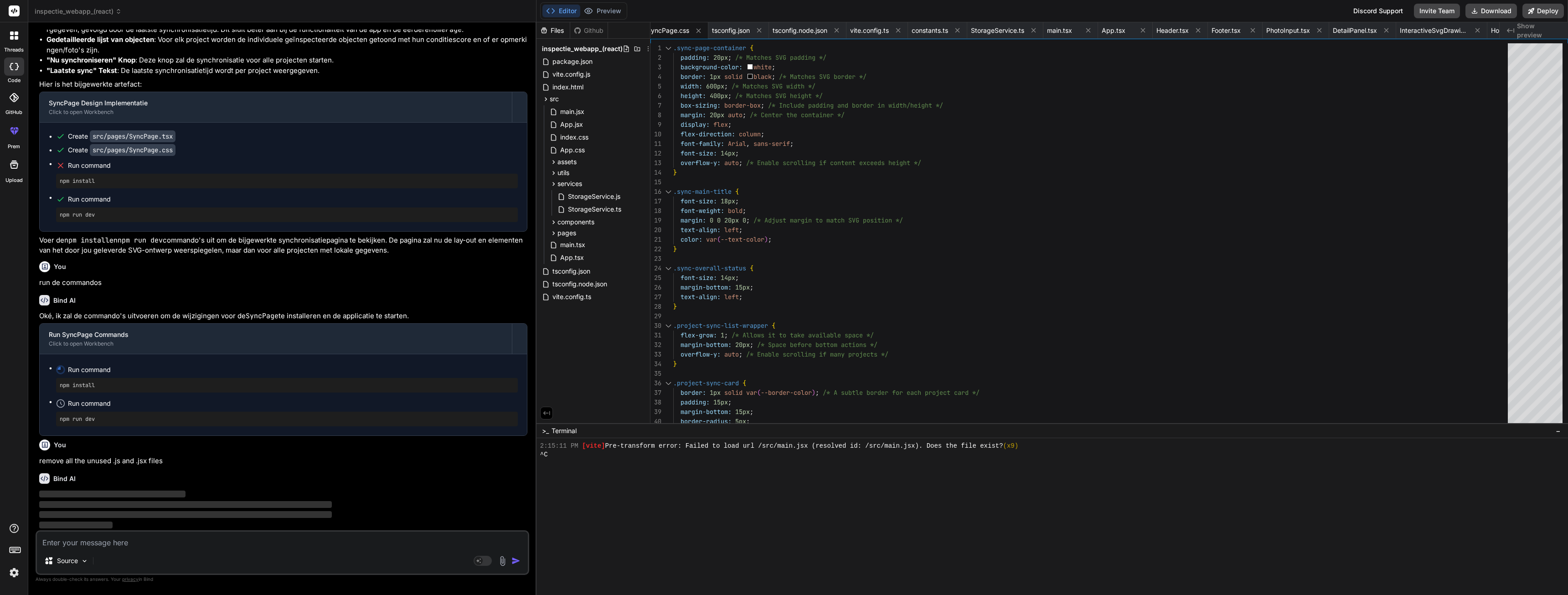
scroll to position [8286, 0]
click at [552, 224] on icon at bounding box center [554, 223] width 8 height 8
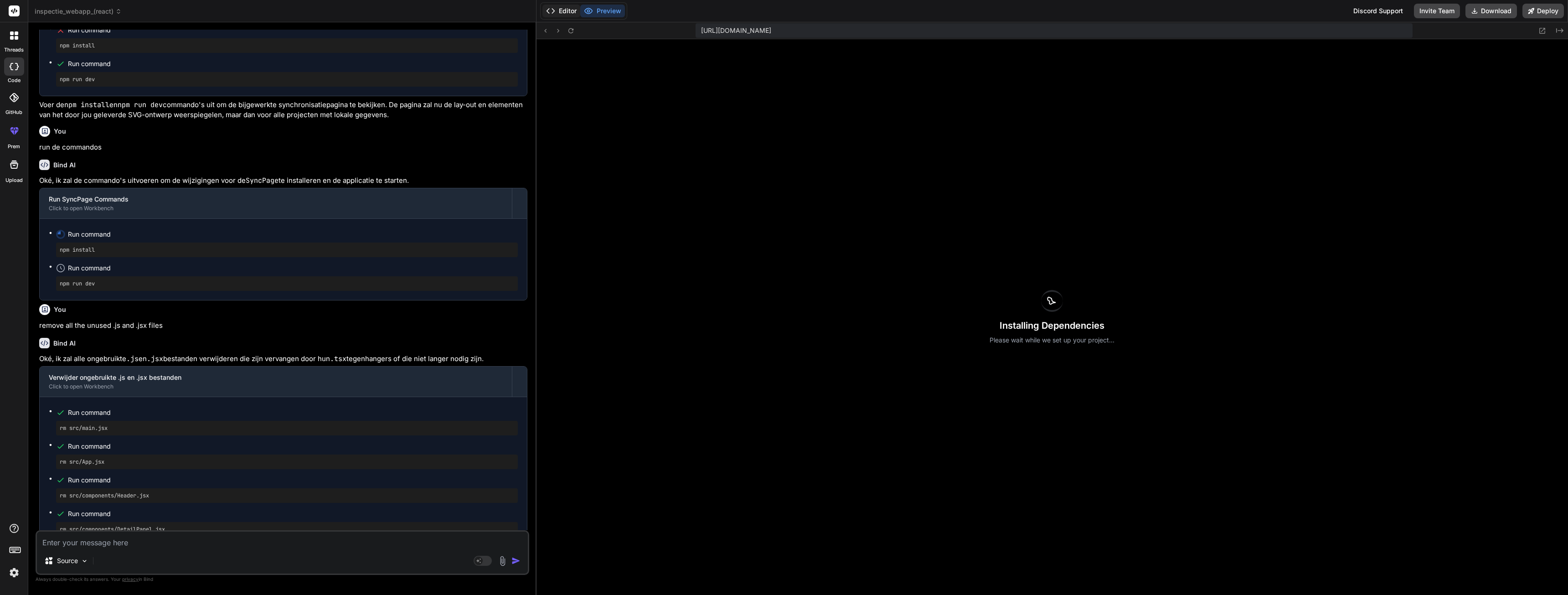
click at [572, 13] on button "Editor" at bounding box center [561, 11] width 38 height 13
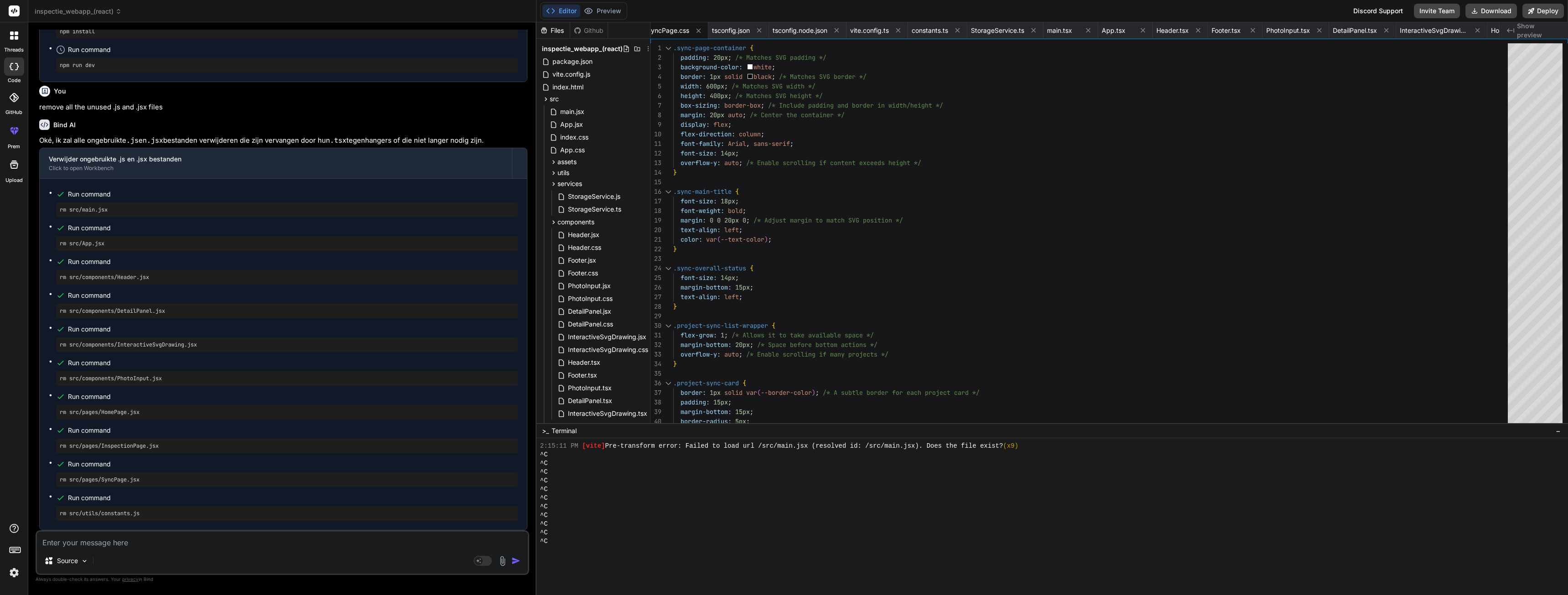
scroll to position [8640, 0]
click at [612, 8] on button "Preview" at bounding box center [602, 11] width 44 height 13
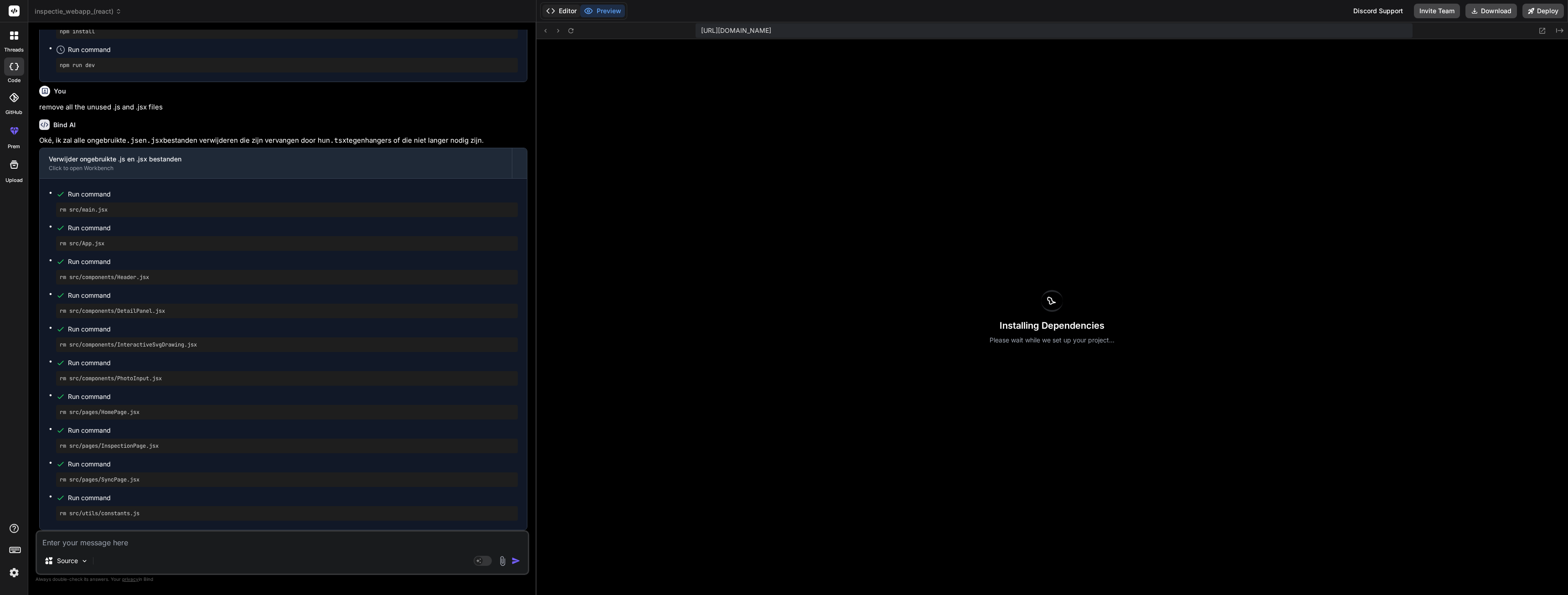
click at [567, 10] on button "Editor" at bounding box center [561, 11] width 38 height 13
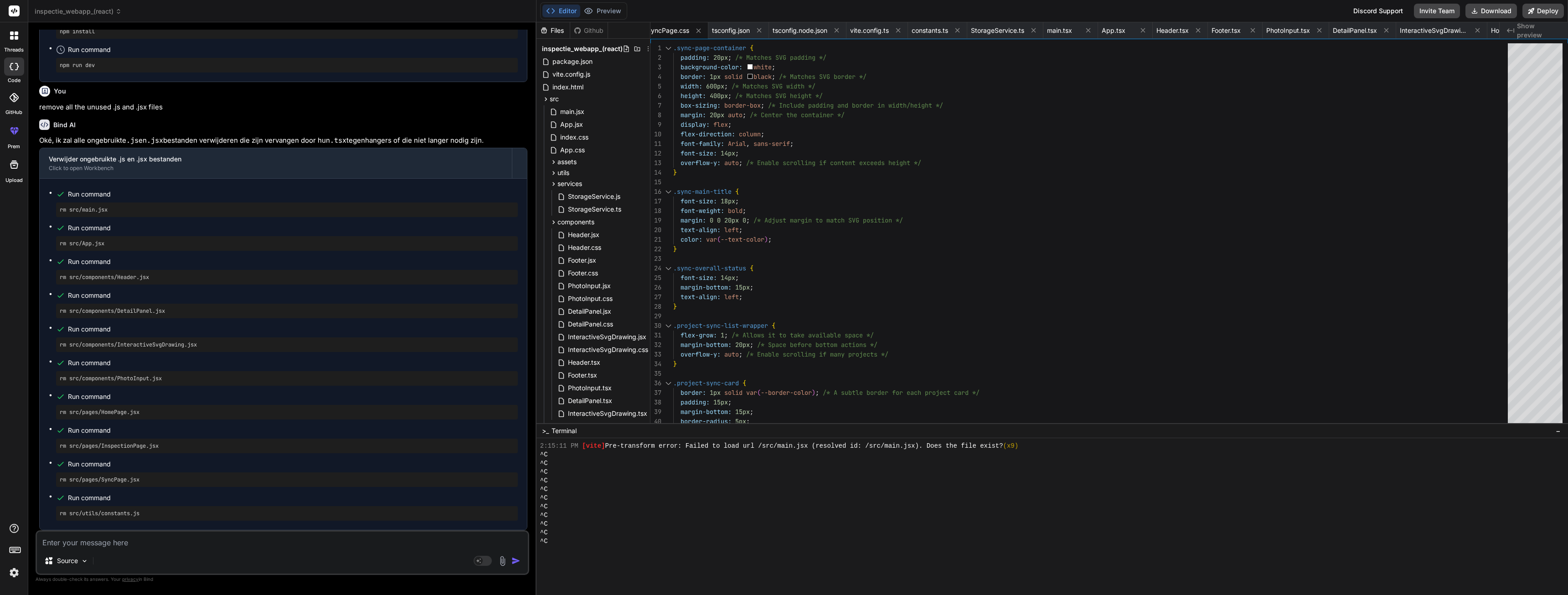
click at [589, 31] on div "Github" at bounding box center [589, 30] width 37 height 9
click at [551, 28] on div "Files" at bounding box center [552, 30] width 33 height 9
click at [689, 33] on span "SyncPage.css" at bounding box center [668, 30] width 43 height 9
click at [738, 30] on span "tsconfig.json" at bounding box center [730, 30] width 38 height 9
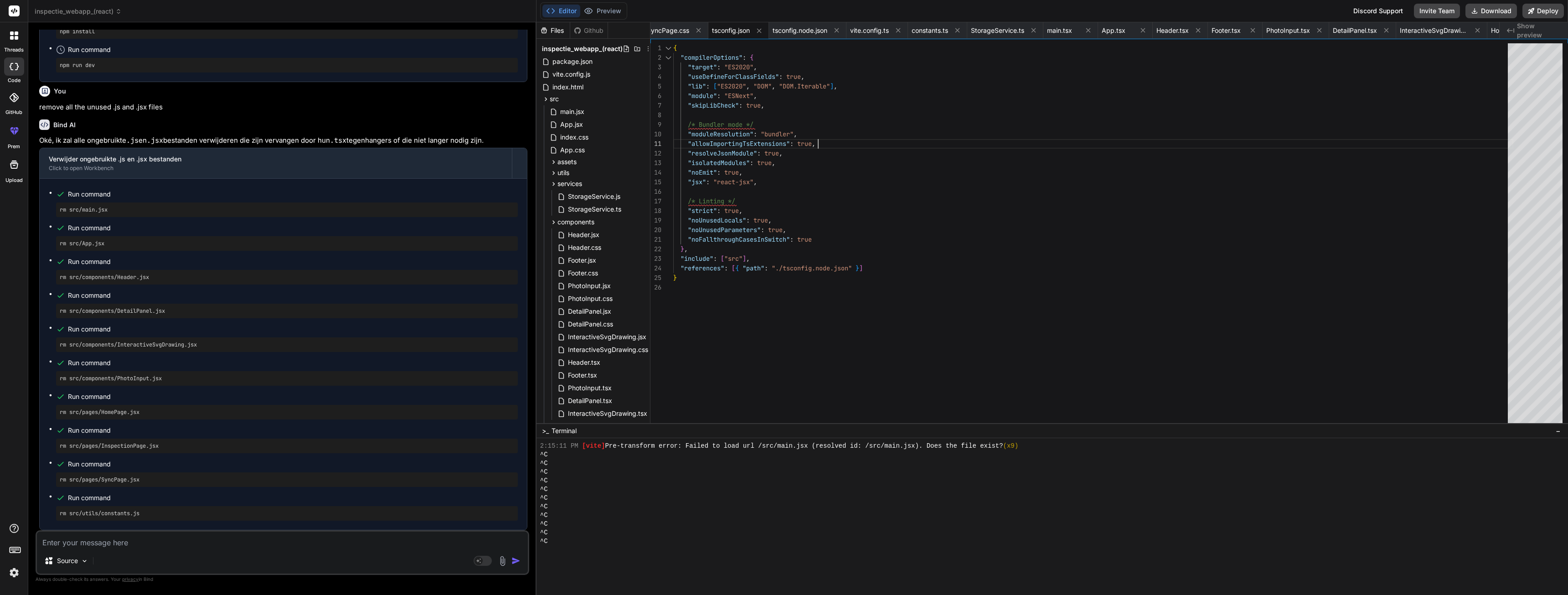
drag, startPoint x: 685, startPoint y: 28, endPoint x: 1153, endPoint y: 131, distance: 479.2
click at [1151, 137] on div "{ "compilerOptions" : { "target" : "ES2020" , "useDefineForClassFields" : true …" at bounding box center [1093, 235] width 840 height 385
click at [1481, 31] on icon at bounding box center [1478, 31] width 8 height 8
click at [702, 31] on icon at bounding box center [699, 31] width 8 height 8
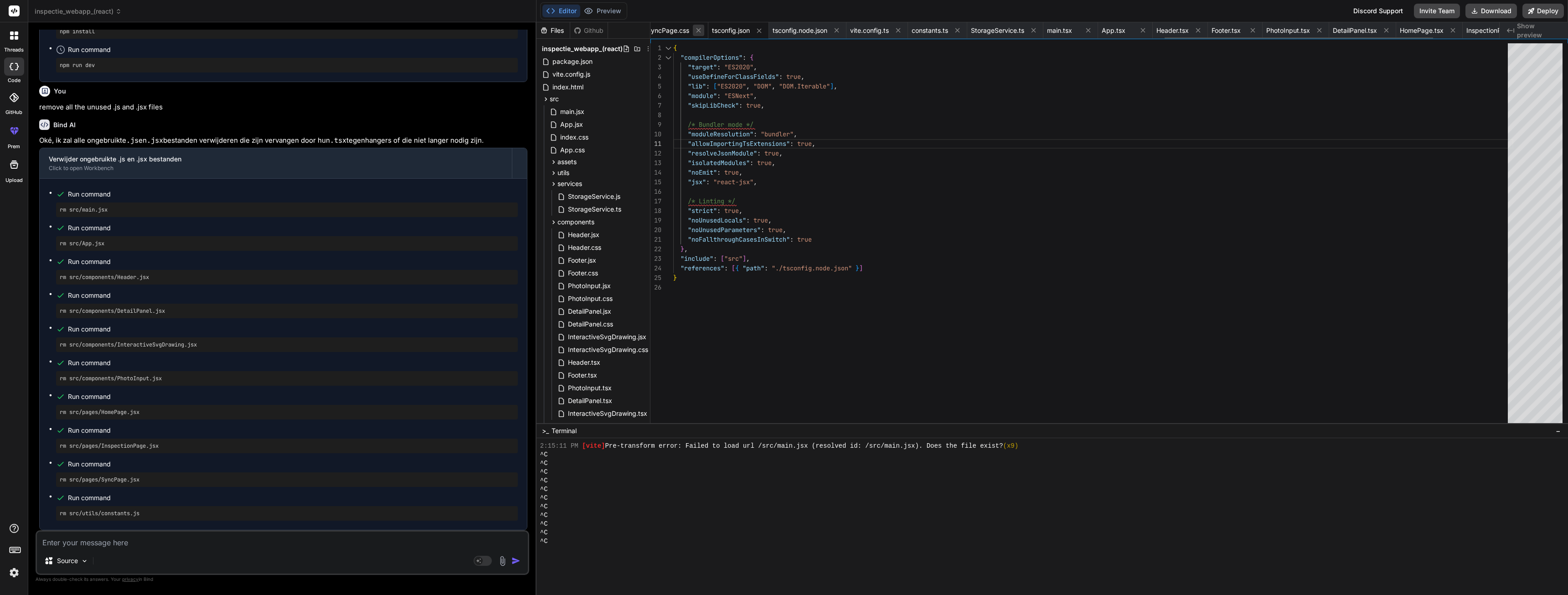
click at [709, 31] on div "tsconfig.json" at bounding box center [738, 31] width 60 height 16
click at [704, 31] on div "tsconfig.json" at bounding box center [673, 31] width 60 height 16
click at [697, 30] on icon at bounding box center [694, 31] width 8 height 8
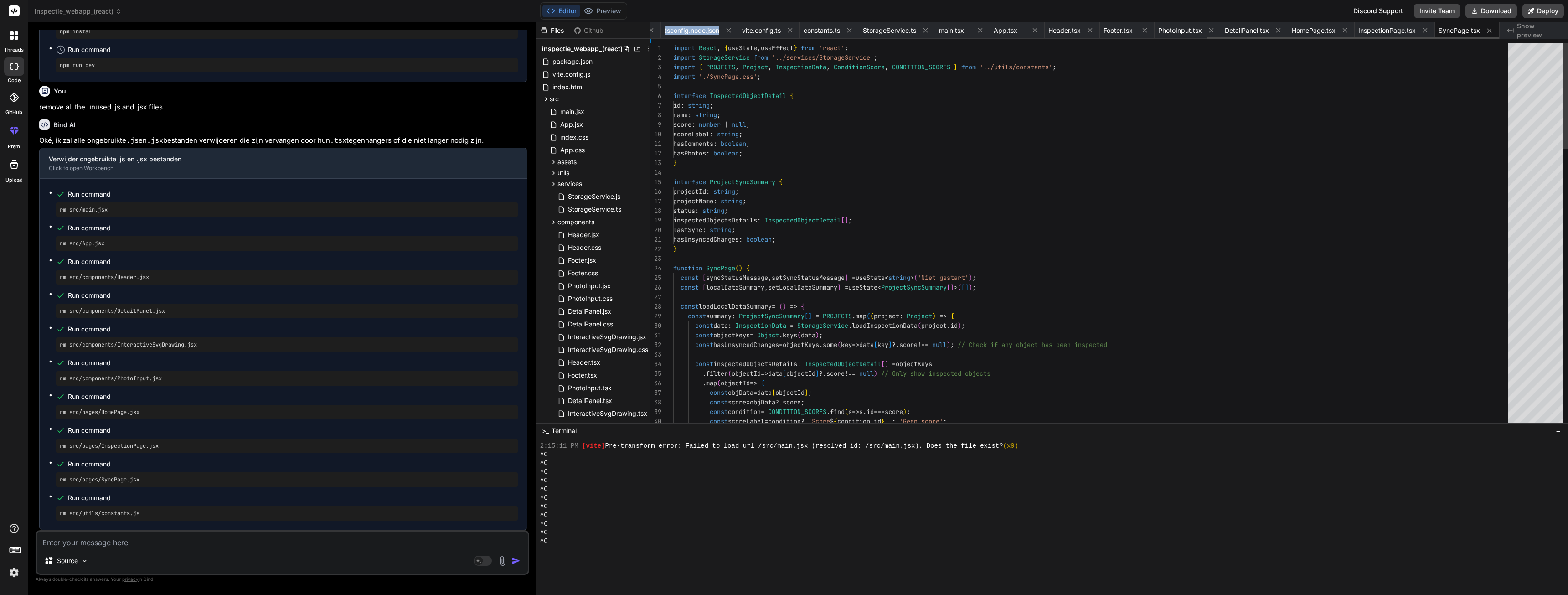
scroll to position [0, 1616]
click at [727, 30] on icon at bounding box center [729, 31] width 5 height 5
click at [727, 30] on icon at bounding box center [729, 31] width 8 height 8
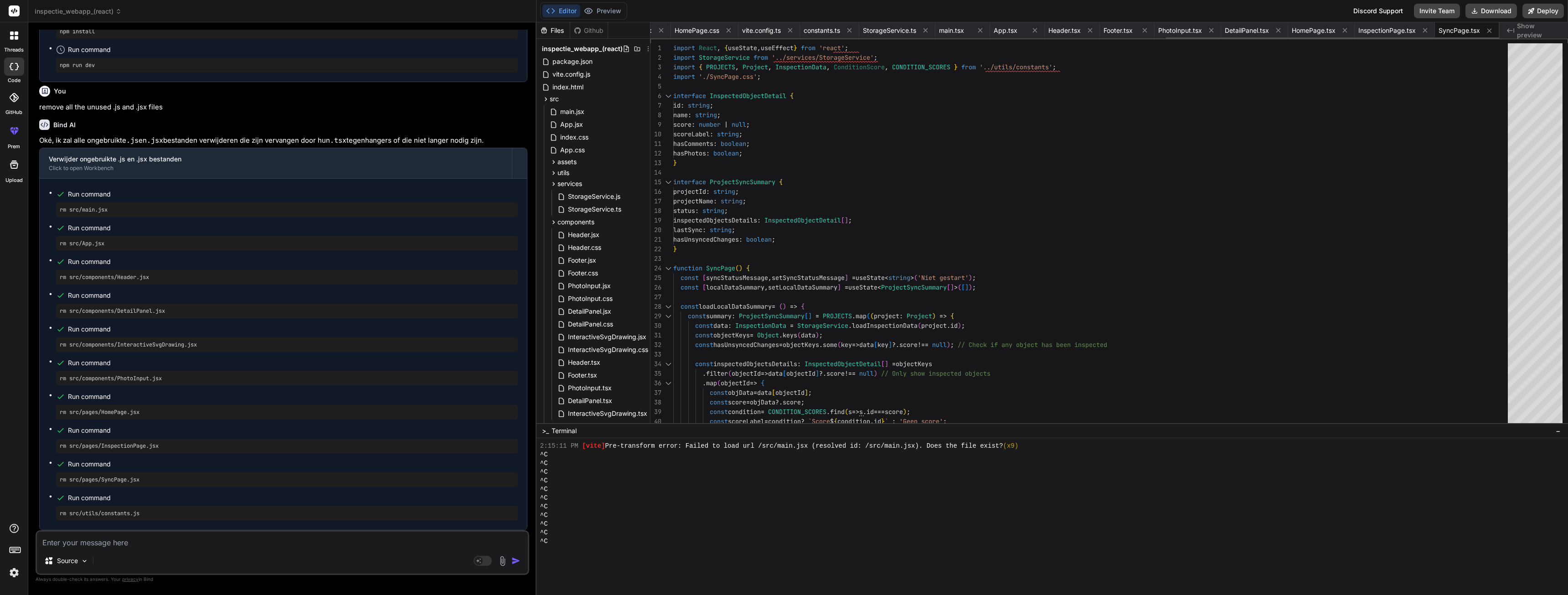
click at [727, 30] on icon at bounding box center [729, 31] width 8 height 8
click at [727, 30] on icon at bounding box center [723, 31] width 8 height 8
click at [727, 30] on icon at bounding box center [729, 31] width 8 height 8
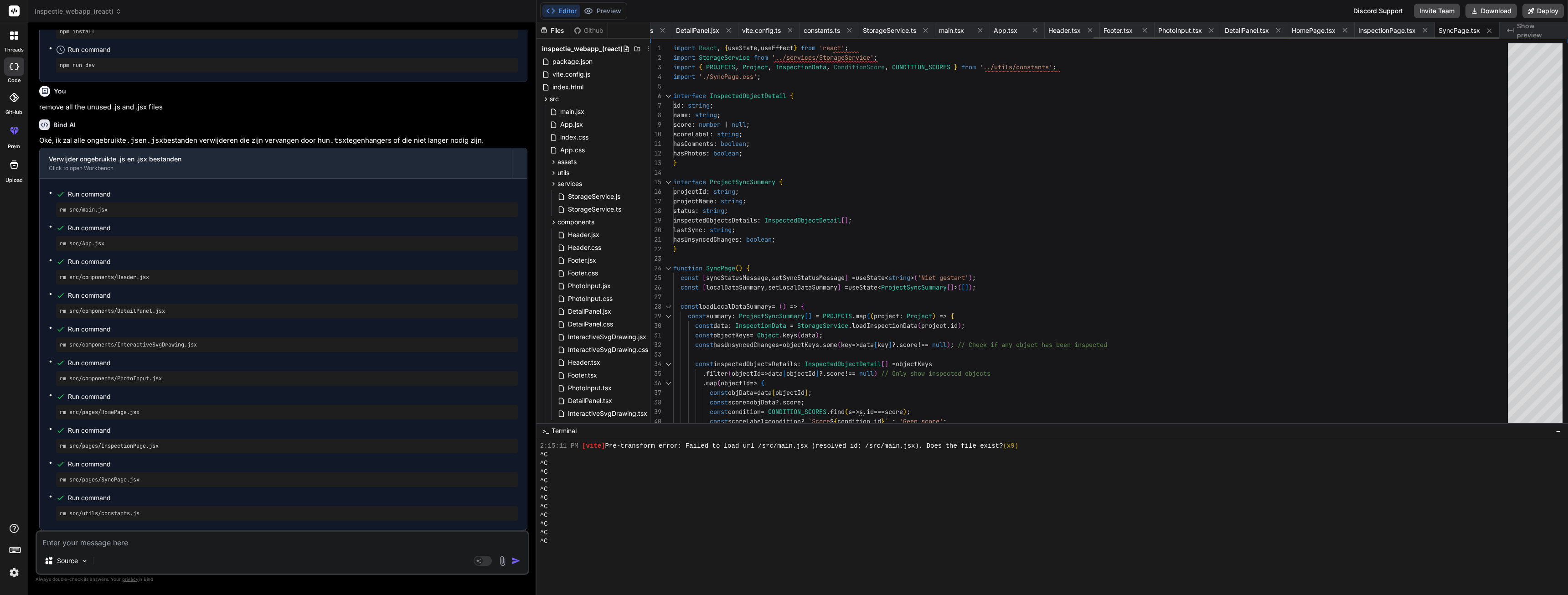
click at [727, 30] on icon at bounding box center [729, 31] width 8 height 8
click at [726, 30] on icon at bounding box center [724, 31] width 5 height 5
click at [727, 30] on icon at bounding box center [729, 31] width 8 height 8
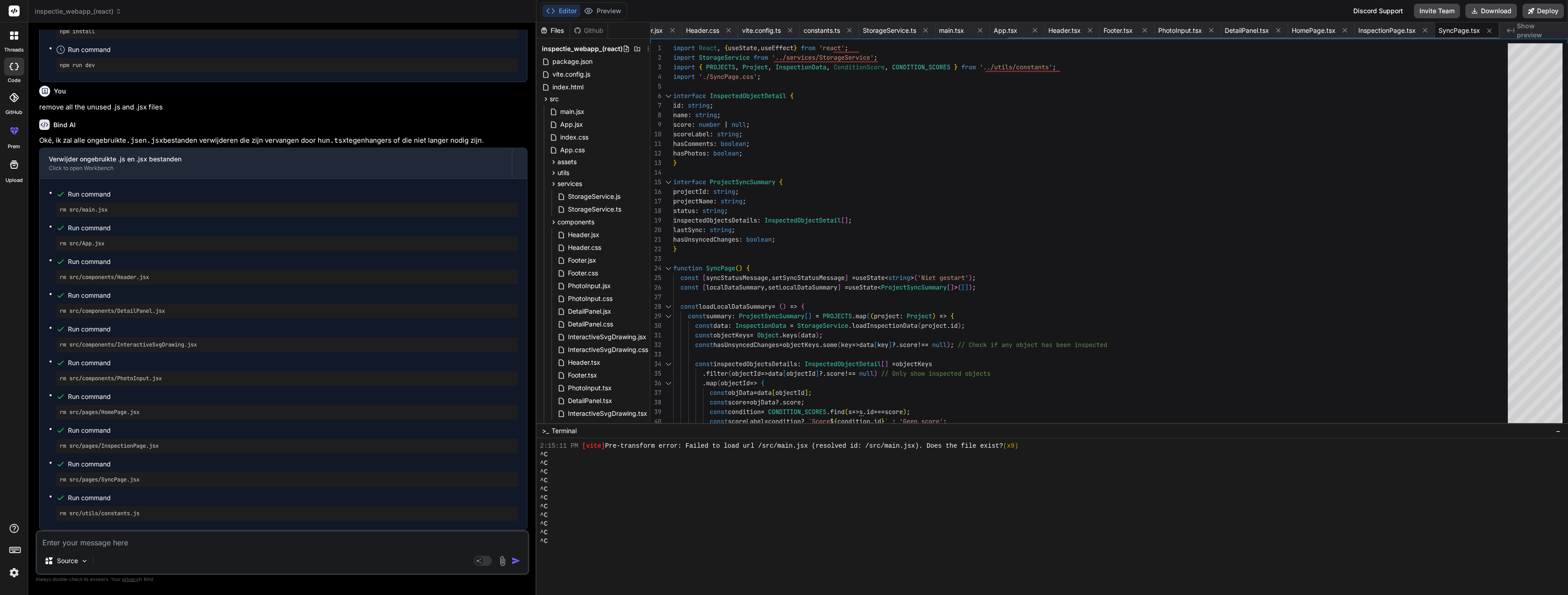
click at [727, 30] on icon at bounding box center [729, 31] width 8 height 8
click at [727, 30] on icon at bounding box center [726, 31] width 8 height 8
click at [727, 30] on icon at bounding box center [729, 31] width 8 height 8
click at [727, 30] on icon at bounding box center [727, 31] width 5 height 5
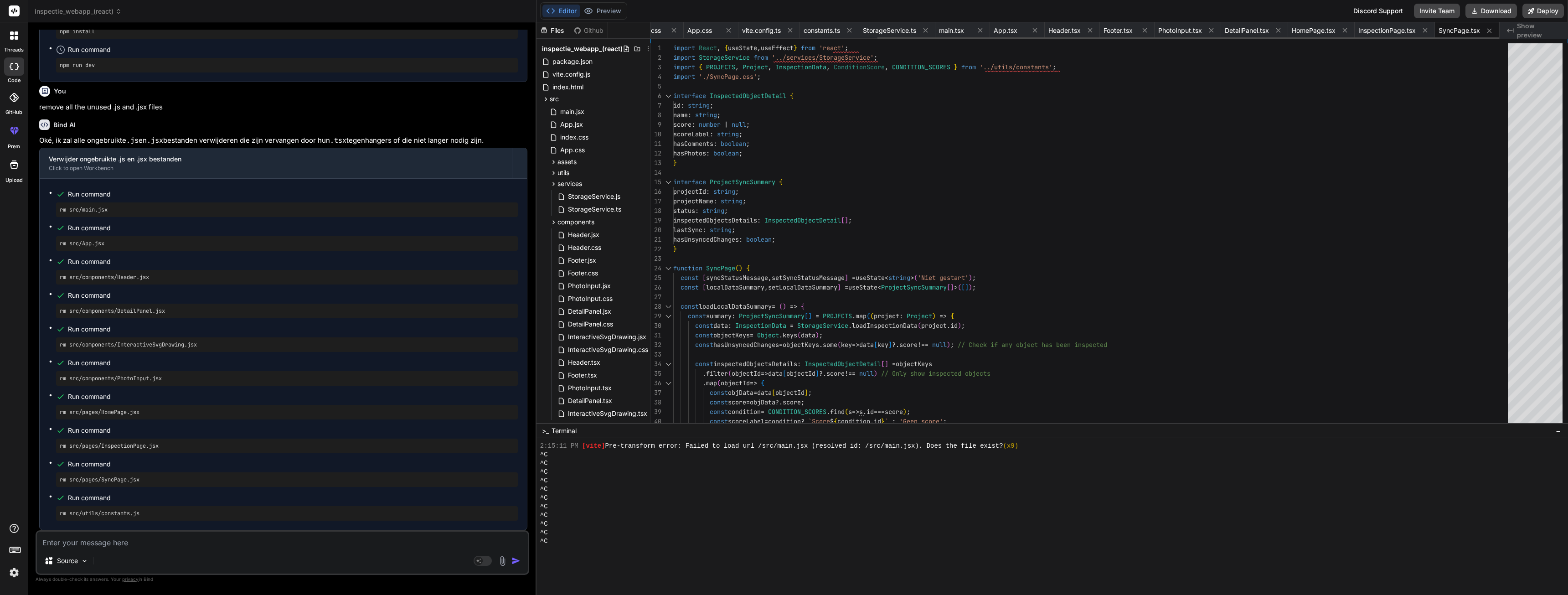
click at [727, 30] on icon at bounding box center [729, 31] width 8 height 8
click at [727, 30] on icon at bounding box center [727, 31] width 8 height 8
click at [727, 30] on icon at bounding box center [729, 31] width 8 height 8
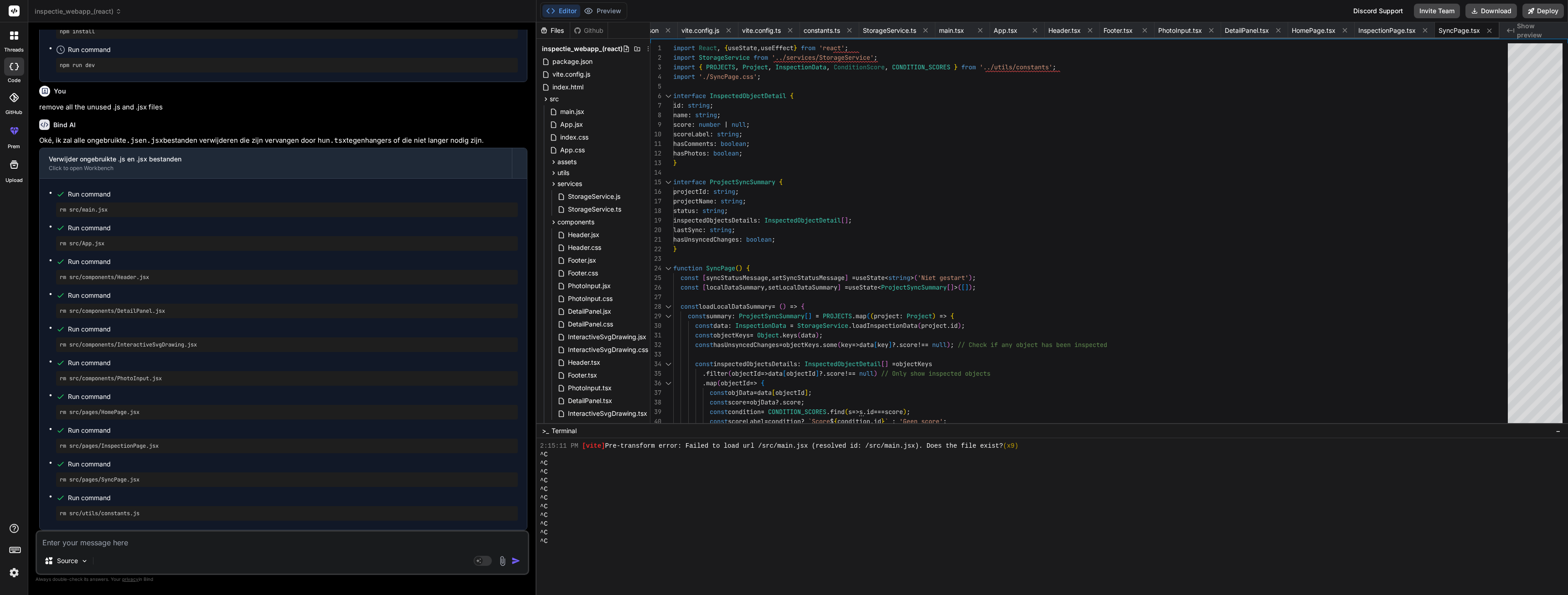
scroll to position [0, 37]
click at [727, 30] on icon at bounding box center [729, 31] width 8 height 8
click at [727, 30] on span "vite.config.ts" at bounding box center [736, 30] width 39 height 9
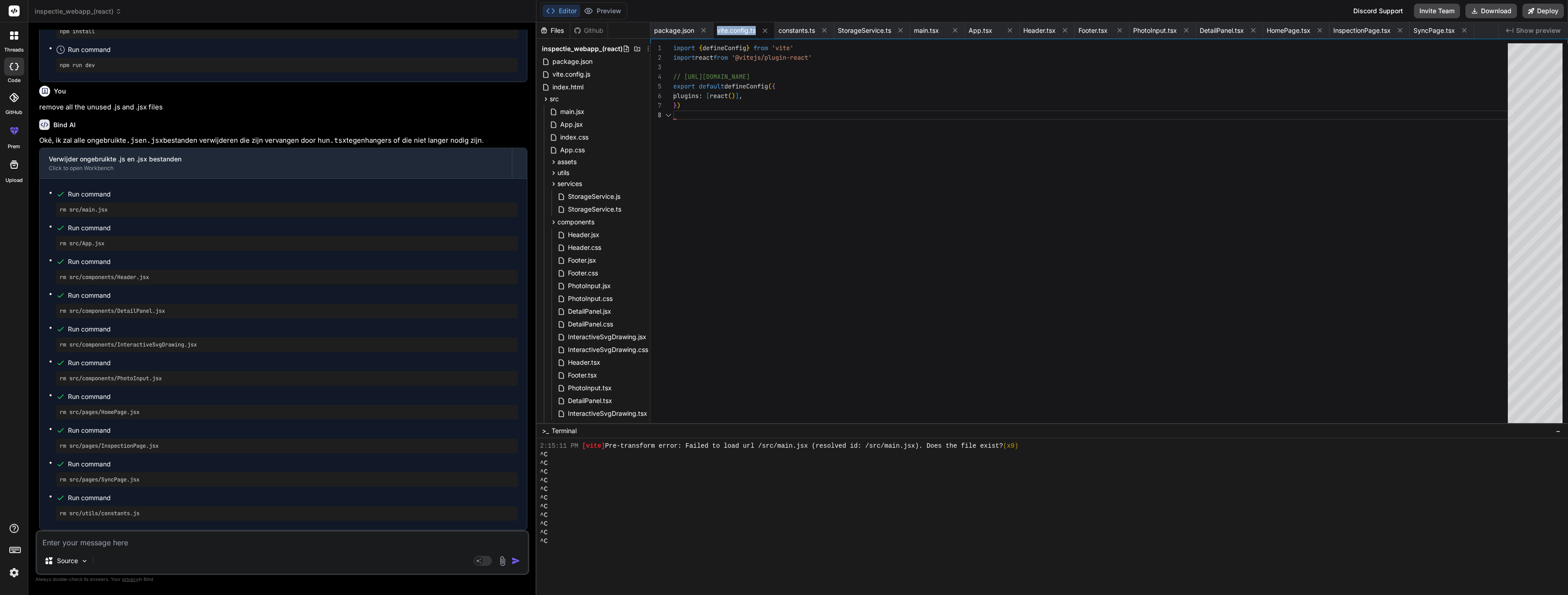
click at [727, 30] on span "vite.config.ts" at bounding box center [736, 30] width 39 height 9
click at [766, 29] on icon at bounding box center [765, 31] width 8 height 8
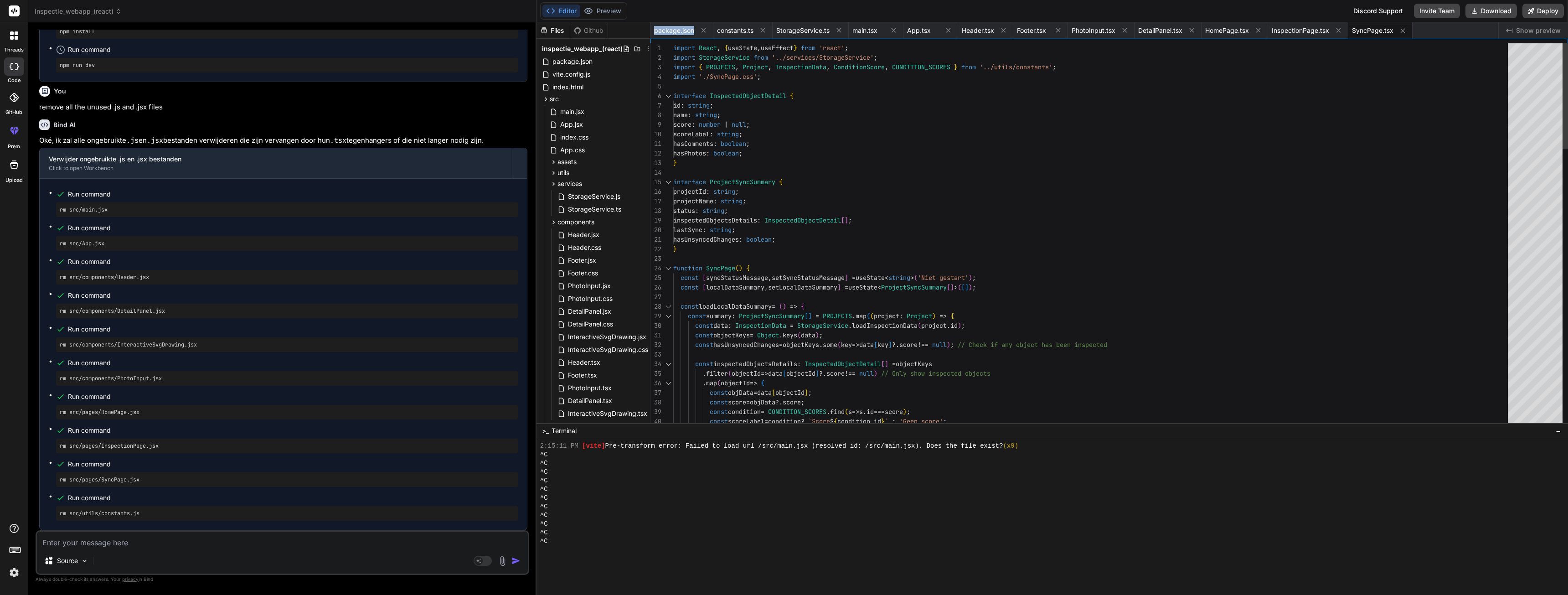
click at [766, 29] on icon at bounding box center [763, 31] width 8 height 8
click at [766, 29] on span "StorageService.ts" at bounding box center [743, 30] width 53 height 9
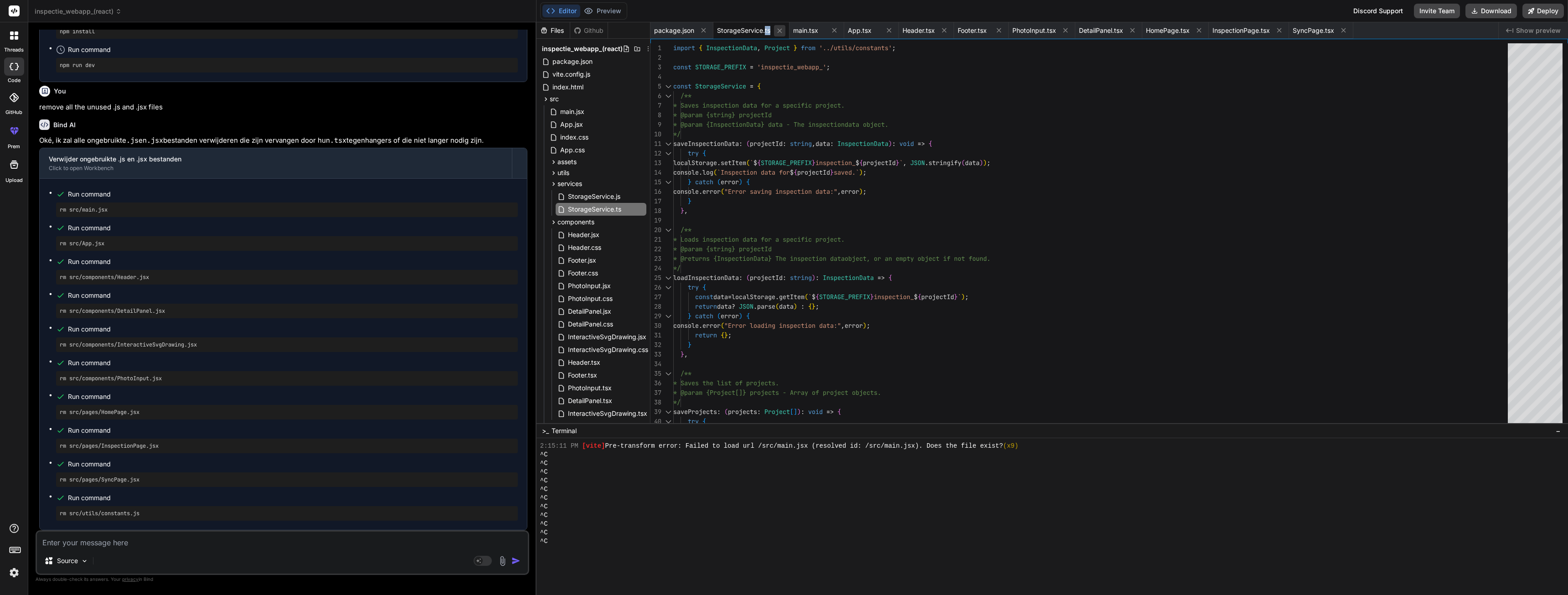
click at [783, 28] on icon at bounding box center [780, 31] width 8 height 8
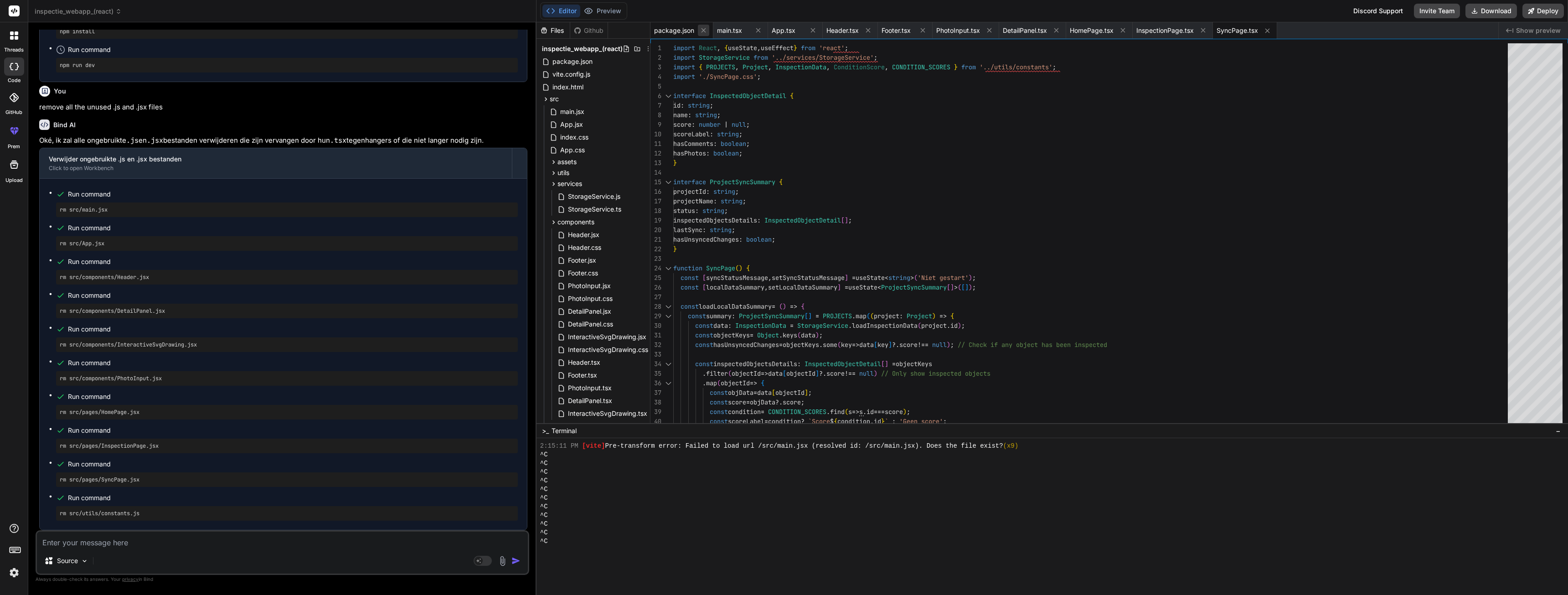
click at [701, 29] on icon at bounding box center [704, 31] width 8 height 8
click at [697, 29] on icon at bounding box center [696, 31] width 8 height 8
click at [697, 29] on icon at bounding box center [696, 31] width 8 height 8
click at [697, 29] on icon at bounding box center [696, 31] width 5 height 5
click at [696, 29] on icon at bounding box center [696, 31] width 8 height 8
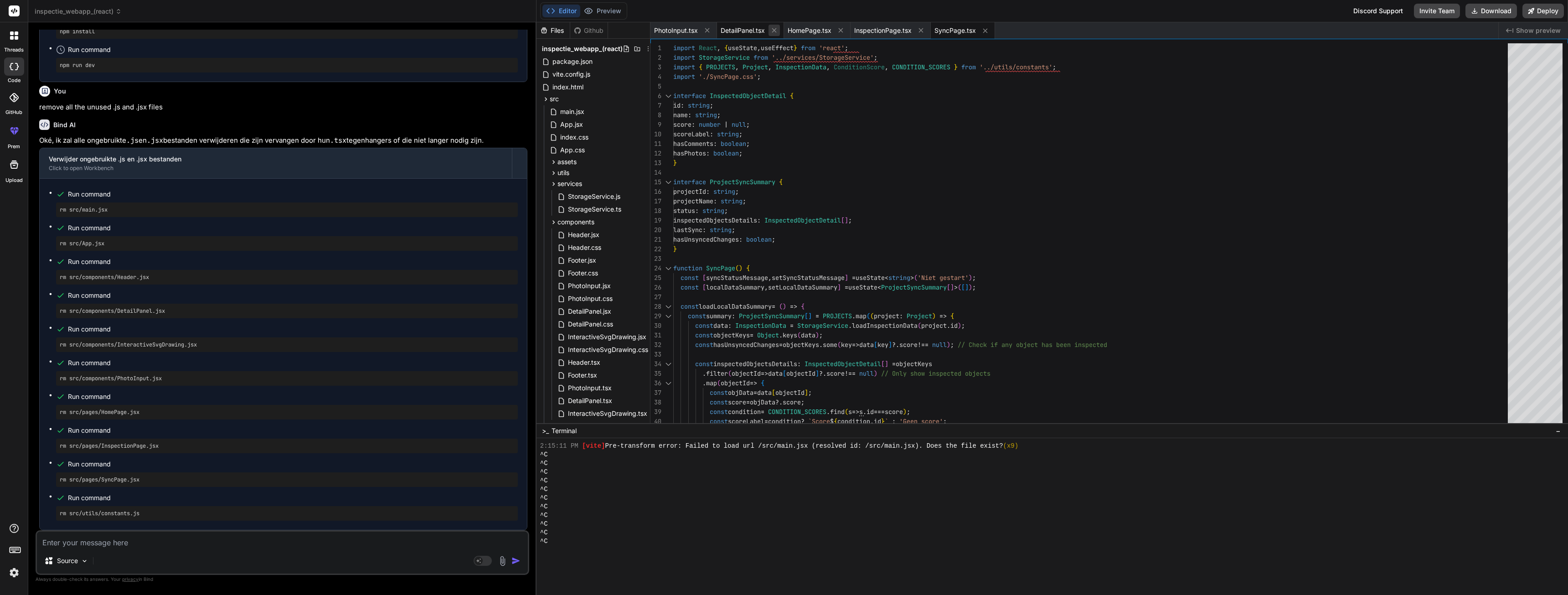
click at [703, 30] on icon at bounding box center [707, 31] width 8 height 8
click at [705, 31] on icon at bounding box center [708, 31] width 8 height 8
click at [705, 31] on icon at bounding box center [707, 31] width 8 height 8
click at [721, 31] on icon at bounding box center [721, 31] width 8 height 8
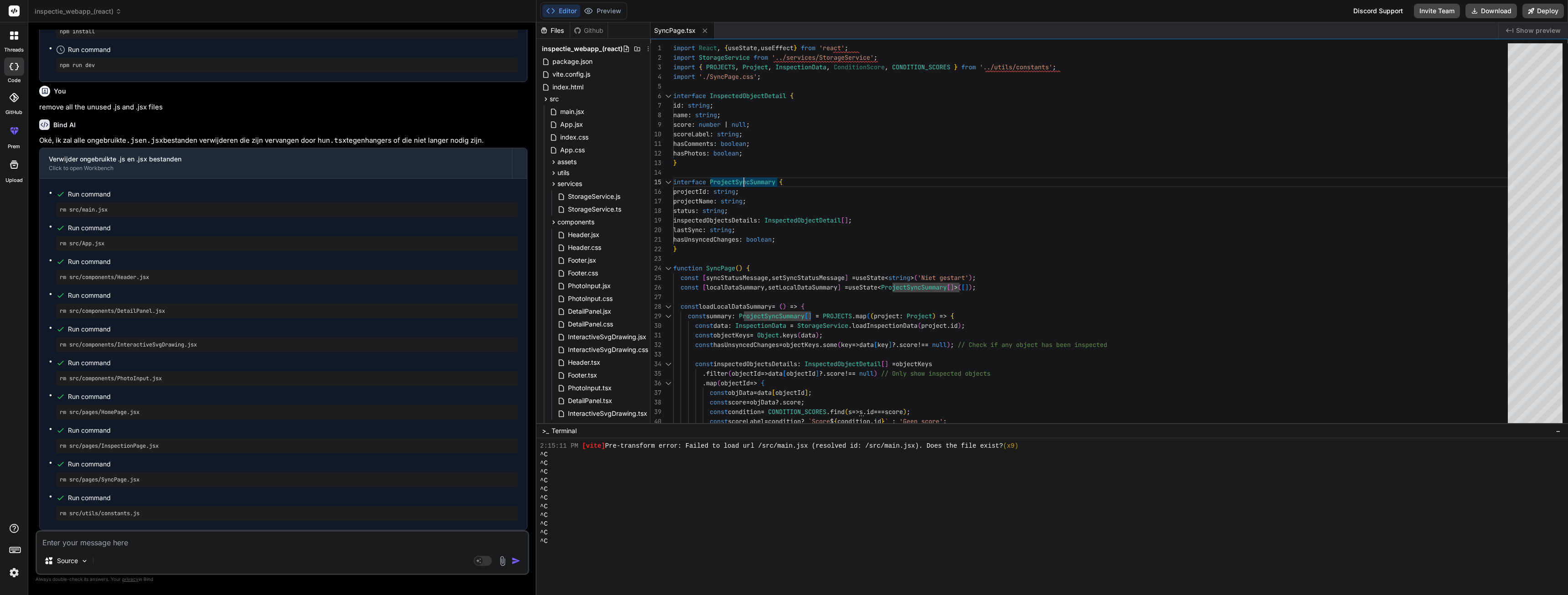
scroll to position [8640, 0]
click at [592, 27] on div "Github" at bounding box center [589, 30] width 37 height 9
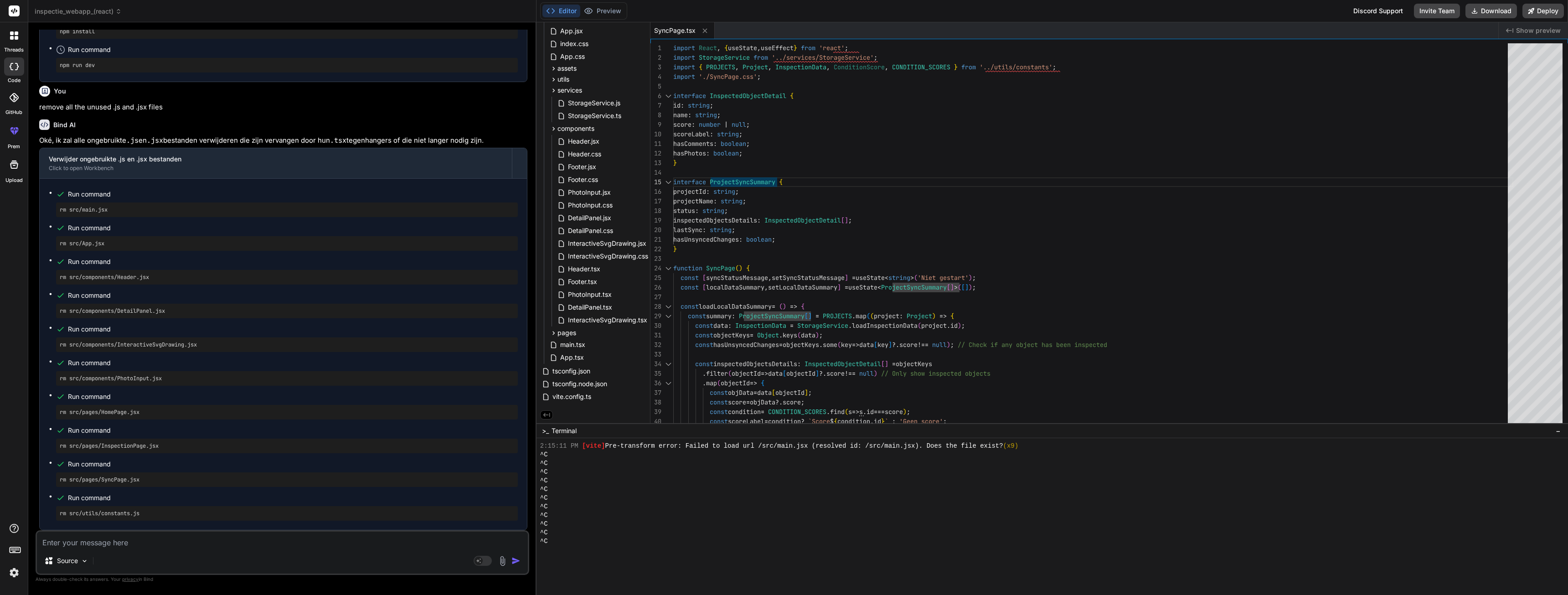
click at [600, 18] on div "Editor Preview" at bounding box center [584, 10] width 87 height 17
click at [601, 10] on button "Preview" at bounding box center [602, 11] width 44 height 13
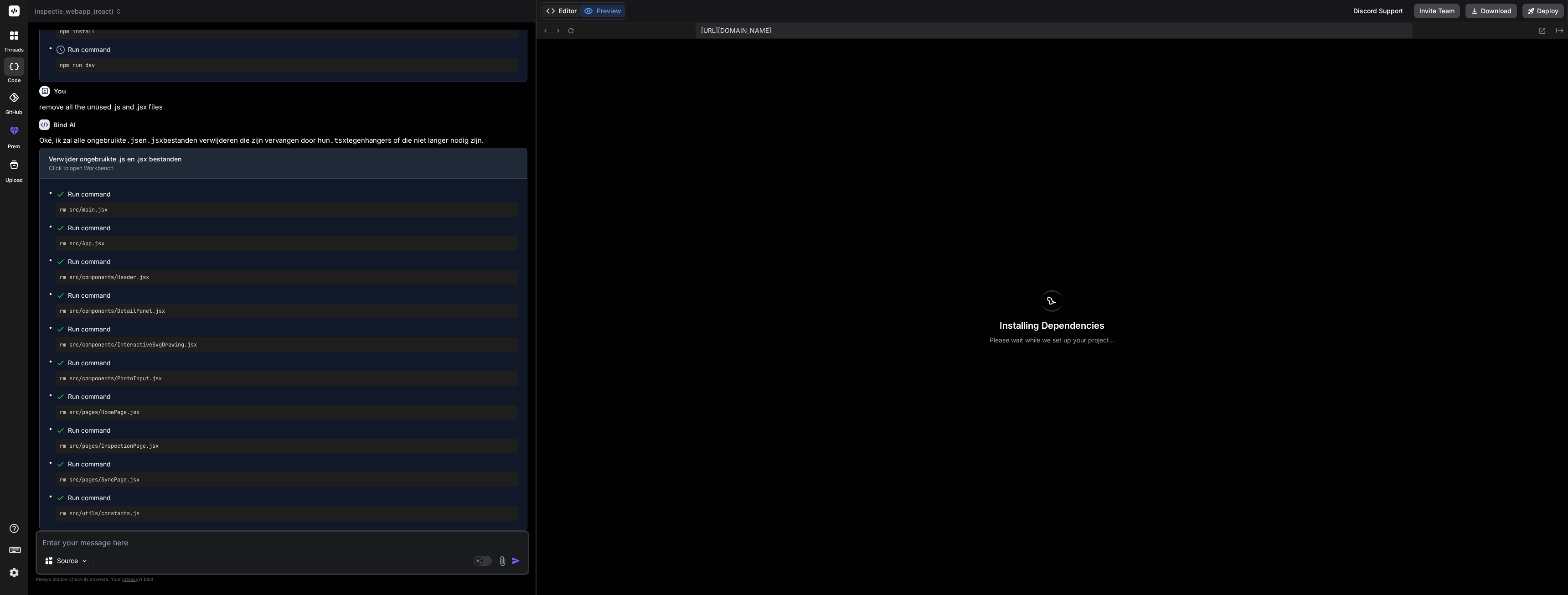
click at [570, 11] on button "Editor" at bounding box center [561, 11] width 38 height 13
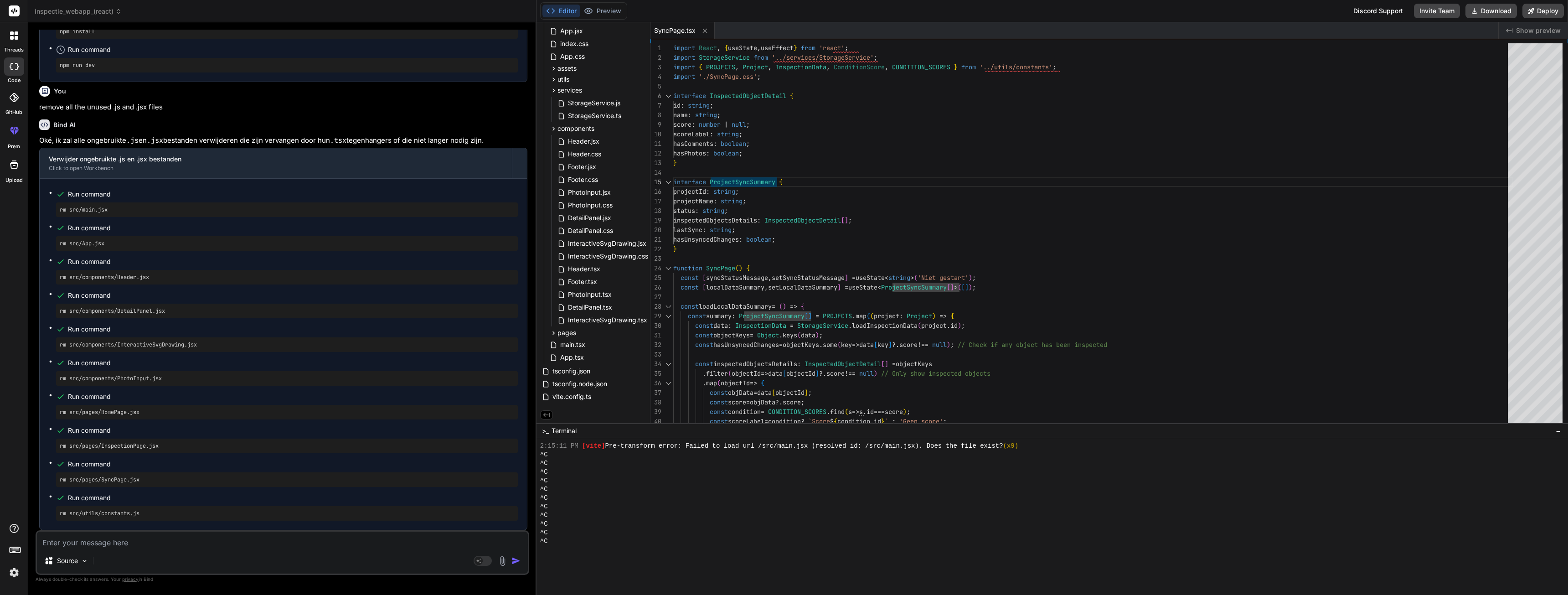
click at [710, 31] on div "SyncPage.tsx" at bounding box center [683, 31] width 64 height 16
click at [707, 31] on icon at bounding box center [705, 31] width 8 height 8
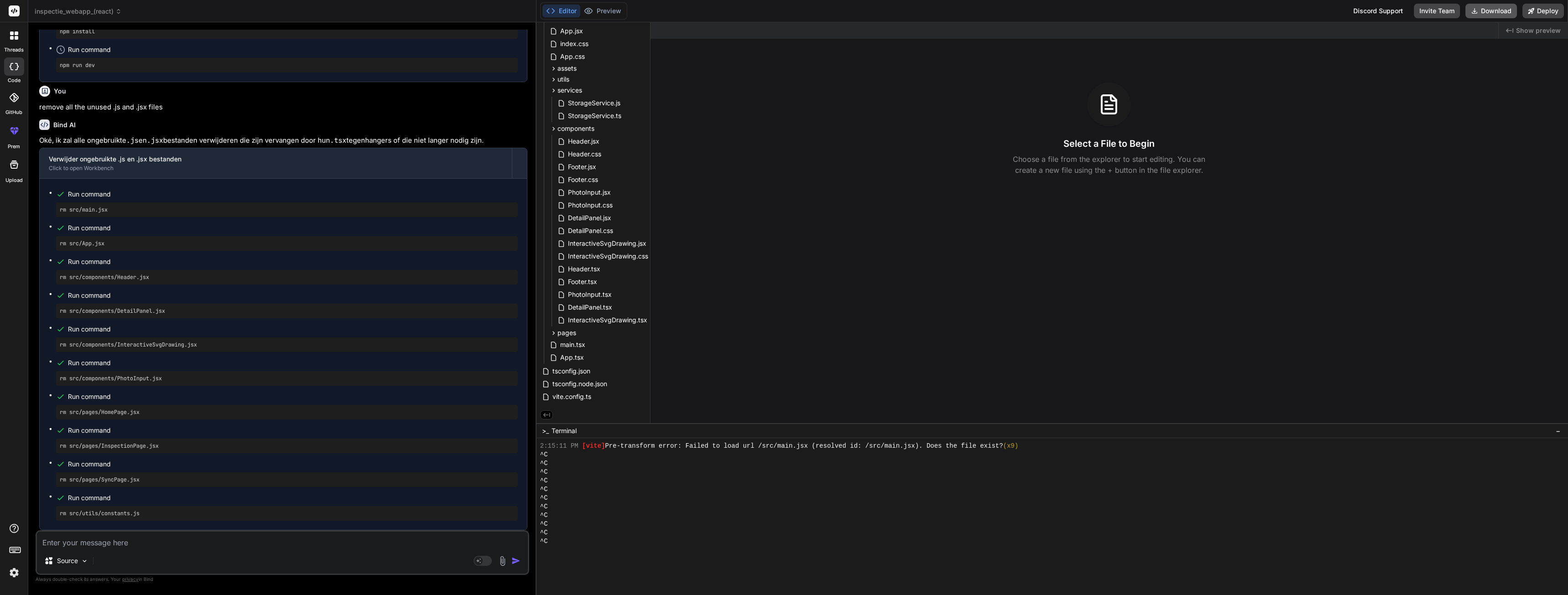
click at [1488, 11] on button "Download" at bounding box center [1491, 11] width 52 height 15
click at [247, 545] on textarea at bounding box center [282, 539] width 491 height 16
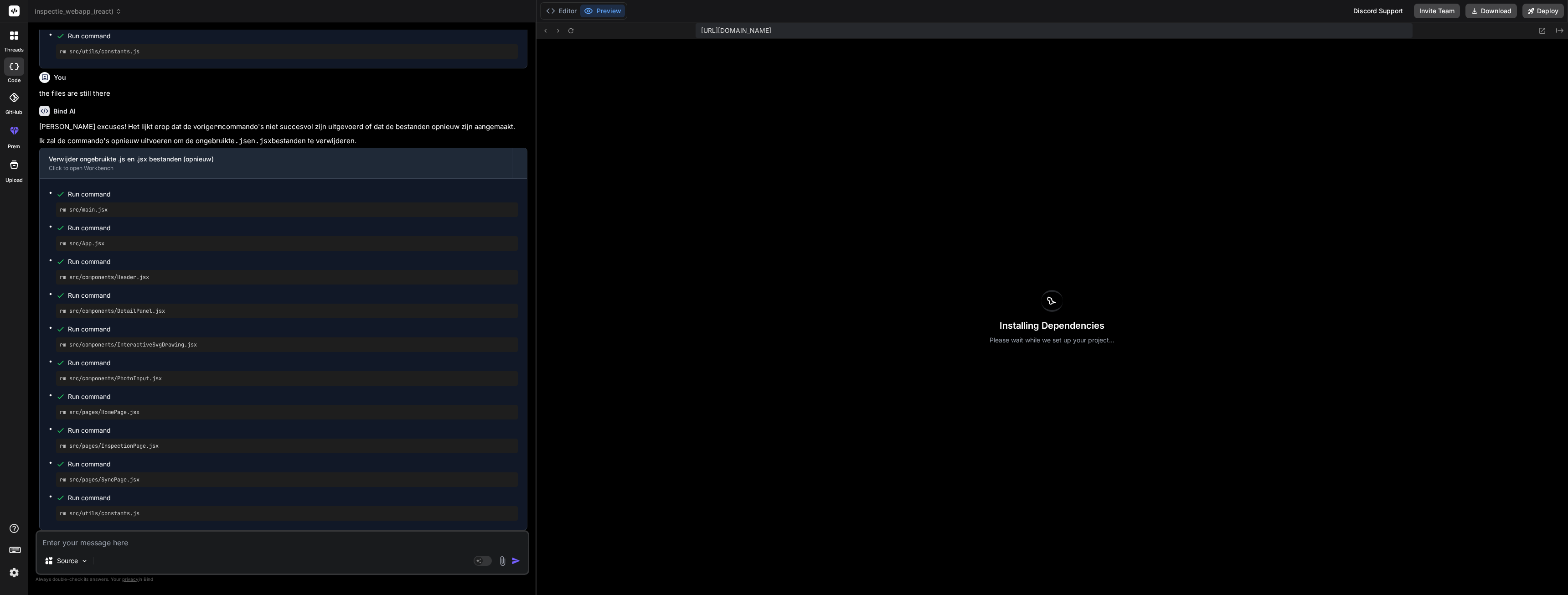
scroll to position [9102, 0]
click at [568, 14] on button "Editor" at bounding box center [561, 11] width 38 height 13
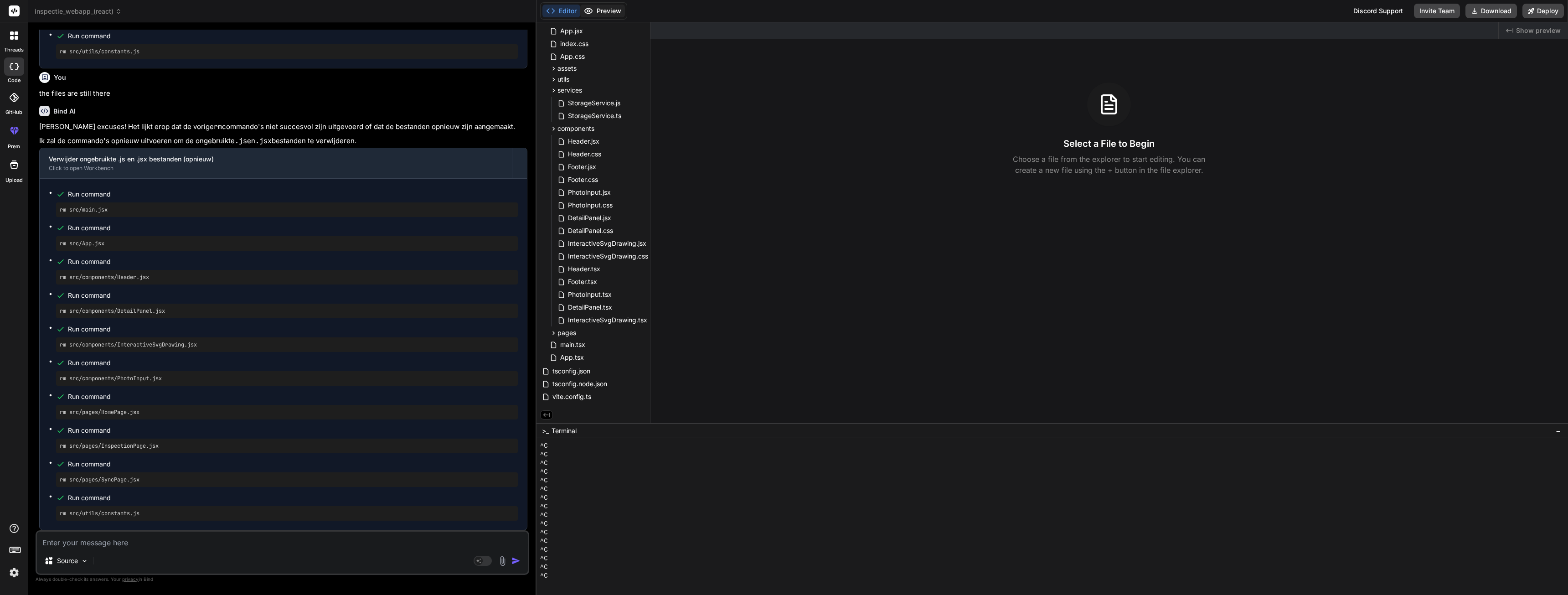
click at [597, 5] on button "Preview" at bounding box center [602, 11] width 44 height 13
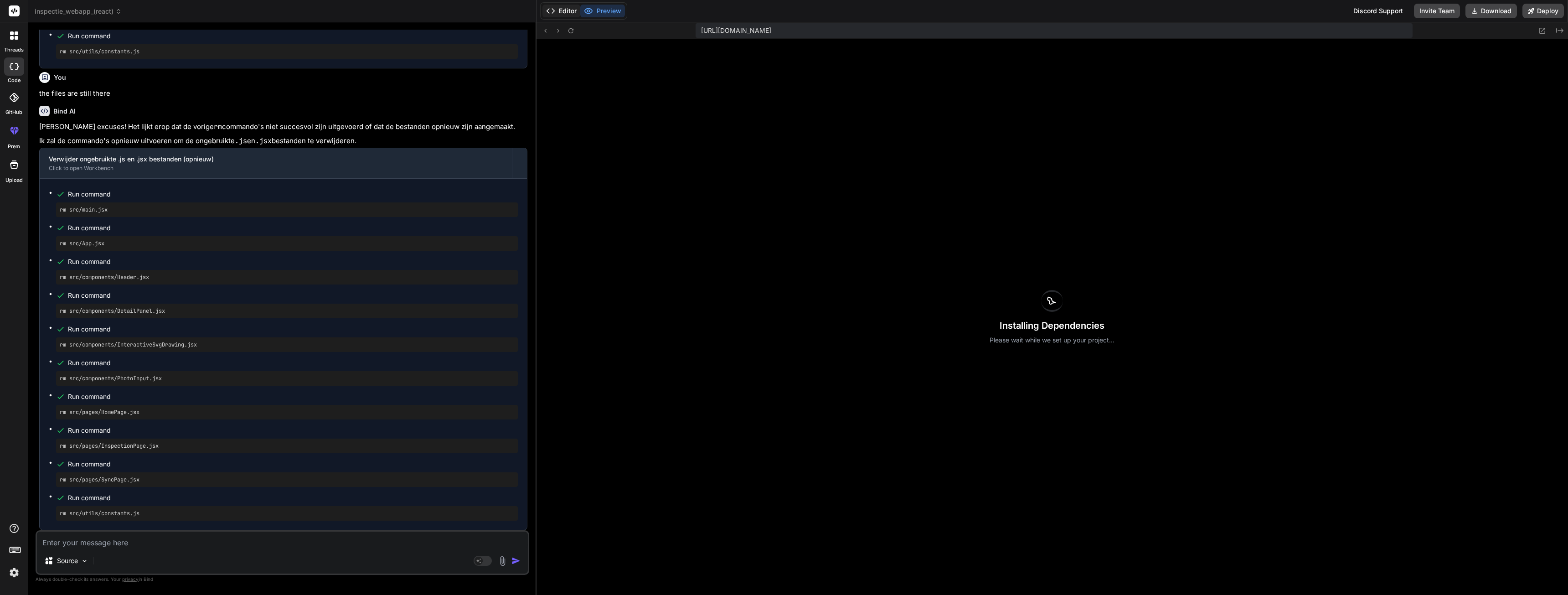
click at [559, 13] on button "Editor" at bounding box center [561, 11] width 38 height 13
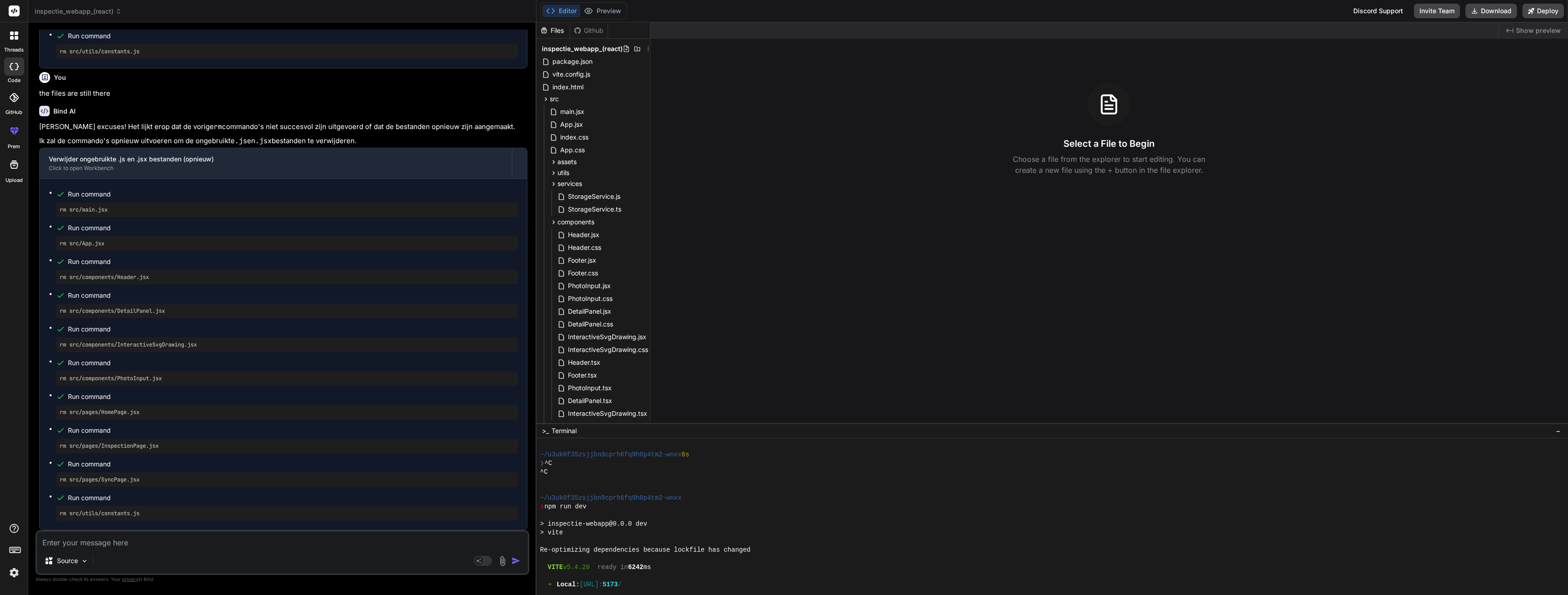
scroll to position [1403, 0]
drag, startPoint x: 61, startPoint y: 476, endPoint x: 161, endPoint y: 479, distance: 100.0
click at [161, 479] on pre "rm src/pages/SyncPage.jsx" at bounding box center [287, 479] width 455 height 7
drag, startPoint x: 112, startPoint y: 209, endPoint x: 48, endPoint y: 210, distance: 64.0
click at [48, 210] on div "Run command rm src/main.jsx Run command rm src/App.jsx Run command rm src/compo…" at bounding box center [283, 354] width 487 height 351
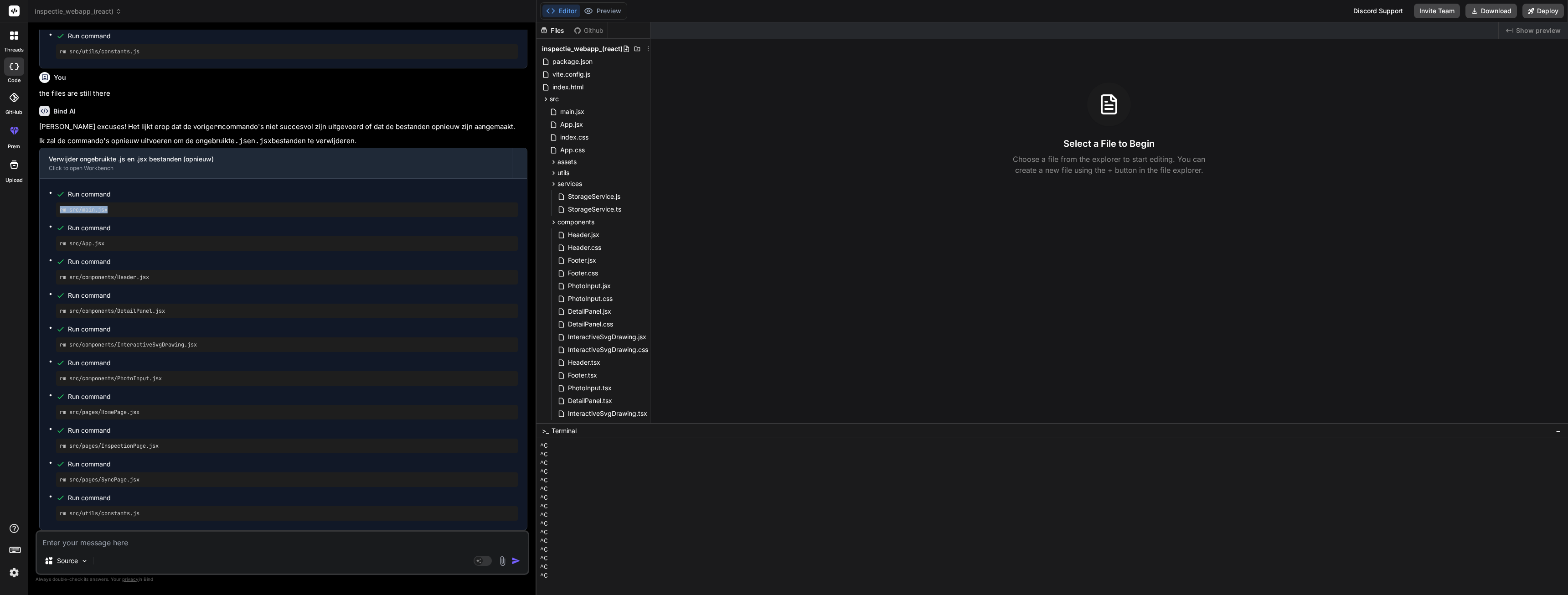
copy pre "rm src/main.jsx"
click at [588, 581] on div at bounding box center [1047, 585] width 1014 height 9
drag, startPoint x: 114, startPoint y: 208, endPoint x: 55, endPoint y: 205, distance: 59.1
click at [55, 205] on ul "Run command rm src/main.jsx Run command rm src/App.jsx Run command rm src/compo…" at bounding box center [283, 354] width 469 height 333
copy pre "rm src/main.jsx"
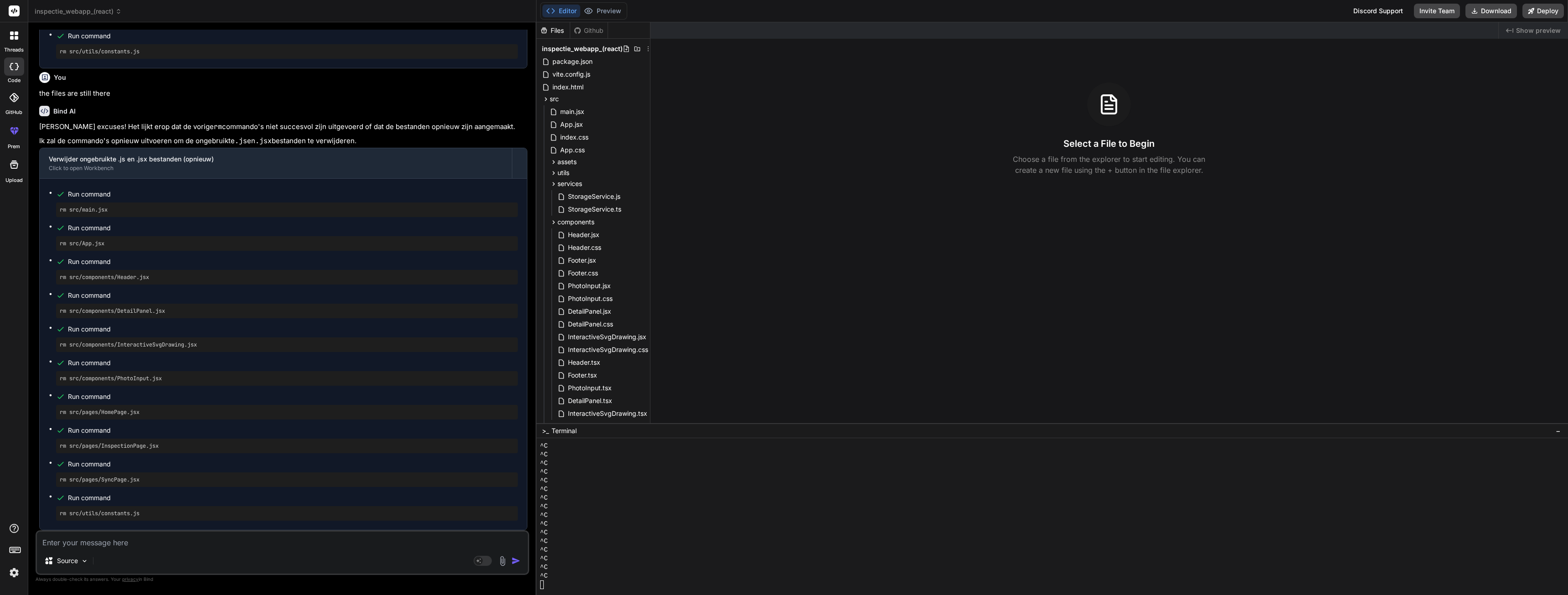
click at [598, 580] on div "^C" at bounding box center [1047, 576] width 1014 height 9
drag, startPoint x: 613, startPoint y: 563, endPoint x: 617, endPoint y: 553, distance: 10.8
click at [614, 563] on div "^C" at bounding box center [1047, 567] width 1014 height 9
click at [586, 432] on div ">_ Terminal −" at bounding box center [1051, 431] width 1031 height 15
click at [549, 432] on div ">_ Terminal" at bounding box center [559, 431] width 35 height 9
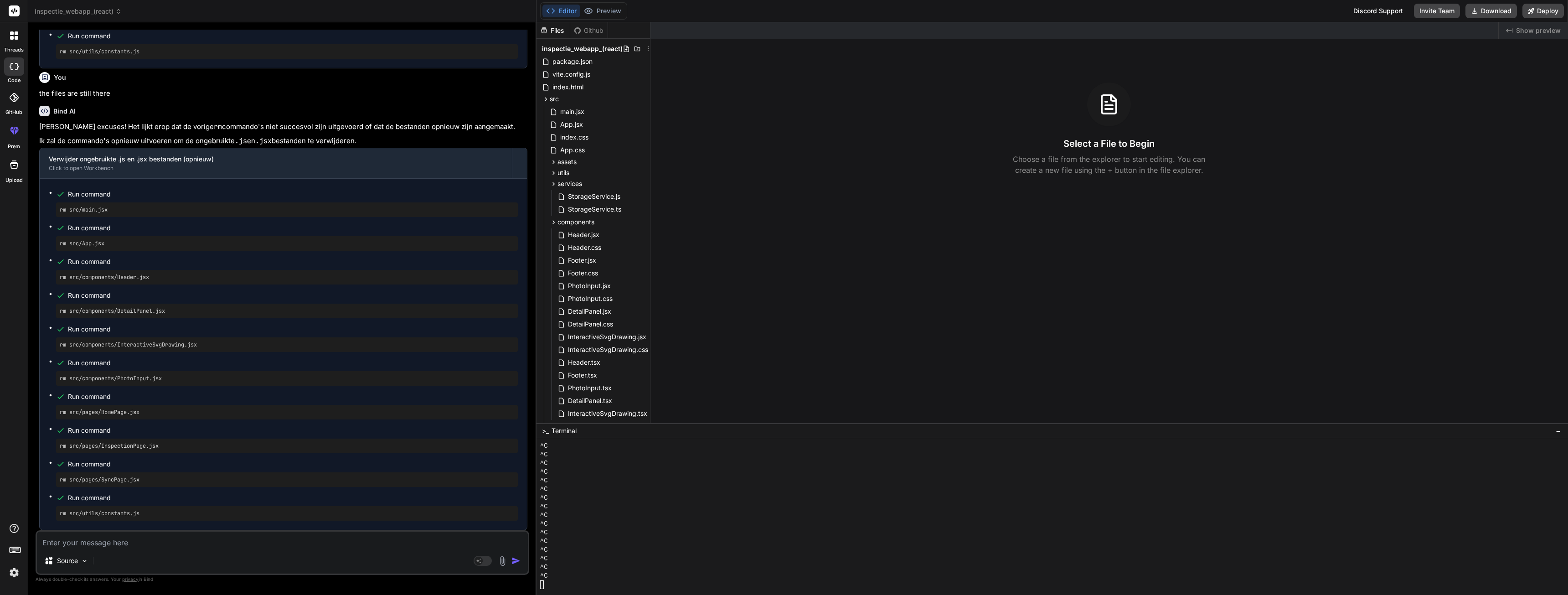
click at [568, 432] on span "Terminal" at bounding box center [564, 431] width 25 height 9
click at [597, 345] on span "InteractiveSvgDrawing.css" at bounding box center [608, 350] width 82 height 11
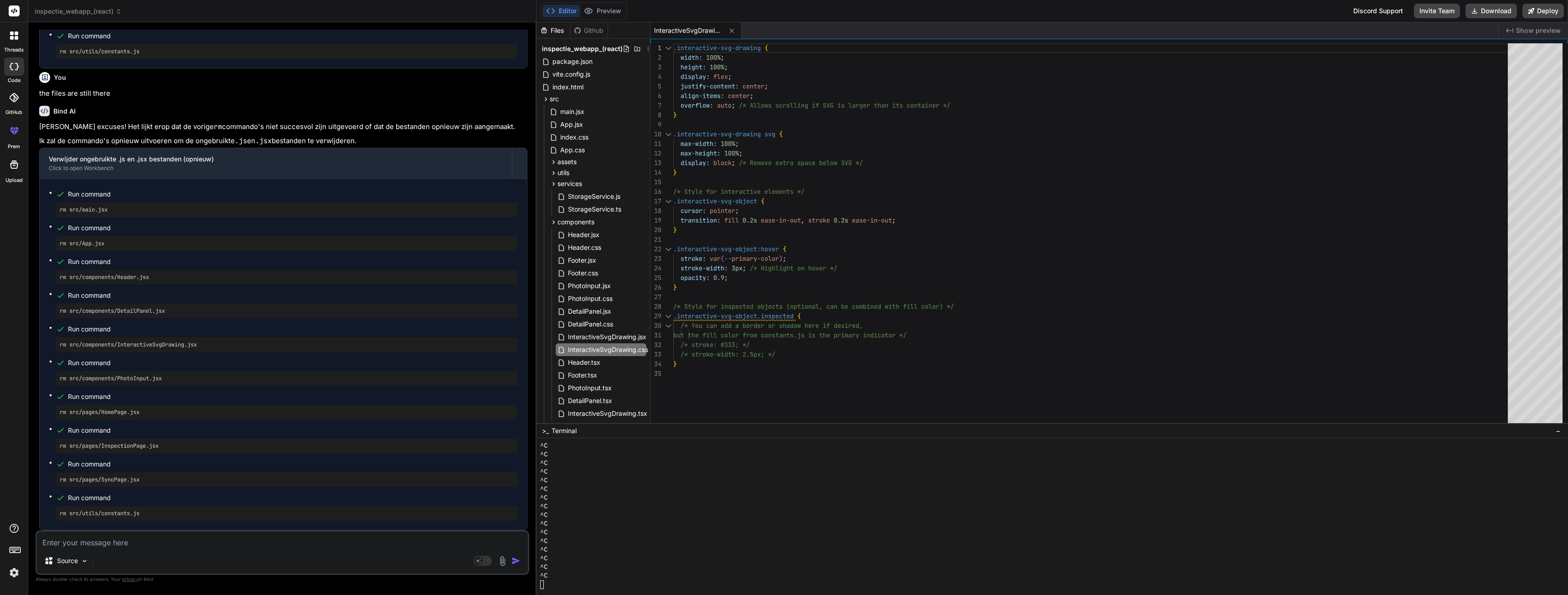
click at [622, 485] on div "^C" at bounding box center [1047, 489] width 1014 height 9
click at [218, 541] on textarea at bounding box center [282, 539] width 491 height 16
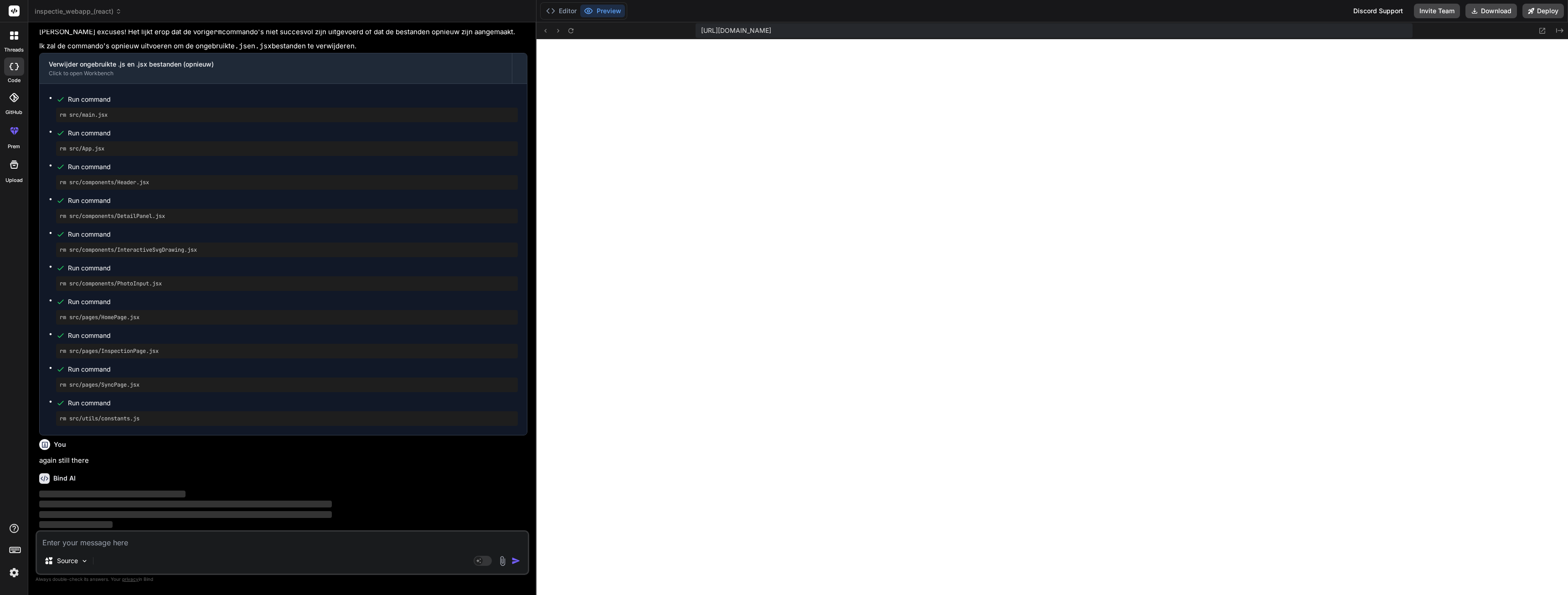
scroll to position [9196, 0]
click at [570, 6] on button "Editor" at bounding box center [561, 11] width 38 height 13
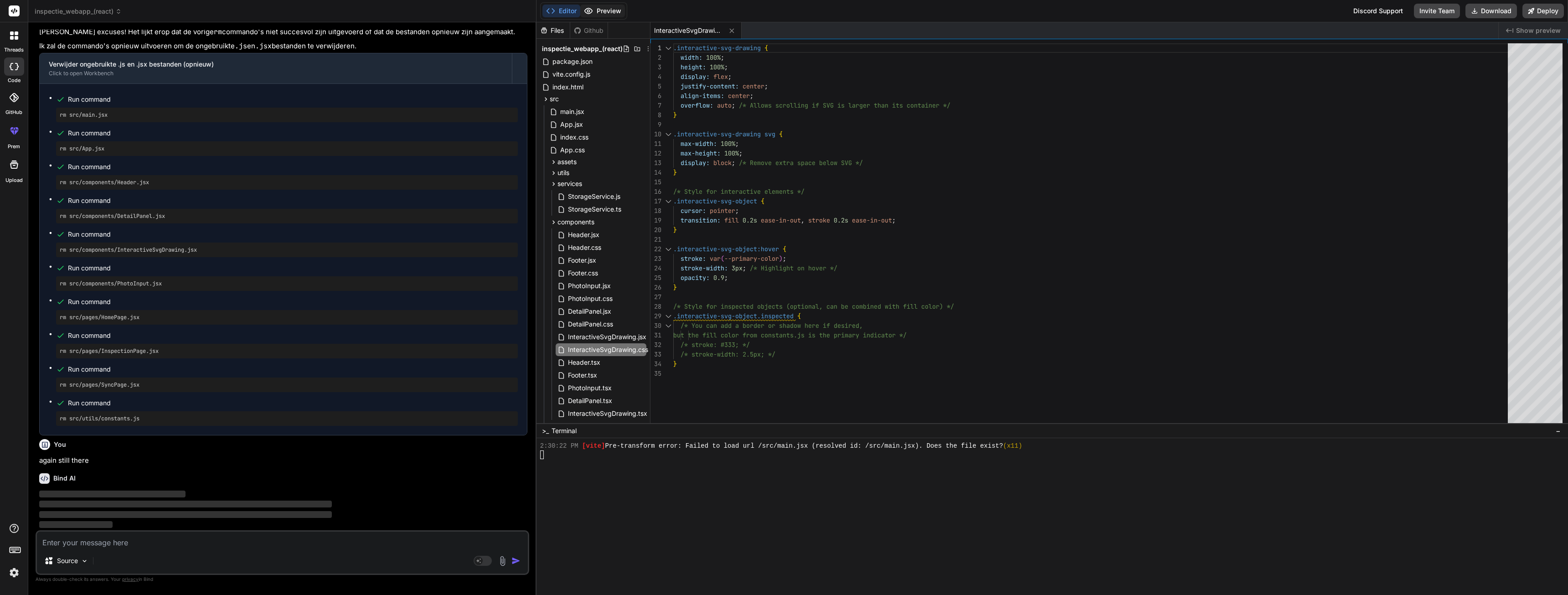
click at [602, 6] on button "Preview" at bounding box center [602, 11] width 44 height 13
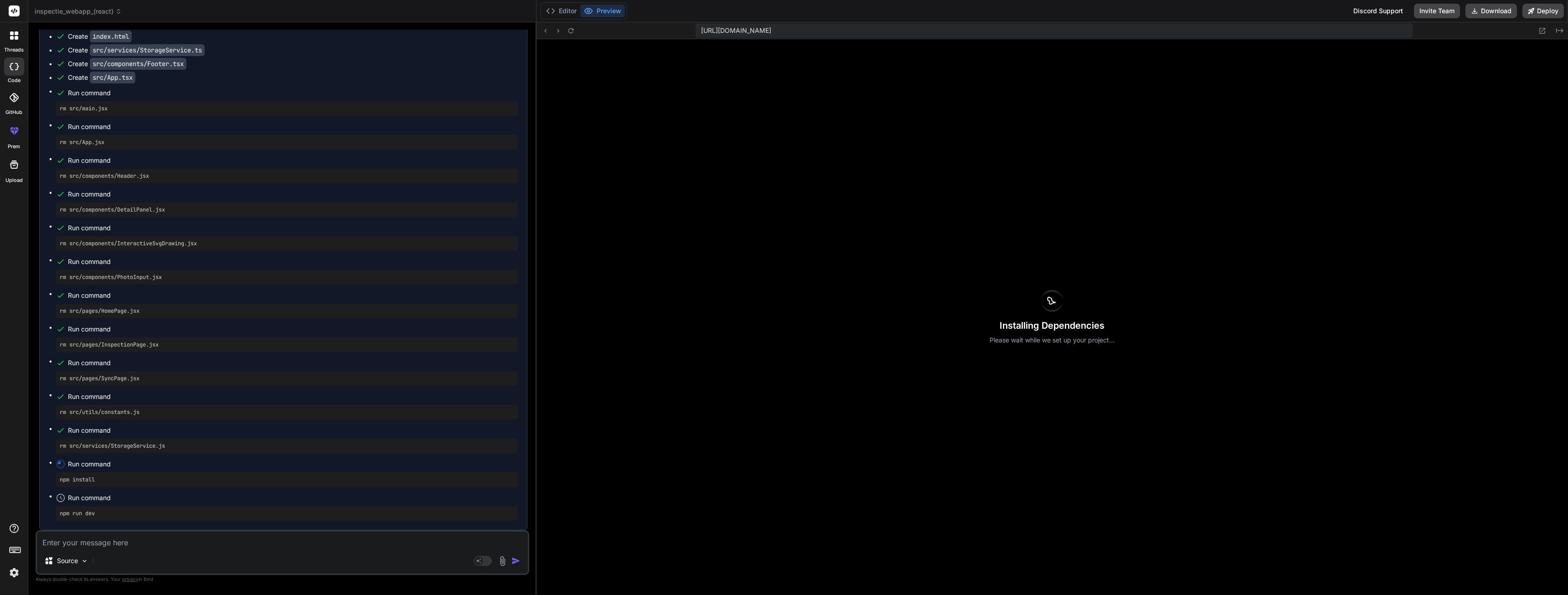
scroll to position [9849, 0]
click at [559, 13] on button "Editor" at bounding box center [561, 11] width 38 height 13
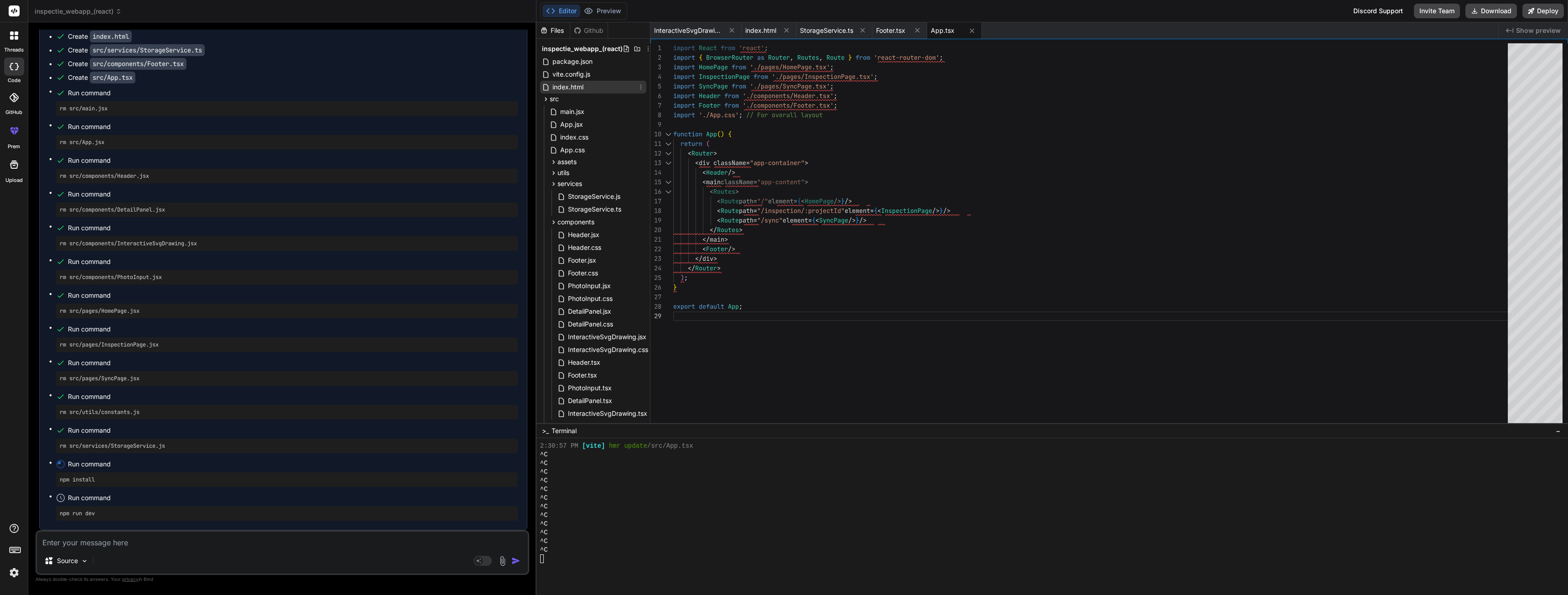
click at [574, 87] on span "index.html" at bounding box center [568, 87] width 33 height 11
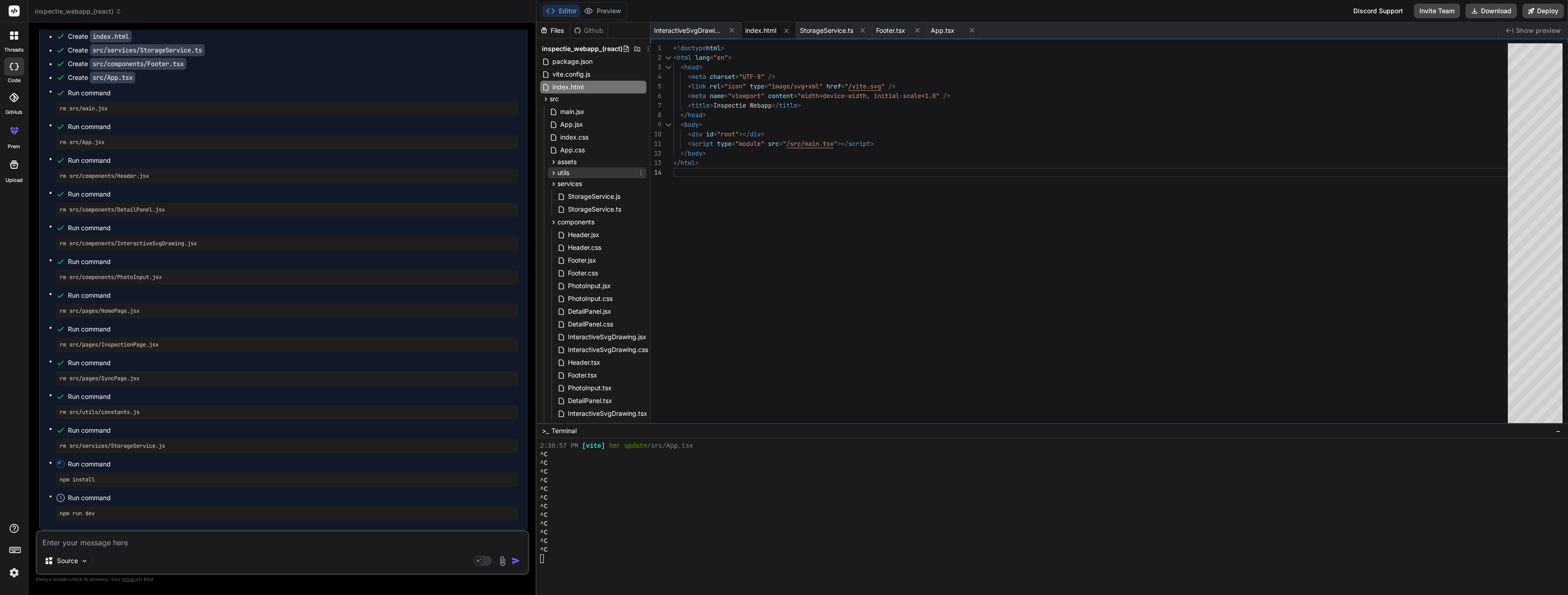
click at [553, 173] on icon at bounding box center [554, 173] width 8 height 8
click at [555, 163] on icon at bounding box center [554, 162] width 8 height 8
click at [579, 180] on div "example.svg" at bounding box center [601, 175] width 90 height 13
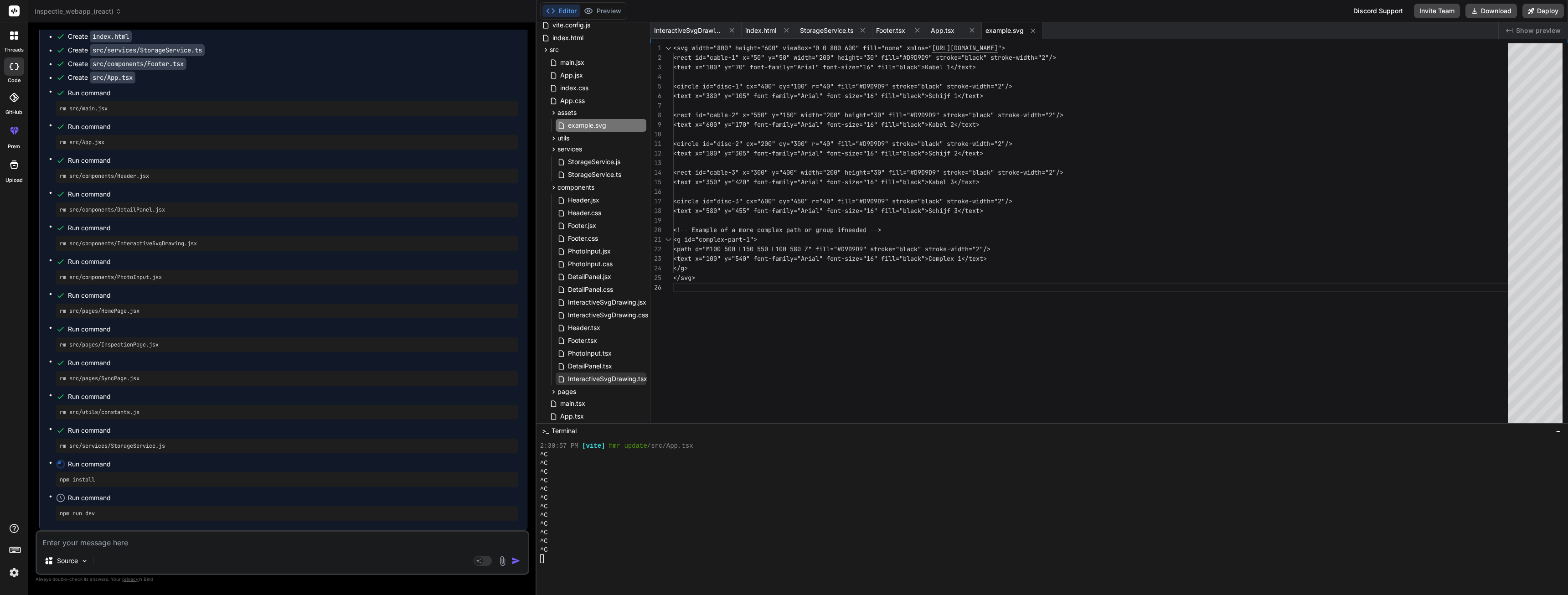
scroll to position [110, 0]
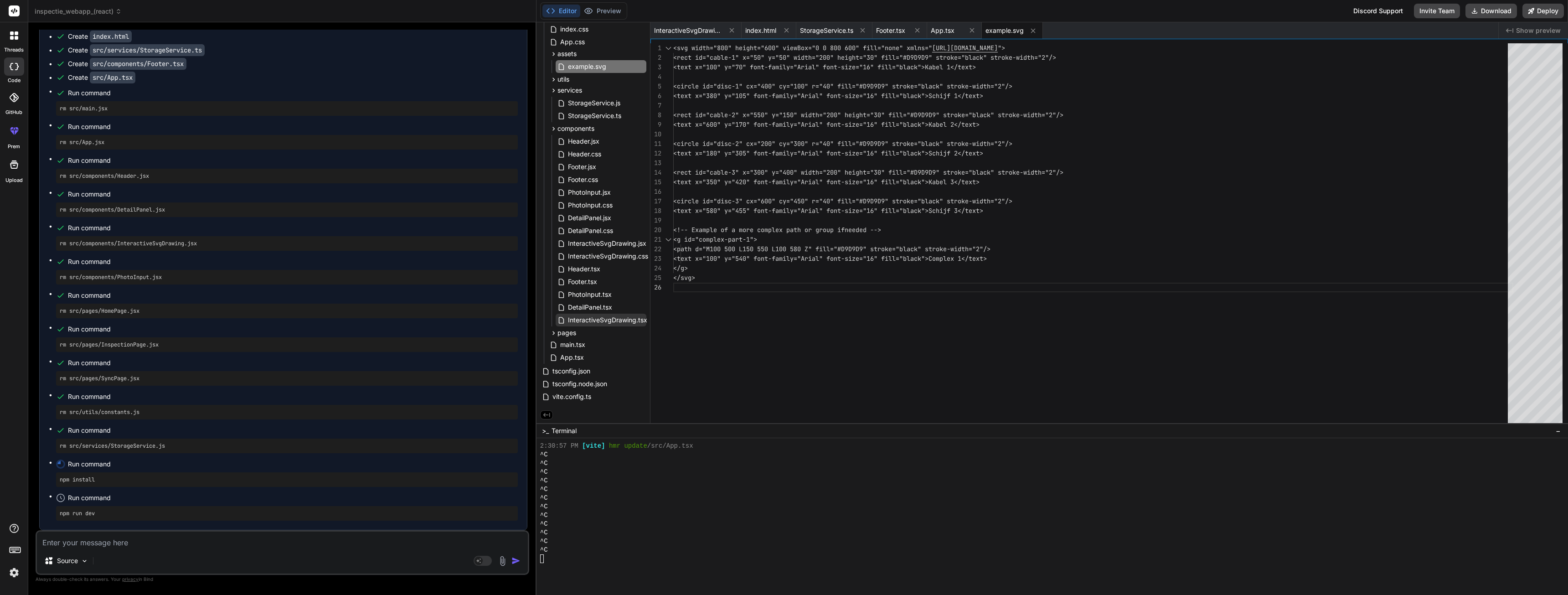
click at [598, 320] on span "InteractiveSvgDrawing.tsx" at bounding box center [607, 320] width 81 height 11
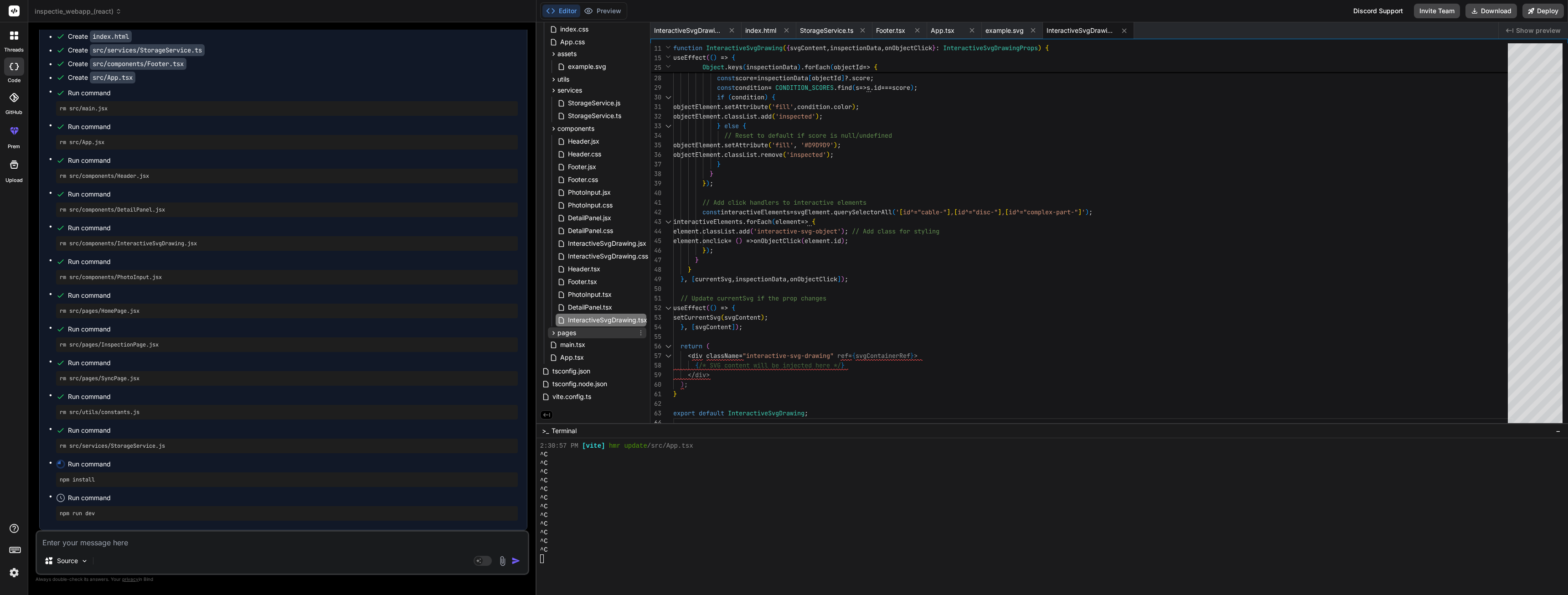
click at [554, 333] on icon at bounding box center [554, 333] width 8 height 8
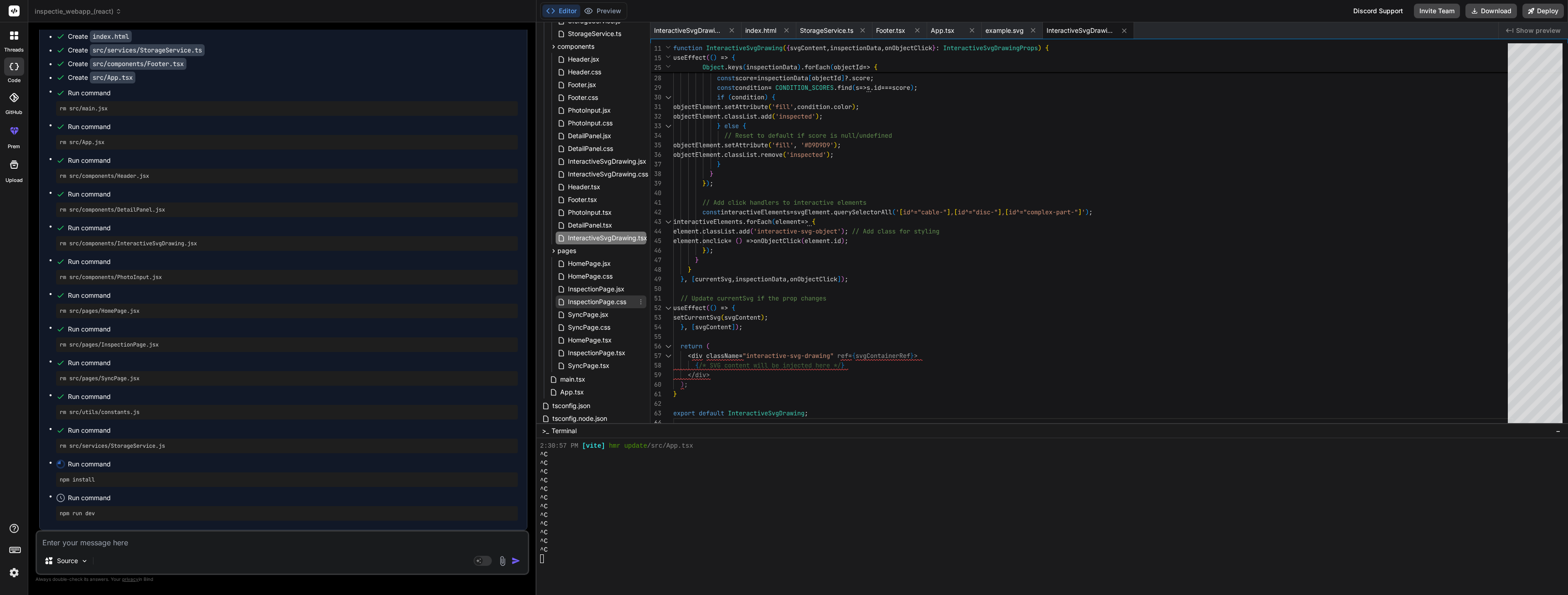
scroll to position [201, 0]
click at [586, 342] on span "InspectionPage.tsx" at bounding box center [596, 342] width 59 height 11
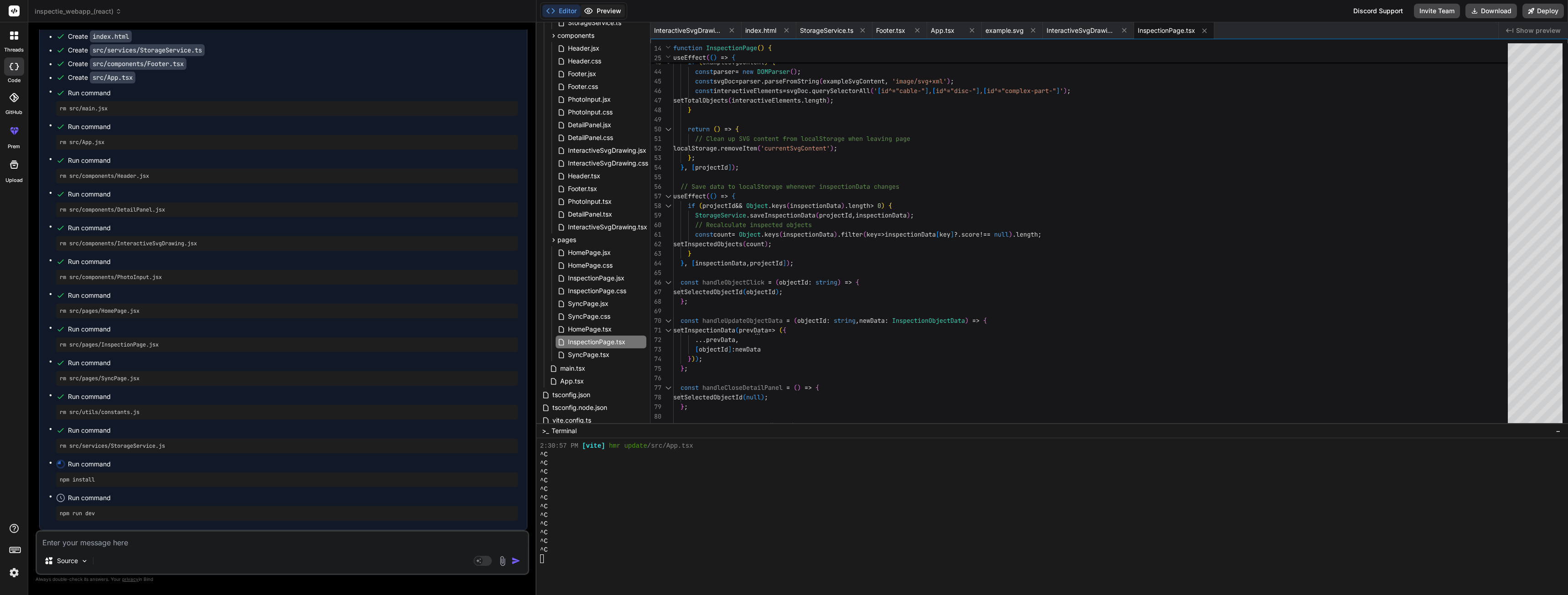
click at [606, 11] on button "Preview" at bounding box center [602, 11] width 44 height 13
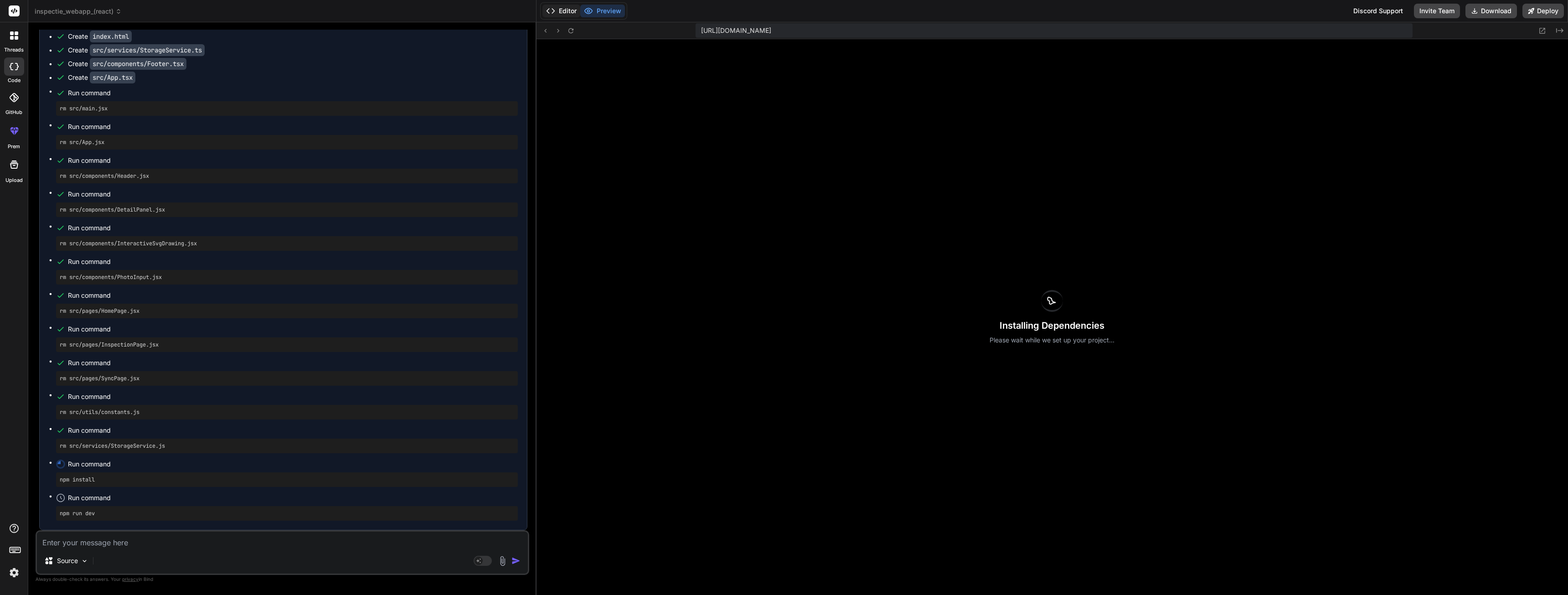
click at [570, 11] on button "Editor" at bounding box center [561, 11] width 38 height 13
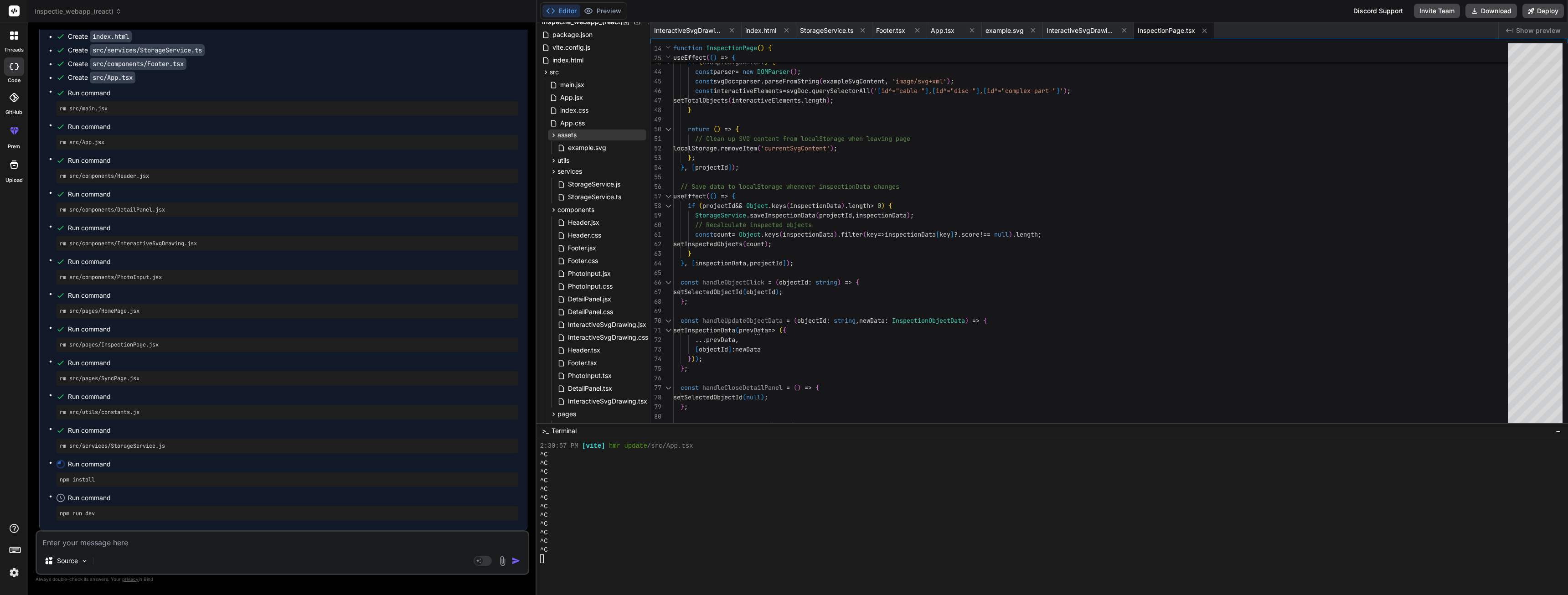
scroll to position [0, 0]
drag, startPoint x: 568, startPoint y: 109, endPoint x: 780, endPoint y: 123, distance: 212.5
click at [812, 119] on div "} ; // Clean up SVG content from localStorage when lea ving page localStorage .…" at bounding box center [1093, 311] width 840 height 1311
click at [641, 112] on icon at bounding box center [640, 111] width 7 height 7
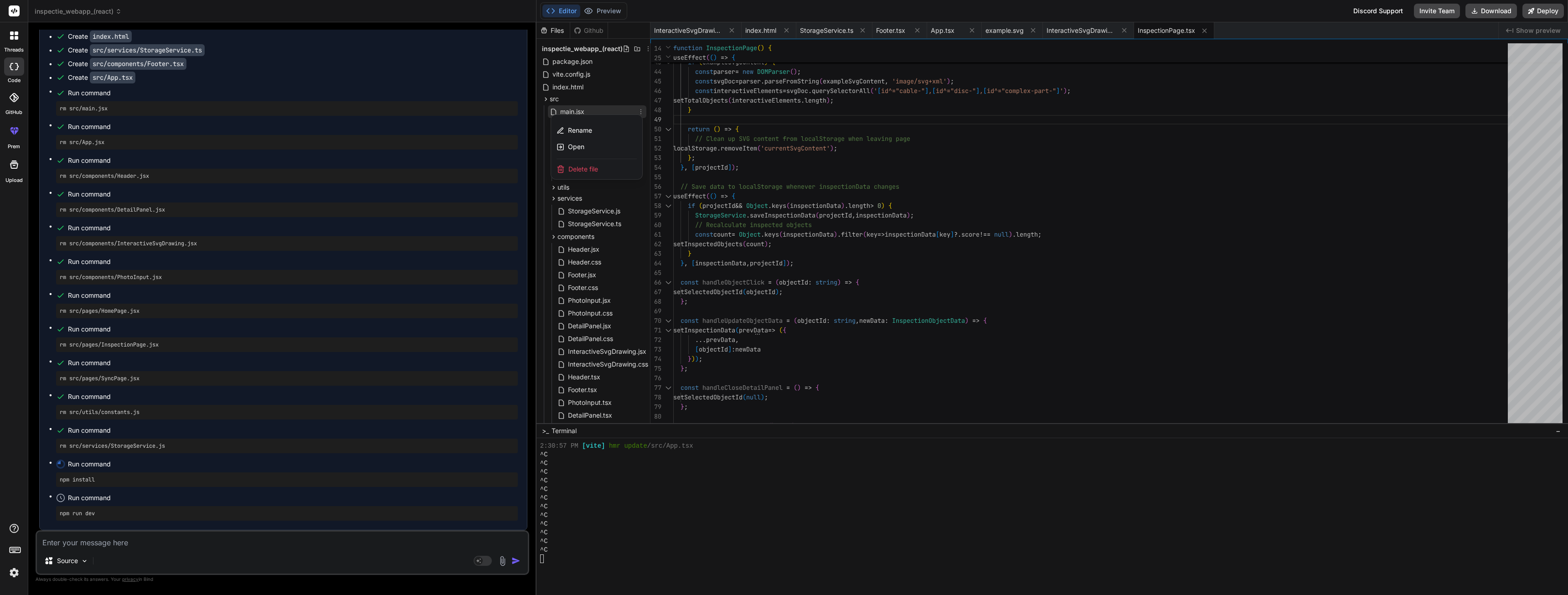
click at [585, 170] on span "Delete file" at bounding box center [583, 169] width 30 height 9
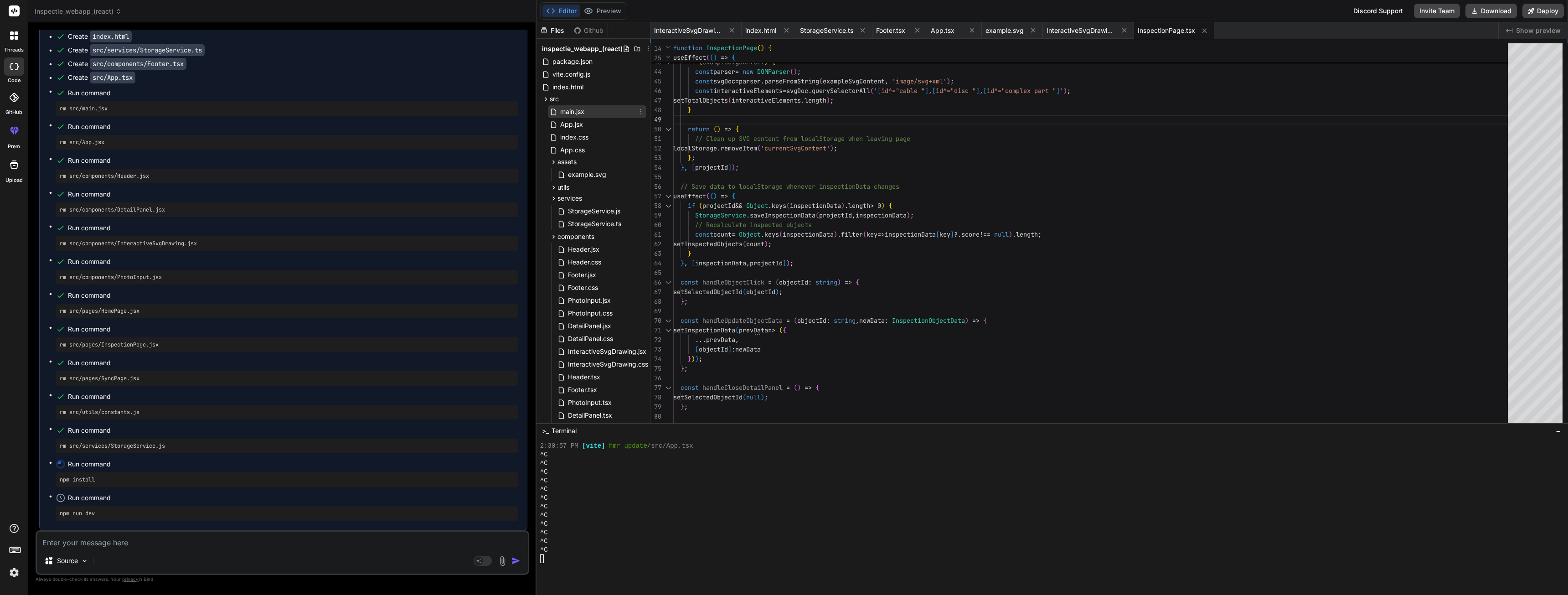
click at [638, 111] on icon at bounding box center [640, 111] width 7 height 7
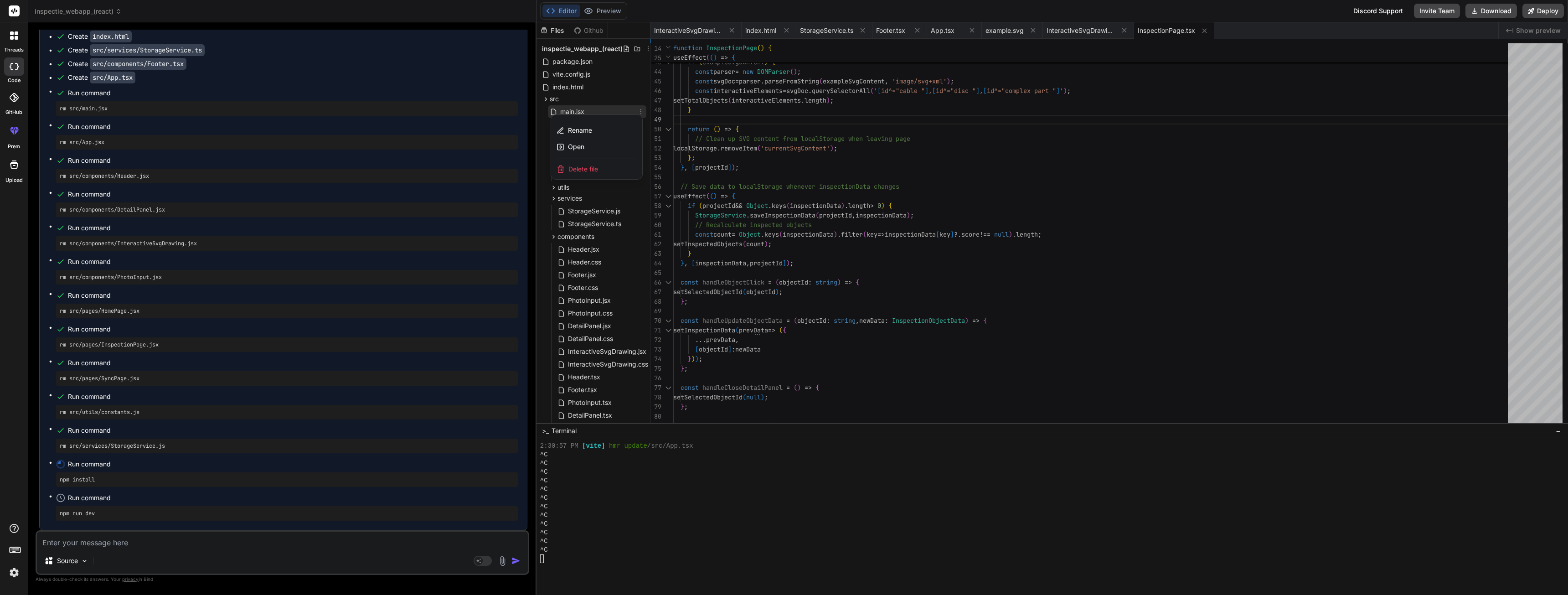
click at [586, 173] on span "Delete file" at bounding box center [583, 169] width 30 height 9
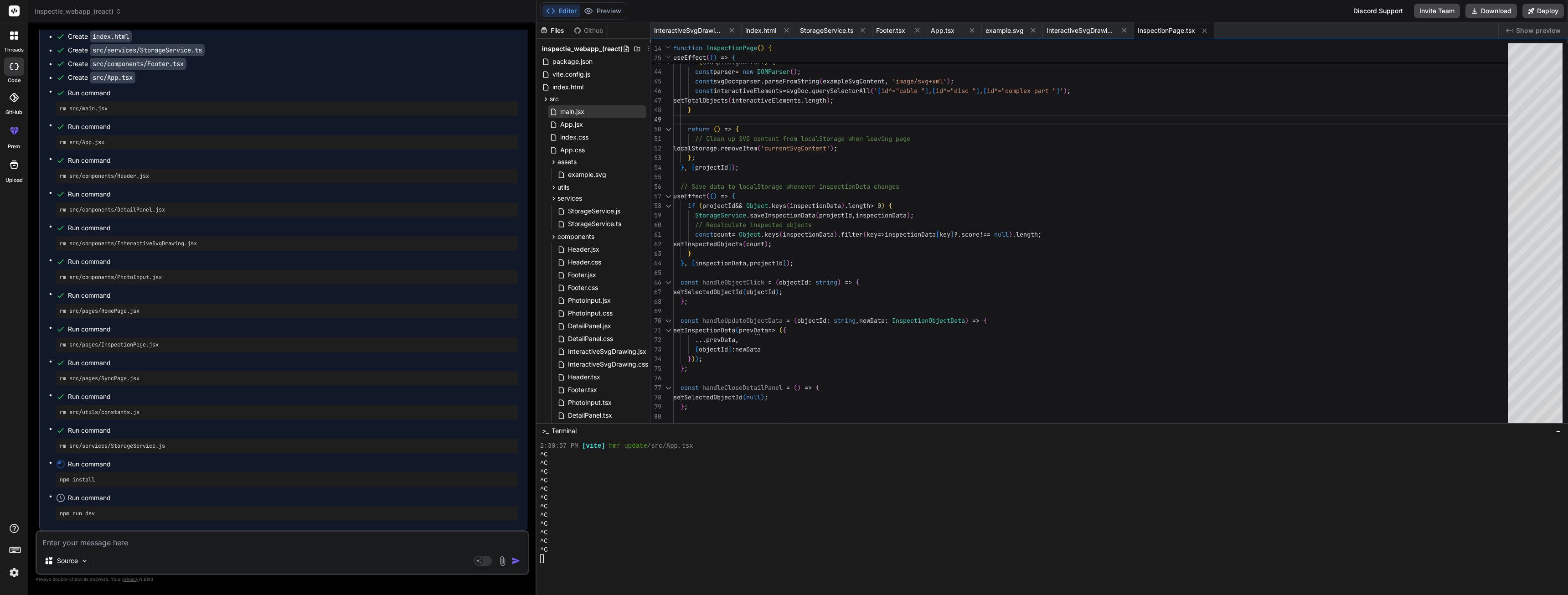
click at [19, 97] on div at bounding box center [14, 98] width 20 height 20
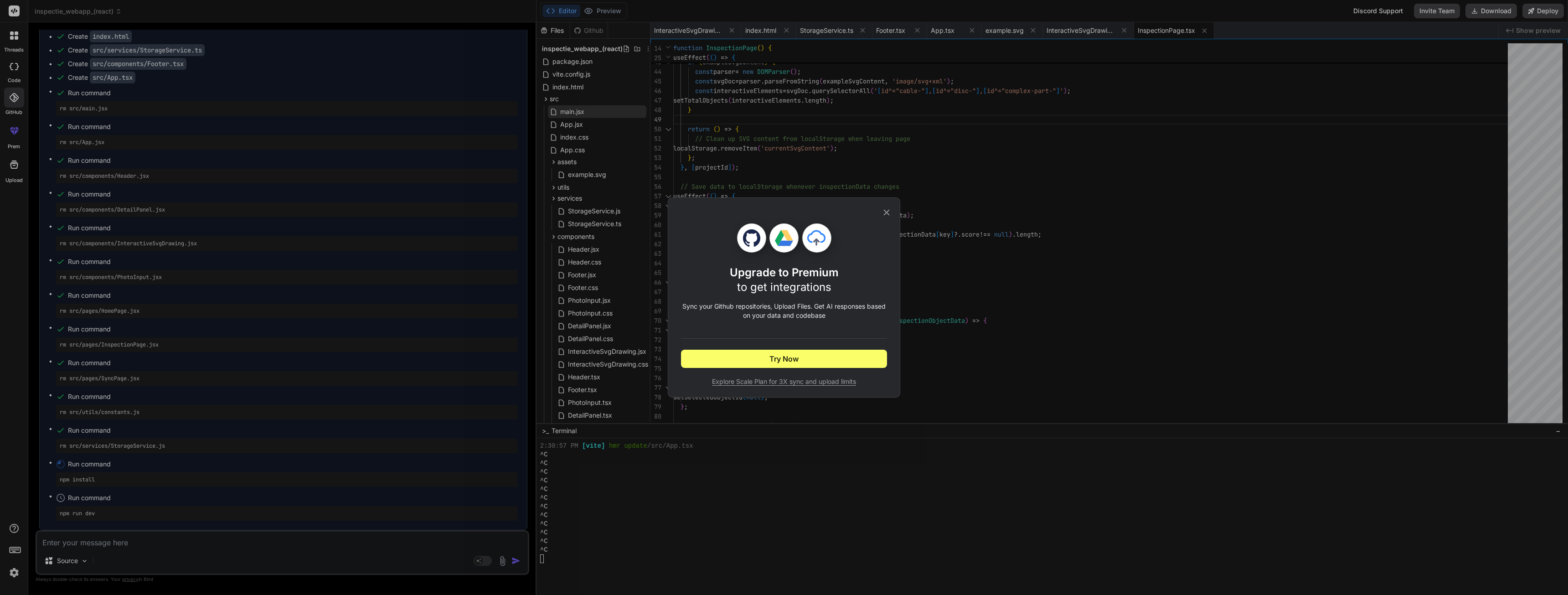
click at [888, 208] on icon at bounding box center [886, 212] width 10 height 10
